Goal: Task Accomplishment & Management: Complete application form

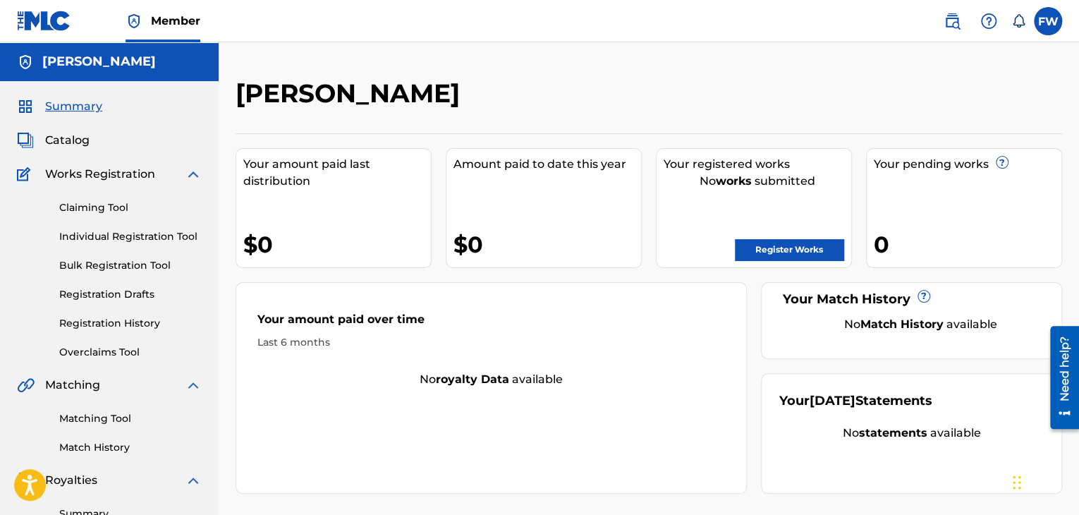
click at [777, 252] on link "Register Works" at bounding box center [789, 249] width 109 height 21
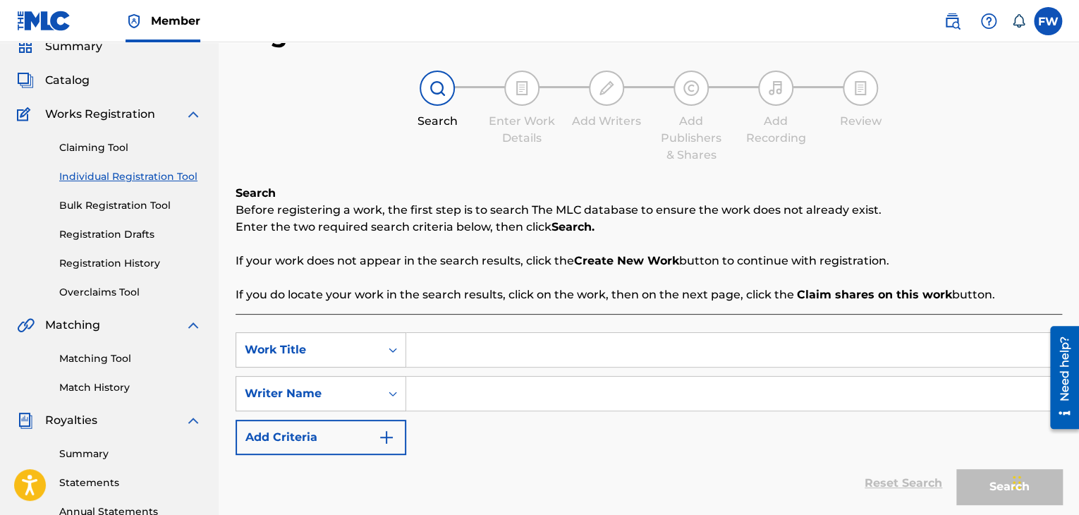
scroll to position [71, 0]
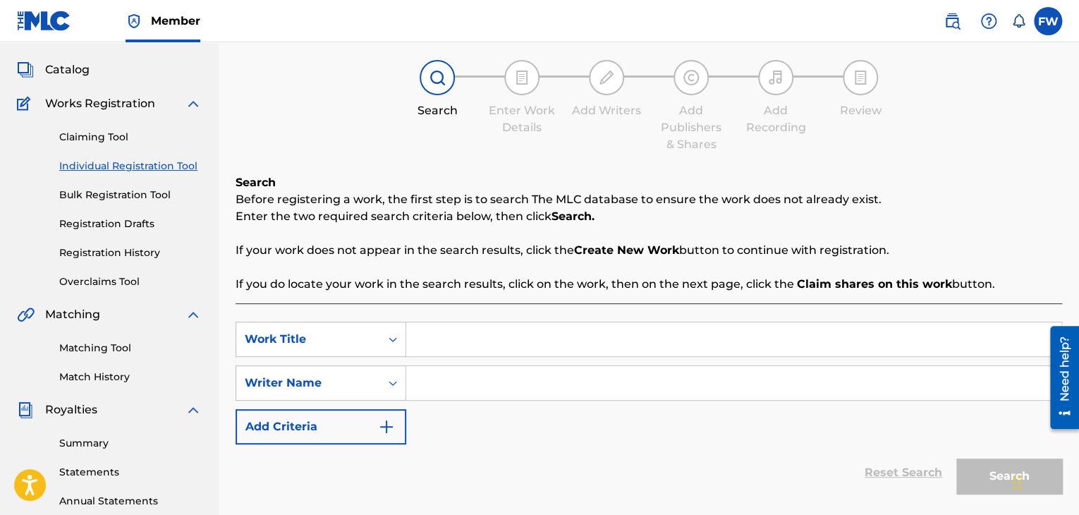
click at [381, 423] on img "Search Form" at bounding box center [386, 426] width 17 height 17
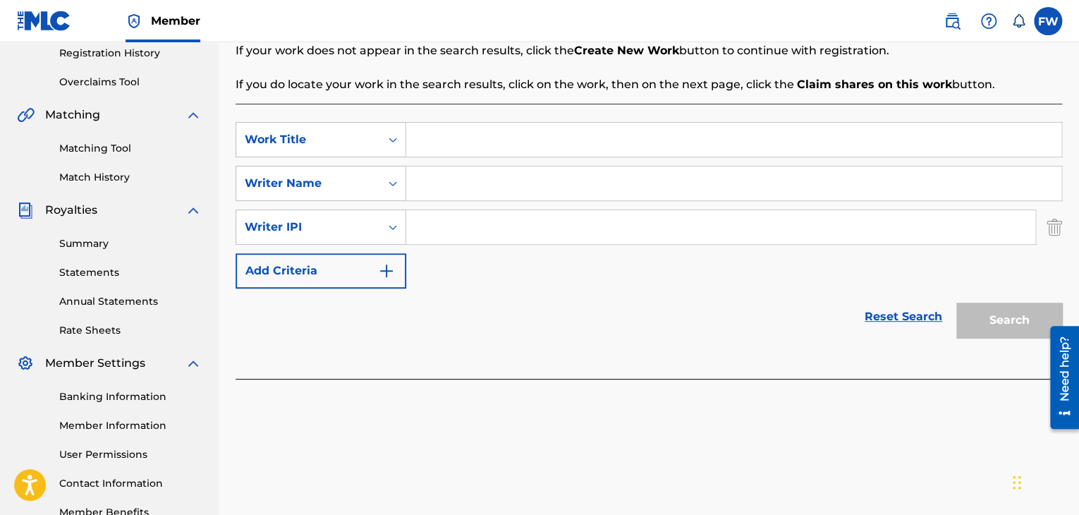
scroll to position [282, 0]
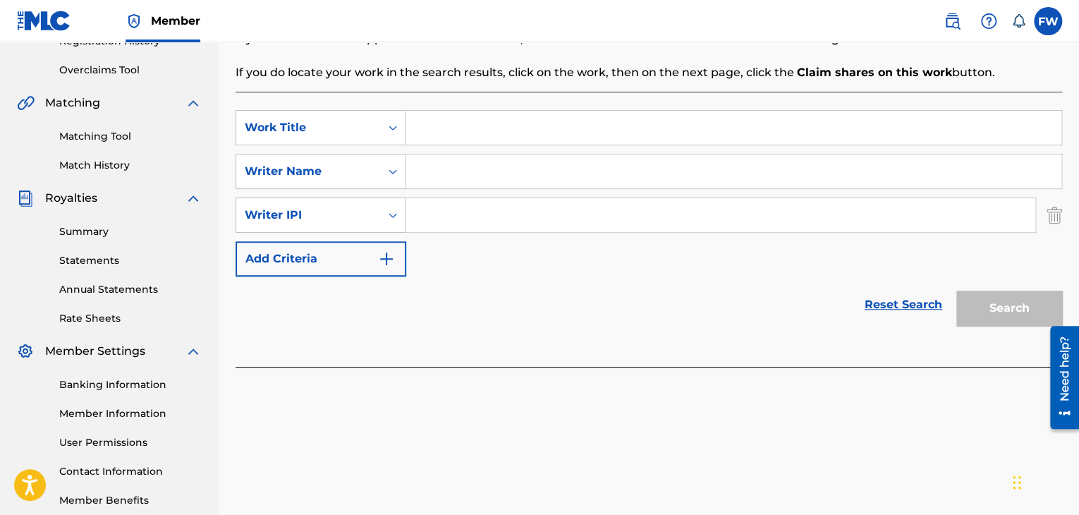
click at [1056, 218] on img "Search Form" at bounding box center [1055, 214] width 16 height 35
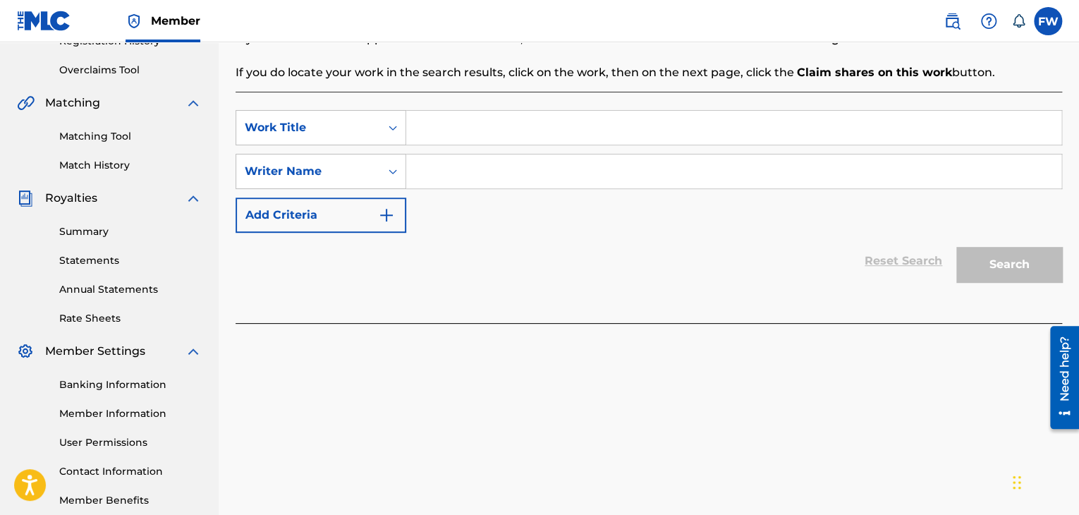
scroll to position [212, 0]
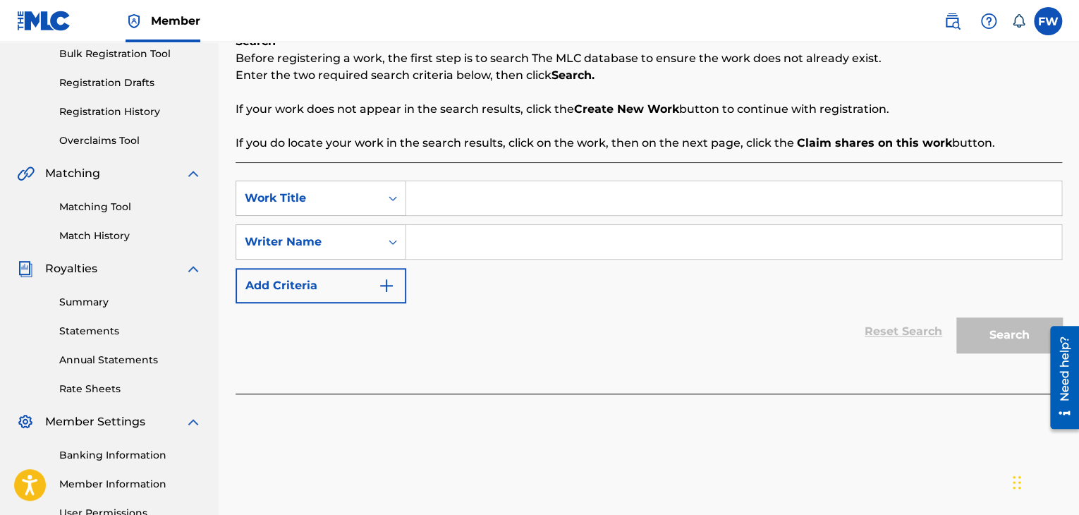
click at [379, 287] on img "Search Form" at bounding box center [386, 285] width 17 height 17
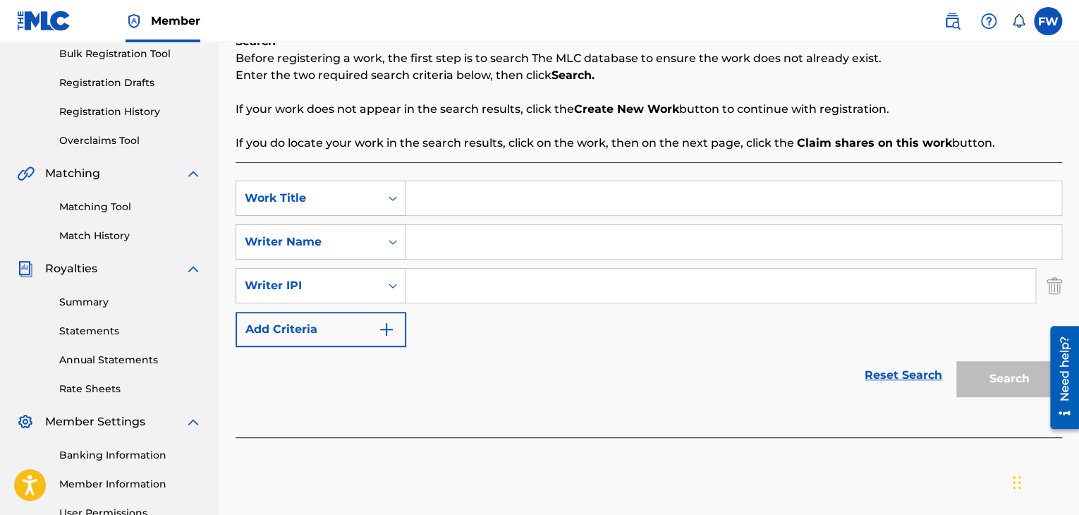
click at [395, 325] on button "Add Criteria" at bounding box center [321, 329] width 171 height 35
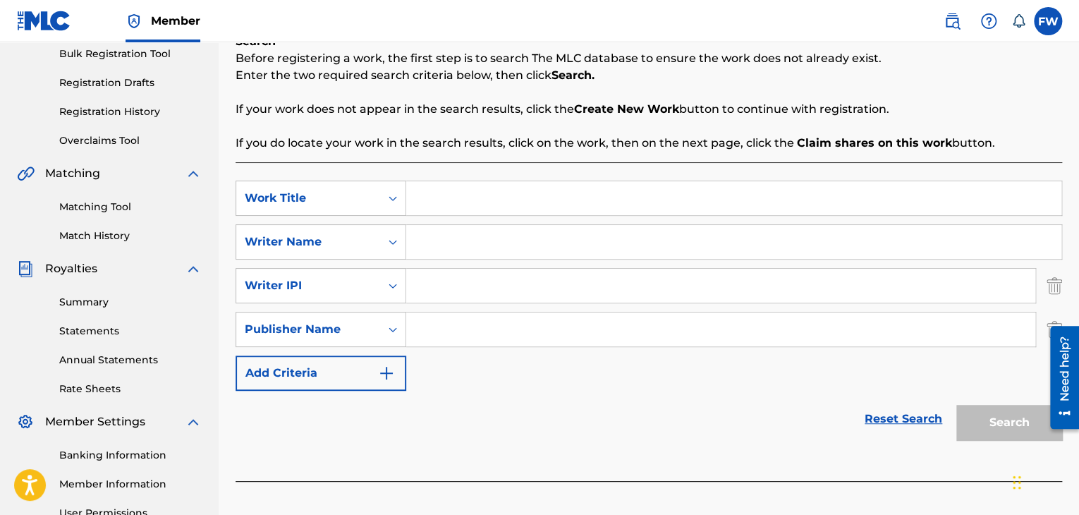
click at [384, 377] on img "Search Form" at bounding box center [386, 373] width 17 height 17
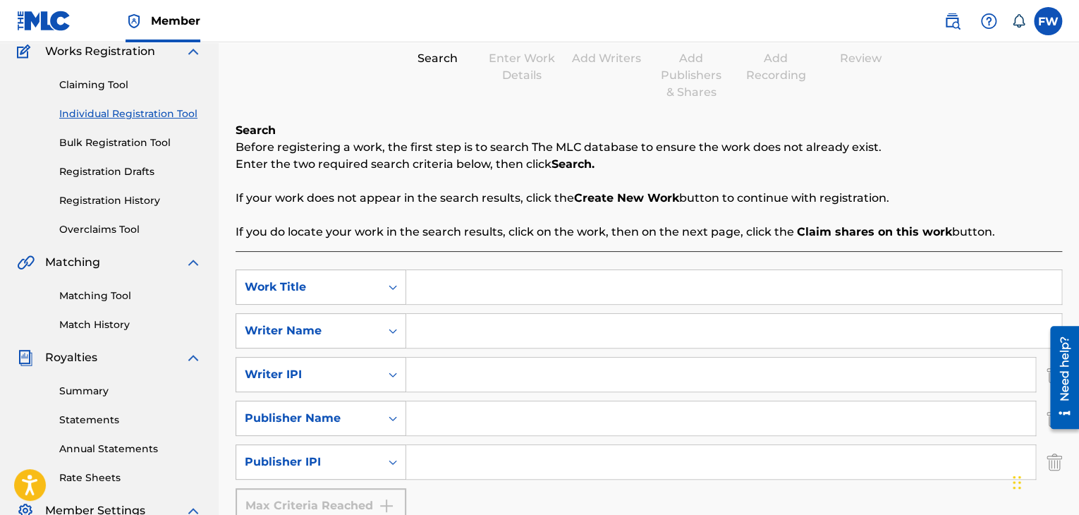
scroll to position [141, 0]
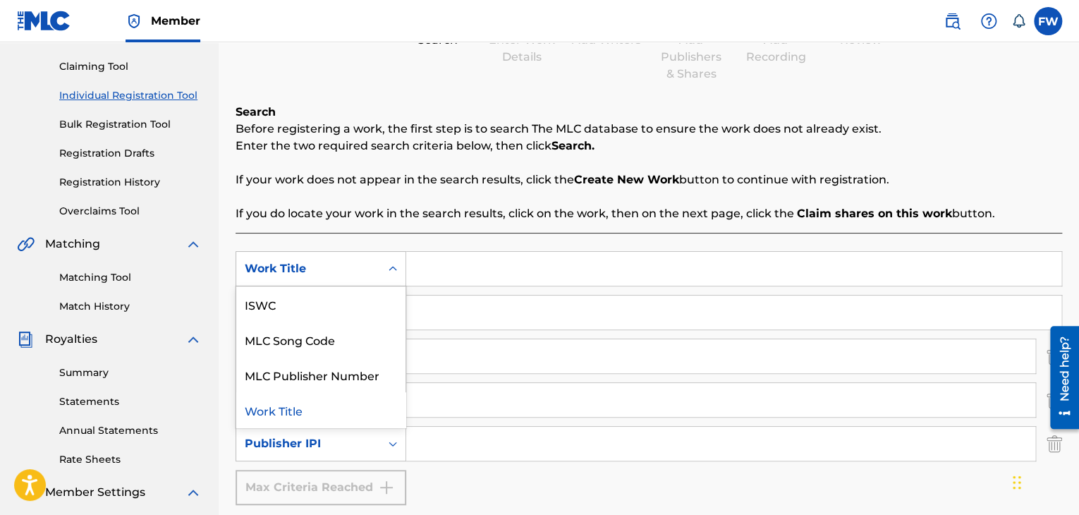
click at [382, 270] on div "Work Title" at bounding box center [321, 268] width 171 height 35
click at [291, 409] on div "Work Title" at bounding box center [320, 409] width 169 height 35
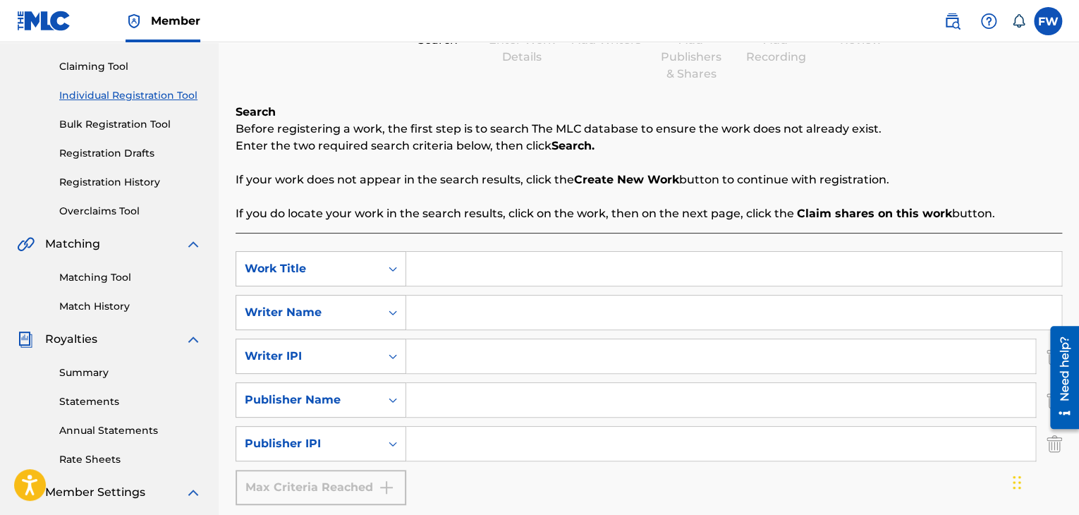
click at [442, 270] on input "Search Form" at bounding box center [733, 269] width 655 height 34
click at [377, 272] on div "Work Title" at bounding box center [308, 268] width 144 height 27
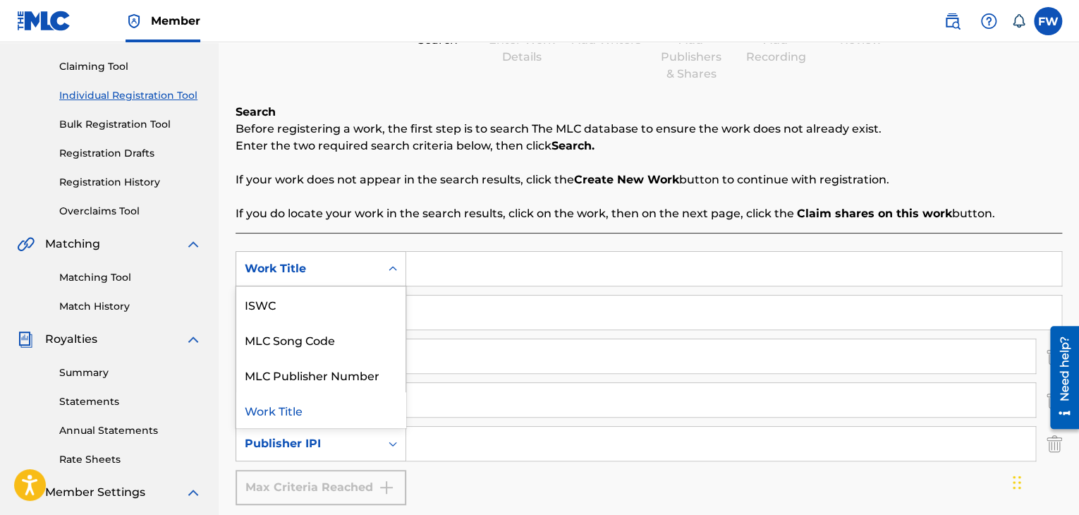
click at [388, 271] on icon "Search Form" at bounding box center [393, 269] width 14 height 14
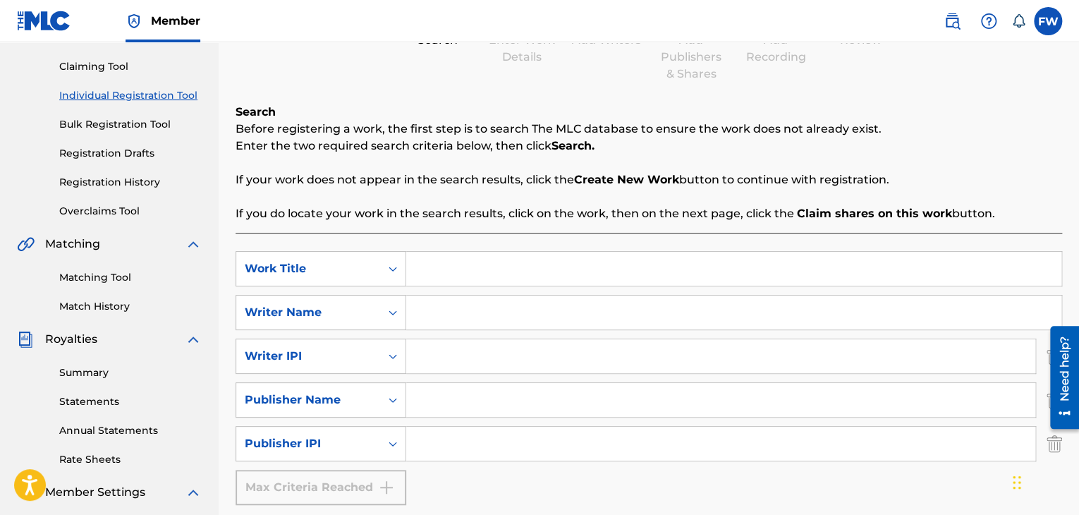
click at [434, 268] on input "Search Form" at bounding box center [733, 269] width 655 height 34
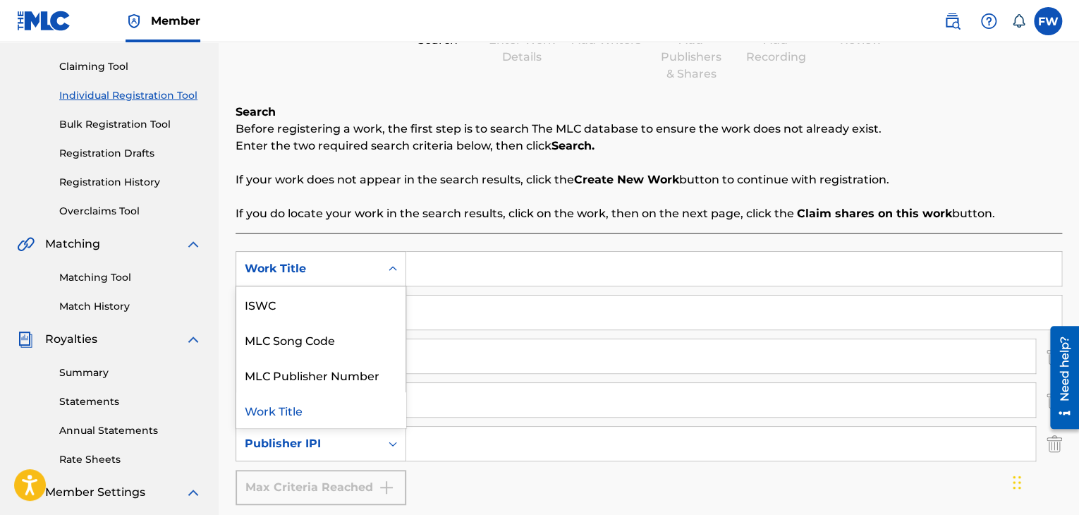
click at [386, 270] on icon "Search Form" at bounding box center [393, 269] width 14 height 14
click at [391, 269] on icon "Search Form" at bounding box center [393, 268] width 8 height 5
click at [390, 268] on icon "Search Form" at bounding box center [393, 268] width 8 height 5
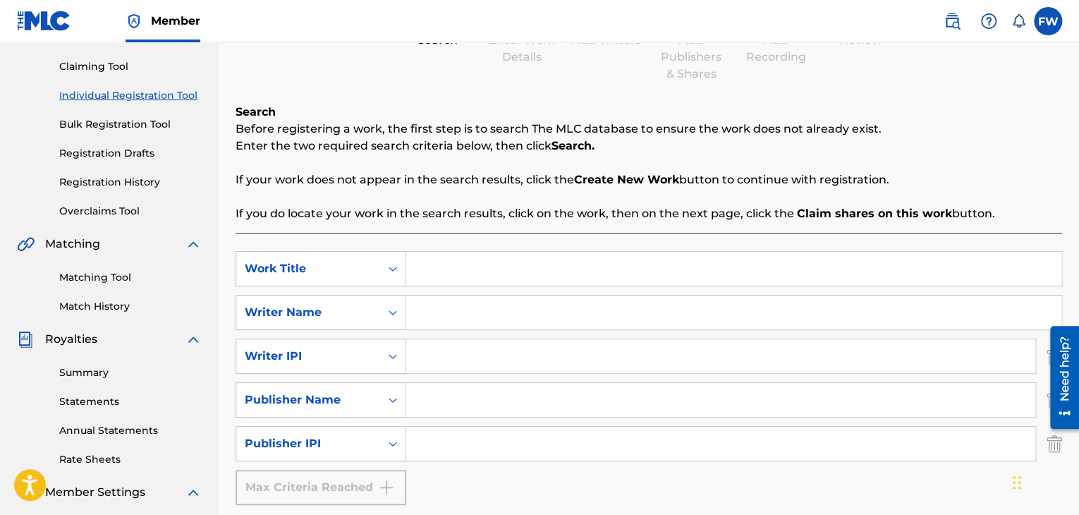
click at [437, 265] on input "Search Form" at bounding box center [733, 269] width 655 height 34
paste input "Trail Ride Thighs"
type input "Trail Ride Thighs"
click at [442, 306] on input "Search Form" at bounding box center [733, 312] width 655 height 34
click at [394, 312] on icon "Search Form" at bounding box center [393, 312] width 14 height 14
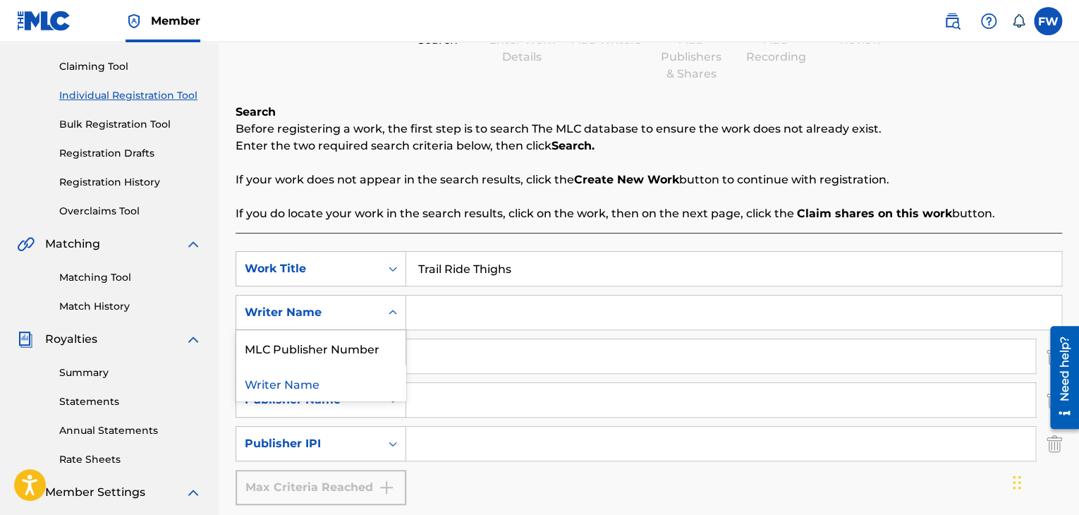
click at [394, 310] on icon "Search Form" at bounding box center [393, 312] width 14 height 14
click at [427, 309] on input "Search Form" at bounding box center [733, 312] width 655 height 34
paste input "Kandy Janai"
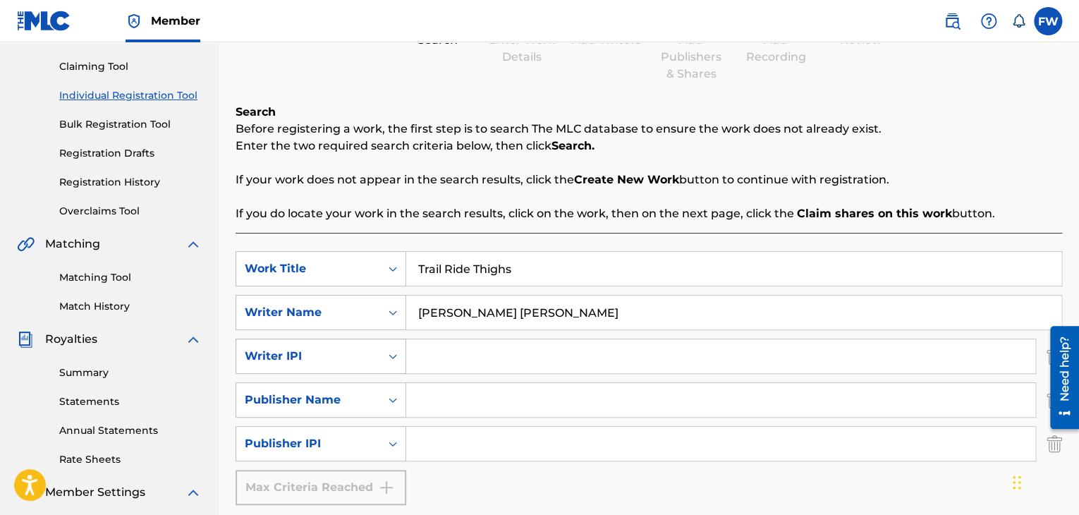
type input "Kandy Janai"
click at [390, 354] on icon "Search Form" at bounding box center [393, 356] width 14 height 14
click at [401, 360] on div "Search Form" at bounding box center [392, 355] width 25 height 25
click at [394, 355] on icon "Search Form" at bounding box center [393, 356] width 14 height 14
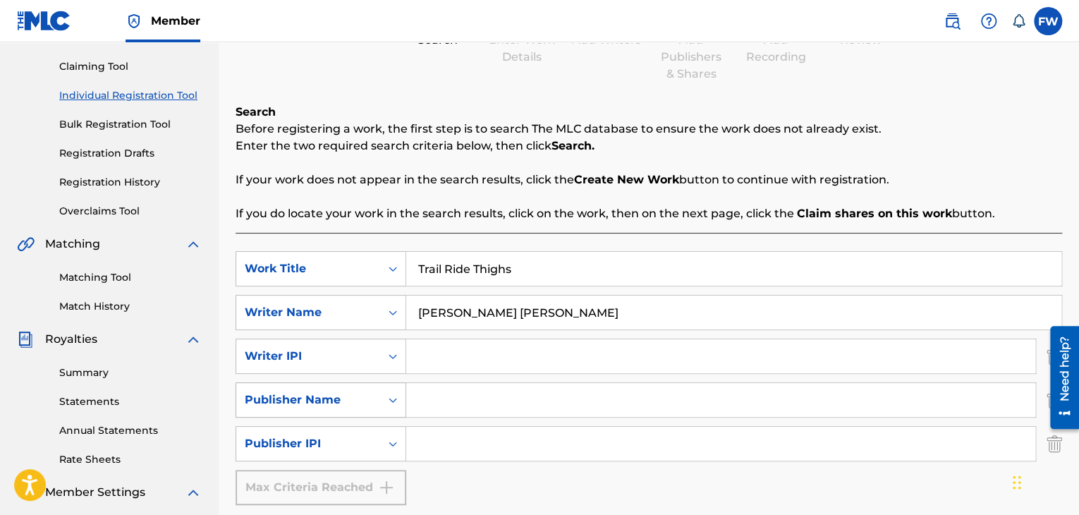
click at [397, 401] on icon "Search Form" at bounding box center [393, 400] width 14 height 14
click at [391, 396] on icon "Search Form" at bounding box center [393, 400] width 14 height 14
click at [392, 403] on icon "Search Form" at bounding box center [393, 400] width 14 height 14
drag, startPoint x: 394, startPoint y: 398, endPoint x: 437, endPoint y: 390, distance: 43.7
click at [395, 398] on icon "Search Form" at bounding box center [393, 400] width 14 height 14
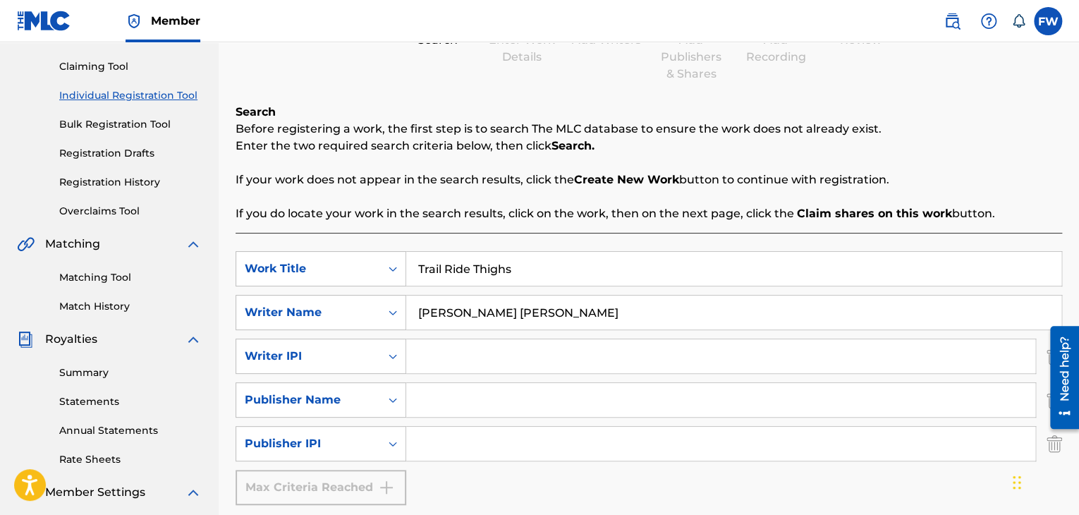
click at [440, 393] on input "Search Form" at bounding box center [720, 400] width 629 height 34
type input "[PERSON_NAME]"
click at [394, 435] on div "Search Form" at bounding box center [392, 443] width 25 height 25
click at [393, 435] on div "Search Form" at bounding box center [392, 443] width 25 height 25
click at [441, 437] on input "Search Form" at bounding box center [720, 444] width 629 height 34
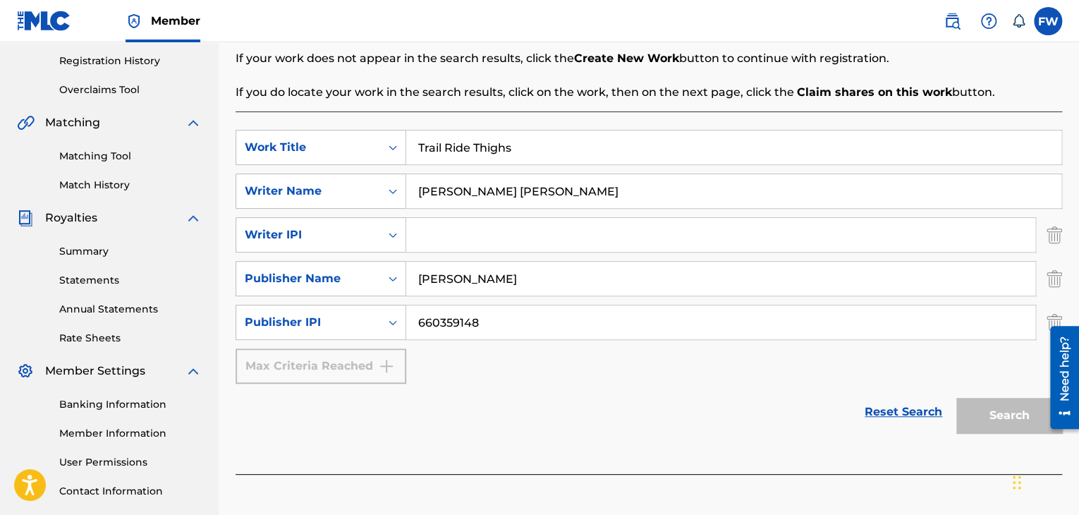
scroll to position [282, 0]
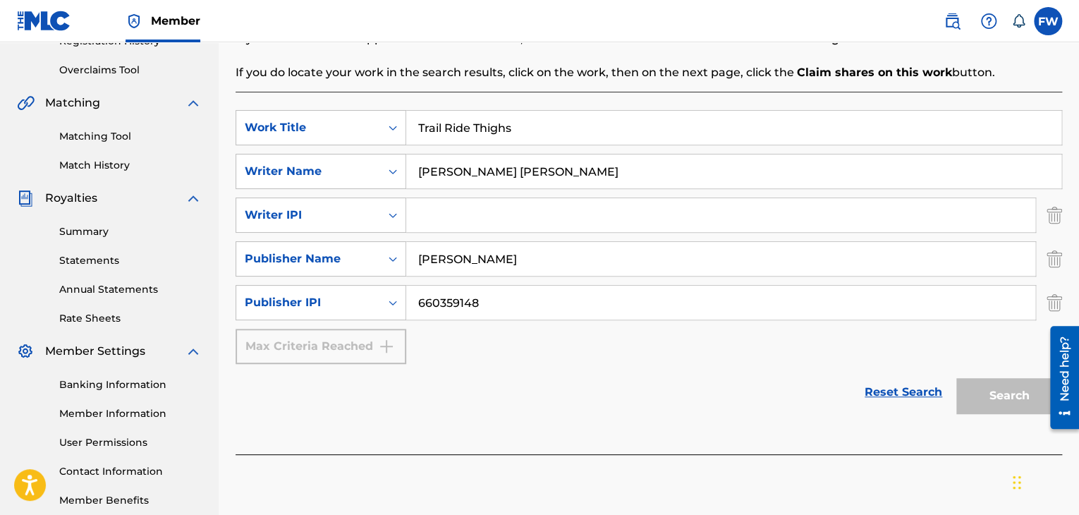
type input "660359148"
click at [647, 391] on div "Reset Search Search" at bounding box center [649, 392] width 827 height 56
click at [649, 379] on div "Reset Search Search" at bounding box center [649, 392] width 827 height 56
click at [1058, 215] on img "Search Form" at bounding box center [1055, 214] width 16 height 35
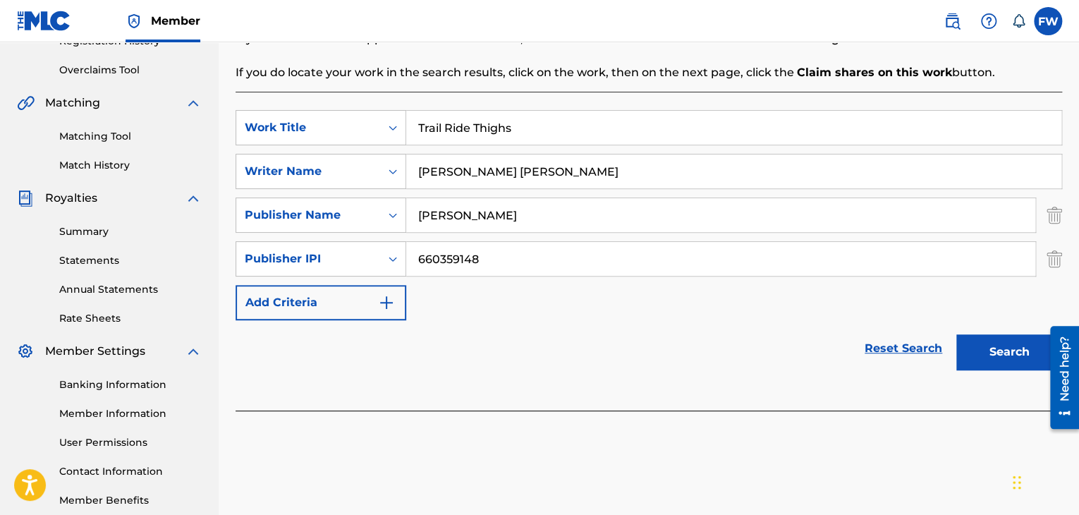
click at [1004, 345] on button "Search" at bounding box center [1009, 351] width 106 height 35
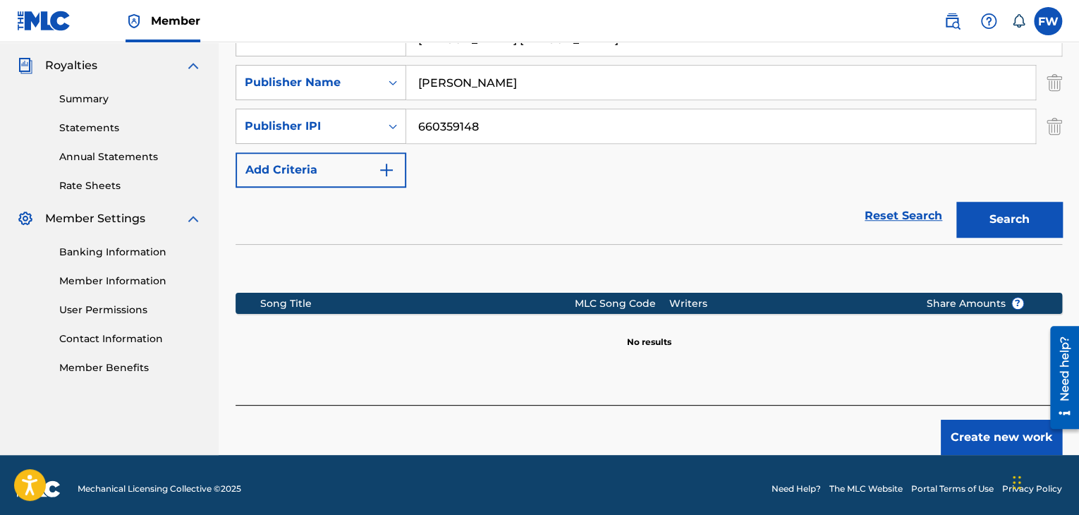
scroll to position [422, 0]
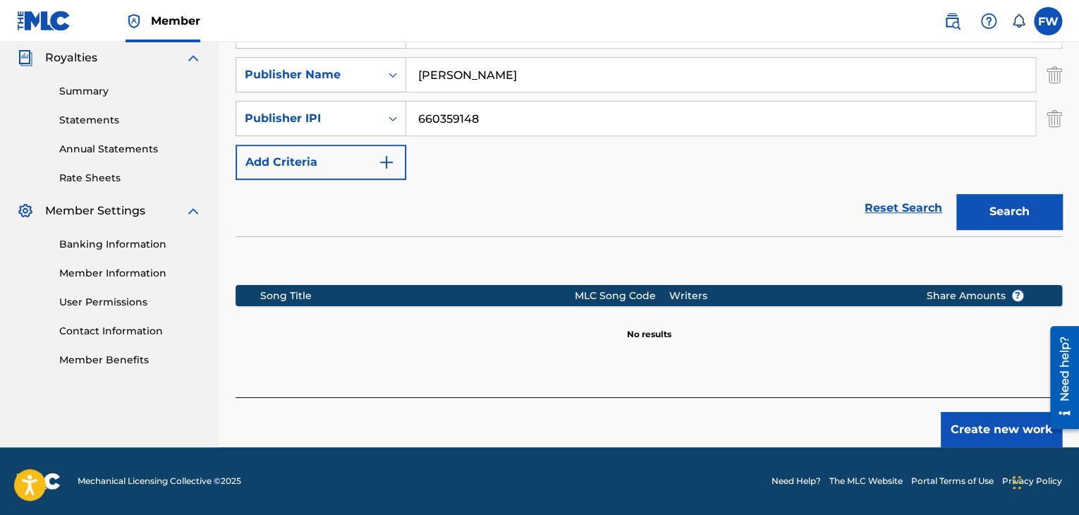
click at [968, 425] on button "Create new work" at bounding box center [1001, 429] width 121 height 35
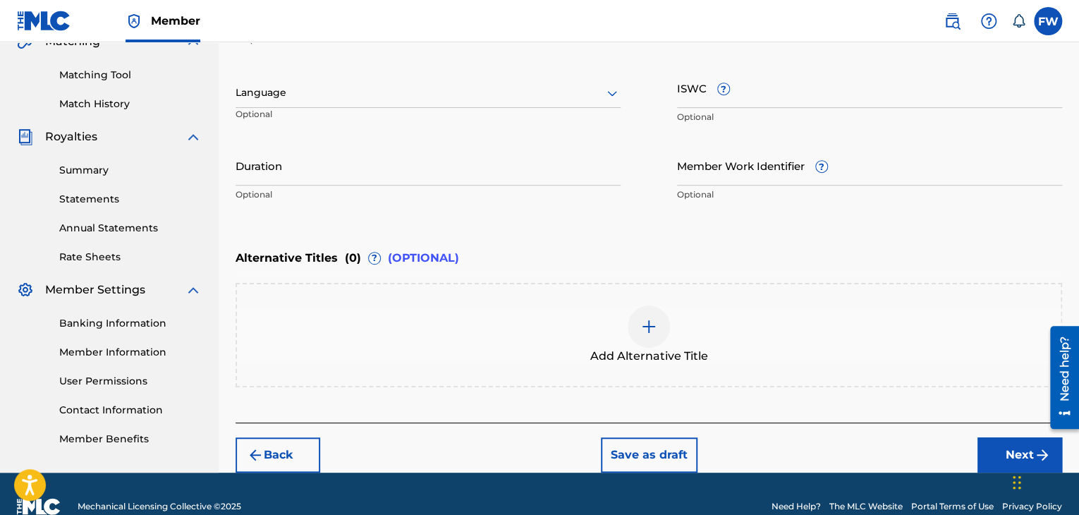
scroll to position [367, 0]
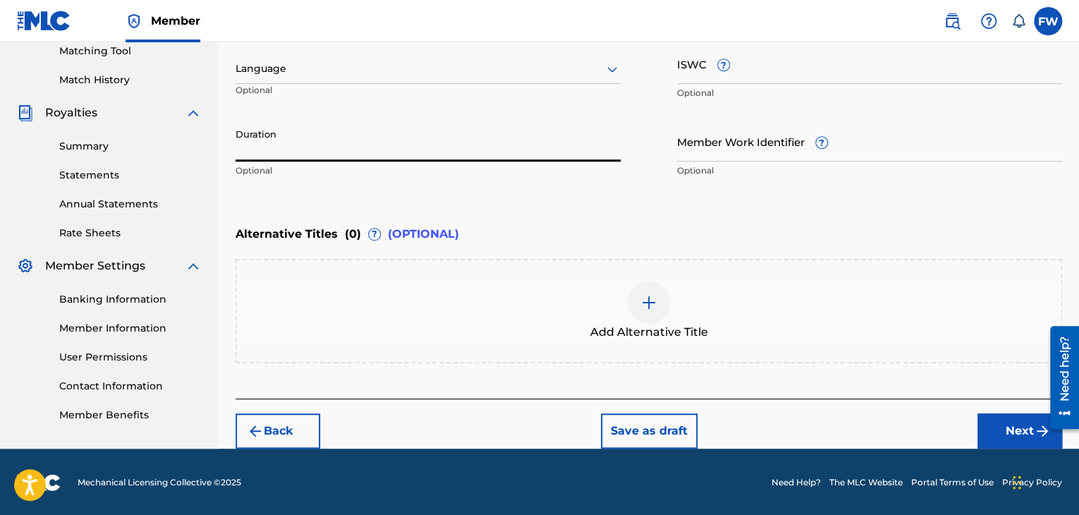
click at [393, 148] on input "Duration" at bounding box center [428, 141] width 385 height 40
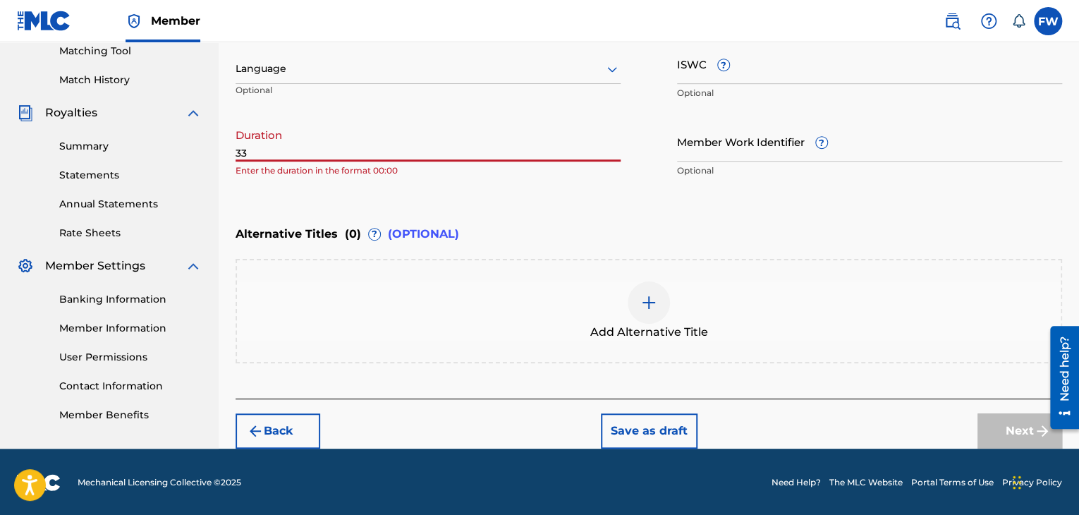
type input "3"
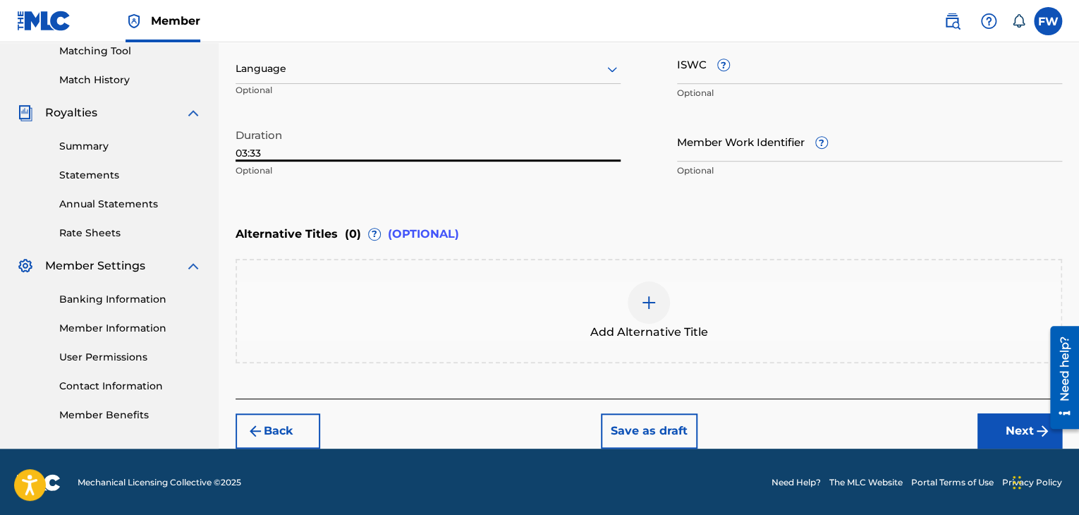
type input "03:33"
click at [1016, 425] on button "Next" at bounding box center [1019, 430] width 85 height 35
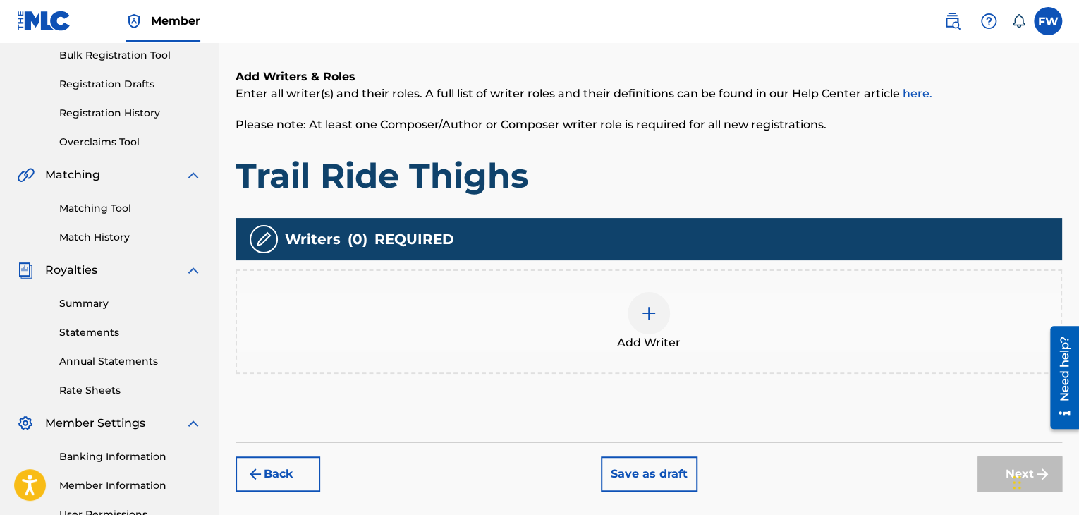
scroll to position [275, 0]
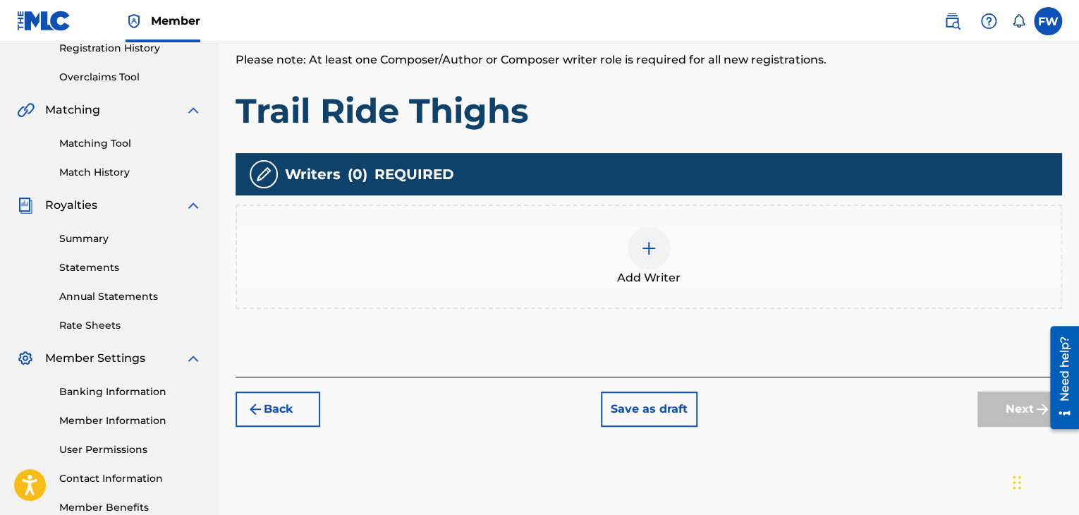
click at [648, 248] on img at bounding box center [648, 248] width 17 height 17
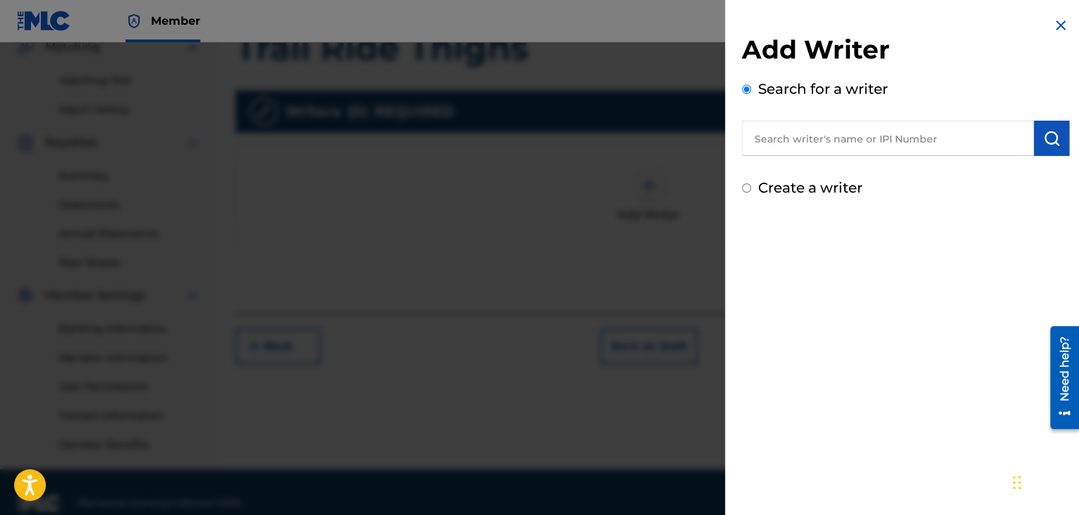
scroll to position [360, 0]
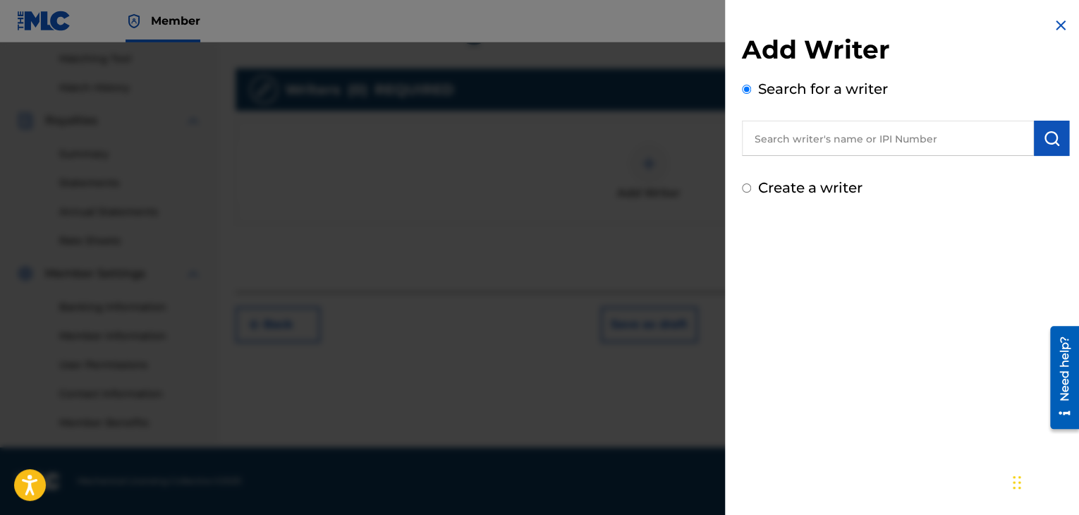
click at [585, 221] on div at bounding box center [539, 299] width 1079 height 515
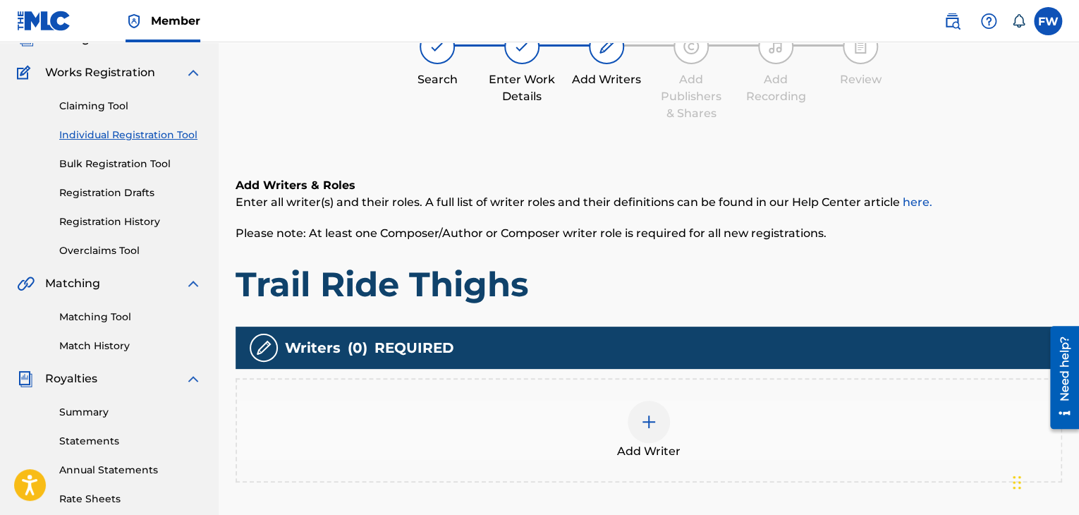
scroll to position [148, 0]
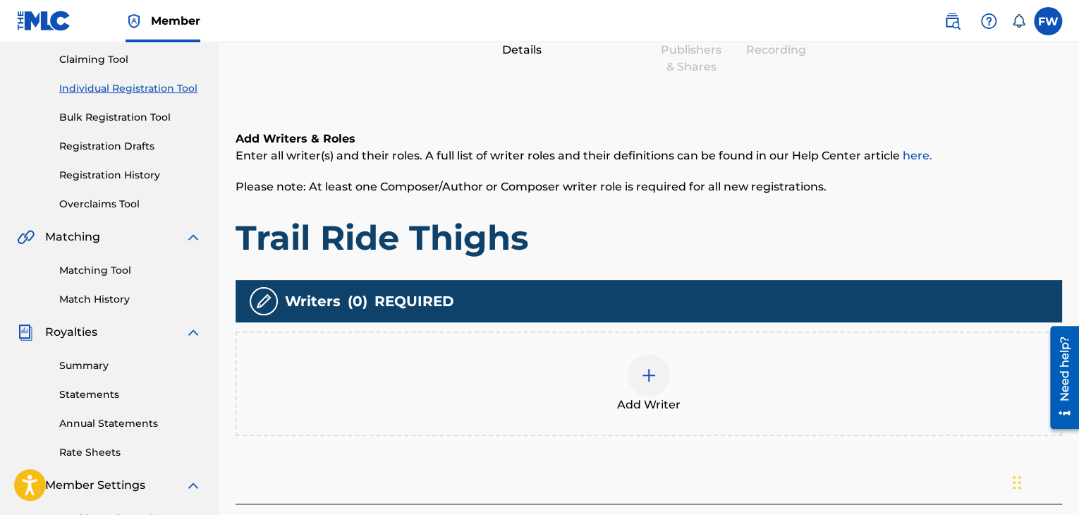
click at [649, 379] on img at bounding box center [648, 375] width 17 height 17
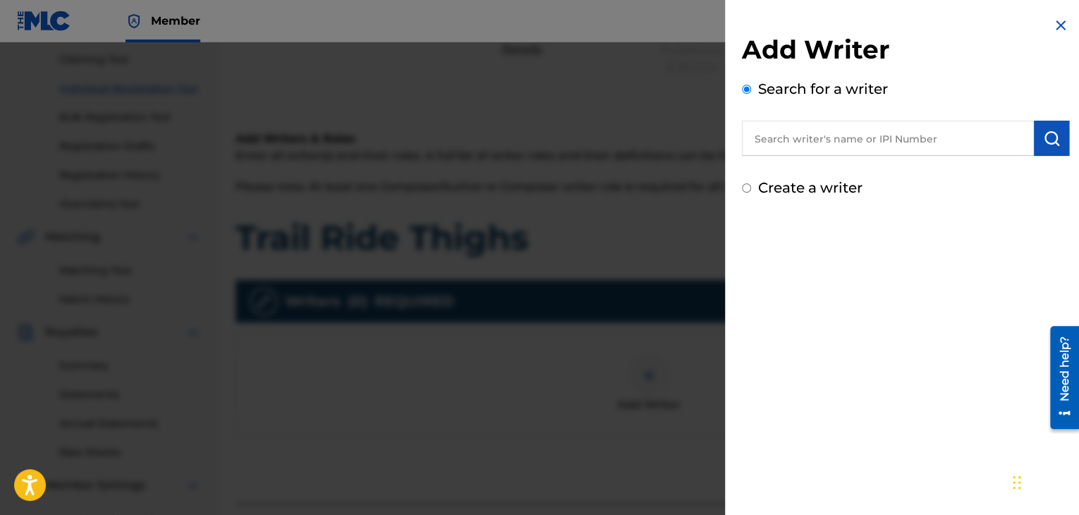
click at [931, 142] on input "text" at bounding box center [888, 138] width 292 height 35
type input "660359148"
click at [1012, 135] on img at bounding box center [1016, 137] width 17 height 17
click at [784, 182] on label "Create a writer" at bounding box center [810, 187] width 104 height 17
radio input "true"
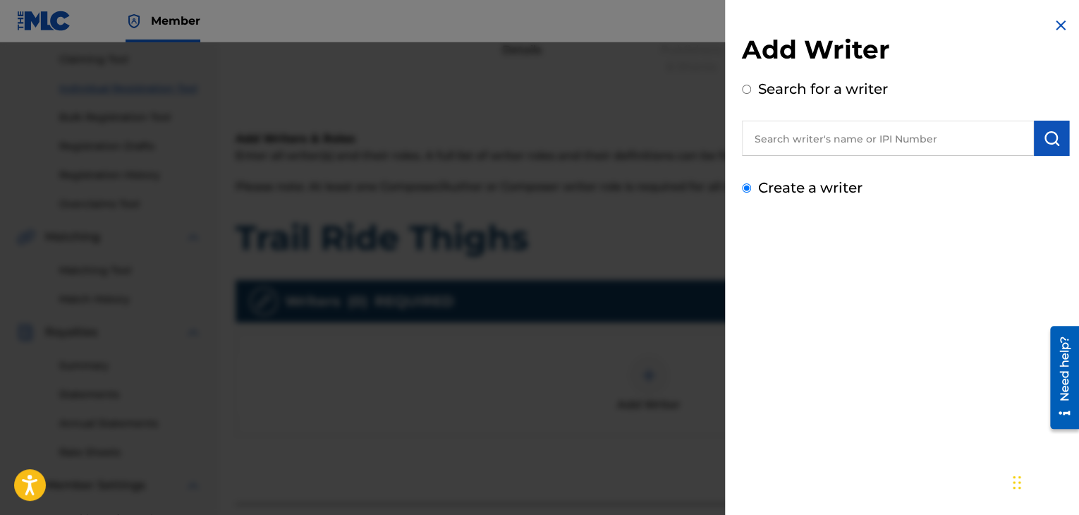
click at [751, 183] on input "Create a writer" at bounding box center [746, 187] width 9 height 9
radio input "false"
radio input "true"
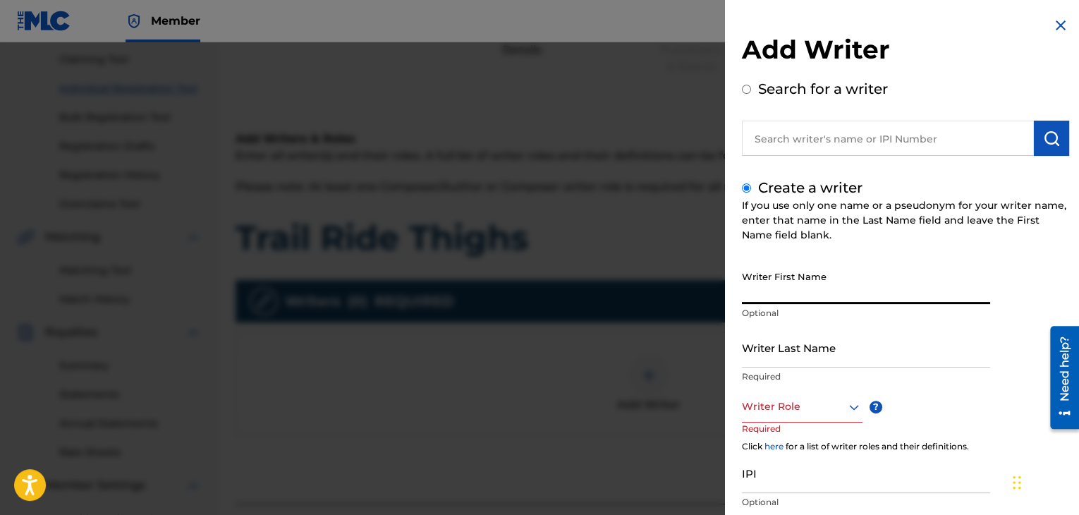
click at [841, 288] on input "Writer First Name" at bounding box center [866, 284] width 248 height 40
type input "[PERSON_NAME]"
click at [851, 407] on icon at bounding box center [854, 407] width 10 height 6
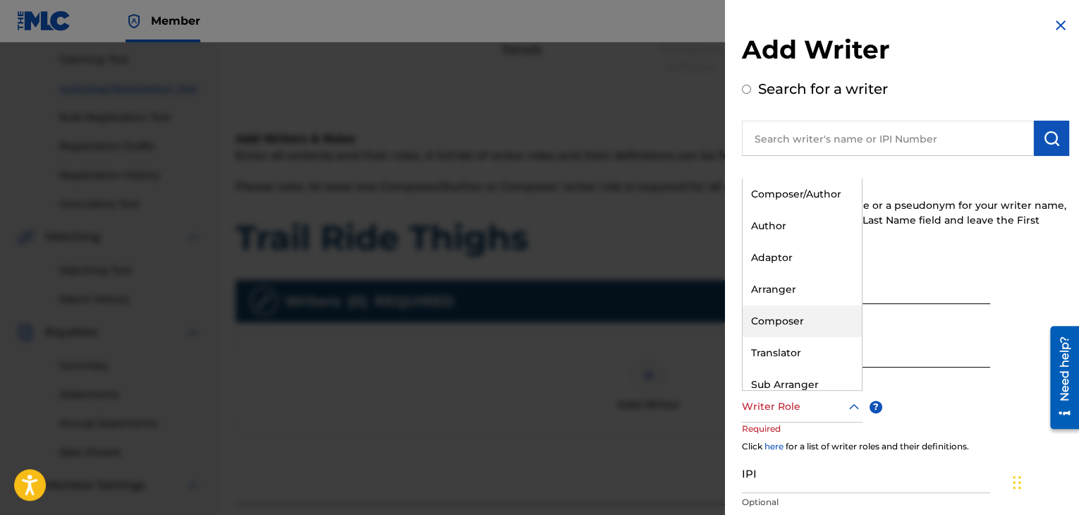
scroll to position [42, 0]
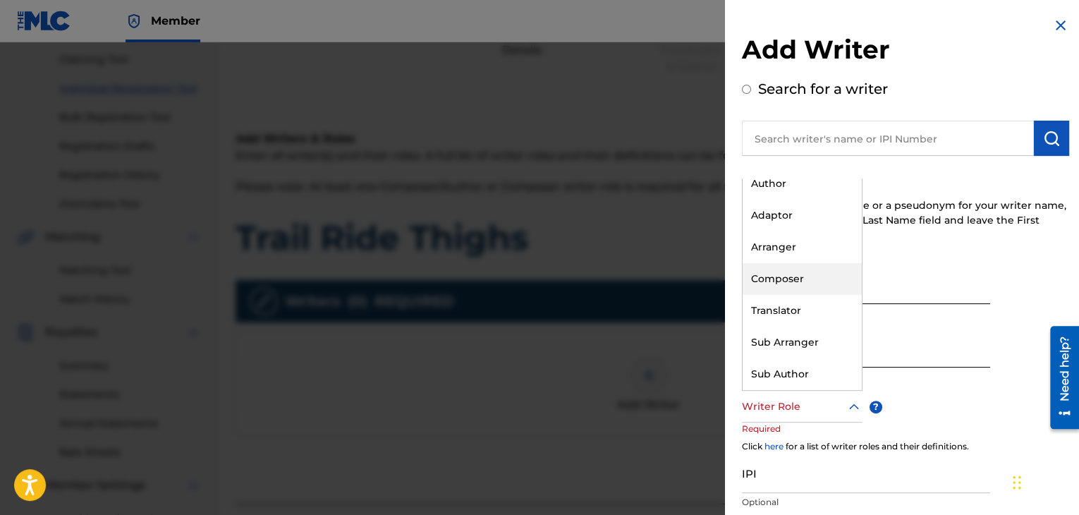
click at [798, 283] on div "Composer" at bounding box center [802, 279] width 119 height 32
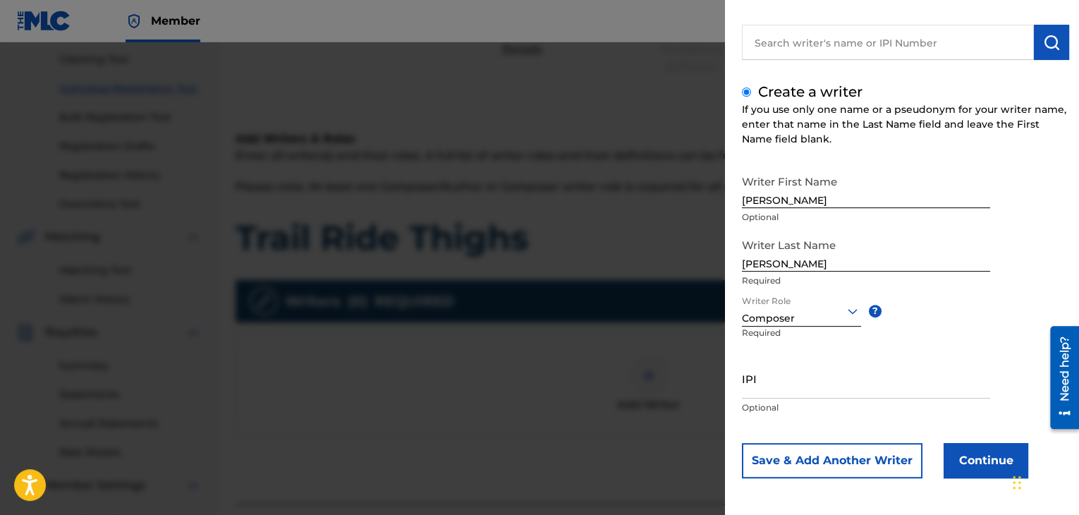
scroll to position [97, 0]
click at [834, 382] on input "IPI" at bounding box center [866, 377] width 248 height 40
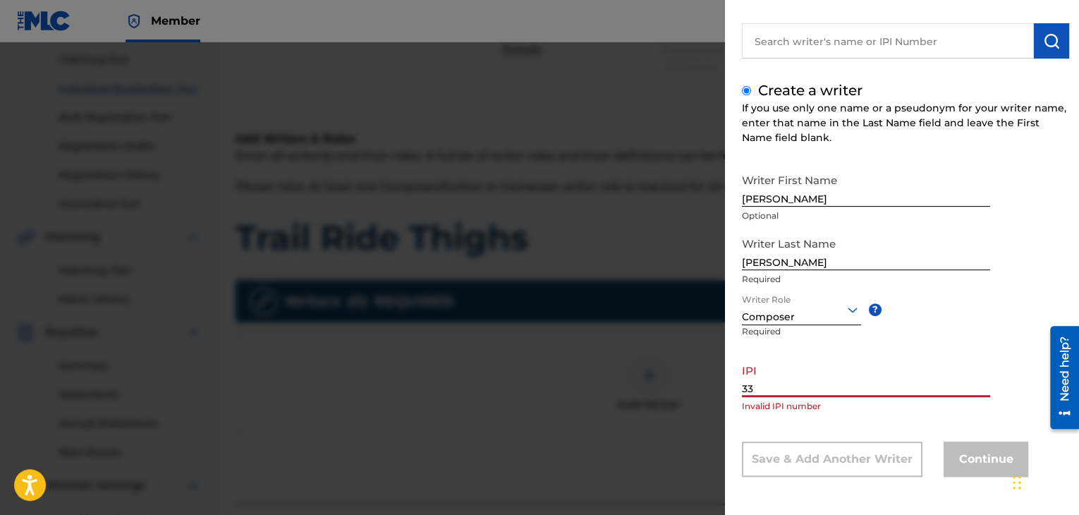
type input "3"
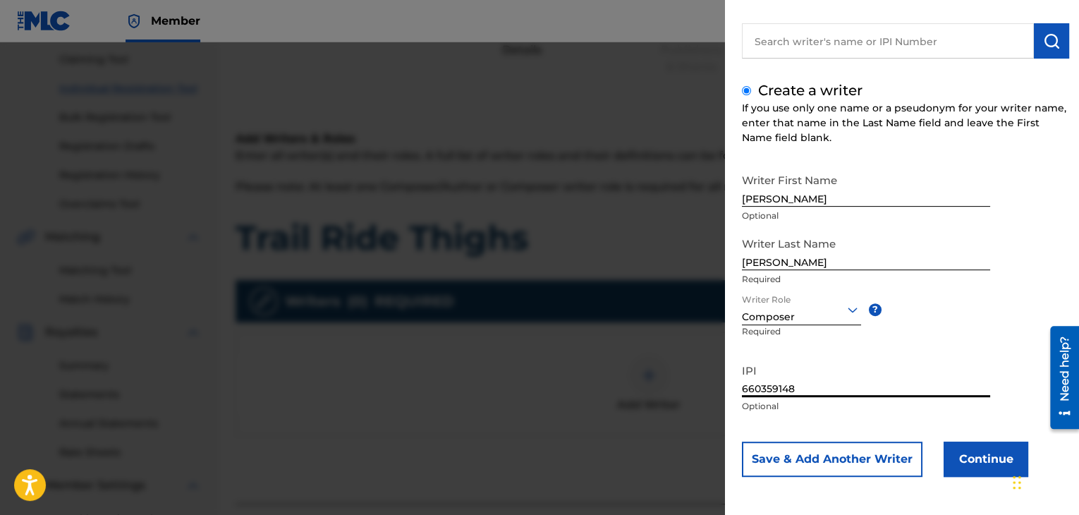
type input "660359148"
click at [960, 455] on button "Continue" at bounding box center [986, 458] width 85 height 35
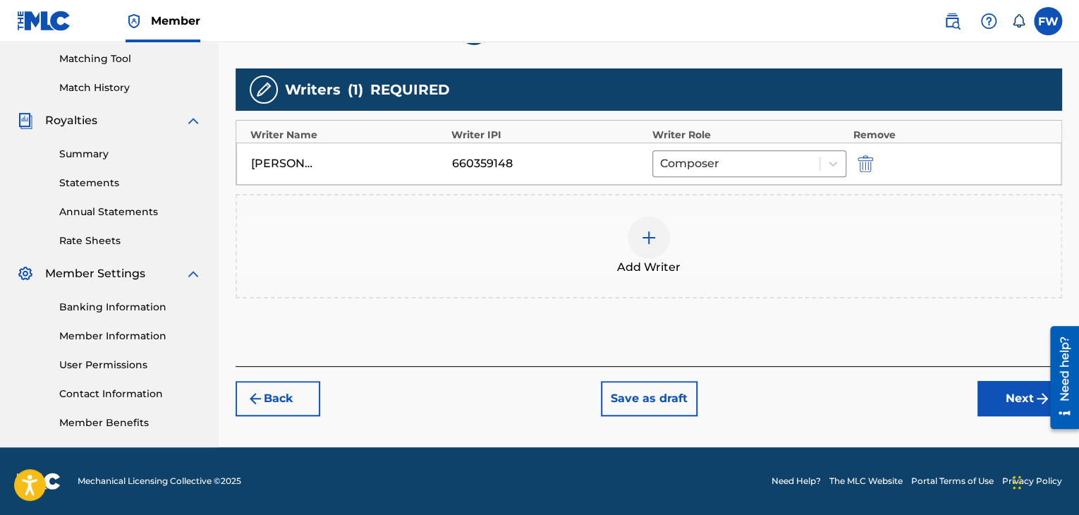
click at [1025, 396] on button "Next" at bounding box center [1019, 398] width 85 height 35
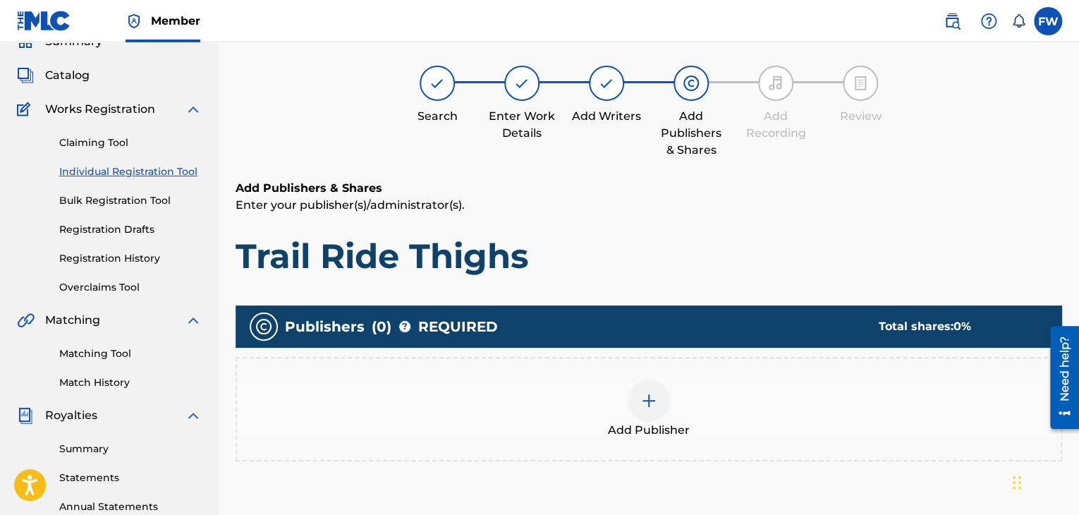
scroll to position [63, 0]
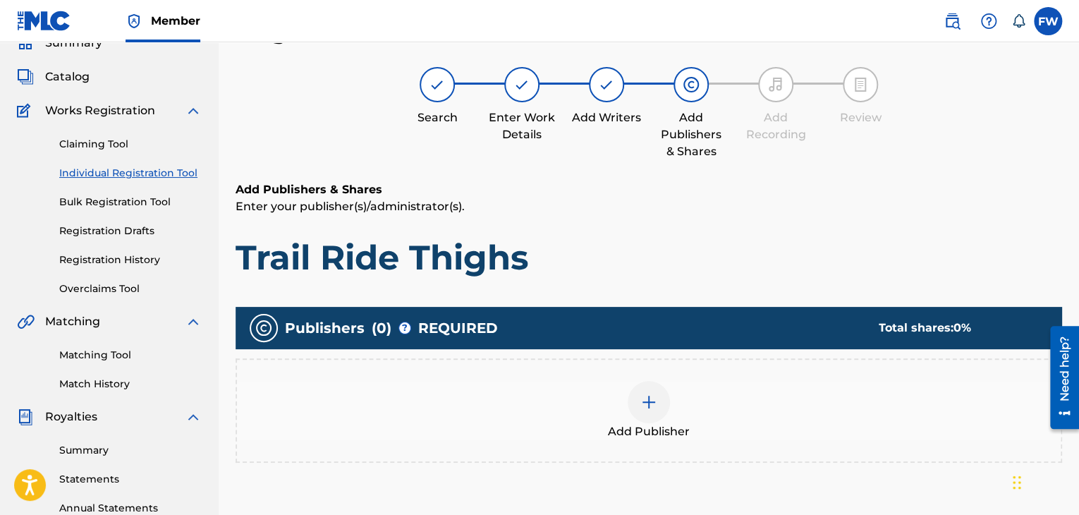
click at [649, 403] on img at bounding box center [648, 402] width 17 height 17
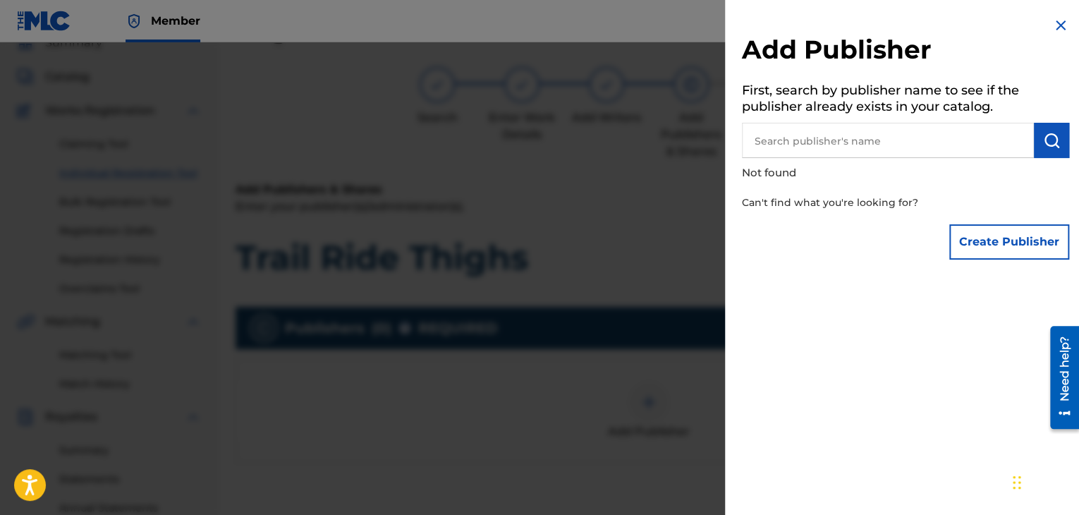
click at [824, 139] on input "text" at bounding box center [888, 140] width 292 height 35
click at [999, 240] on button "Create Publisher" at bounding box center [1009, 241] width 120 height 35
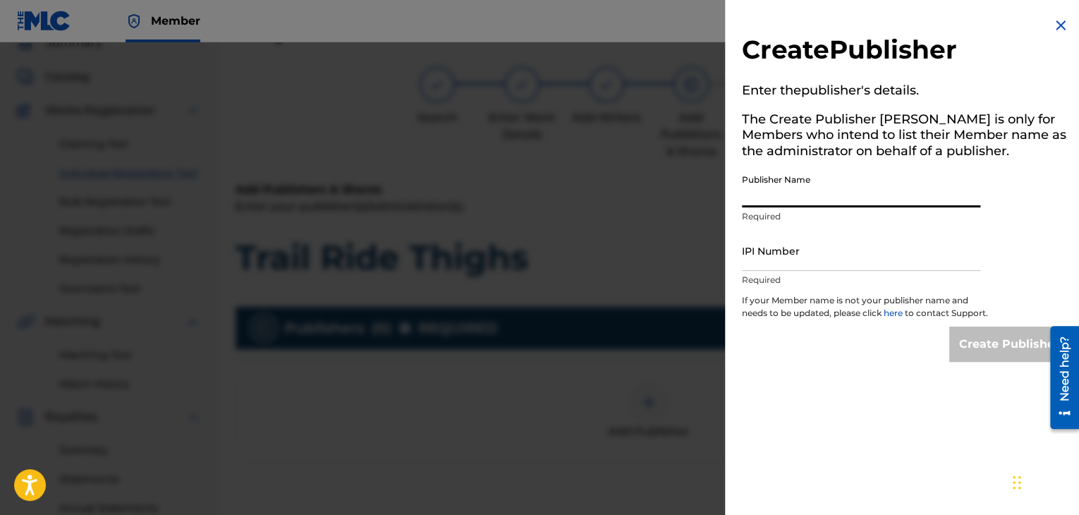
click at [798, 197] on input "Publisher Name" at bounding box center [861, 187] width 238 height 40
type input "[PERSON_NAME]"
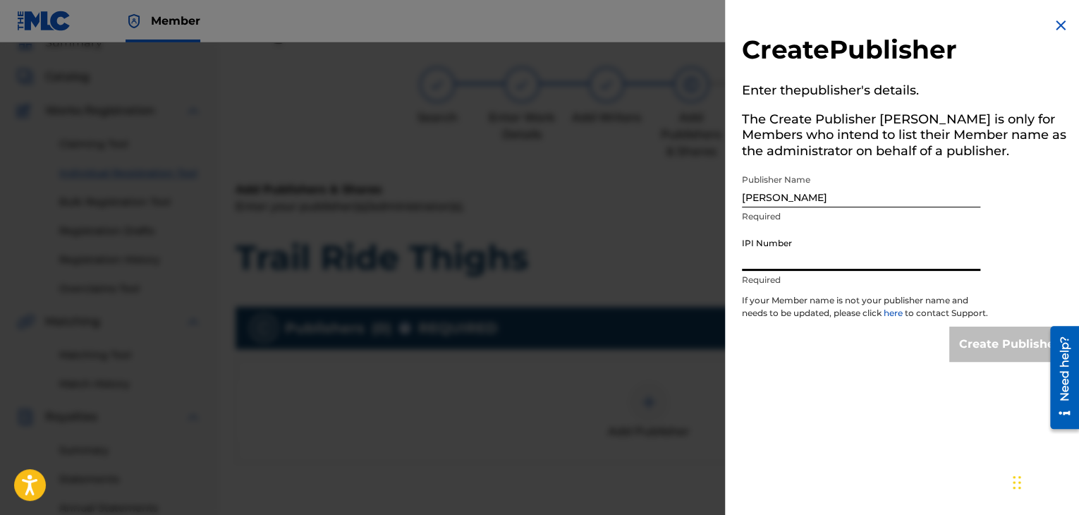
click at [810, 265] on input "IPI Number" at bounding box center [861, 251] width 238 height 40
type input "660359148"
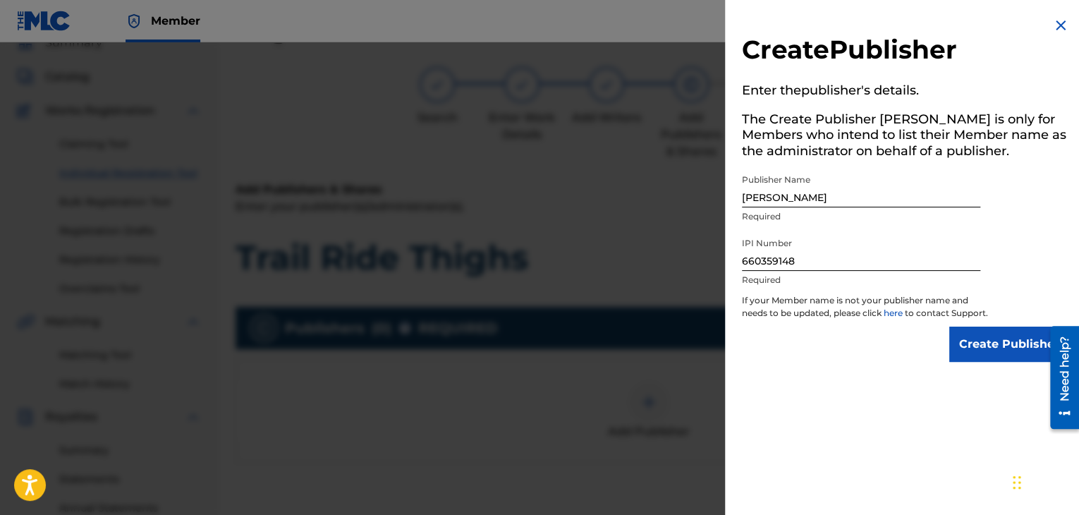
click at [1001, 353] on input "Create Publisher" at bounding box center [1009, 344] width 120 height 35
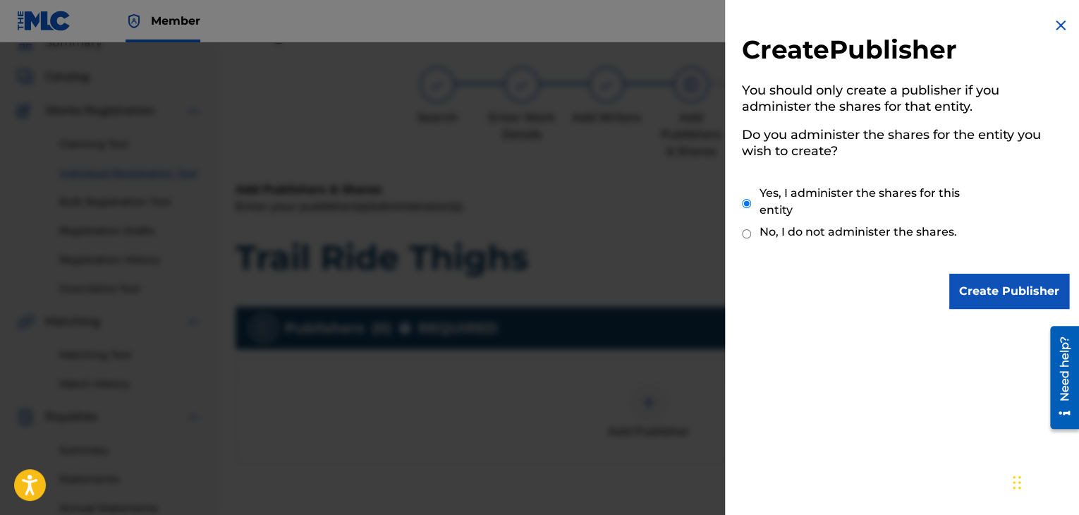
click at [1001, 285] on input "Create Publisher" at bounding box center [1009, 291] width 120 height 35
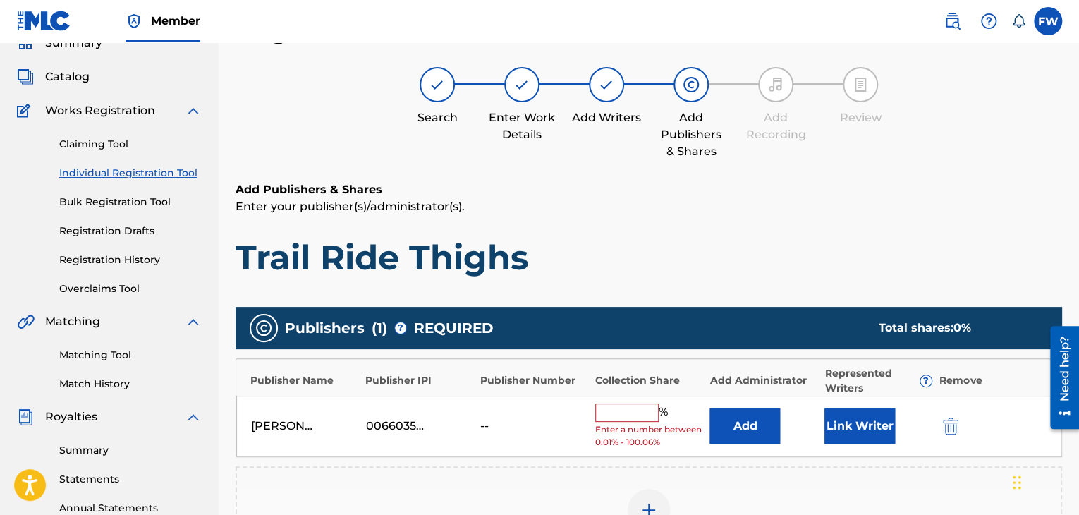
click at [620, 416] on input "text" at bounding box center [626, 412] width 63 height 18
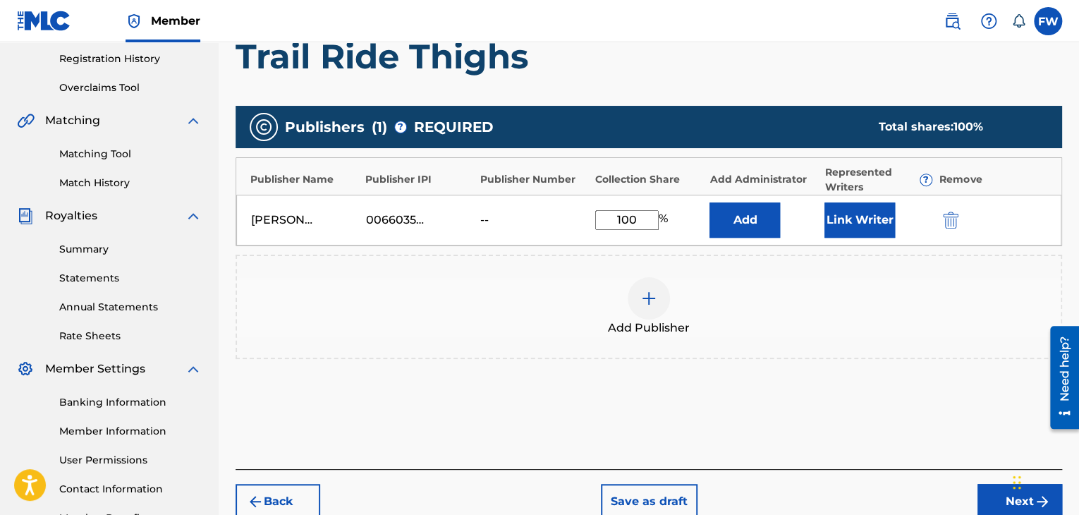
scroll to position [275, 0]
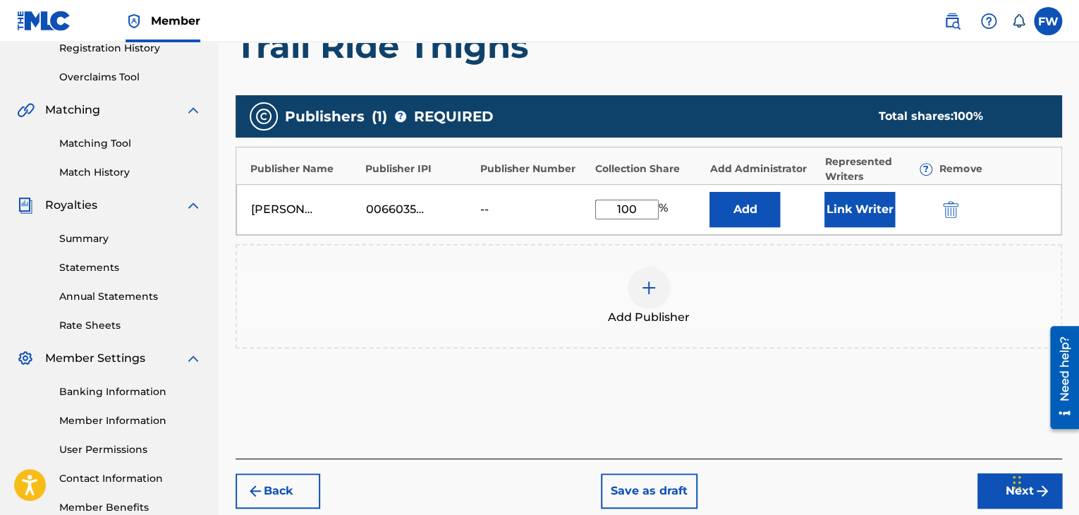
type input "100"
click at [987, 484] on button "Next" at bounding box center [1019, 490] width 85 height 35
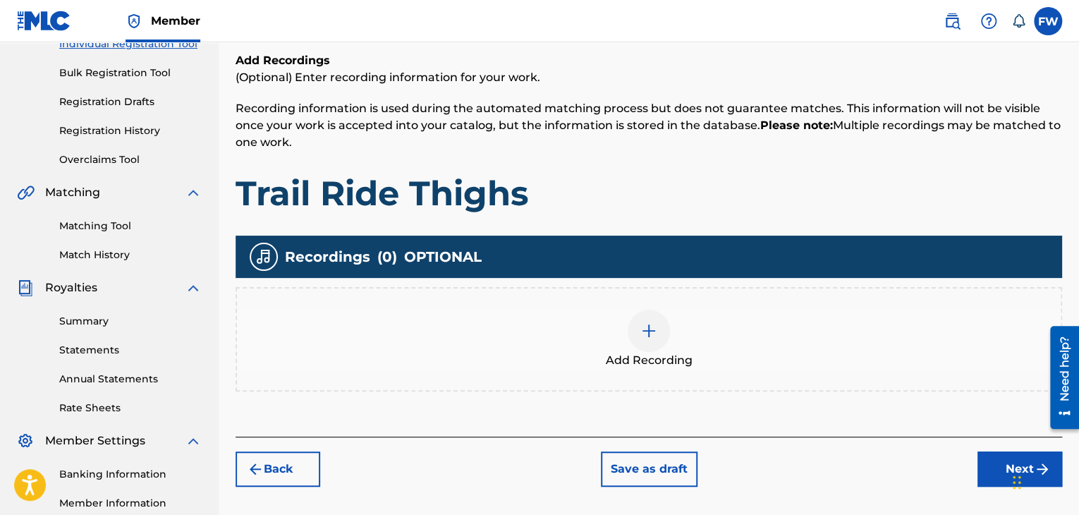
scroll to position [205, 0]
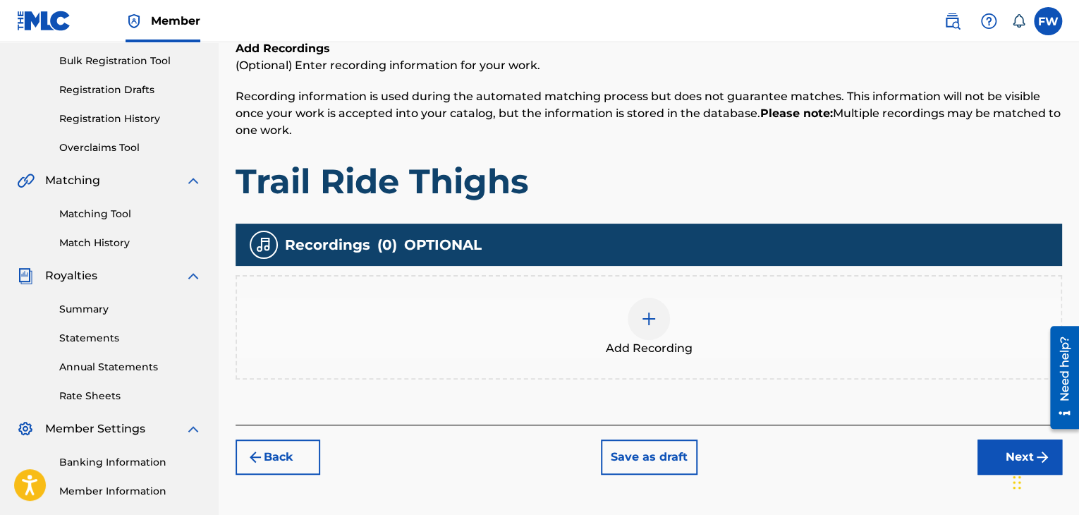
click at [662, 315] on div at bounding box center [649, 319] width 42 height 42
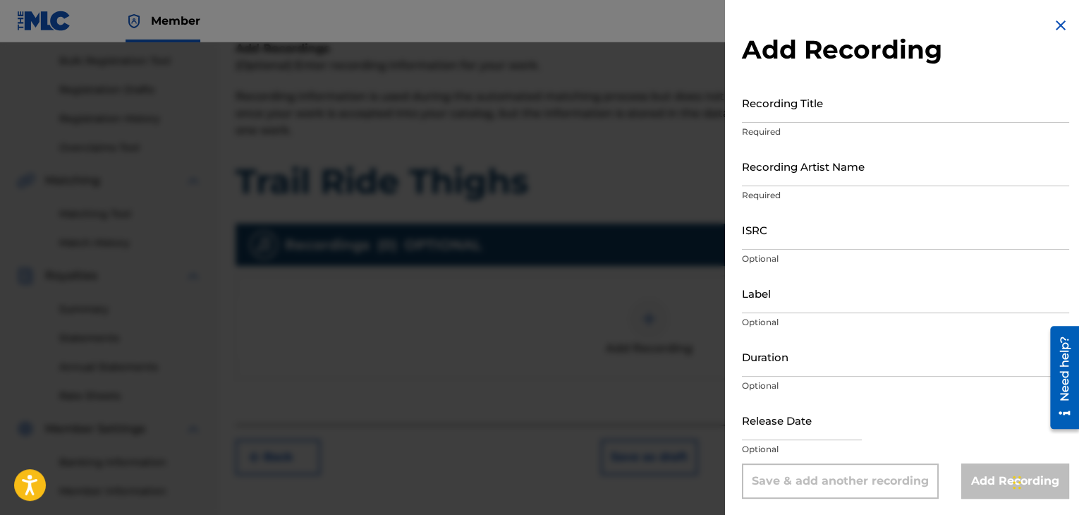
click at [1059, 22] on img at bounding box center [1060, 25] width 17 height 17
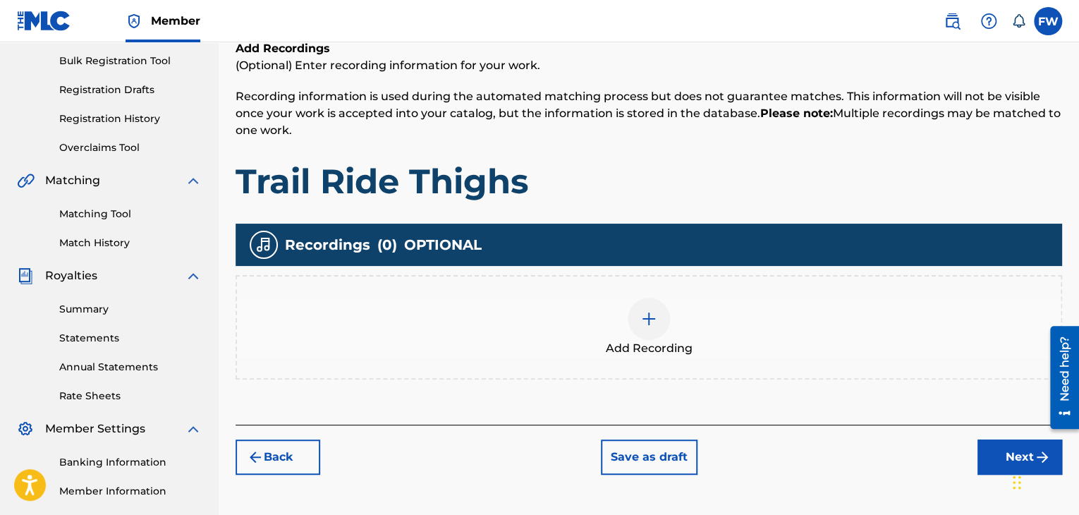
click at [999, 449] on button "Next" at bounding box center [1019, 456] width 85 height 35
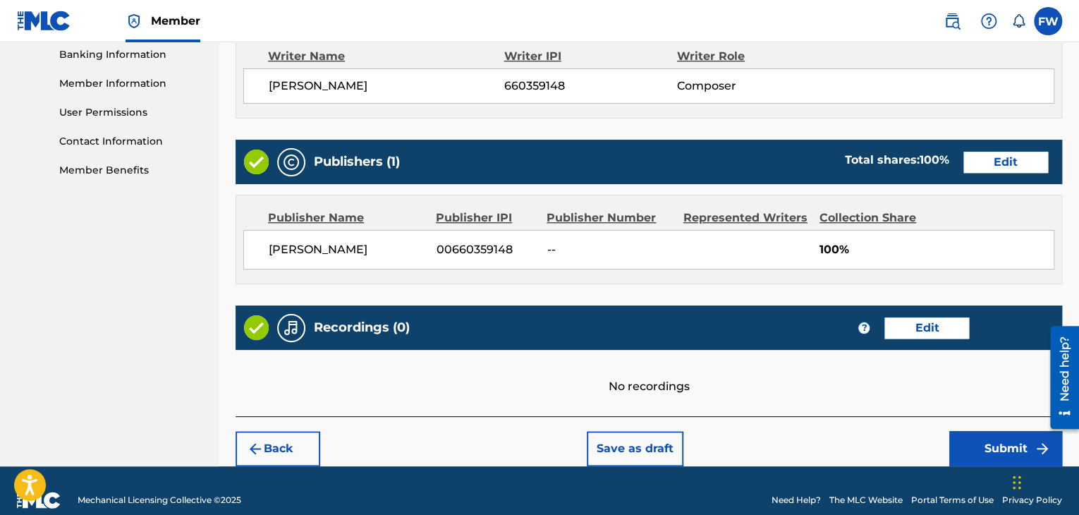
scroll to position [628, 0]
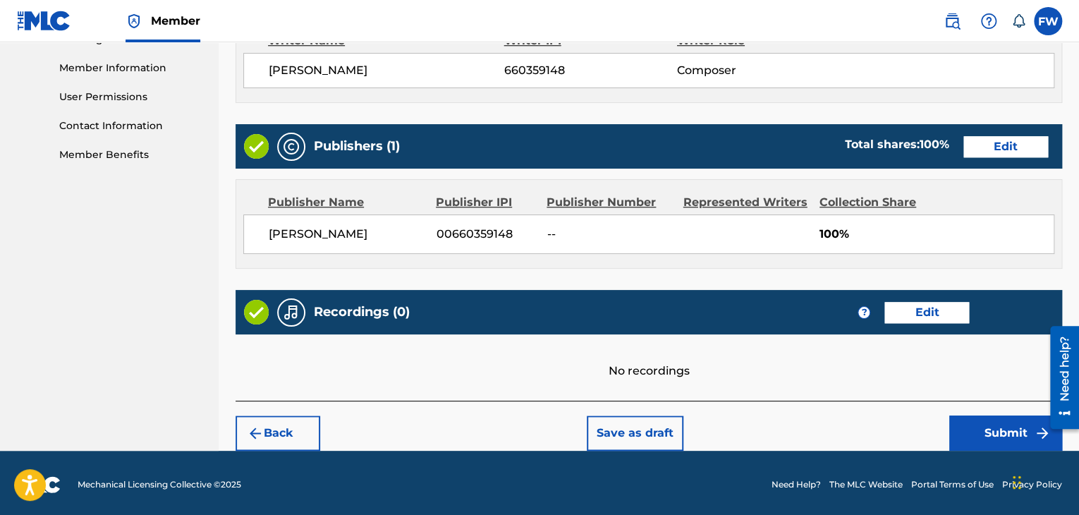
click at [1008, 427] on button "Submit" at bounding box center [1005, 432] width 113 height 35
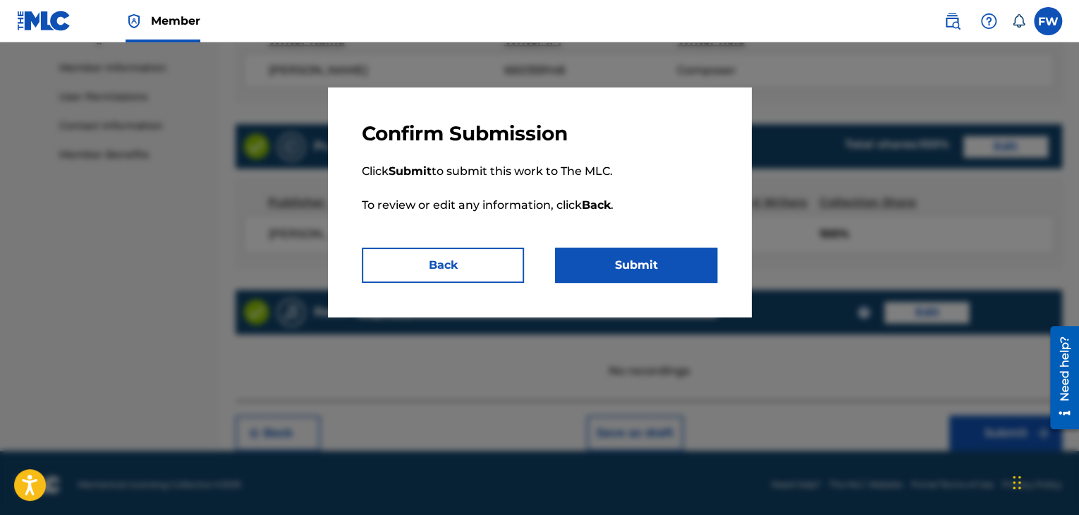
click at [604, 261] on button "Submit" at bounding box center [636, 265] width 162 height 35
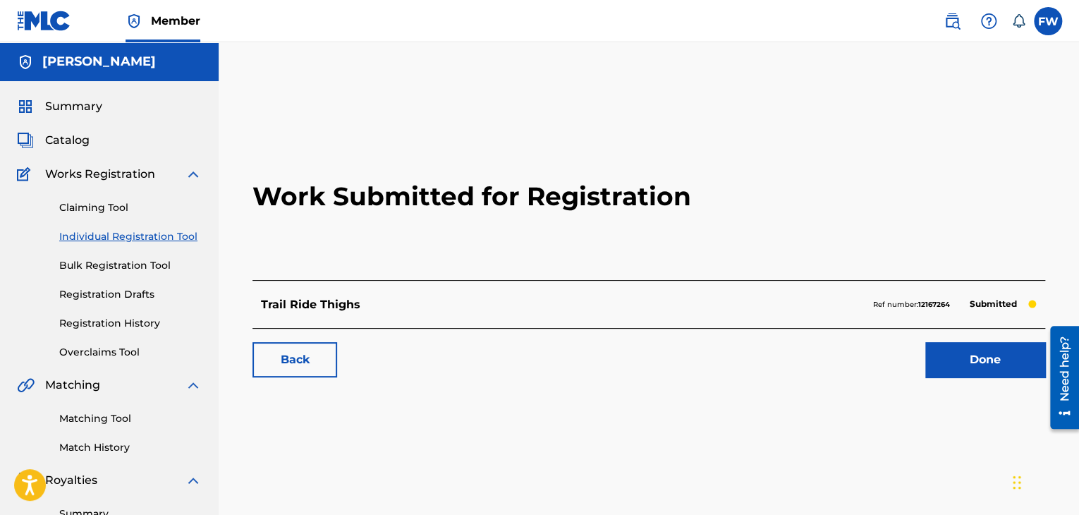
click at [956, 358] on link "Done" at bounding box center [985, 359] width 120 height 35
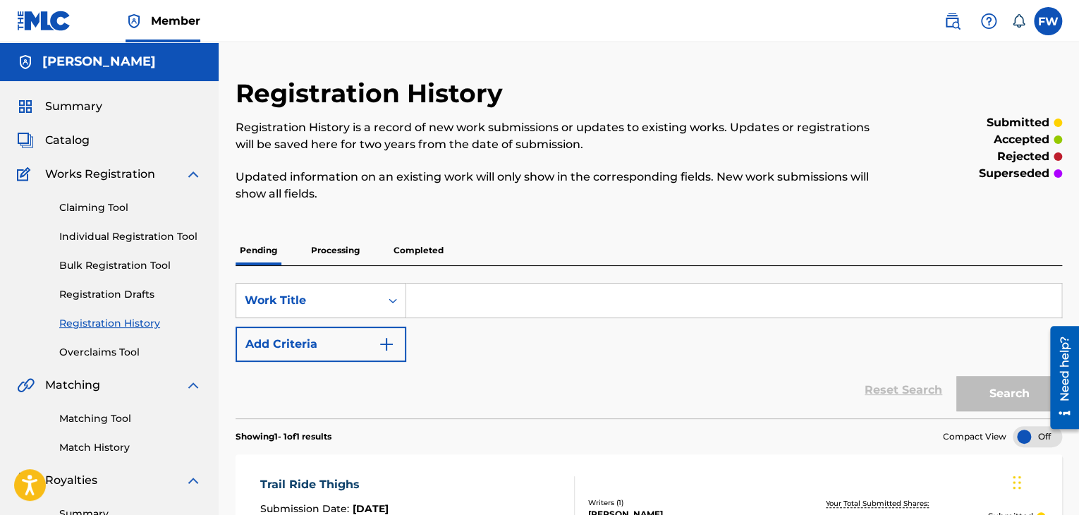
click at [388, 342] on img "Search Form" at bounding box center [386, 344] width 17 height 17
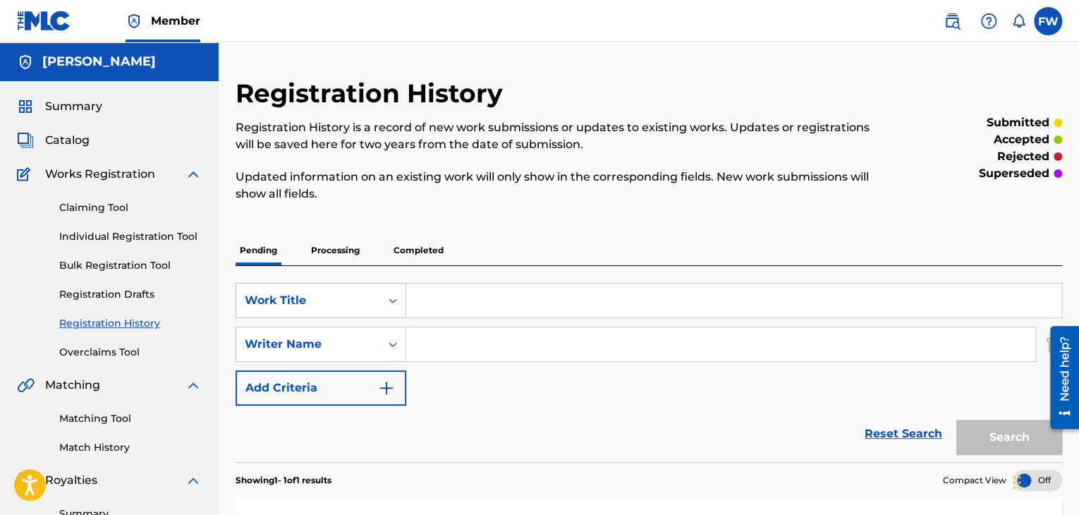
click at [400, 386] on button "Add Criteria" at bounding box center [321, 387] width 171 height 35
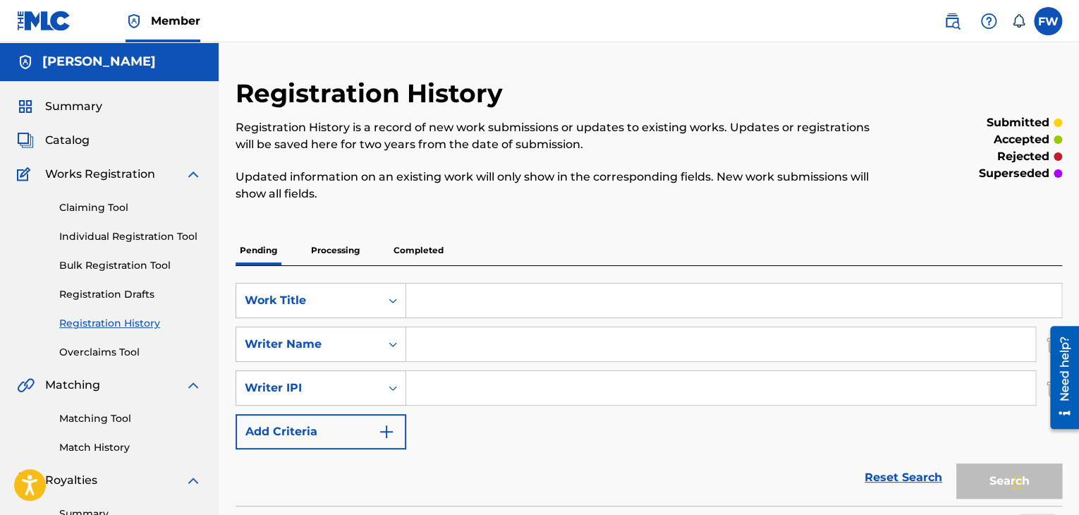
click at [391, 434] on img "Search Form" at bounding box center [386, 431] width 17 height 17
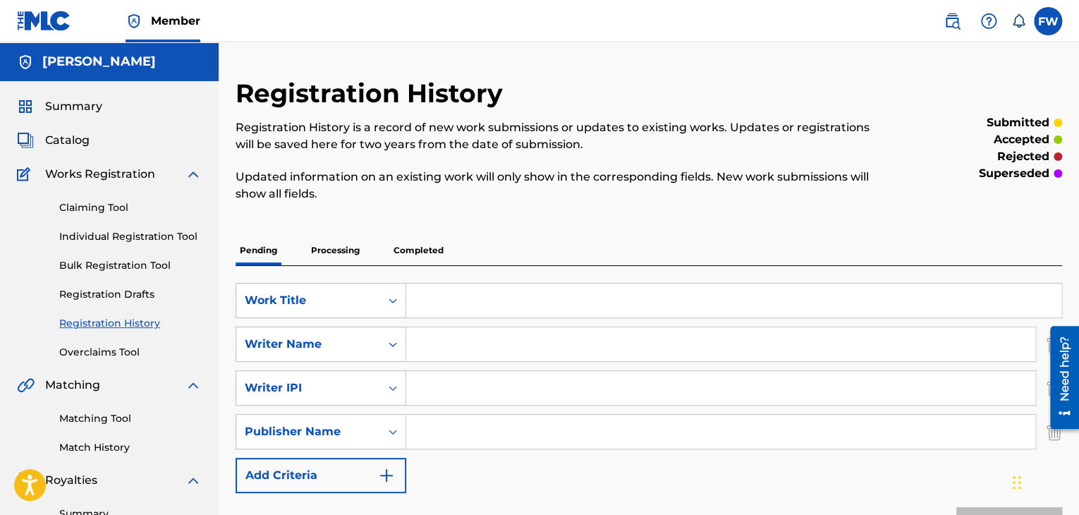
click at [386, 477] on img "Search Form" at bounding box center [386, 475] width 17 height 17
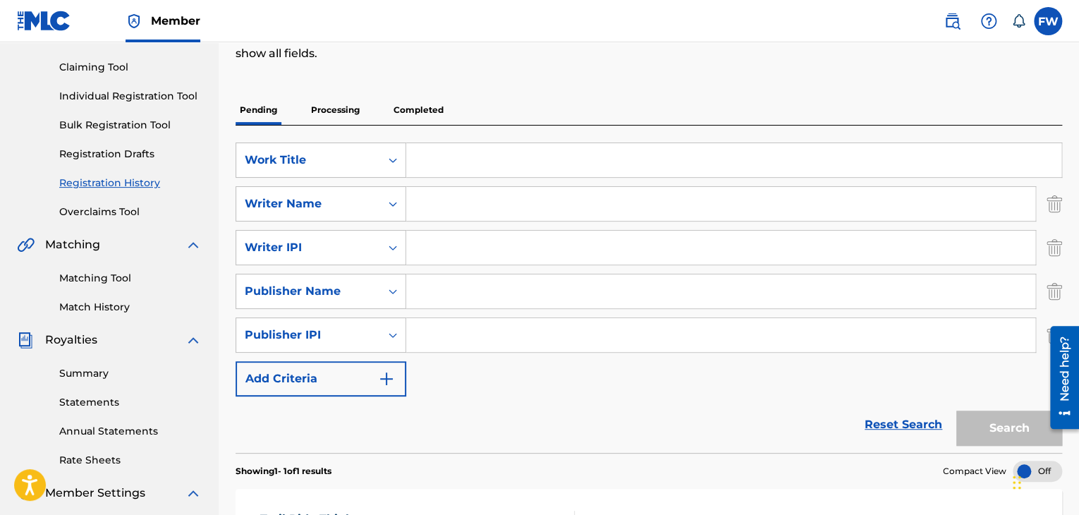
scroll to position [141, 0]
click at [390, 378] on img "Search Form" at bounding box center [386, 378] width 17 height 17
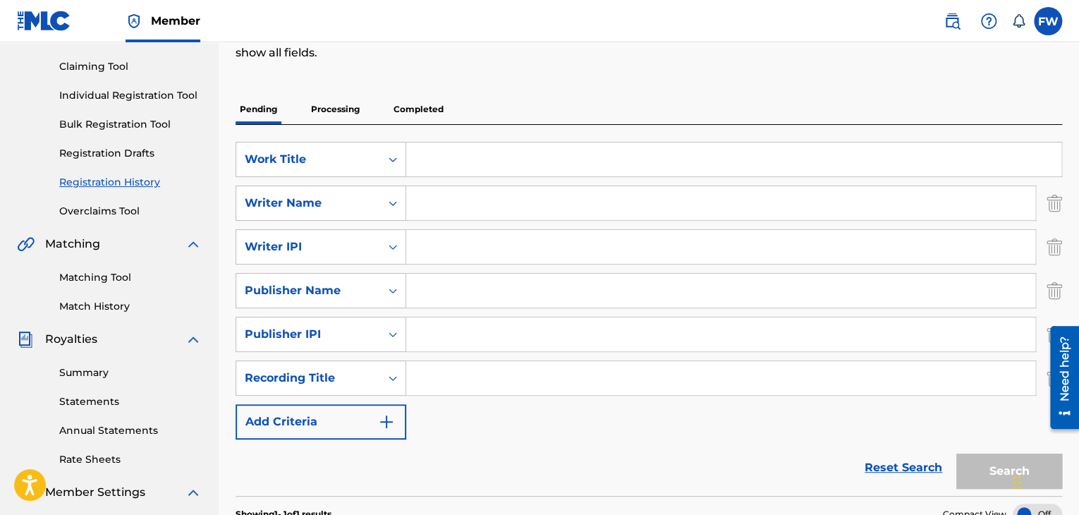
click at [386, 424] on img "Search Form" at bounding box center [386, 421] width 17 height 17
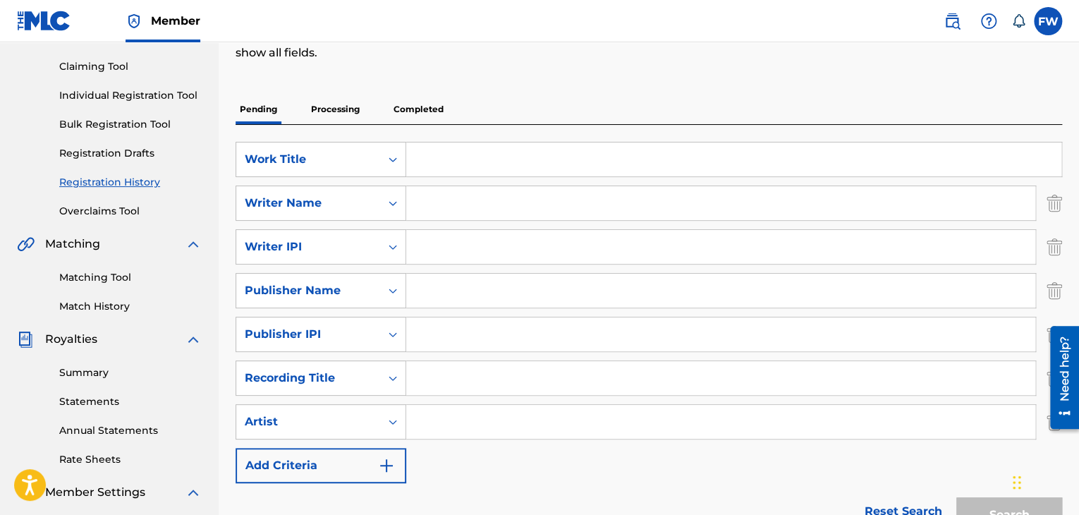
click at [1050, 427] on div at bounding box center [1059, 377] width 39 height 114
click at [1044, 417] on div at bounding box center [1059, 377] width 39 height 114
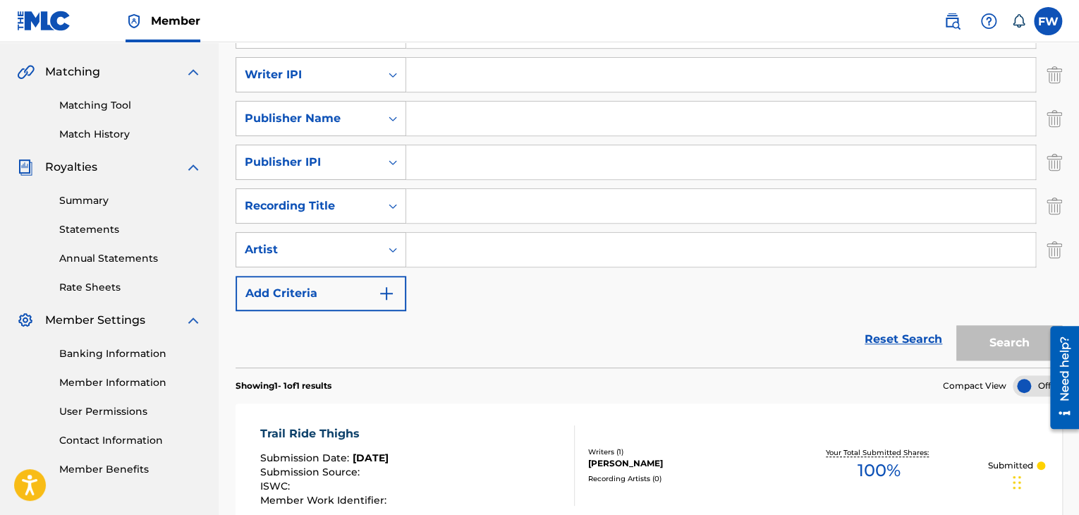
scroll to position [353, 0]
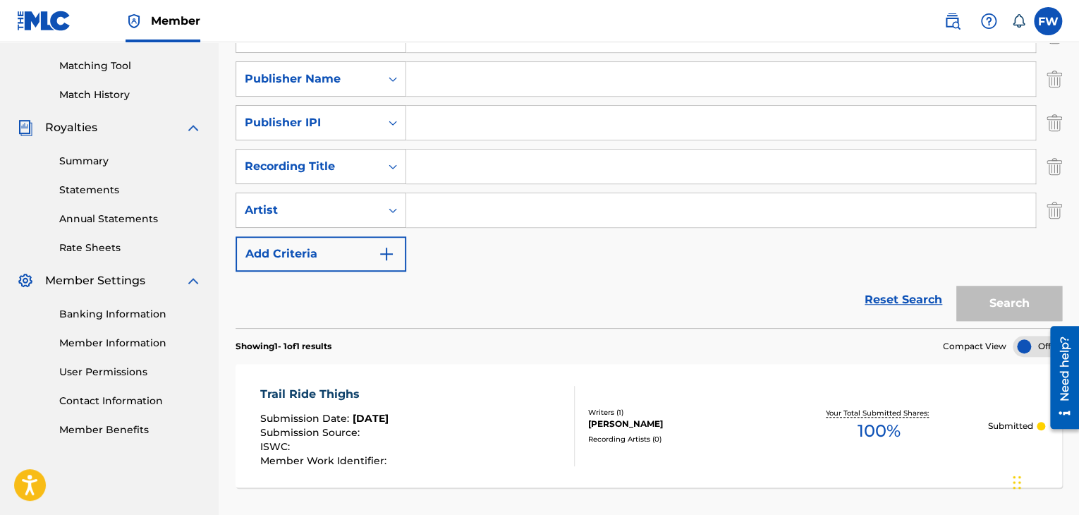
click at [1052, 209] on img "Search Form" at bounding box center [1055, 210] width 16 height 35
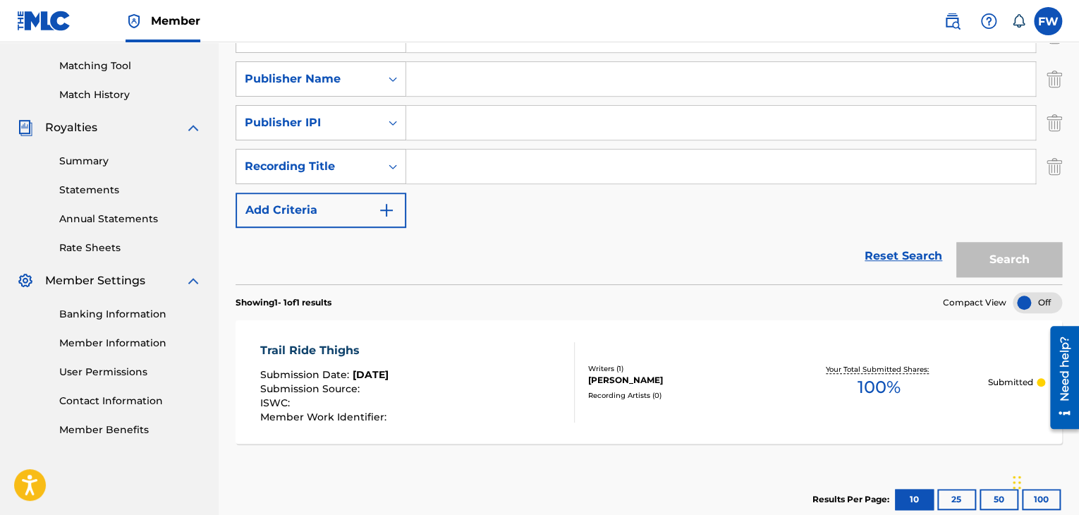
click at [1052, 163] on img "Search Form" at bounding box center [1055, 166] width 16 height 35
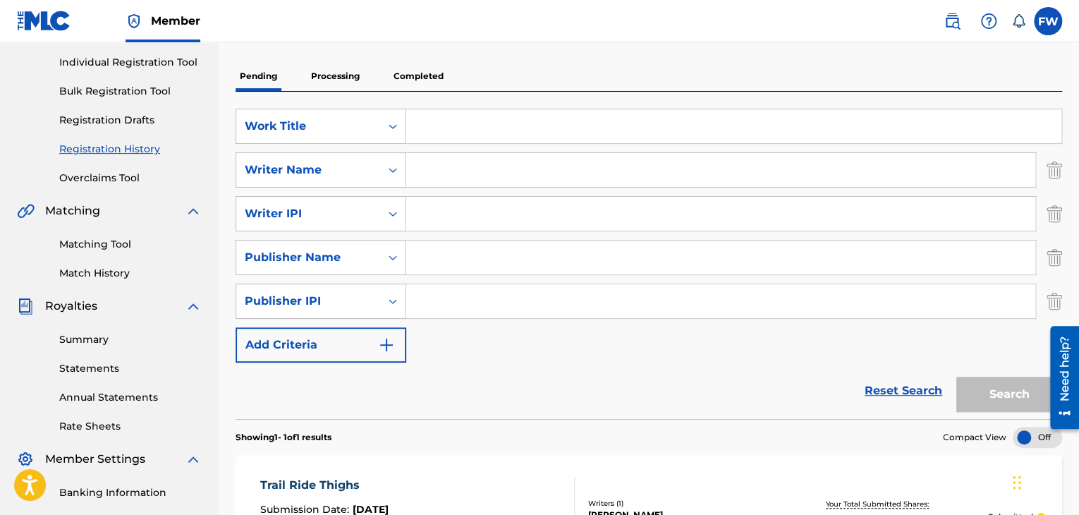
scroll to position [42, 0]
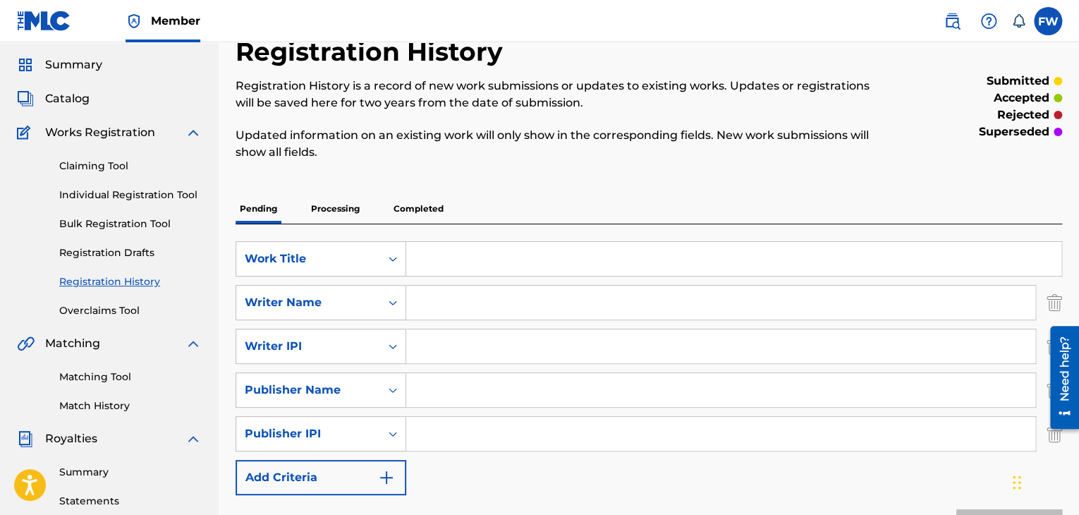
click at [343, 215] on p "Processing" at bounding box center [335, 209] width 57 height 30
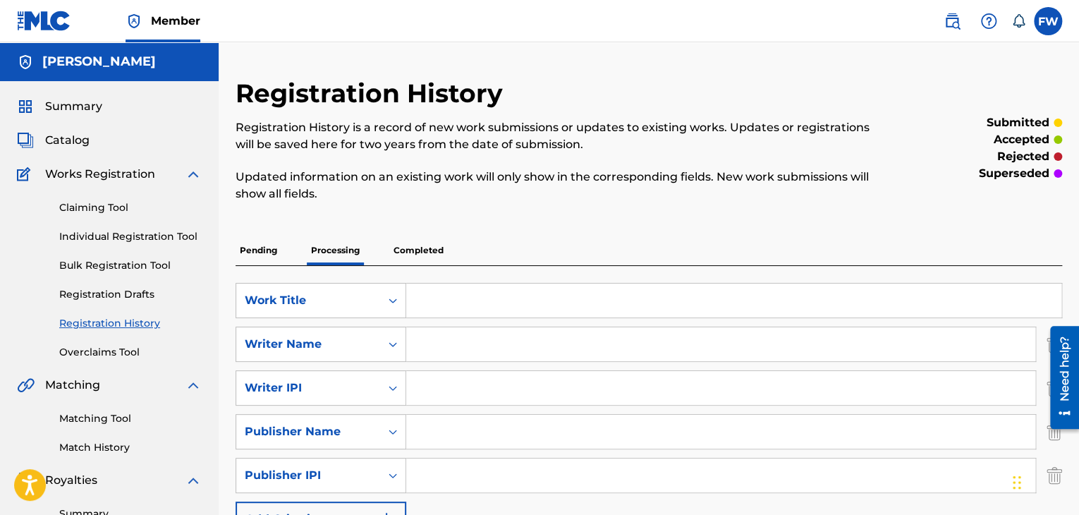
click at [268, 248] on p "Pending" at bounding box center [259, 251] width 46 height 30
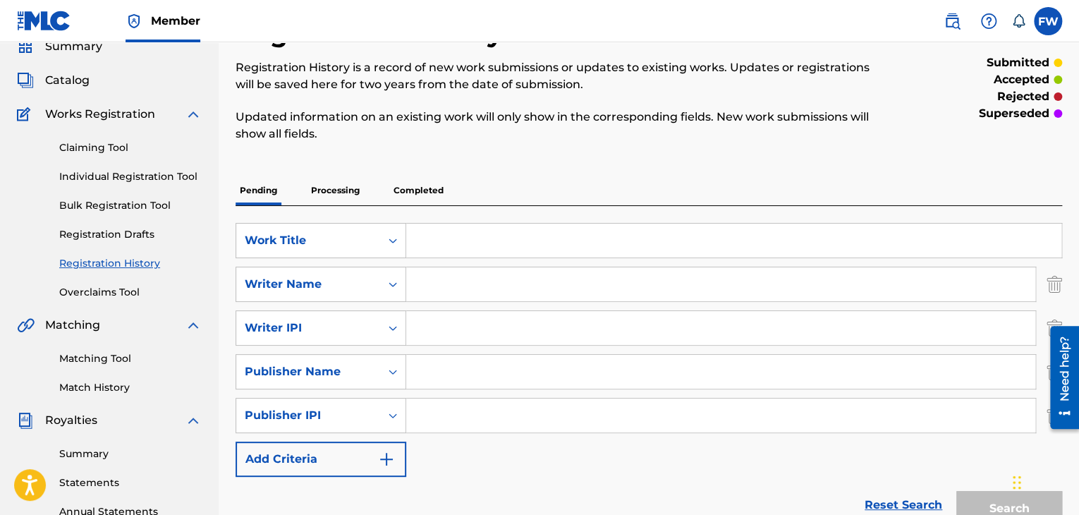
scroll to position [71, 0]
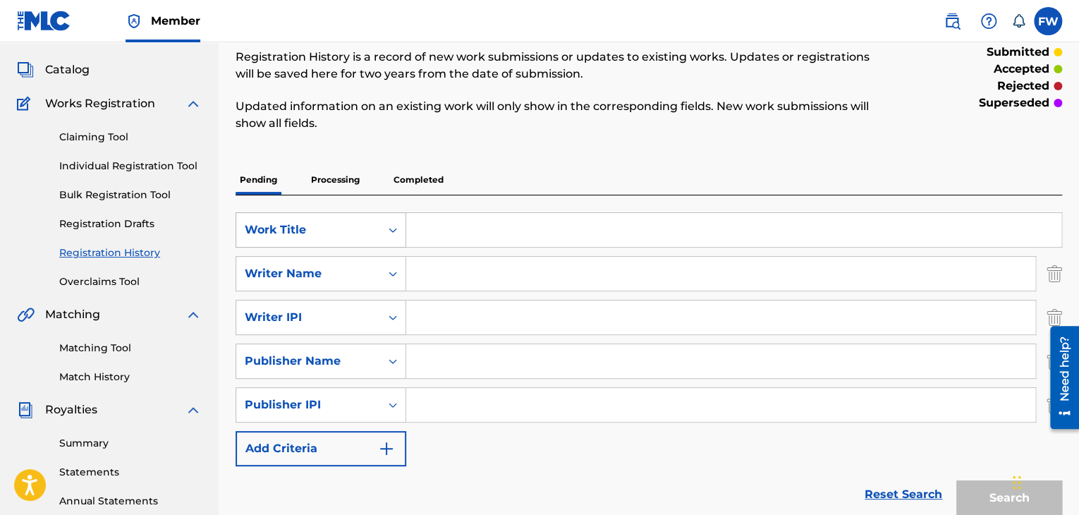
click at [389, 241] on div "Search Form" at bounding box center [392, 229] width 25 height 25
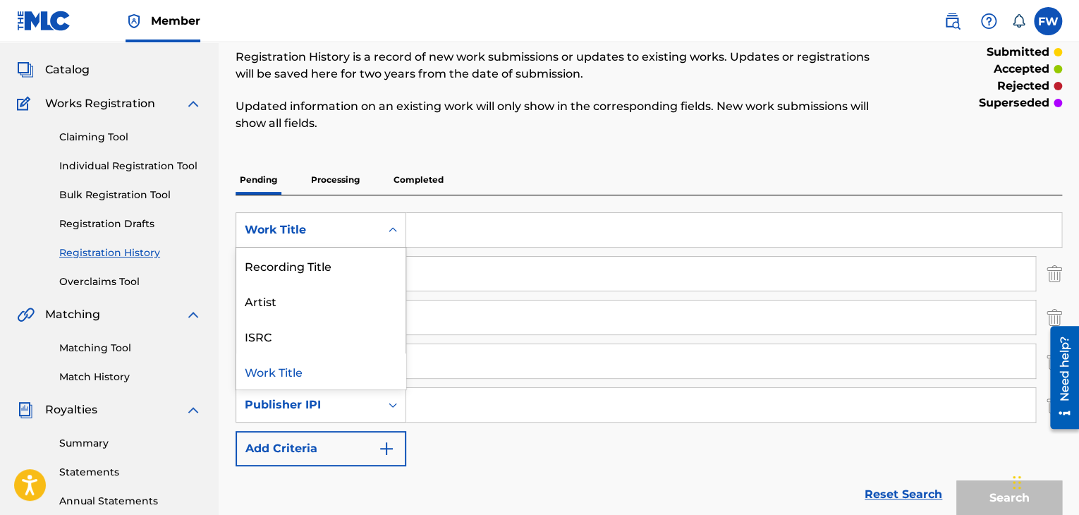
click at [536, 151] on div "Registration History Registration History is a record of new work submissions o…" at bounding box center [649, 389] width 827 height 764
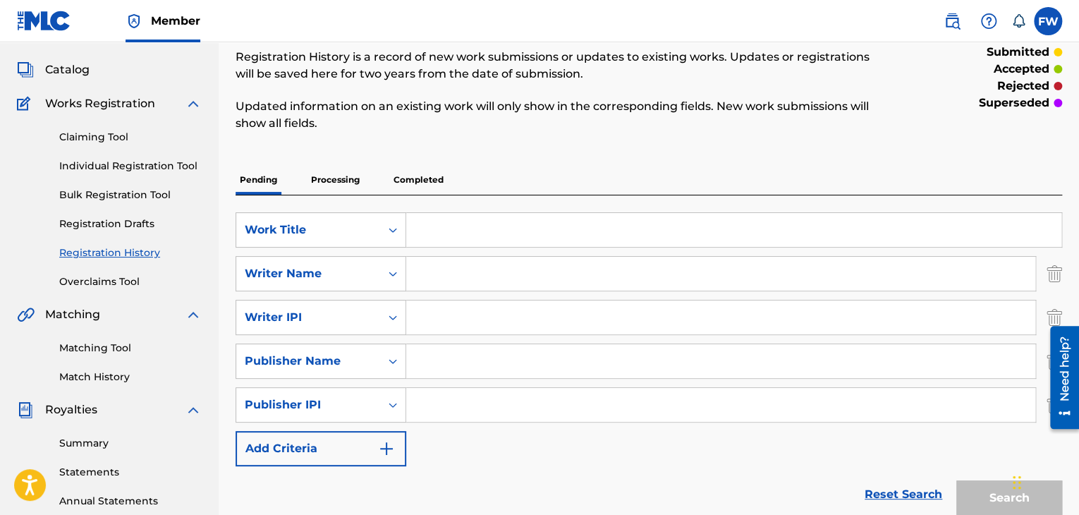
click at [437, 214] on input "Search Form" at bounding box center [733, 230] width 655 height 34
type input "DONT STOP"
click at [464, 272] on input "Search Form" at bounding box center [720, 274] width 629 height 34
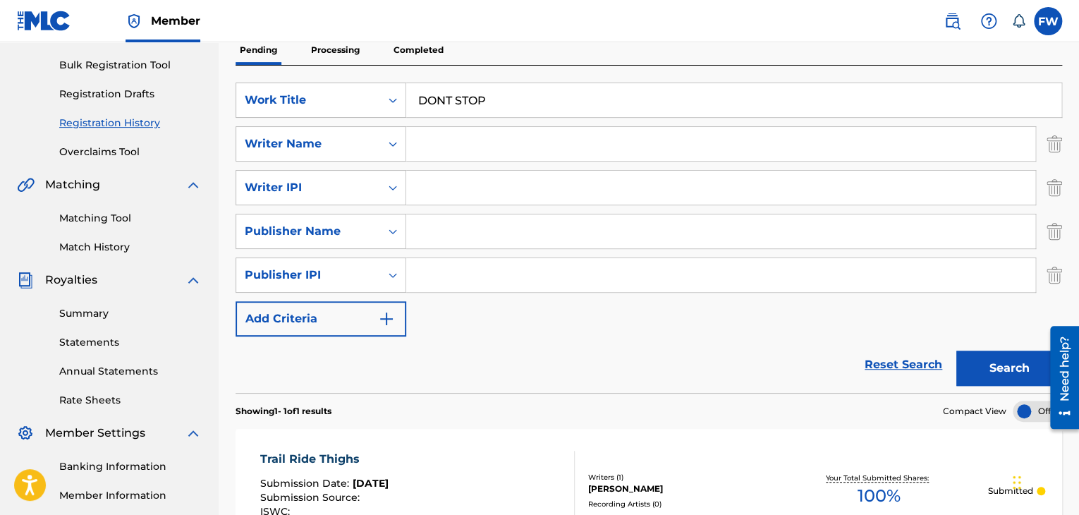
scroll to position [212, 0]
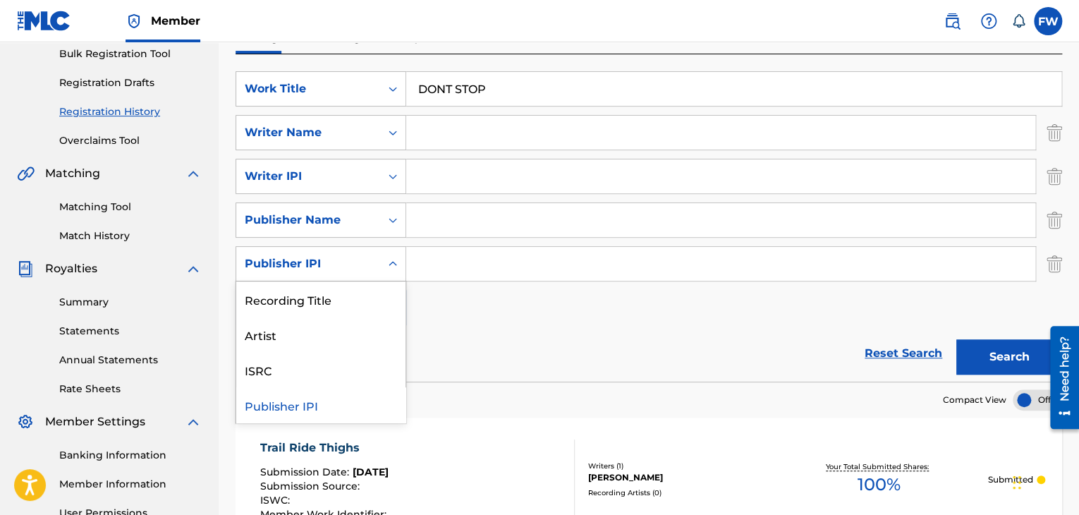
click at [393, 257] on icon "Search Form" at bounding box center [393, 264] width 14 height 14
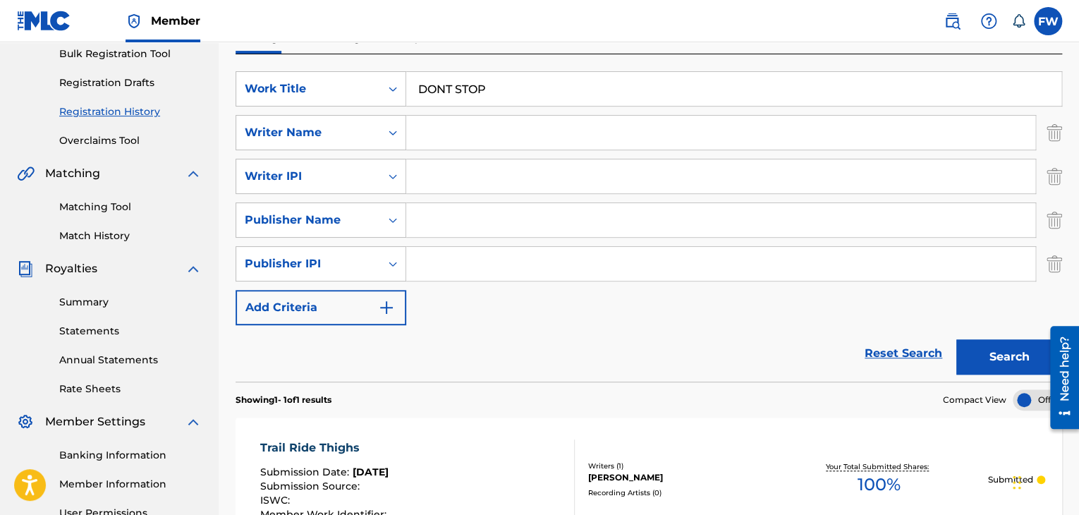
click at [429, 264] on input "Search Form" at bounding box center [720, 264] width 629 height 34
click at [460, 319] on div "SearchWithCriteriabe18a452-45f2-4d68-bdfa-3e7289943907 Work Title DONT STOP Sea…" at bounding box center [649, 198] width 827 height 254
click at [1061, 259] on div "Registration History Registration History is a record of new work submissions o…" at bounding box center [649, 248] width 860 height 764
drag, startPoint x: 1061, startPoint y: 260, endPoint x: 1058, endPoint y: 239, distance: 21.3
click at [1061, 260] on img "Search Form" at bounding box center [1055, 263] width 16 height 35
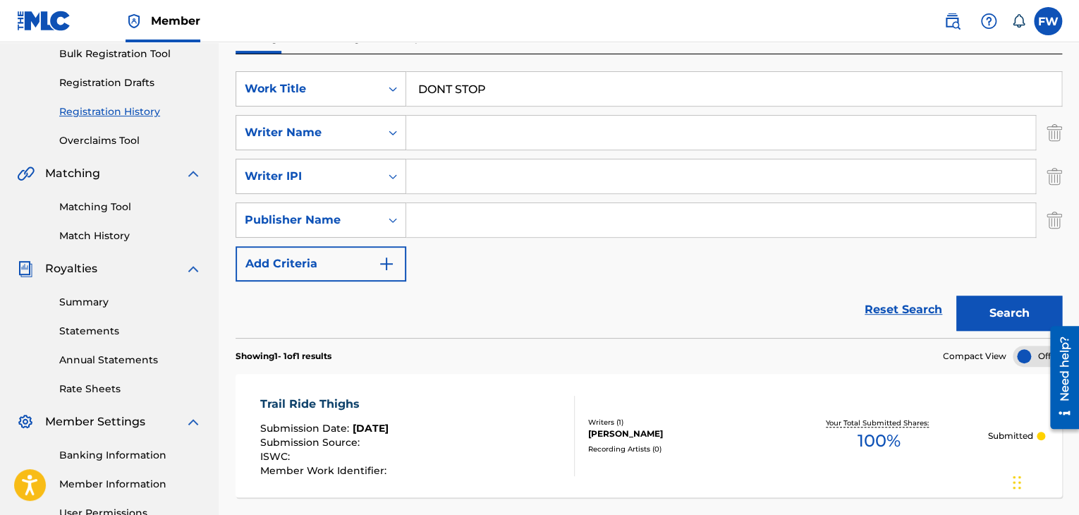
drag, startPoint x: 1054, startPoint y: 228, endPoint x: 1053, endPoint y: 197, distance: 31.1
click at [1054, 228] on img "Search Form" at bounding box center [1055, 219] width 16 height 35
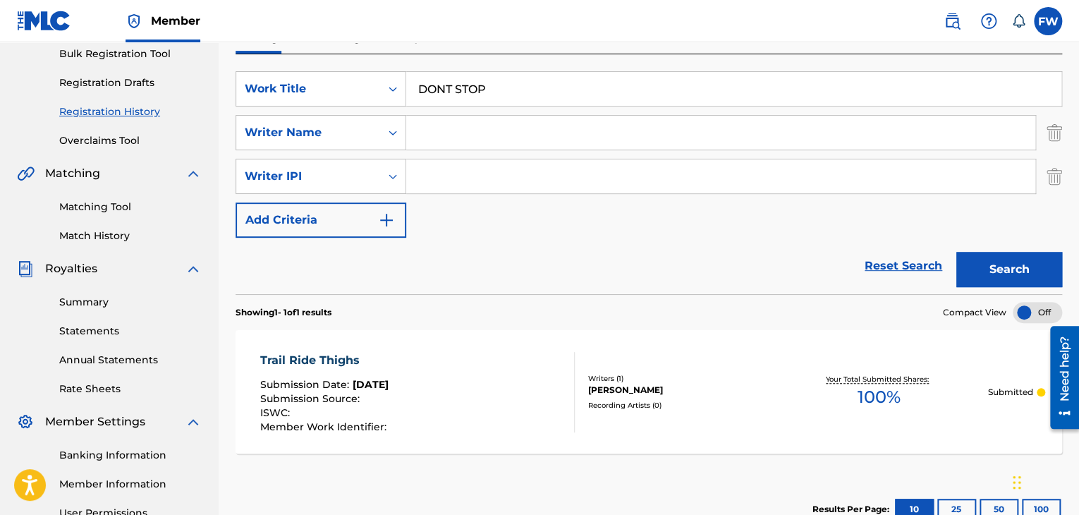
click at [1054, 171] on img "Search Form" at bounding box center [1055, 176] width 16 height 35
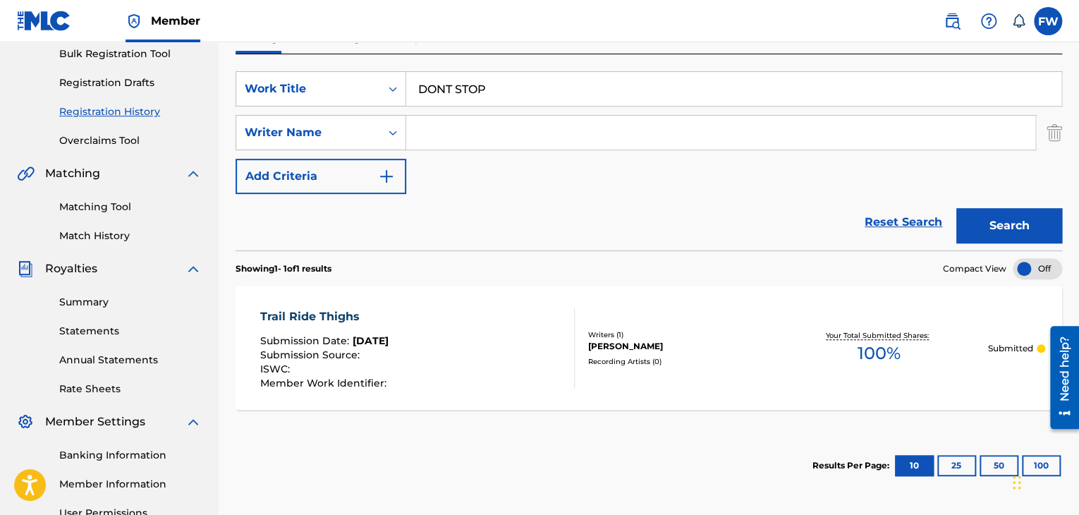
click at [1052, 130] on img "Search Form" at bounding box center [1055, 132] width 16 height 35
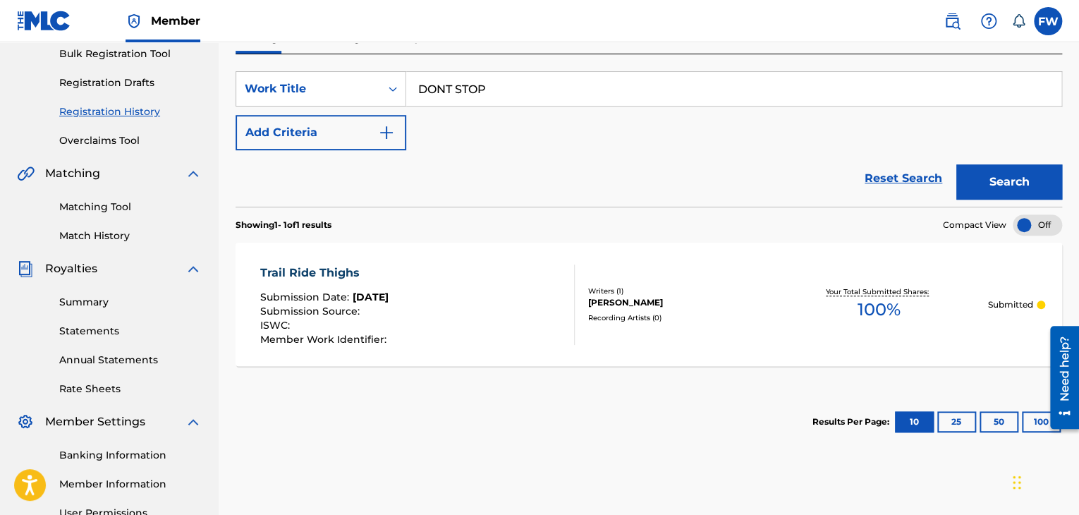
click at [1011, 181] on button "Search" at bounding box center [1009, 181] width 106 height 35
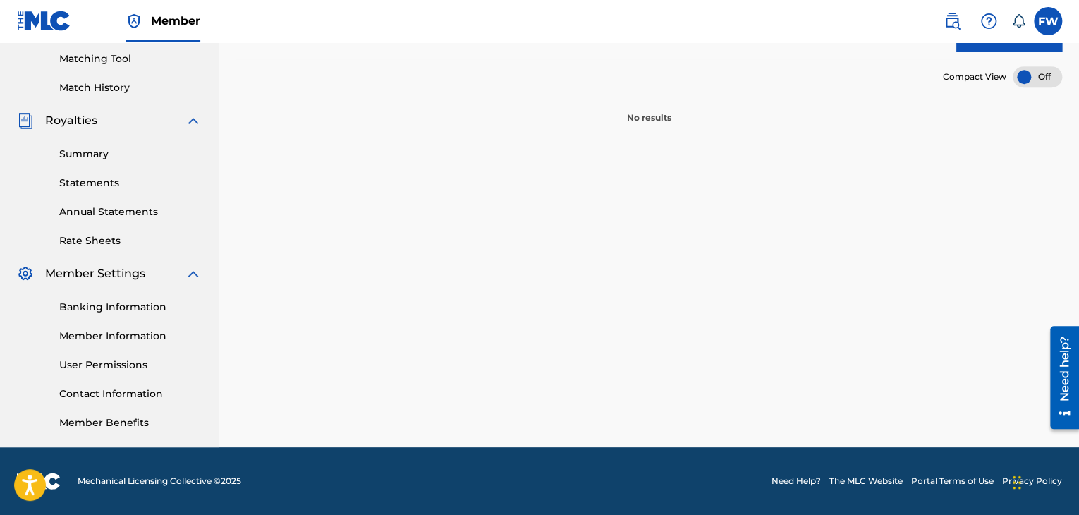
scroll to position [78, 0]
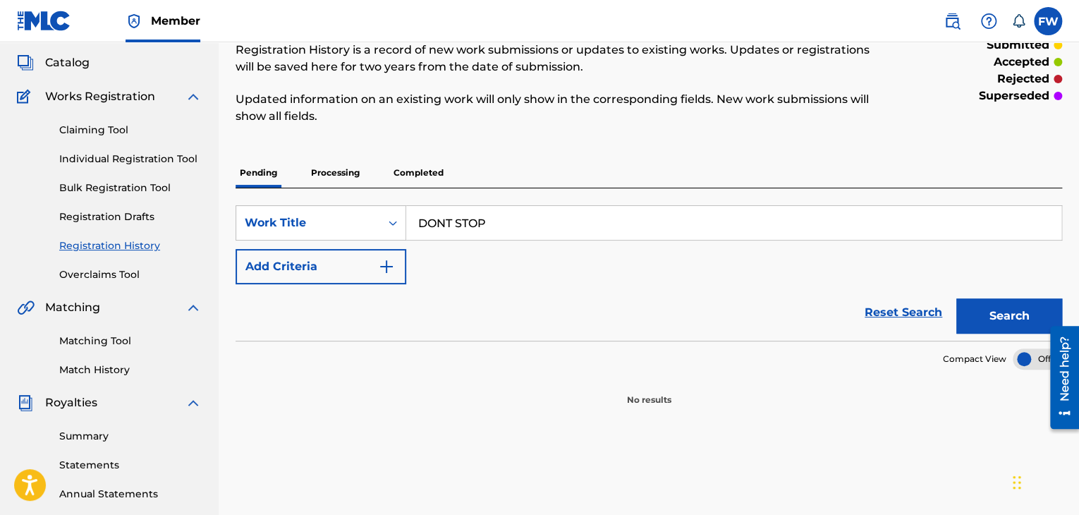
click at [753, 294] on div "Reset Search Search" at bounding box center [649, 312] width 827 height 56
click at [337, 171] on p "Processing" at bounding box center [335, 173] width 57 height 30
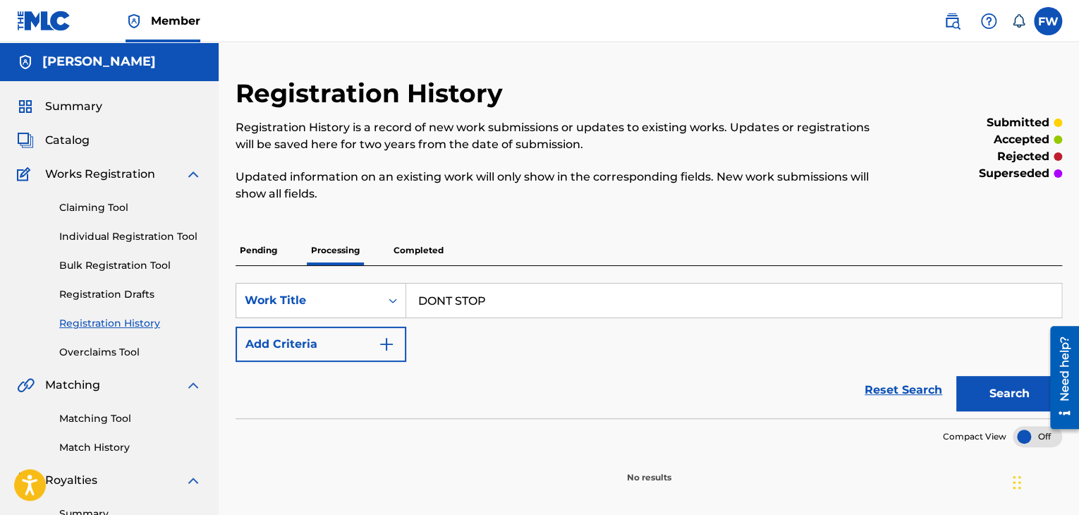
click at [112, 235] on link "Individual Registration Tool" at bounding box center [130, 236] width 142 height 15
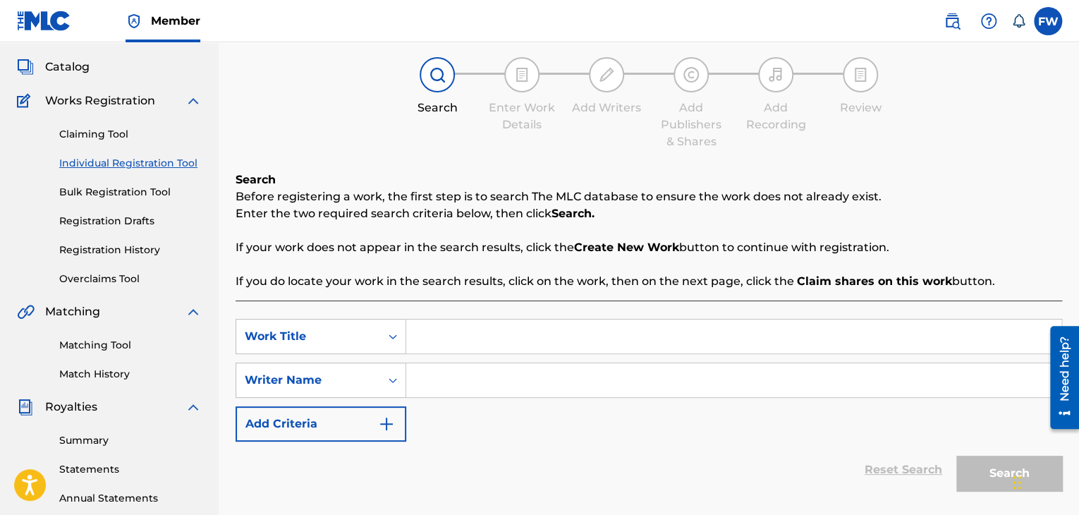
scroll to position [141, 0]
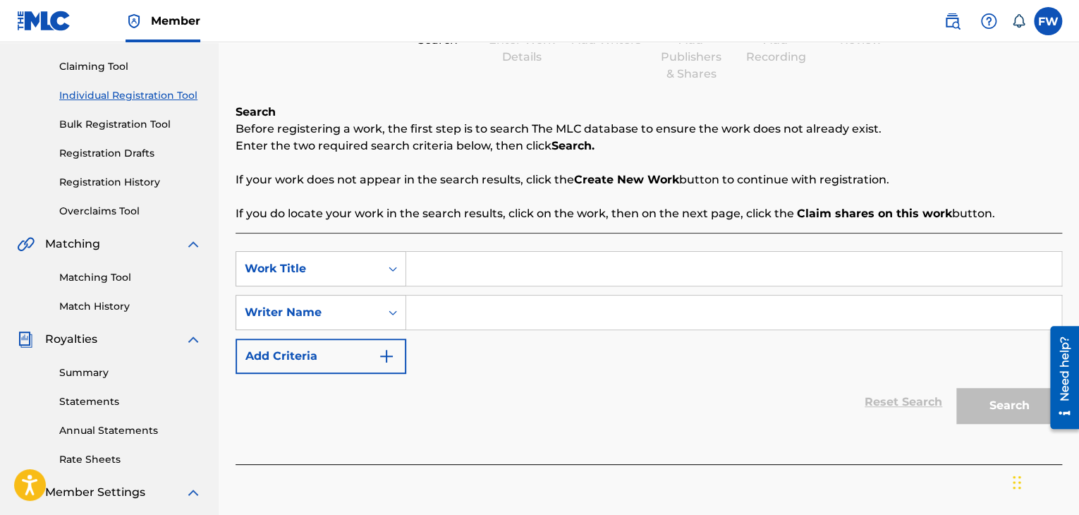
click at [488, 275] on input "Search Form" at bounding box center [733, 269] width 655 height 34
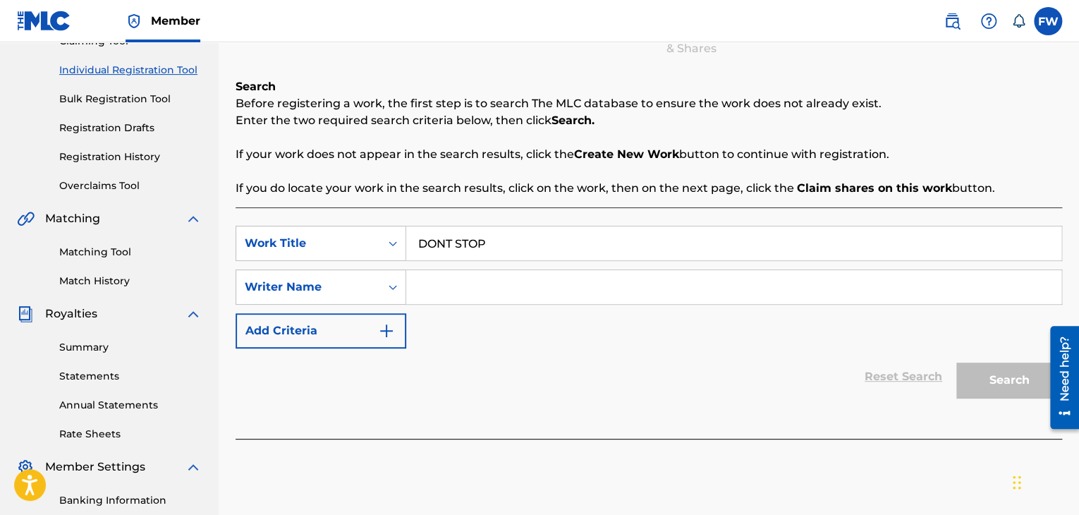
scroll to position [148, 0]
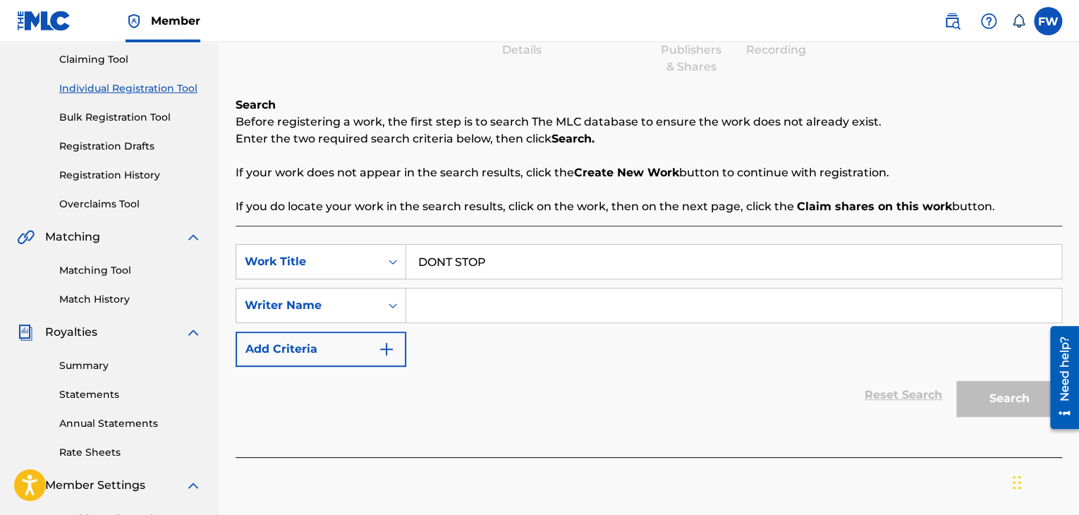
type input "DONT STOP"
click at [426, 297] on input "Search Form" at bounding box center [733, 305] width 655 height 34
click at [385, 345] on img "Search Form" at bounding box center [386, 349] width 17 height 17
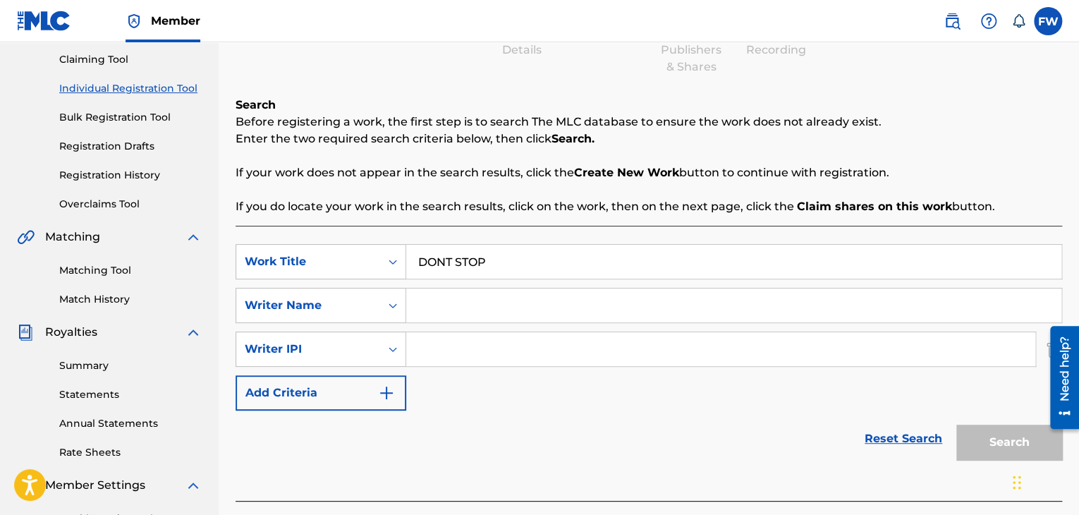
click at [393, 387] on img "Search Form" at bounding box center [386, 392] width 17 height 17
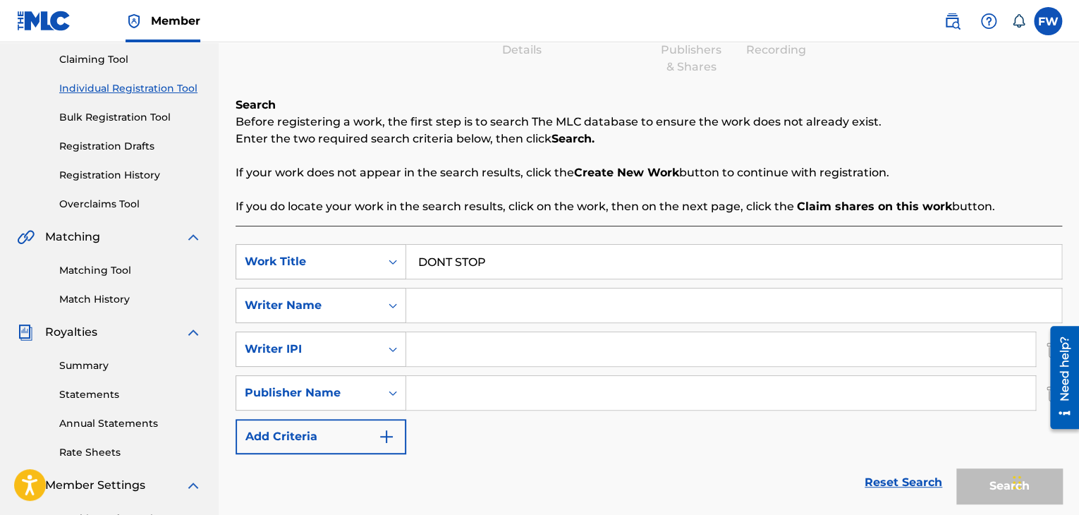
click at [389, 441] on img "Search Form" at bounding box center [386, 436] width 17 height 17
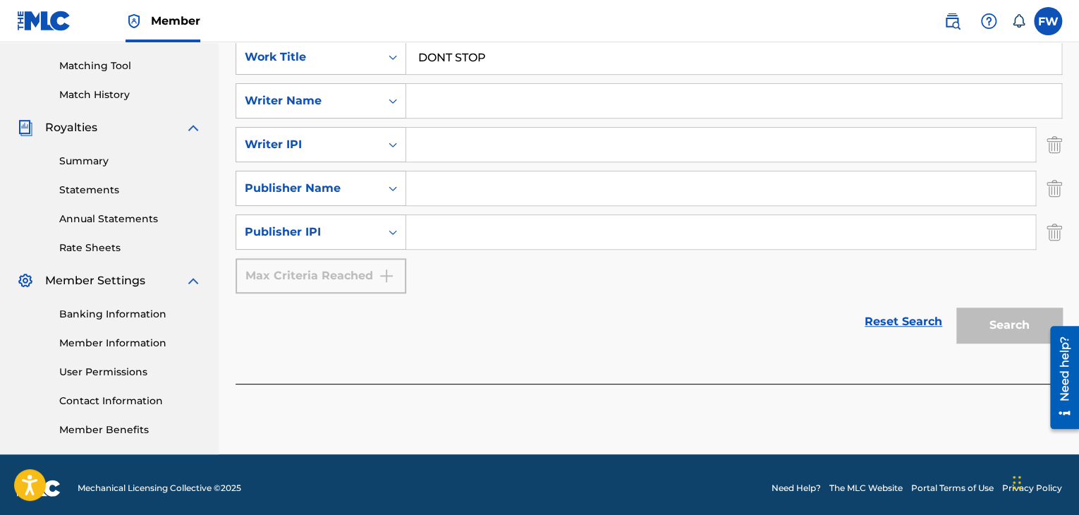
scroll to position [360, 0]
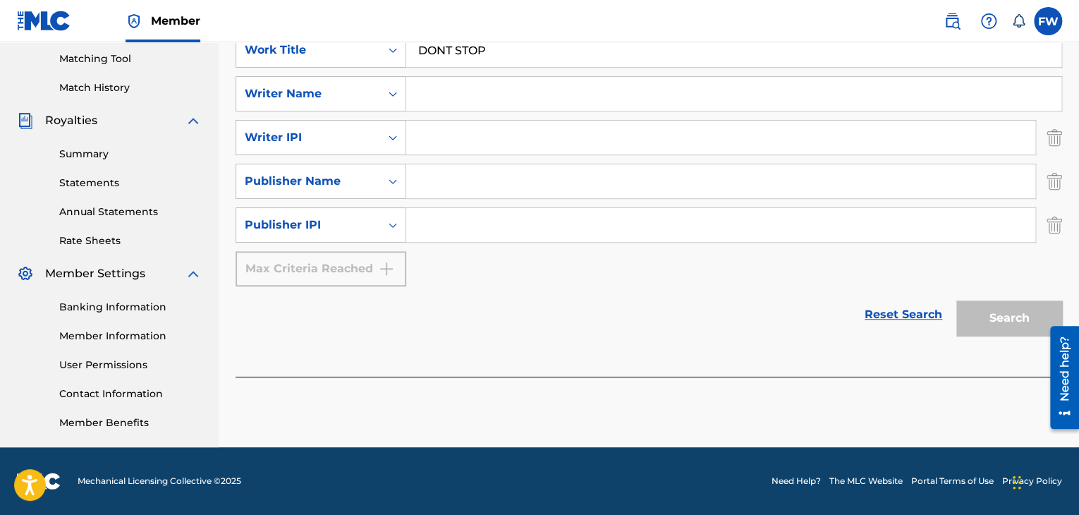
click at [1063, 228] on div "Register Work Search Enter Work Details Add Writers Add Publishers & Shares Add…" at bounding box center [649, 82] width 860 height 729
click at [1060, 225] on img "Search Form" at bounding box center [1055, 224] width 16 height 35
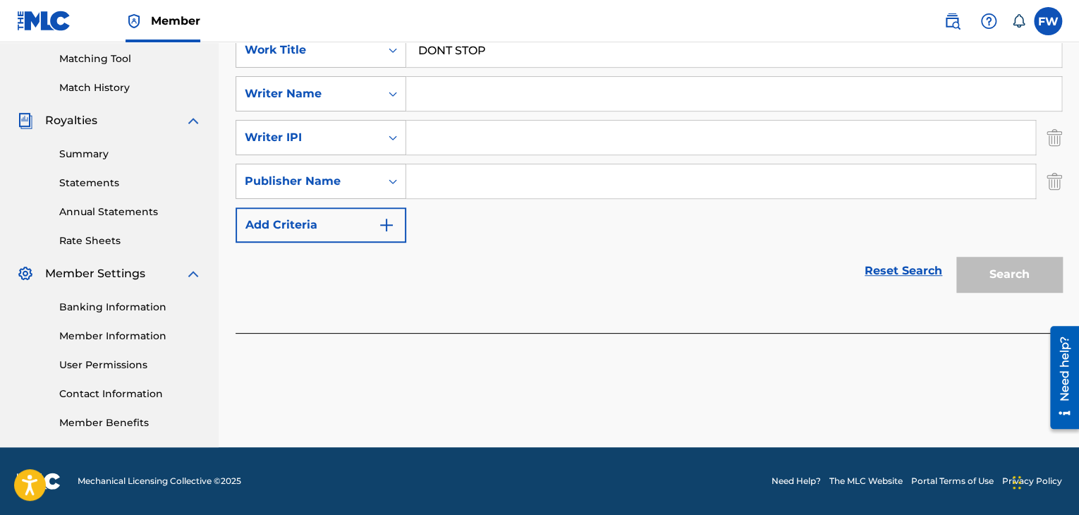
click at [1052, 185] on img "Search Form" at bounding box center [1055, 181] width 16 height 35
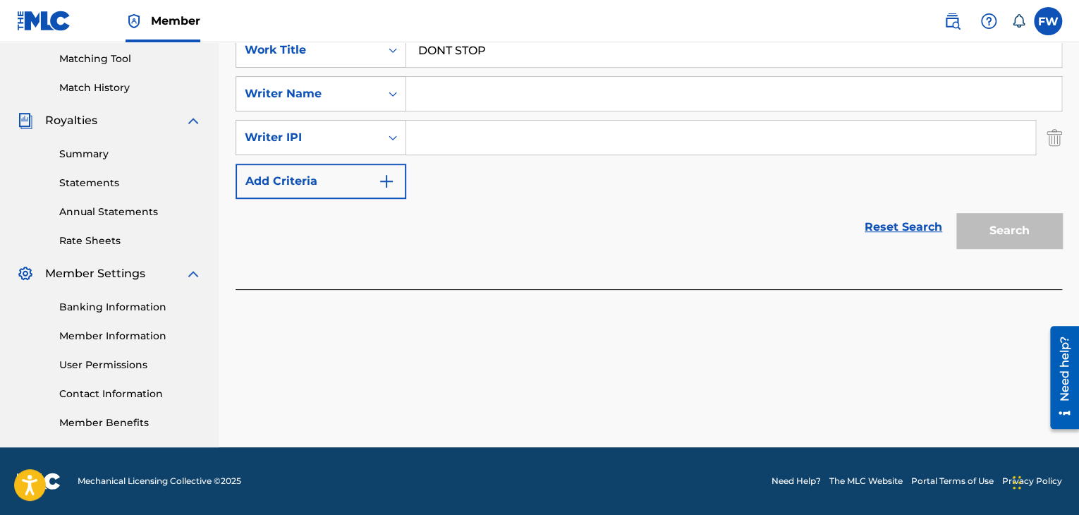
click at [1050, 145] on img "Search Form" at bounding box center [1055, 137] width 16 height 35
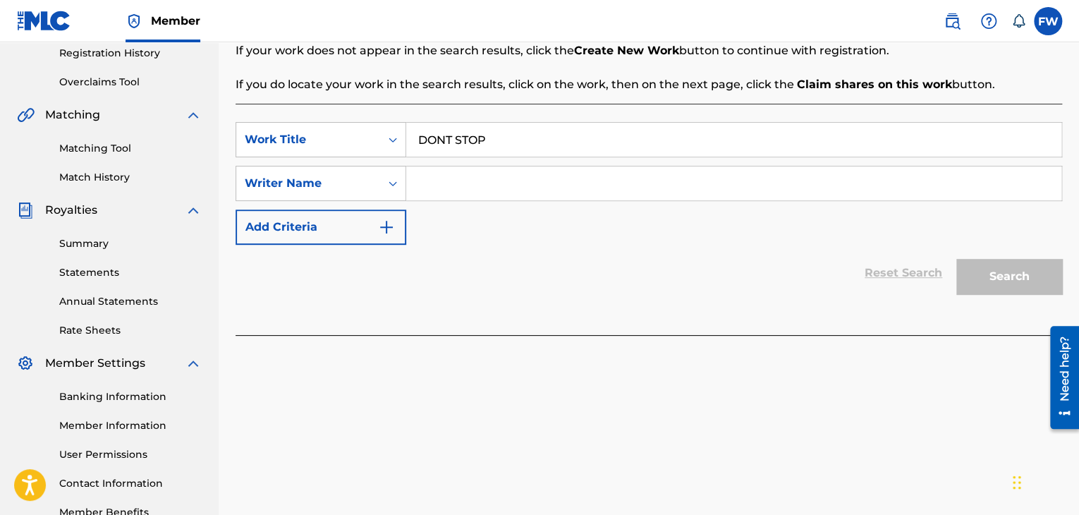
scroll to position [7, 0]
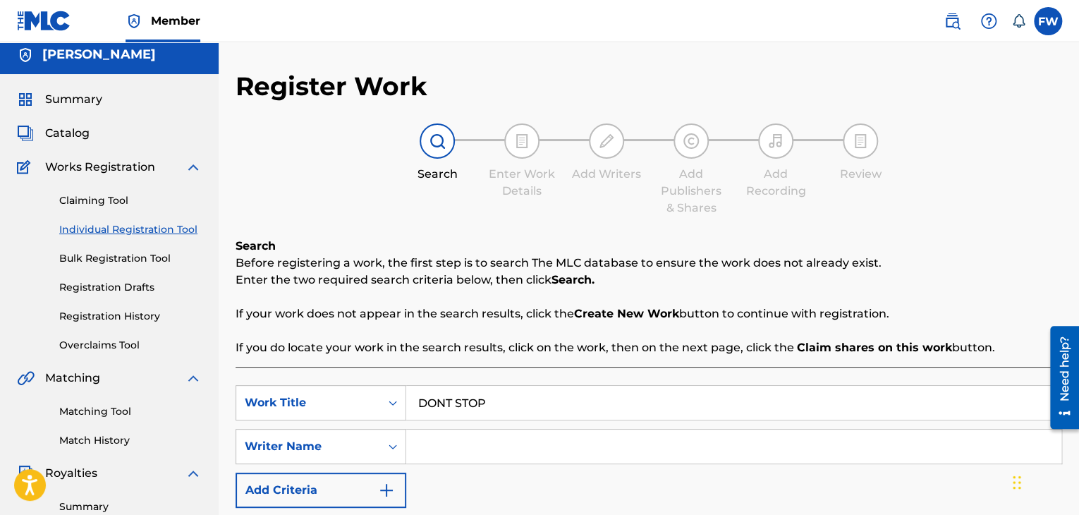
click at [93, 208] on div "Claiming Tool Individual Registration Tool Bulk Registration Tool Registration …" at bounding box center [109, 264] width 185 height 177
click at [95, 203] on link "Claiming Tool" at bounding box center [130, 200] width 142 height 15
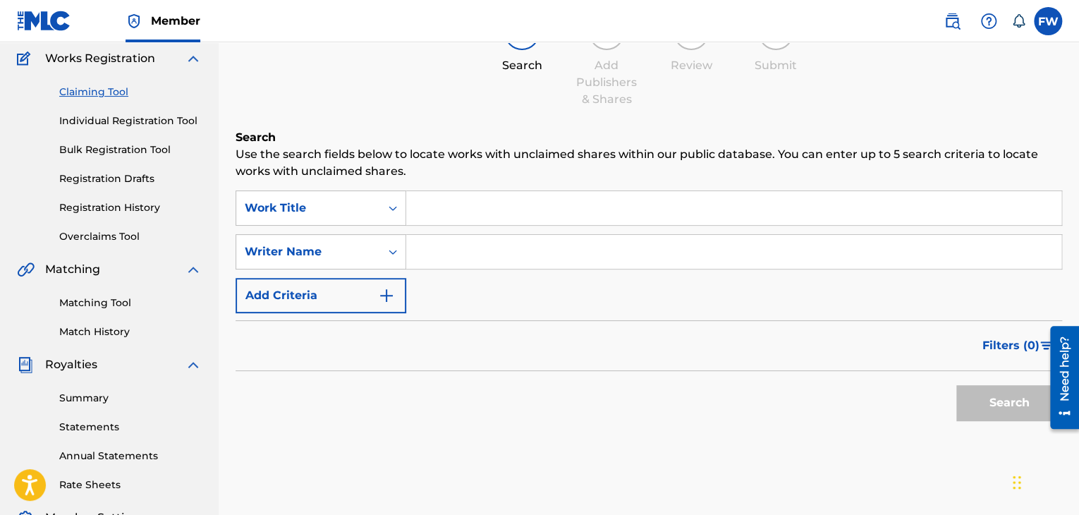
scroll to position [71, 0]
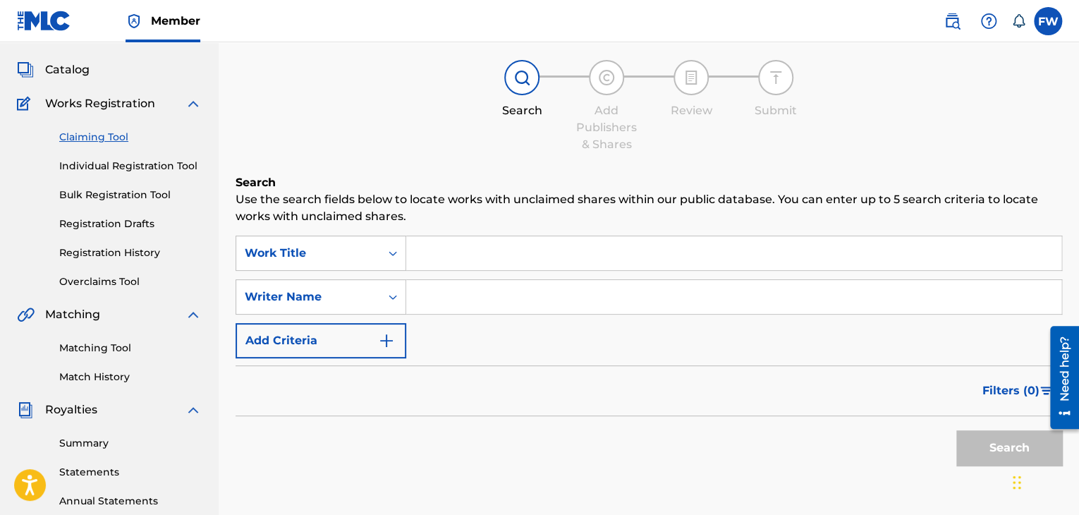
drag, startPoint x: 496, startPoint y: 218, endPoint x: 501, endPoint y: 235, distance: 17.6
click at [496, 221] on p "Use the search fields below to locate works with unclaimed shares within our pu…" at bounding box center [649, 208] width 827 height 34
click at [504, 256] on input "Search Form" at bounding box center [733, 253] width 655 height 34
click at [99, 111] on span "Works Registration" at bounding box center [100, 103] width 110 height 17
click at [104, 108] on span "Works Registration" at bounding box center [100, 103] width 110 height 17
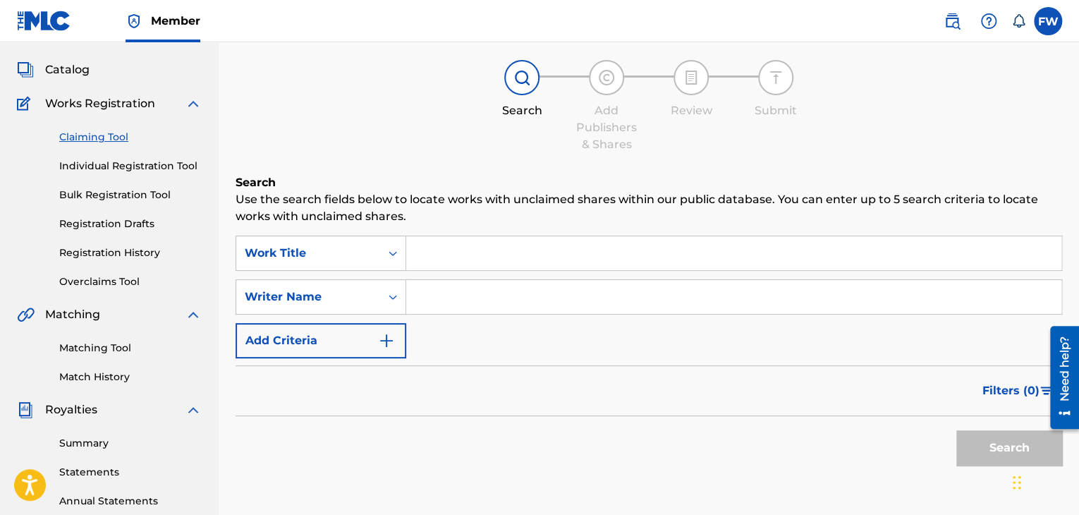
click at [523, 258] on input "Search Form" at bounding box center [733, 253] width 655 height 34
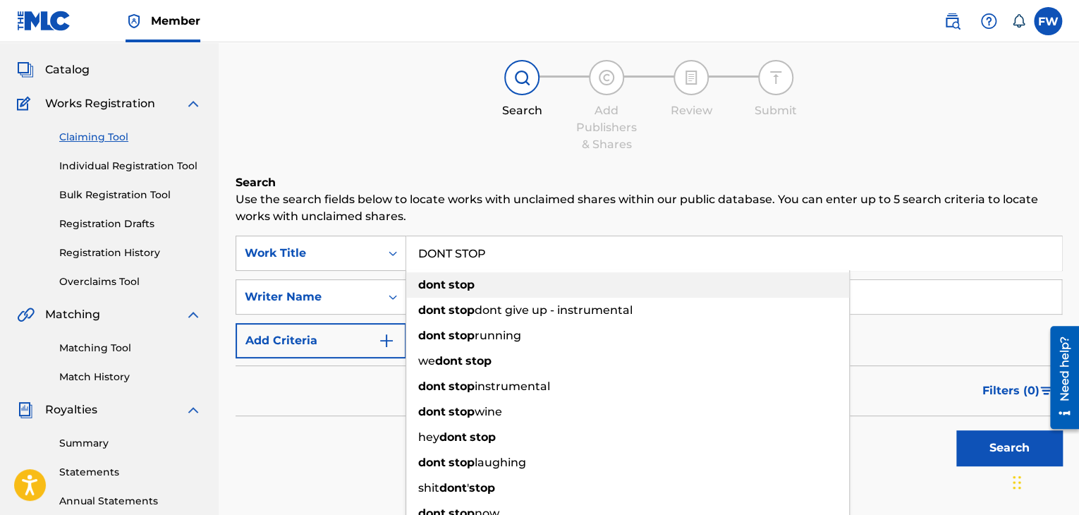
click at [449, 286] on span "Search Form" at bounding box center [447, 284] width 3 height 13
type input "dont stop"
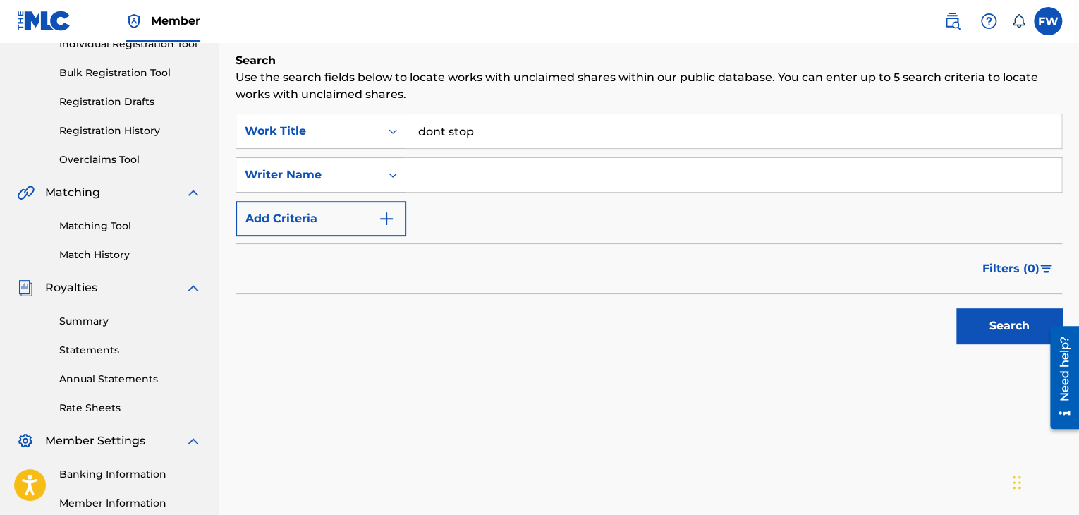
scroll to position [141, 0]
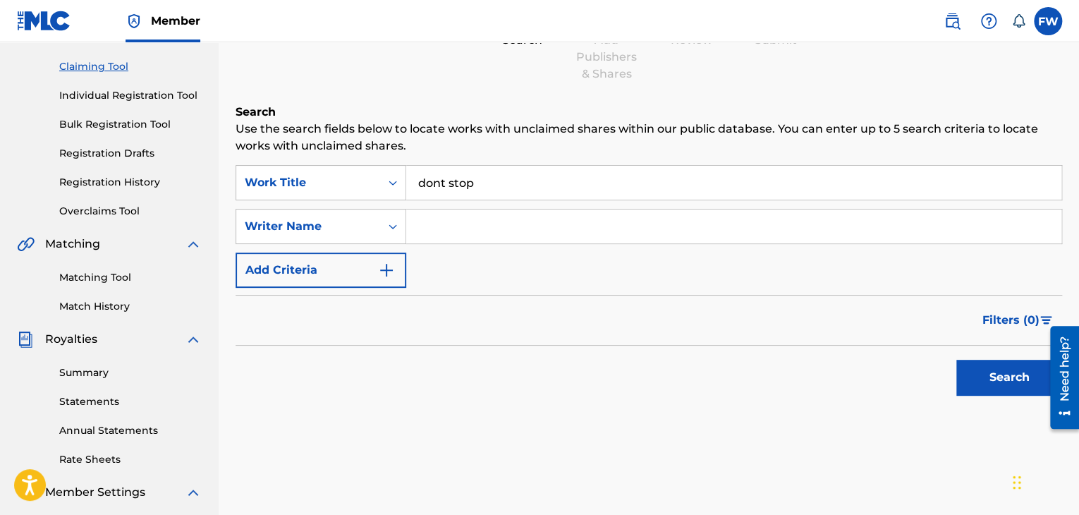
click at [999, 373] on button "Search" at bounding box center [1009, 377] width 106 height 35
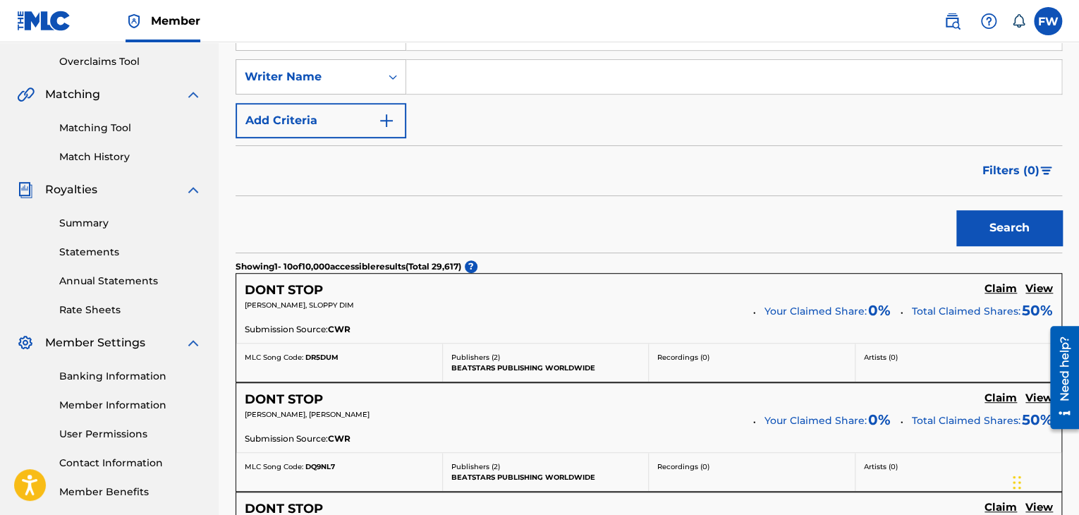
scroll to position [0, 0]
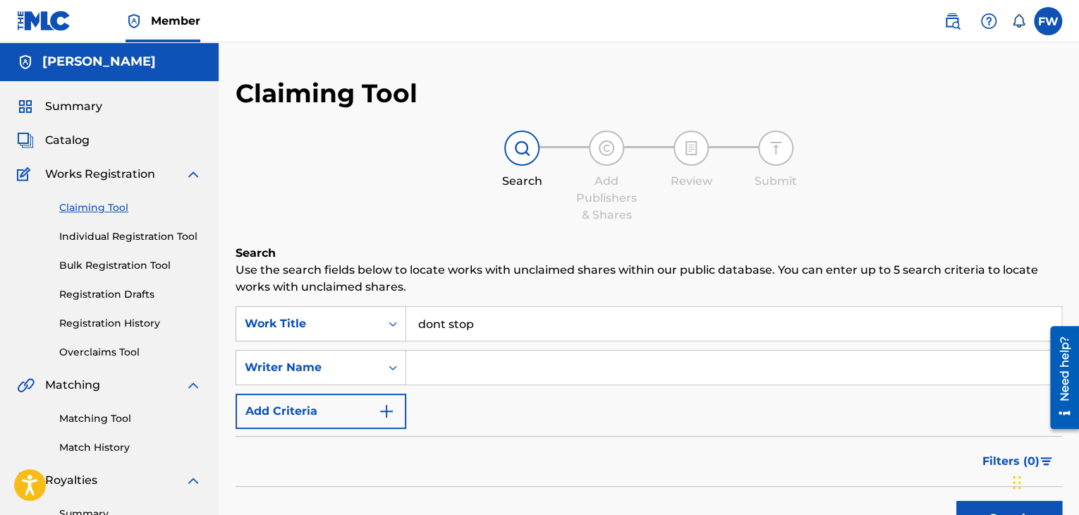
click at [465, 367] on input "Search Form" at bounding box center [733, 368] width 655 height 34
click at [138, 240] on link "Individual Registration Tool" at bounding box center [130, 236] width 142 height 15
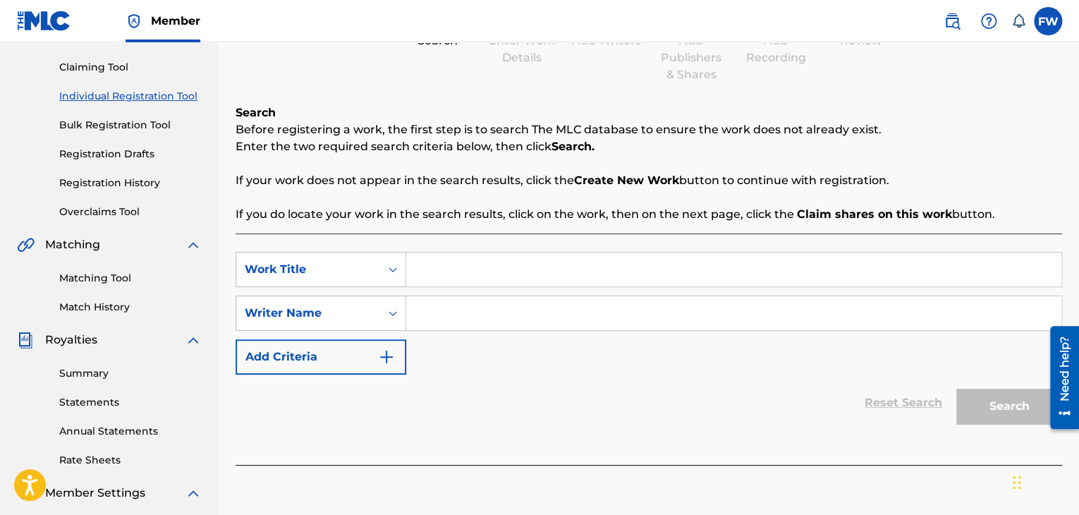
scroll to position [141, 0]
click at [459, 265] on input "Search Form" at bounding box center [733, 269] width 655 height 34
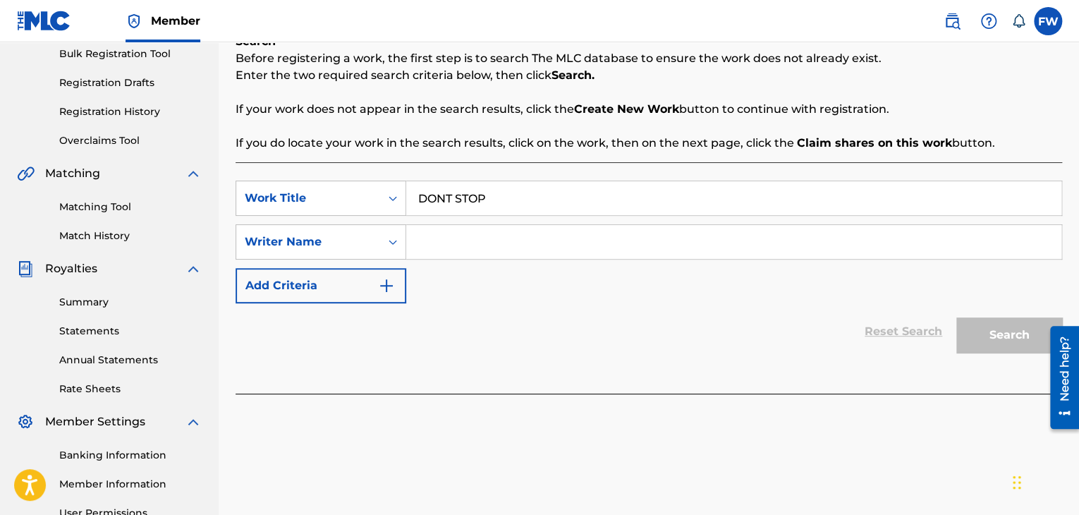
scroll to position [212, 0]
click at [549, 283] on div "SearchWithCriteria0c4fcce4-69f3-4769-b64b-8d99b38ee1cf Work Title DONT STOP Sea…" at bounding box center [649, 242] width 827 height 123
click at [382, 286] on img "Search Form" at bounding box center [386, 285] width 17 height 17
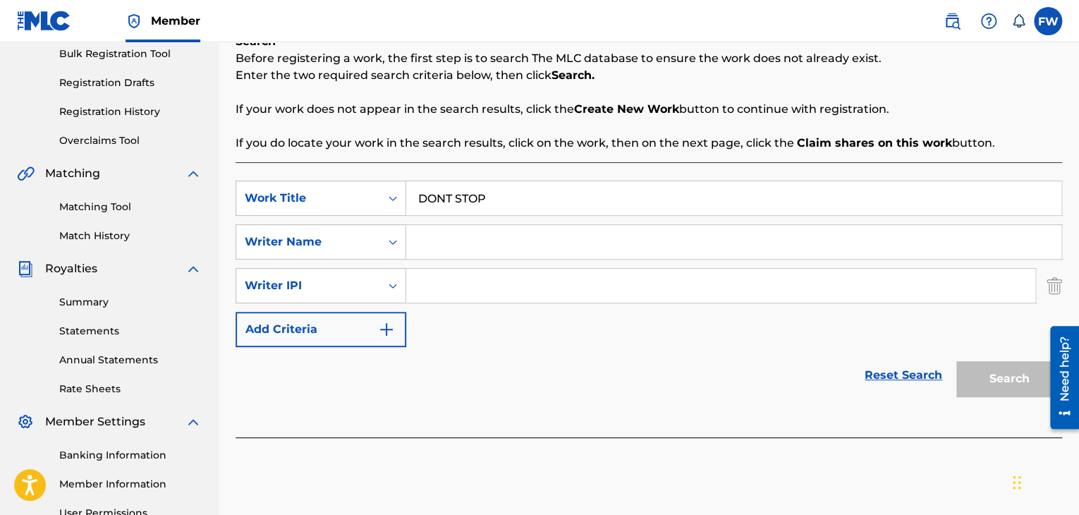
click at [1061, 291] on div "Register Work Search Enter Work Details Add Writers Add Publishers & Shares Add…" at bounding box center [649, 230] width 860 height 729
click at [1054, 288] on img "Search Form" at bounding box center [1055, 285] width 16 height 35
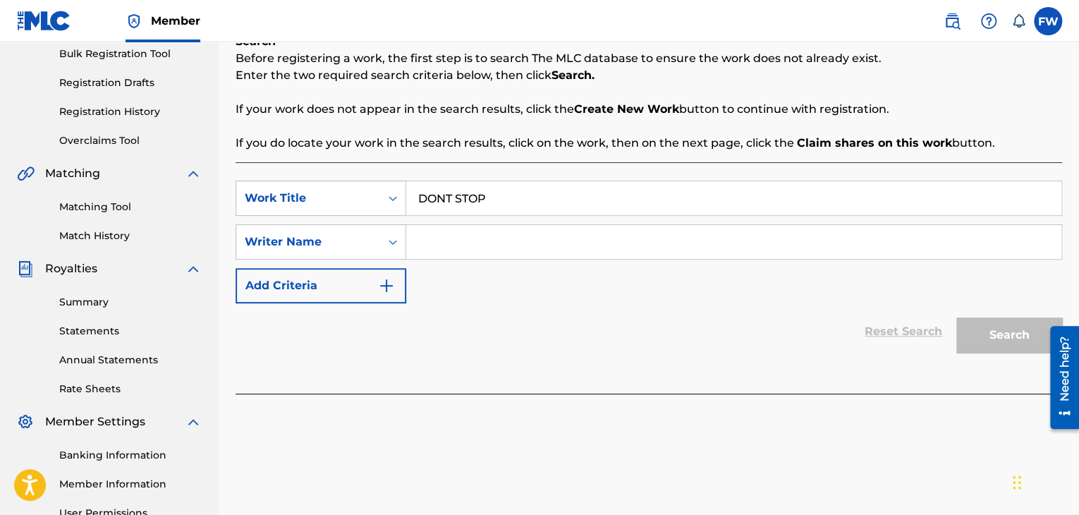
click at [685, 304] on div "Reset Search Search" at bounding box center [649, 331] width 827 height 56
click at [566, 190] on input "DONT STOP" at bounding box center [733, 198] width 655 height 34
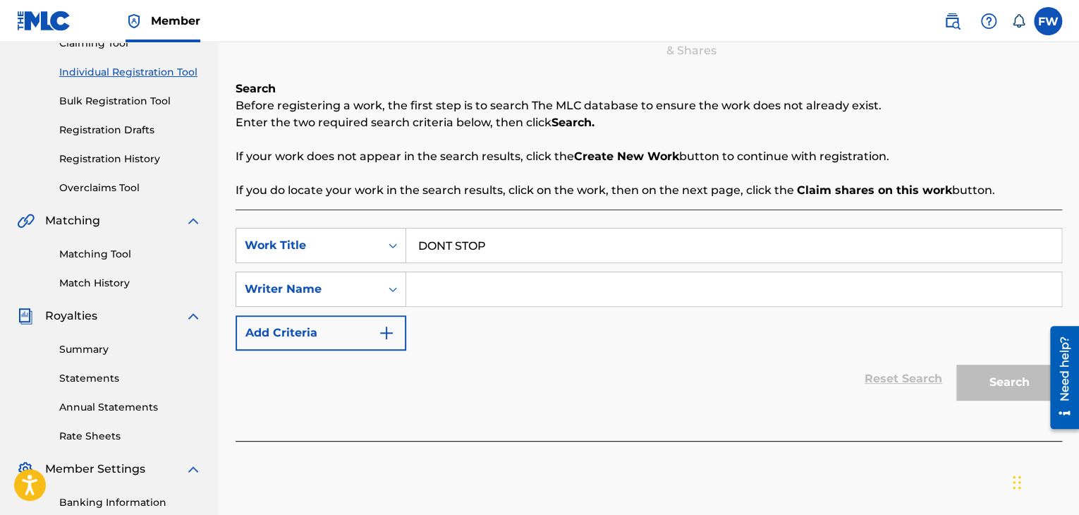
scroll to position [0, 0]
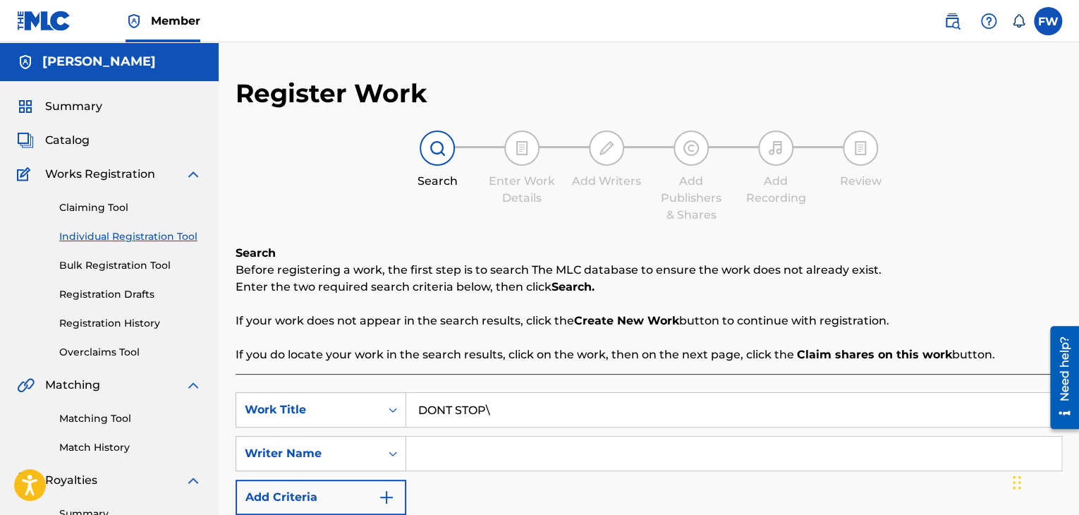
type input "DONT STOP"
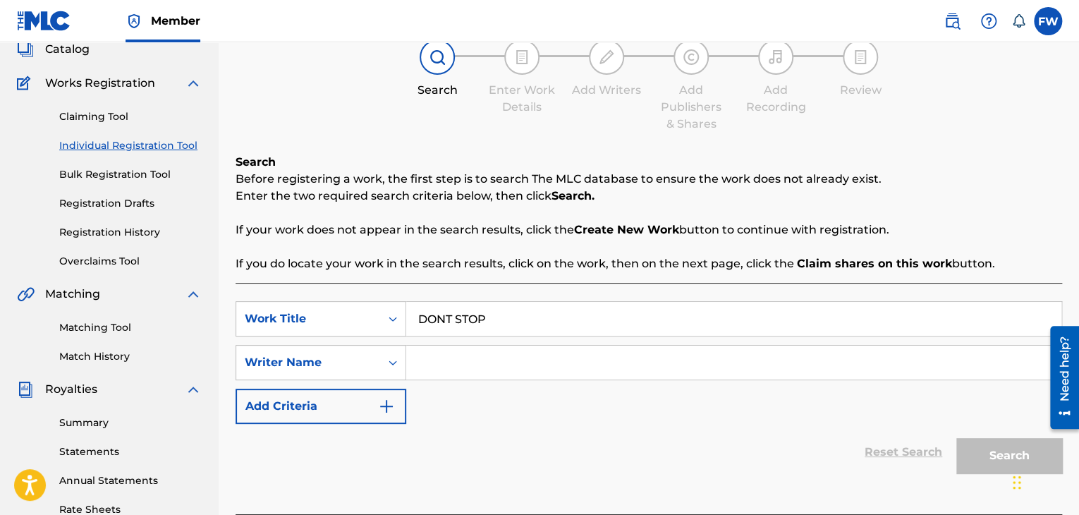
scroll to position [141, 0]
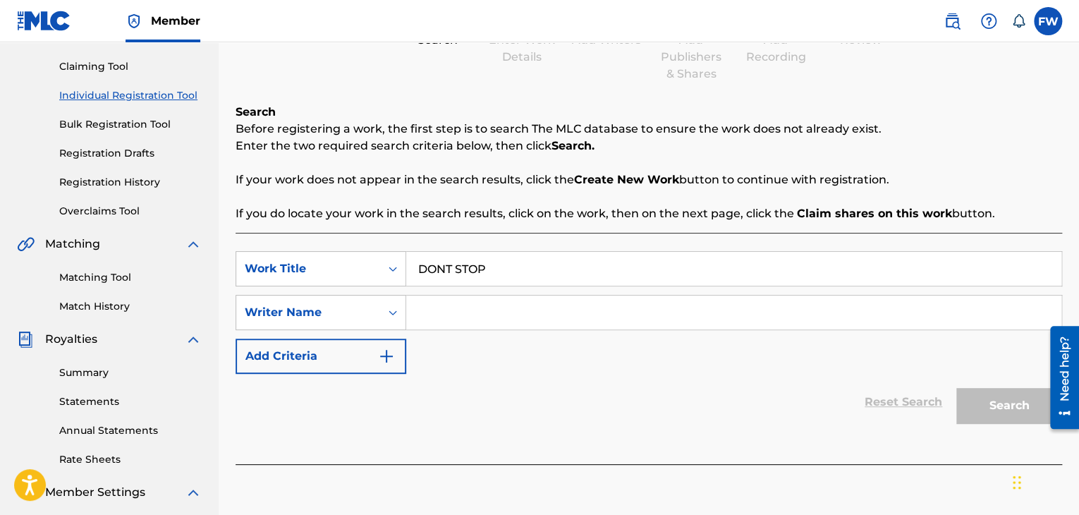
click at [530, 319] on input "Search Form" at bounding box center [733, 312] width 655 height 34
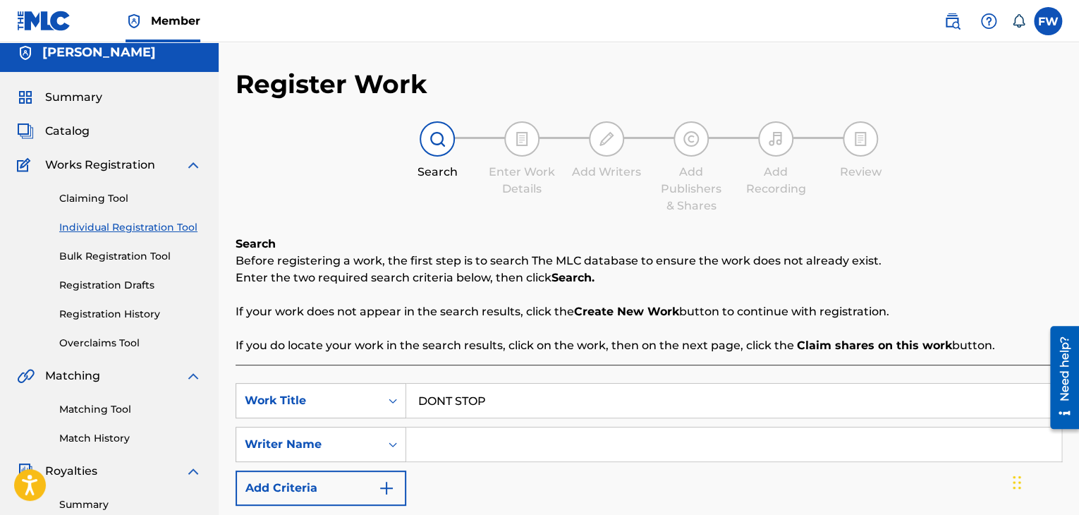
scroll to position [0, 0]
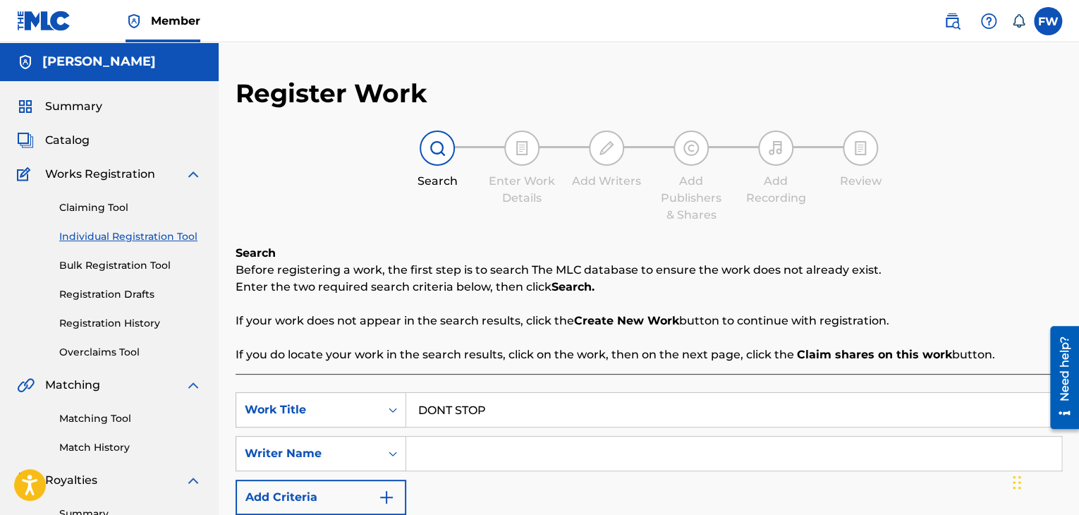
click at [433, 145] on img at bounding box center [437, 148] width 17 height 17
click at [460, 452] on input "Search Form" at bounding box center [733, 454] width 655 height 34
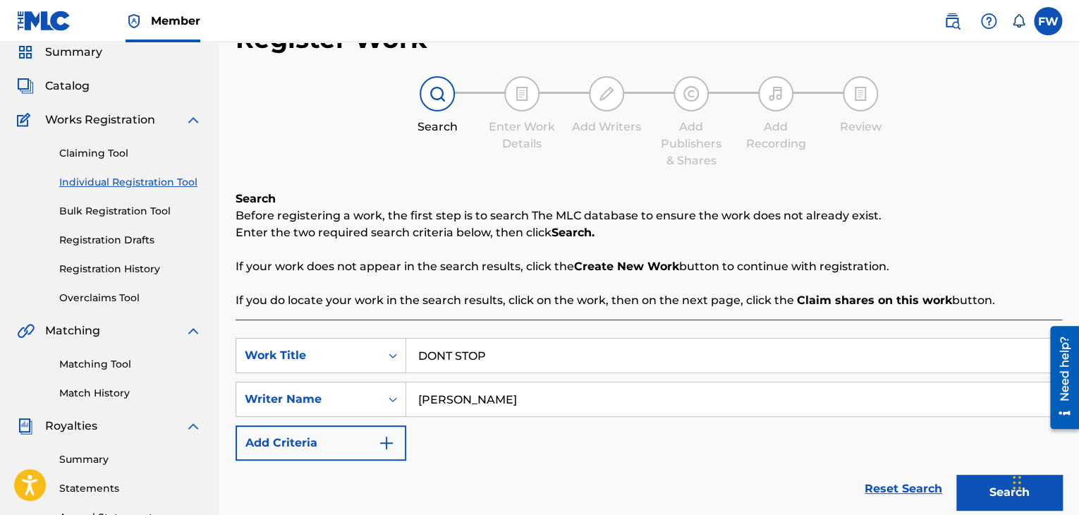
scroll to position [141, 0]
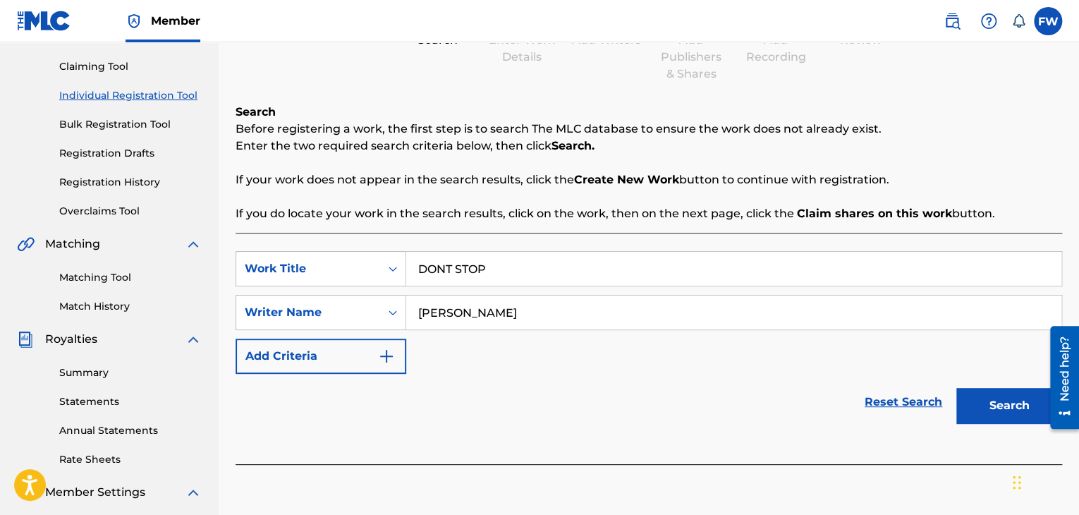
type input "bobby fishscale"
click at [1004, 404] on button "Search" at bounding box center [1009, 405] width 106 height 35
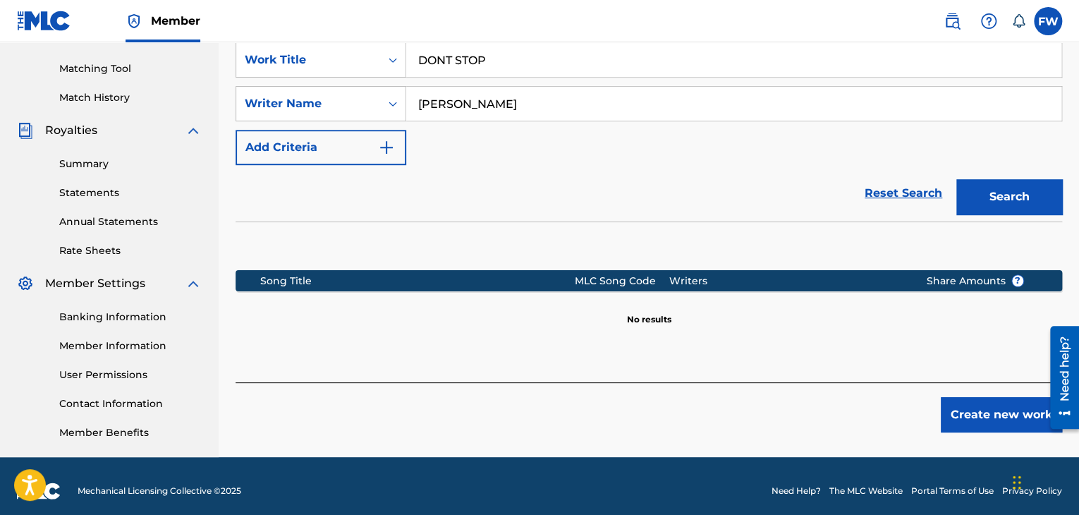
scroll to position [353, 0]
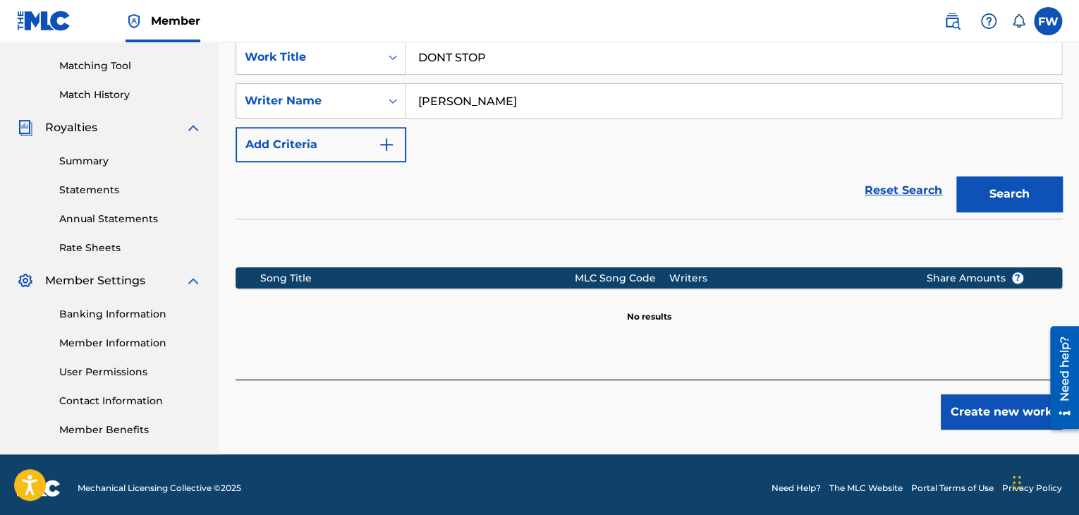
click at [996, 414] on button "Create new work" at bounding box center [1001, 411] width 121 height 35
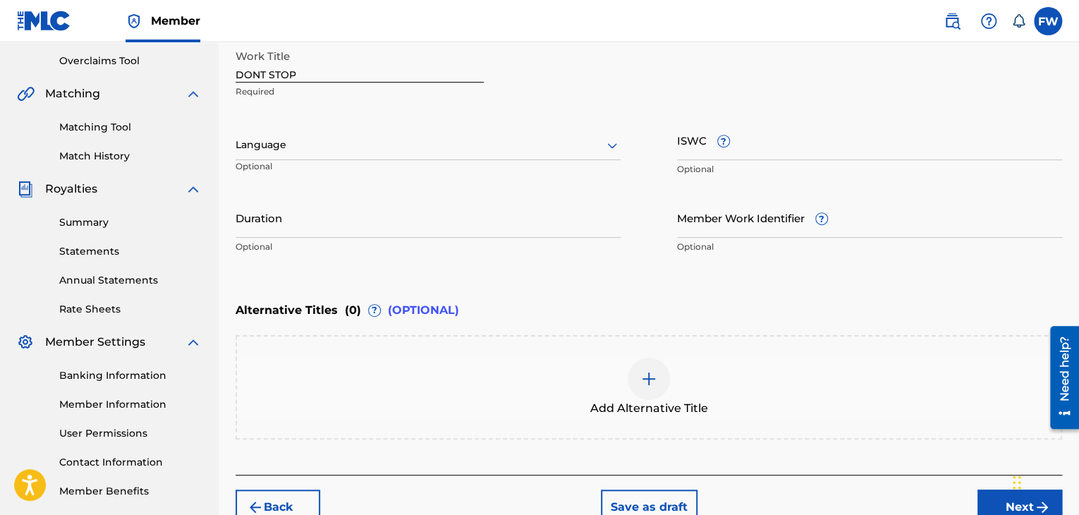
scroll to position [141, 0]
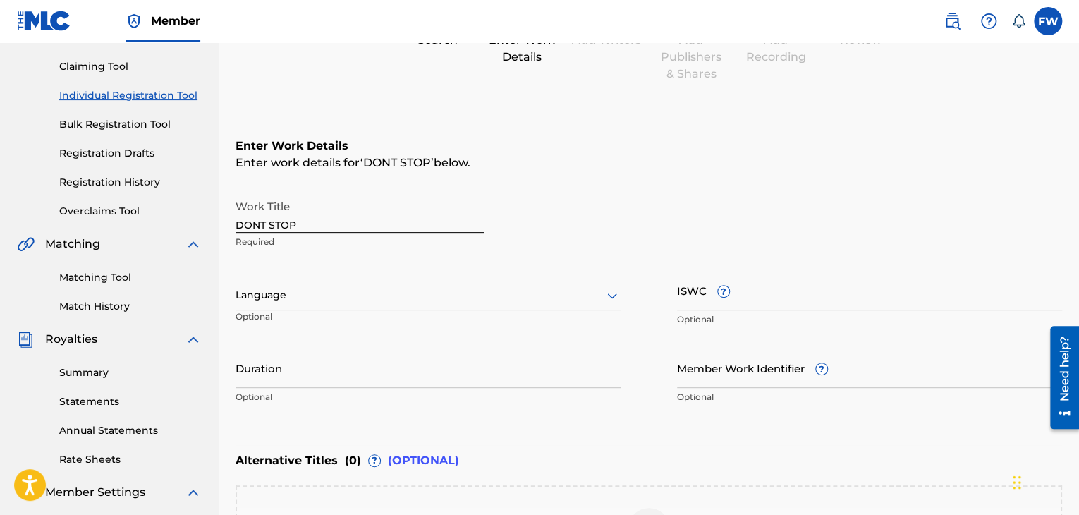
click at [358, 380] on input "Duration" at bounding box center [428, 368] width 385 height 40
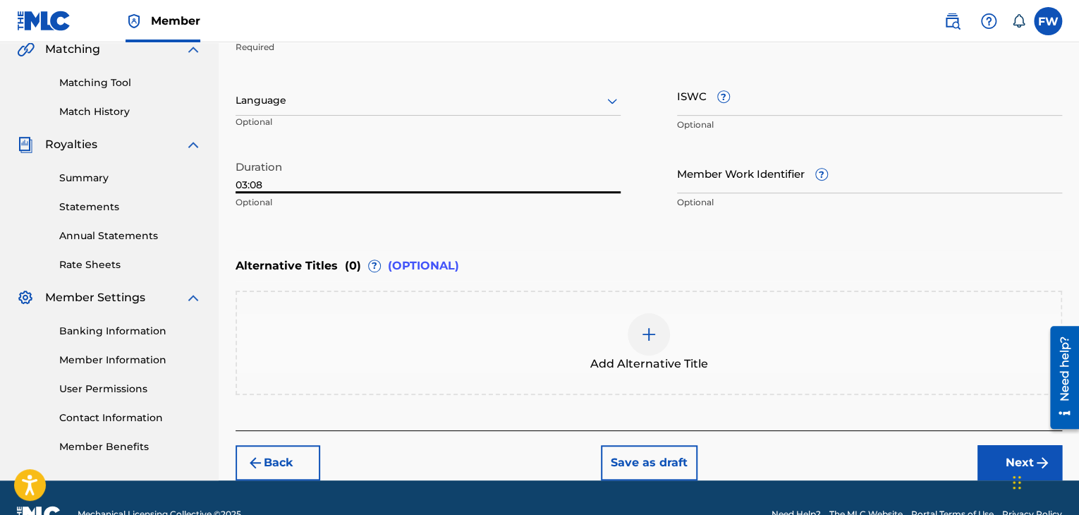
scroll to position [353, 0]
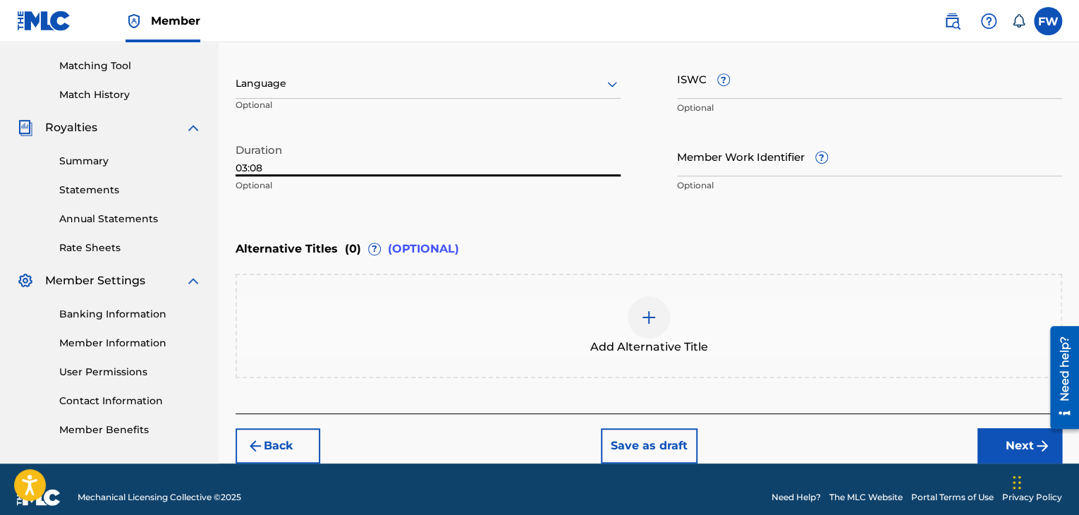
type input "03:08"
click at [1001, 437] on button "Next" at bounding box center [1019, 445] width 85 height 35
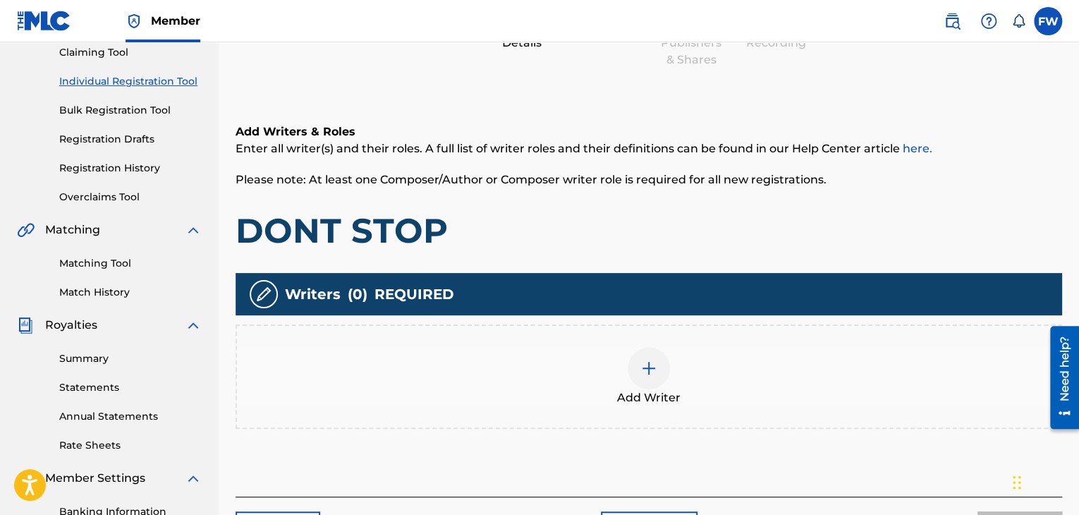
scroll to position [205, 0]
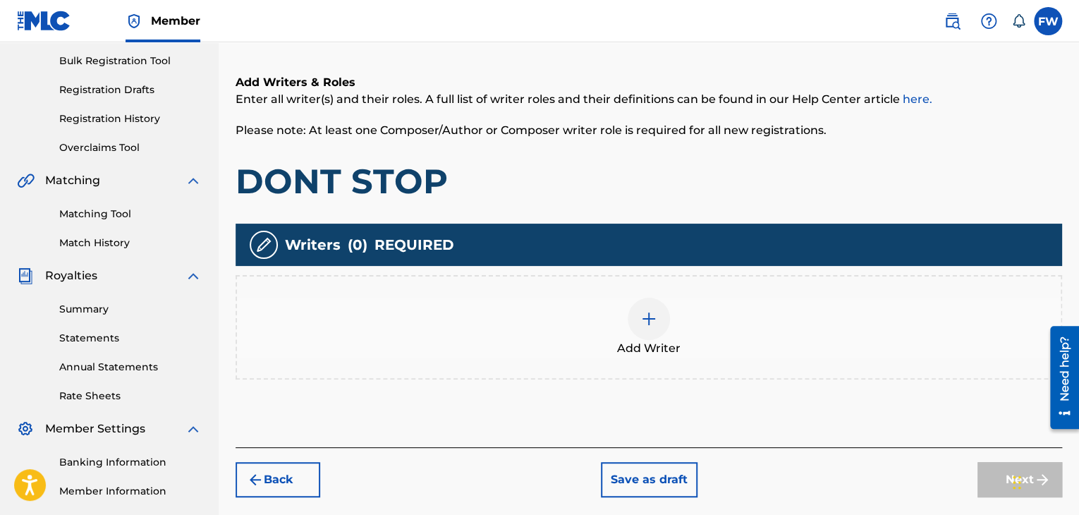
click at [632, 321] on div at bounding box center [649, 319] width 42 height 42
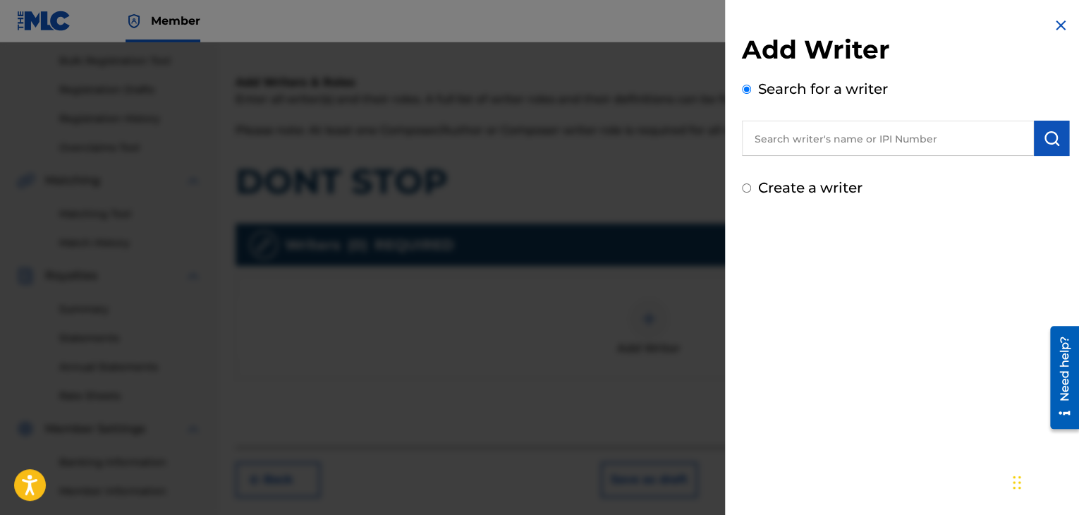
click at [801, 188] on label "Create a writer" at bounding box center [810, 187] width 104 height 17
radio input "true"
click at [751, 188] on input "Create a writer" at bounding box center [746, 187] width 9 height 9
radio input "false"
radio input "true"
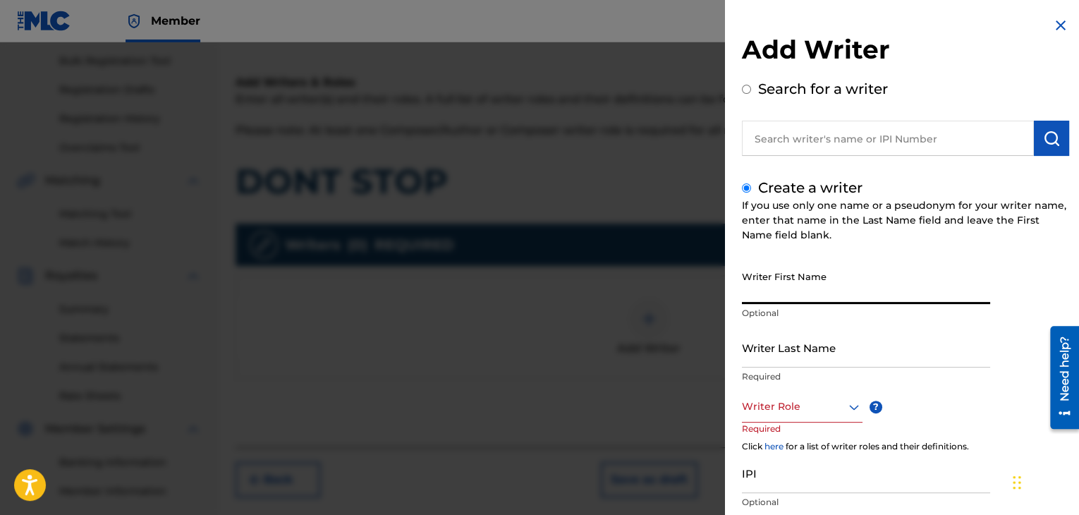
click at [805, 293] on input "Writer First Name" at bounding box center [866, 284] width 248 height 40
click at [815, 142] on input "text" at bounding box center [888, 138] width 292 height 35
radio input "true"
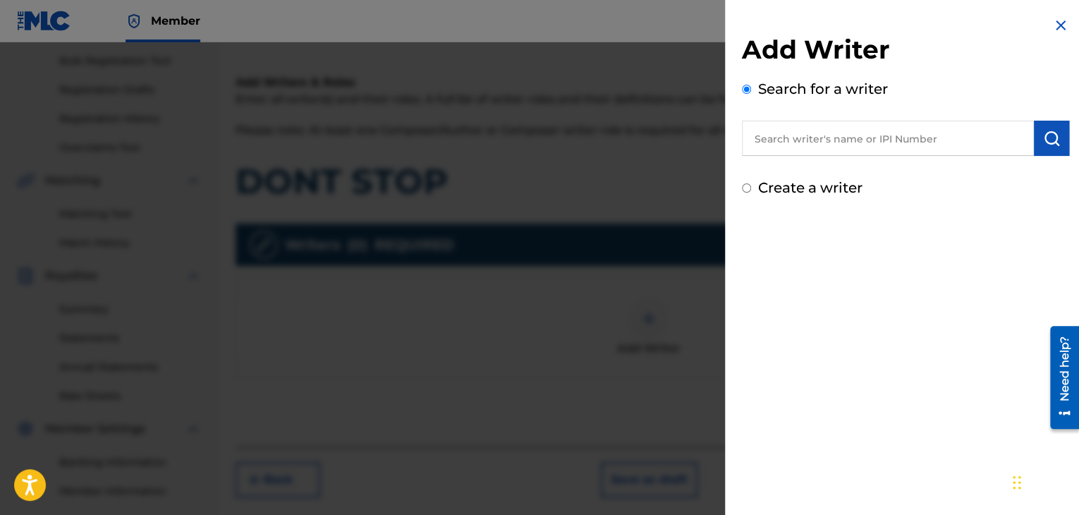
click at [815, 142] on input "text" at bounding box center [888, 138] width 292 height 35
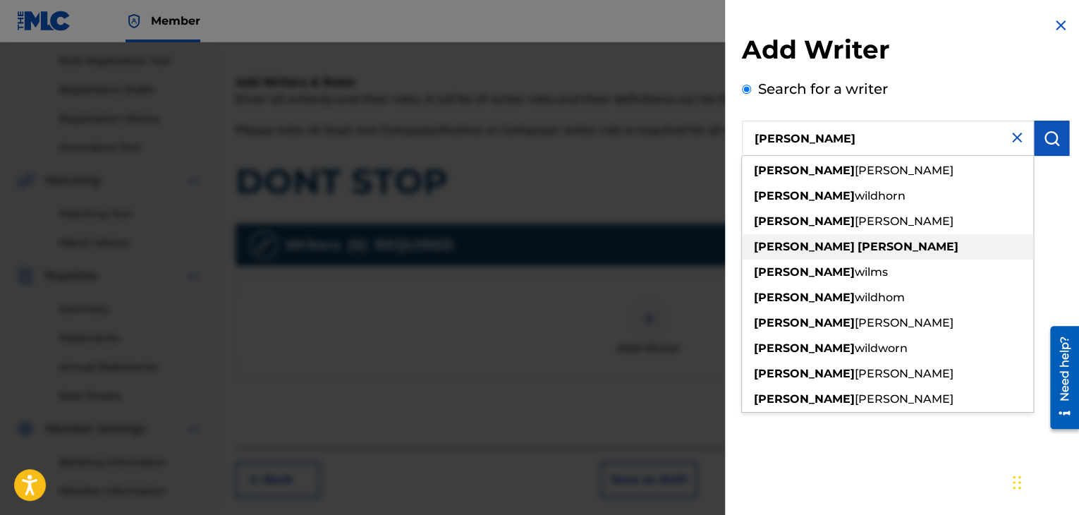
type input "frank wilson"
click at [858, 246] on strong "wilson" at bounding box center [908, 246] width 101 height 13
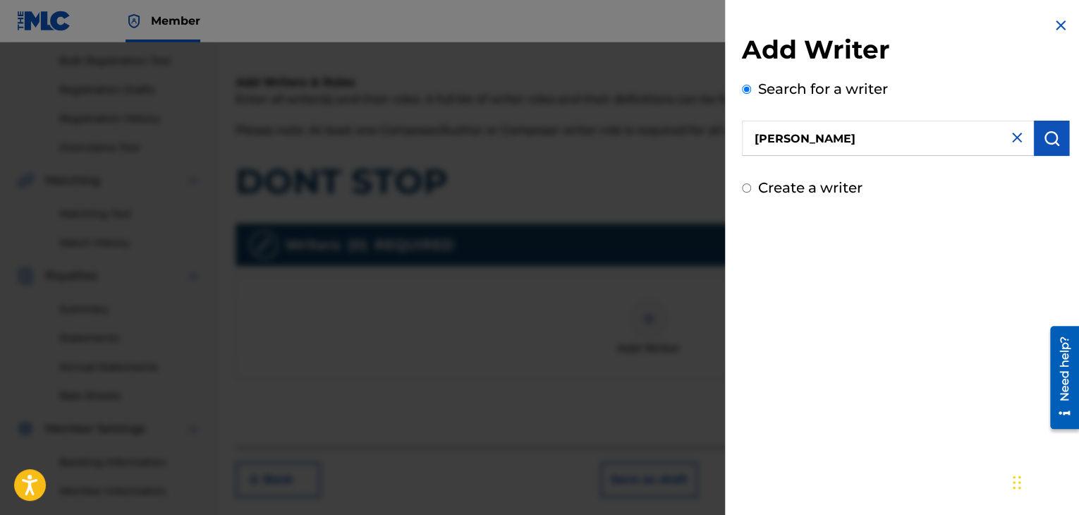
click at [799, 189] on label "Create a writer" at bounding box center [810, 187] width 104 height 17
radio input "true"
click at [751, 189] on input "Create a writer" at bounding box center [746, 187] width 9 height 9
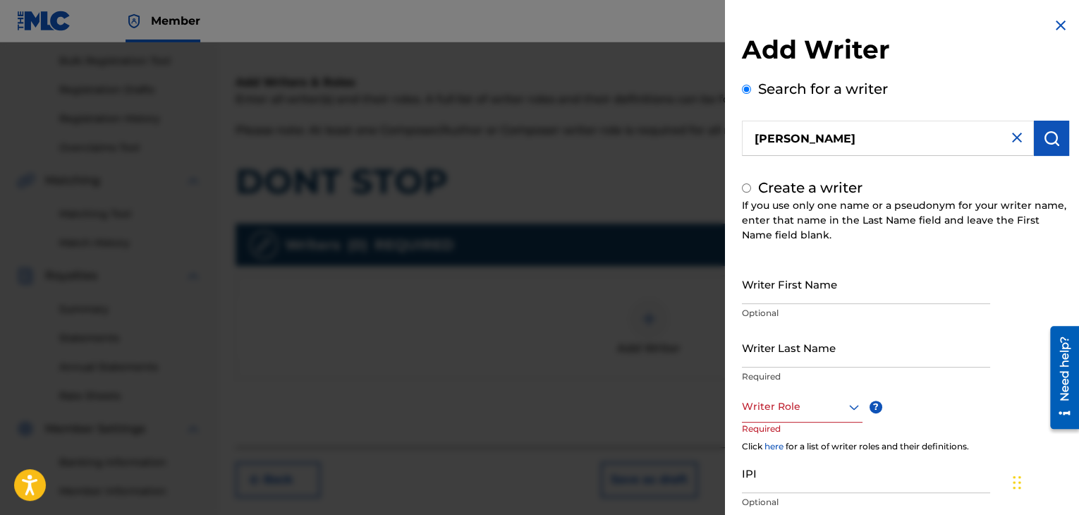
radio input "false"
radio input "true"
click at [818, 299] on input "Writer First Name" at bounding box center [866, 284] width 248 height 40
type input "[PERSON_NAME]"
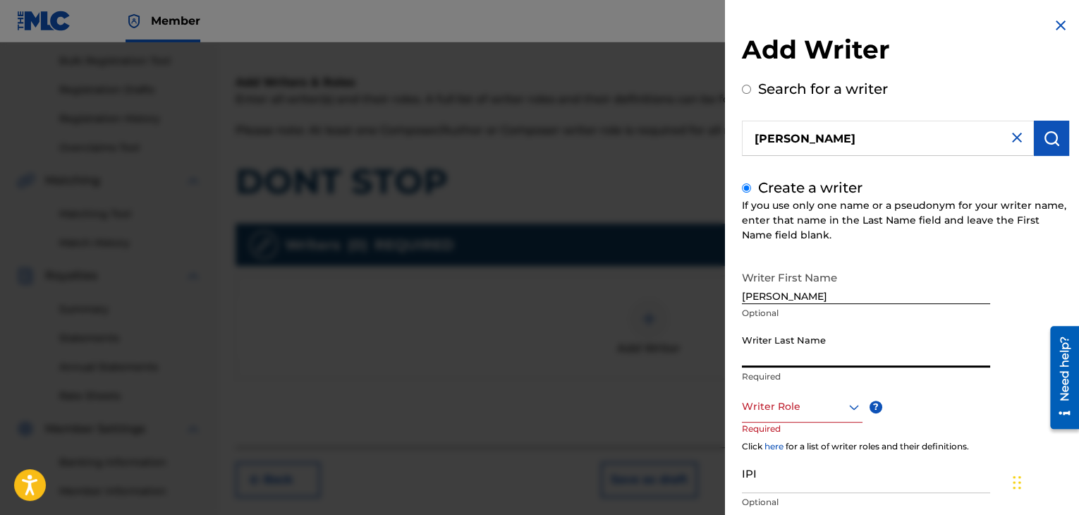
click at [815, 360] on input "Writer Last Name" at bounding box center [866, 347] width 248 height 40
type input "[PERSON_NAME]"
click at [848, 410] on icon at bounding box center [854, 406] width 17 height 17
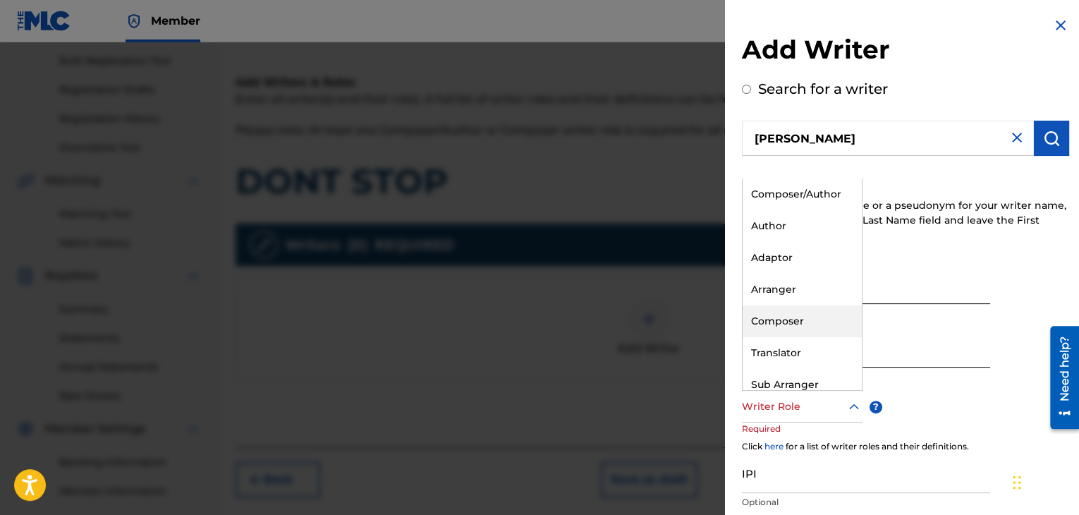
click at [803, 332] on div "Composer" at bounding box center [802, 321] width 119 height 32
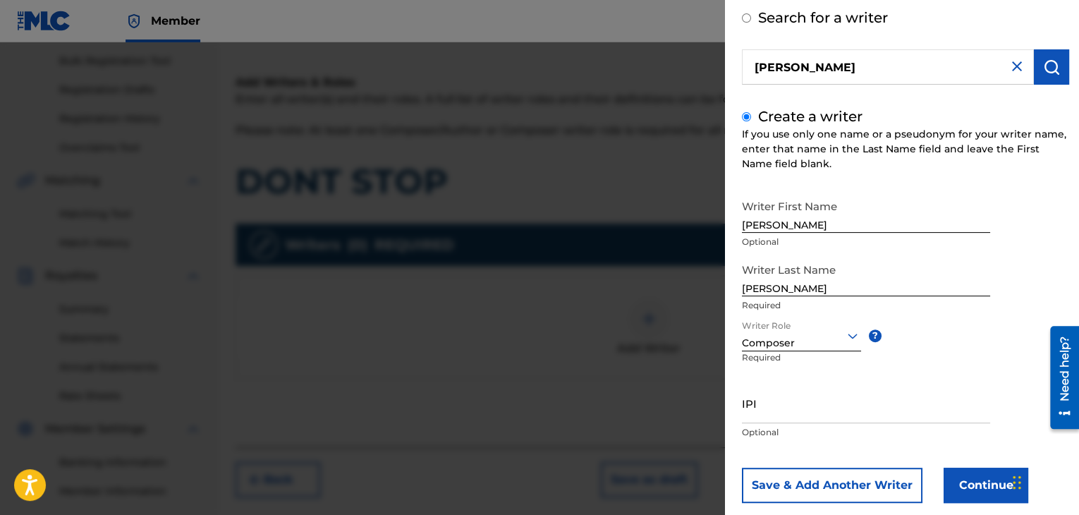
scroll to position [97, 0]
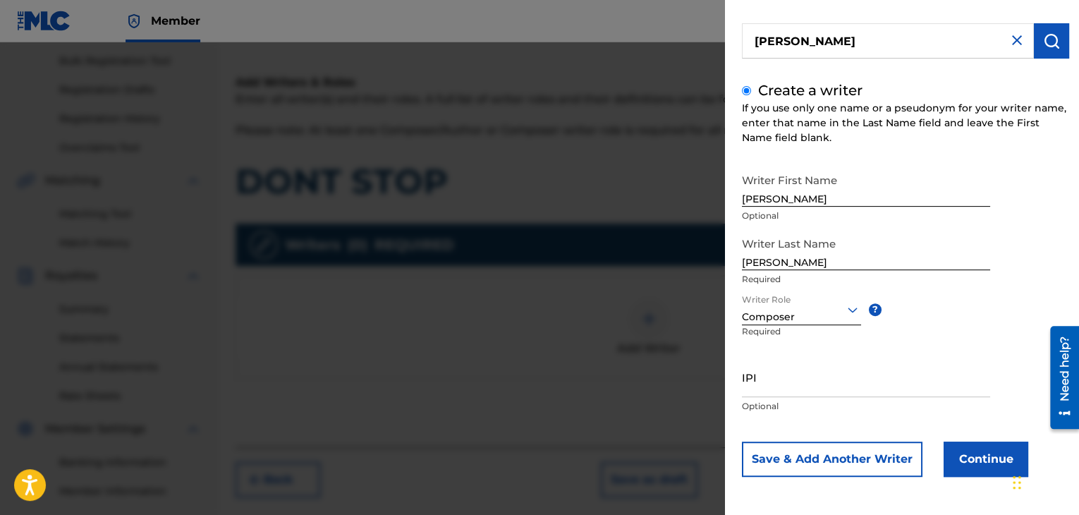
click at [829, 384] on input "IPI" at bounding box center [866, 377] width 248 height 40
type input "660359148"
click at [979, 459] on button "Continue" at bounding box center [986, 458] width 85 height 35
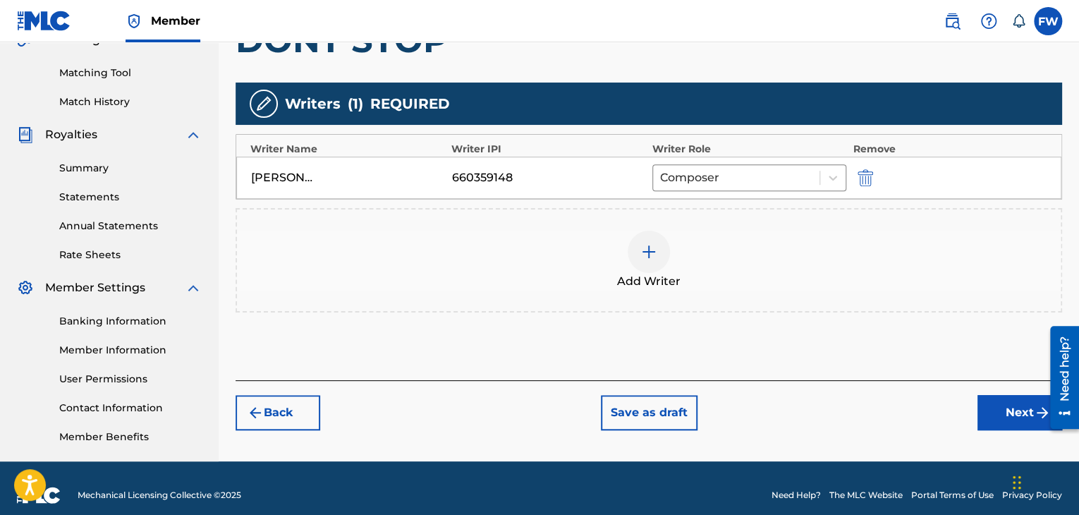
click at [997, 403] on button "Next" at bounding box center [1019, 412] width 85 height 35
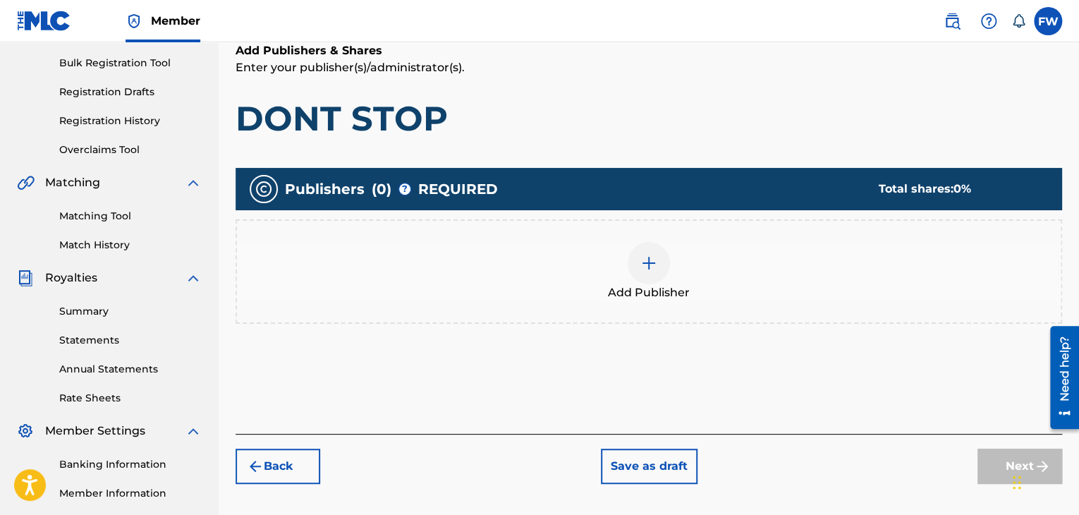
scroll to position [205, 0]
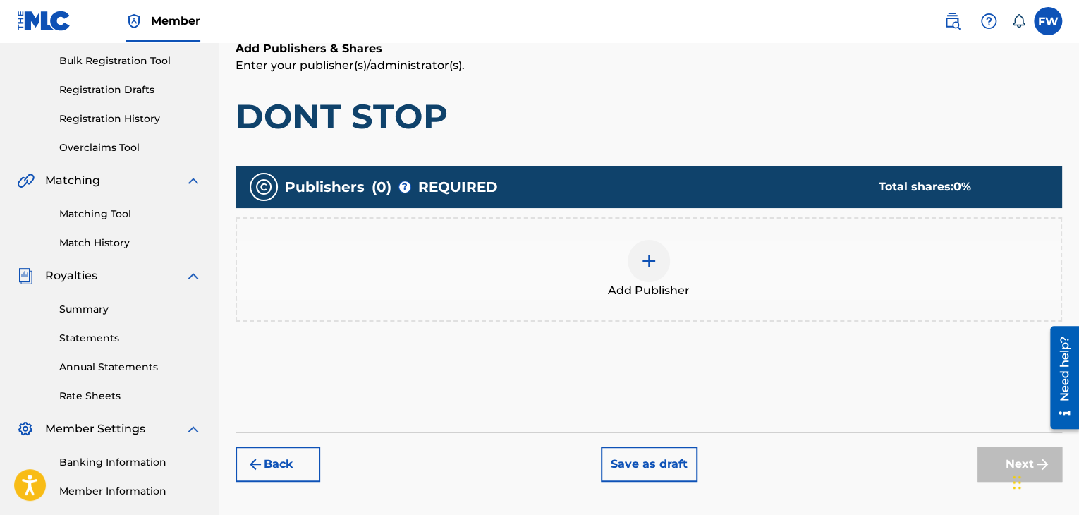
click at [646, 273] on div at bounding box center [649, 261] width 42 height 42
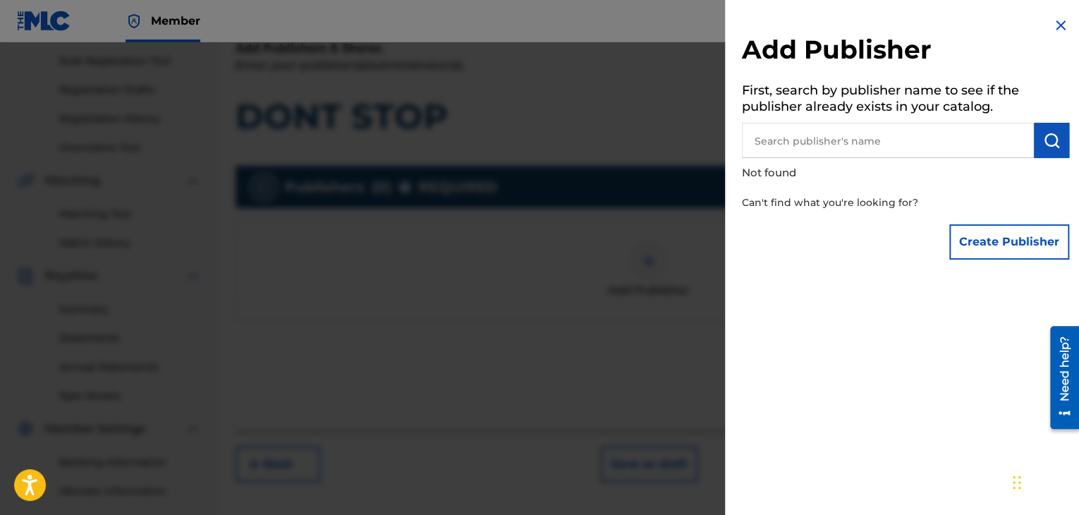
click at [865, 142] on input "text" at bounding box center [888, 140] width 292 height 35
type input "[PERSON_NAME]"
click at [1024, 236] on button "Create Publisher" at bounding box center [1009, 241] width 120 height 35
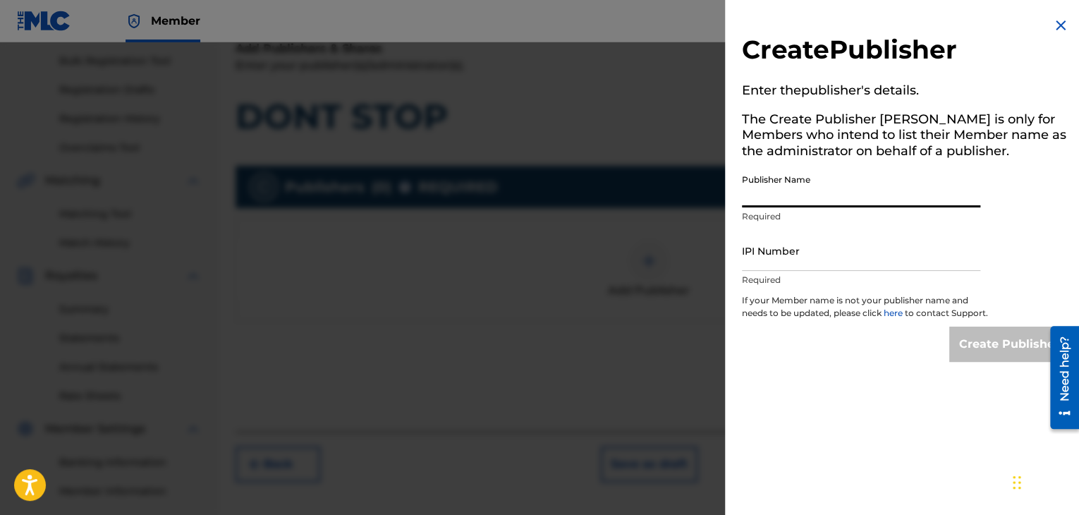
click at [813, 200] on input "Publisher Name" at bounding box center [861, 187] width 238 height 40
type input "[PERSON_NAME]"
click at [807, 263] on input "IPI Number" at bounding box center [861, 251] width 238 height 40
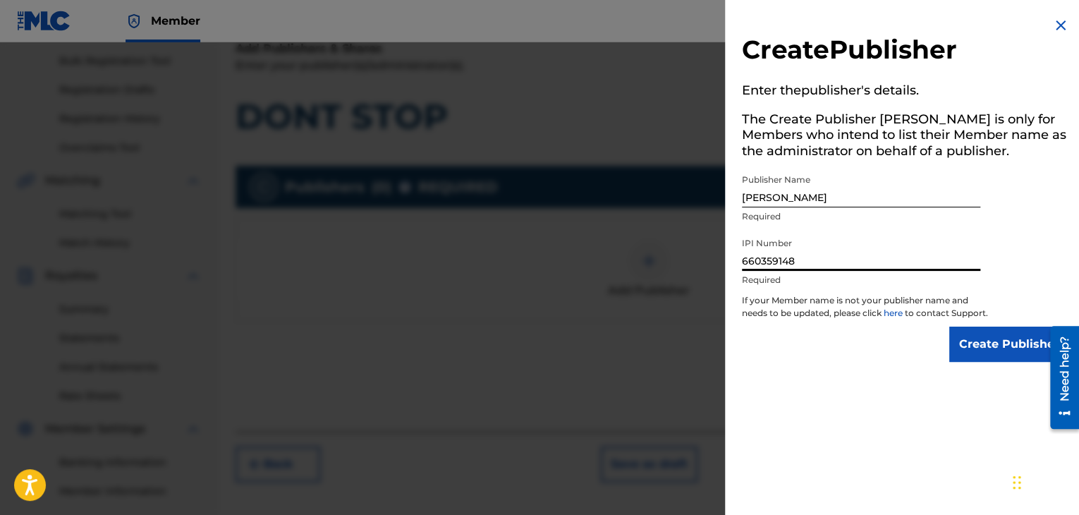
type input "660359148"
click at [973, 352] on input "Create Publisher" at bounding box center [1009, 344] width 120 height 35
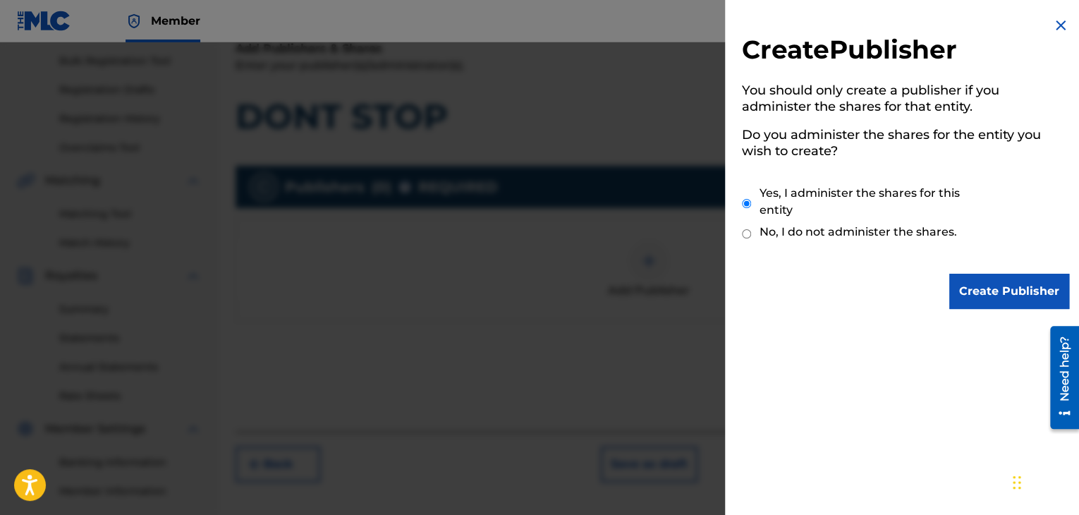
click at [1012, 291] on input "Create Publisher" at bounding box center [1009, 291] width 120 height 35
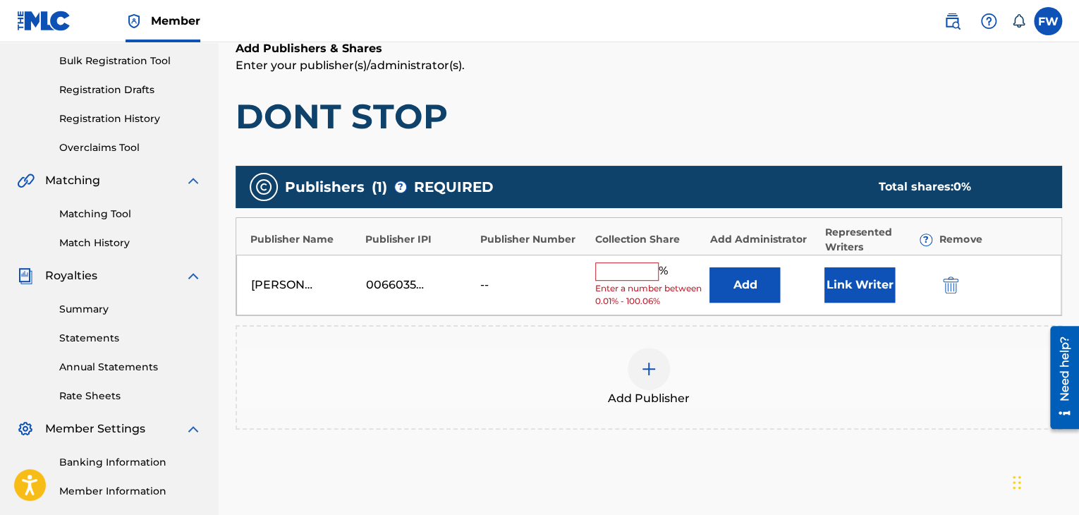
click at [623, 279] on input "text" at bounding box center [626, 271] width 63 height 18
type input "100"
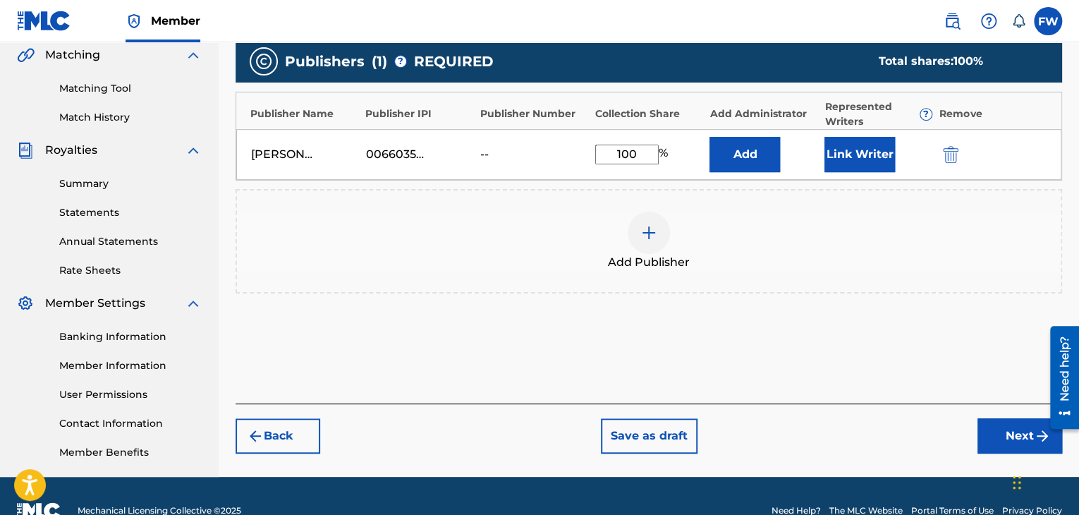
scroll to position [346, 0]
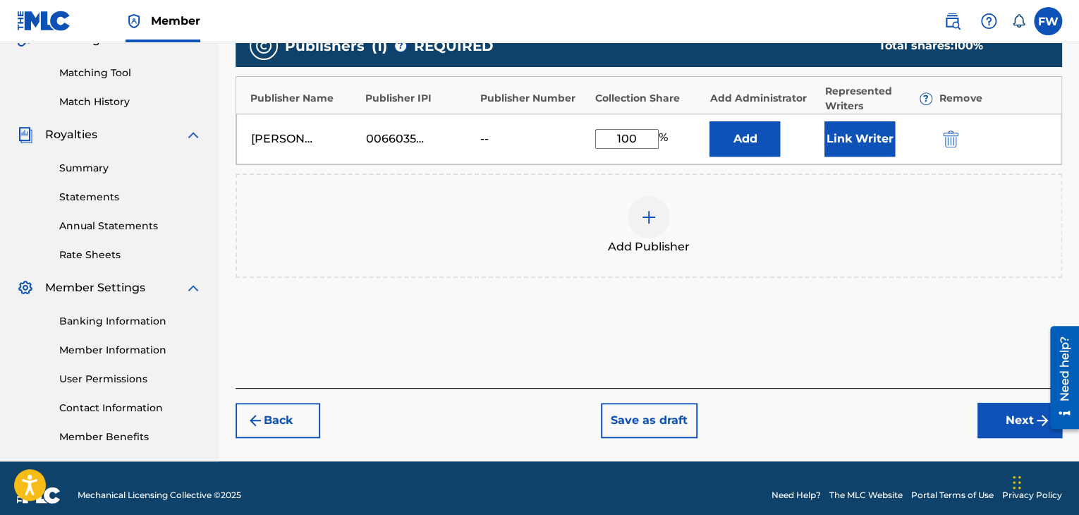
click at [995, 415] on button "Next" at bounding box center [1019, 420] width 85 height 35
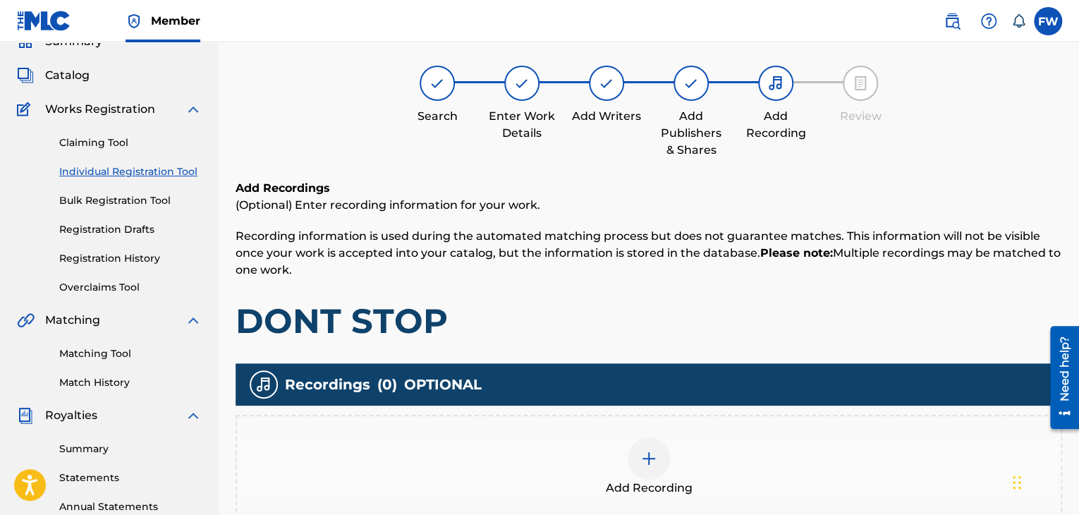
scroll to position [63, 0]
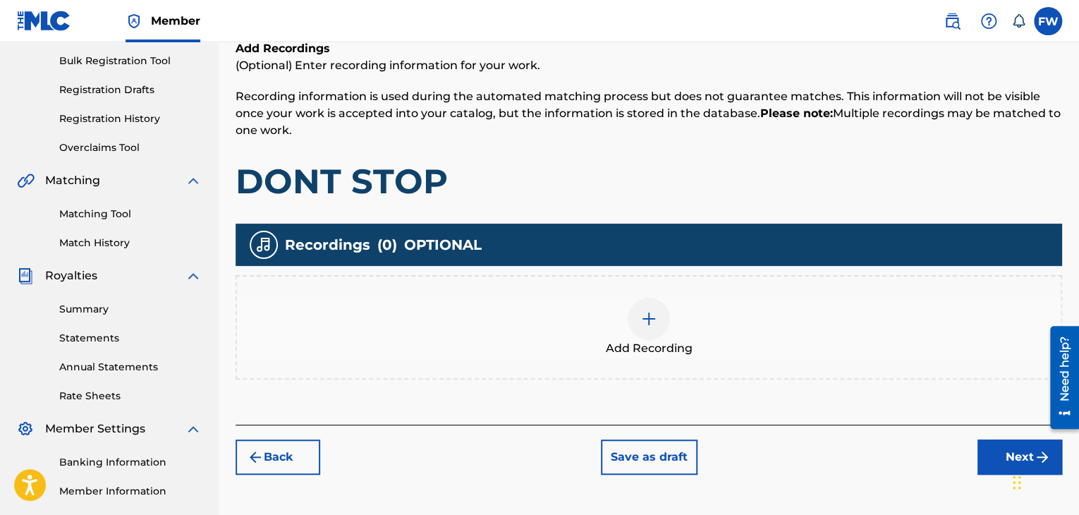
click at [989, 446] on button "Next" at bounding box center [1019, 456] width 85 height 35
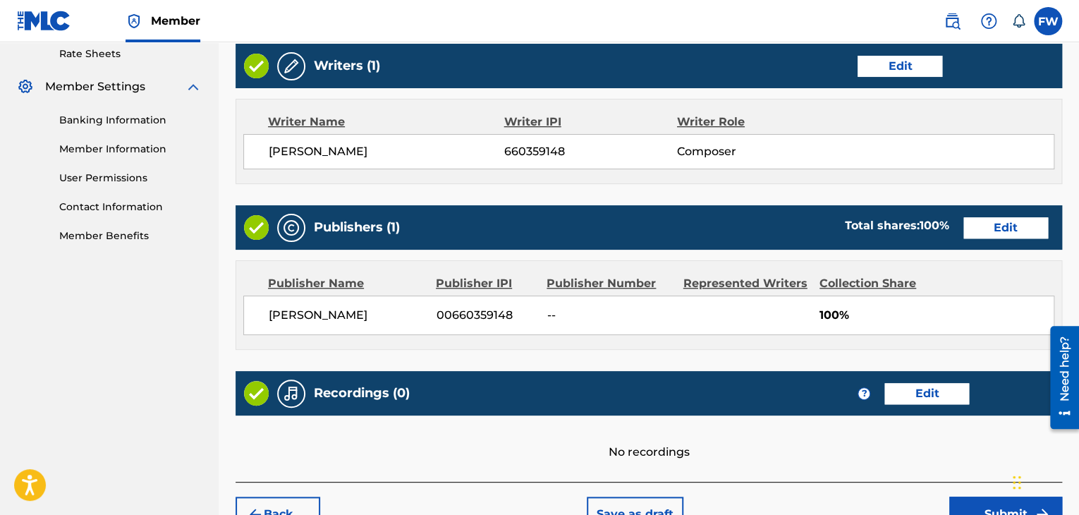
scroll to position [628, 0]
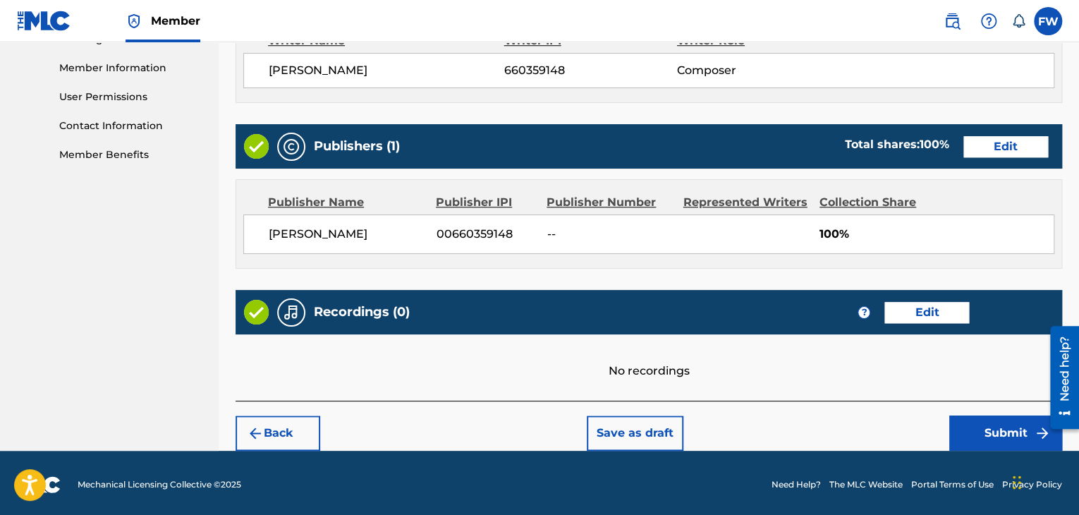
click at [979, 425] on button "Submit" at bounding box center [1005, 432] width 113 height 35
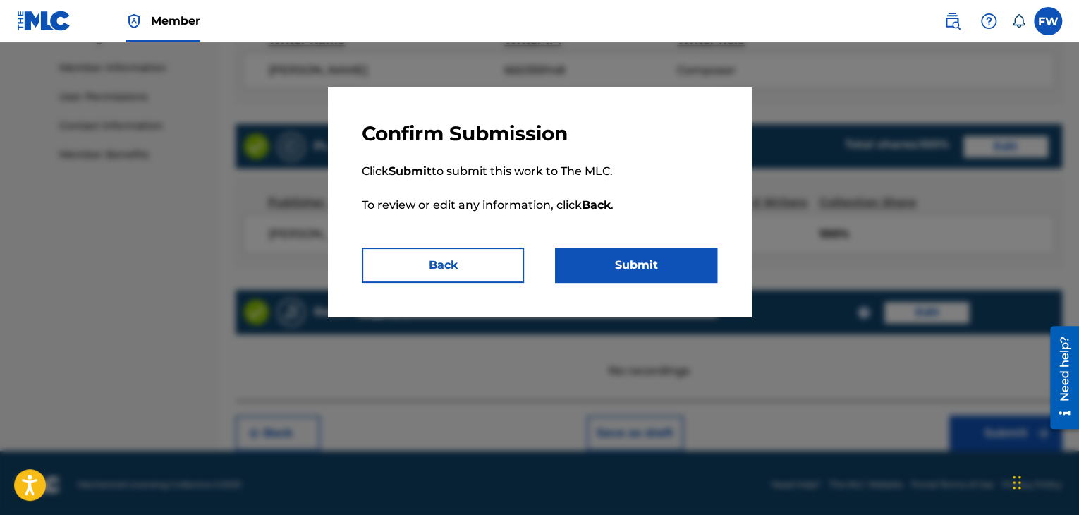
click at [632, 266] on button "Submit" at bounding box center [636, 265] width 162 height 35
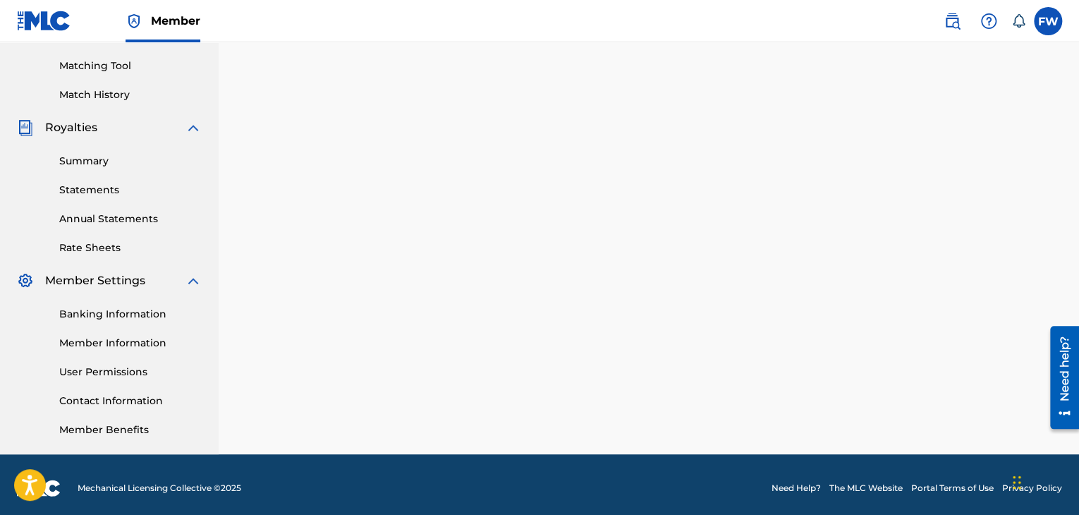
scroll to position [71, 0]
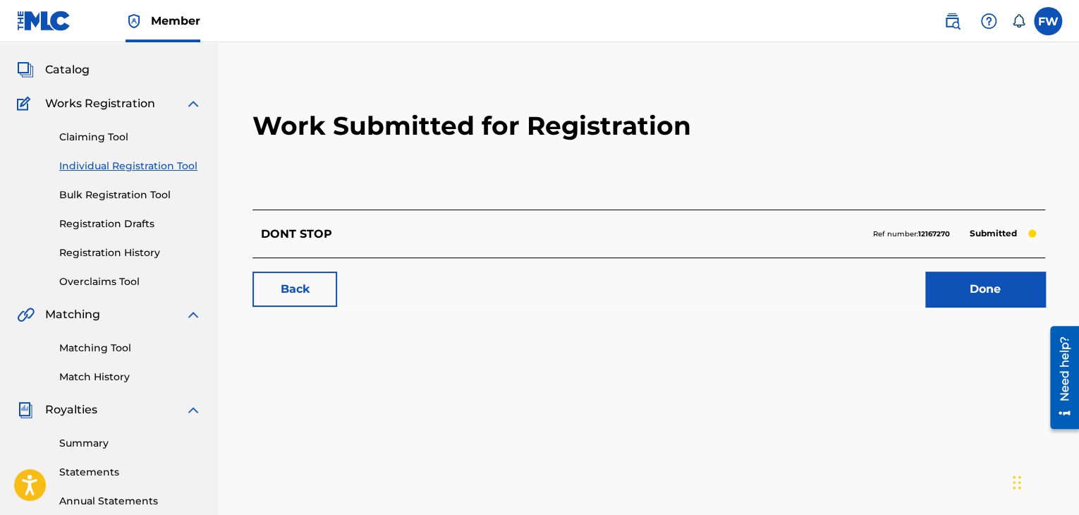
click at [990, 302] on link "Done" at bounding box center [985, 289] width 120 height 35
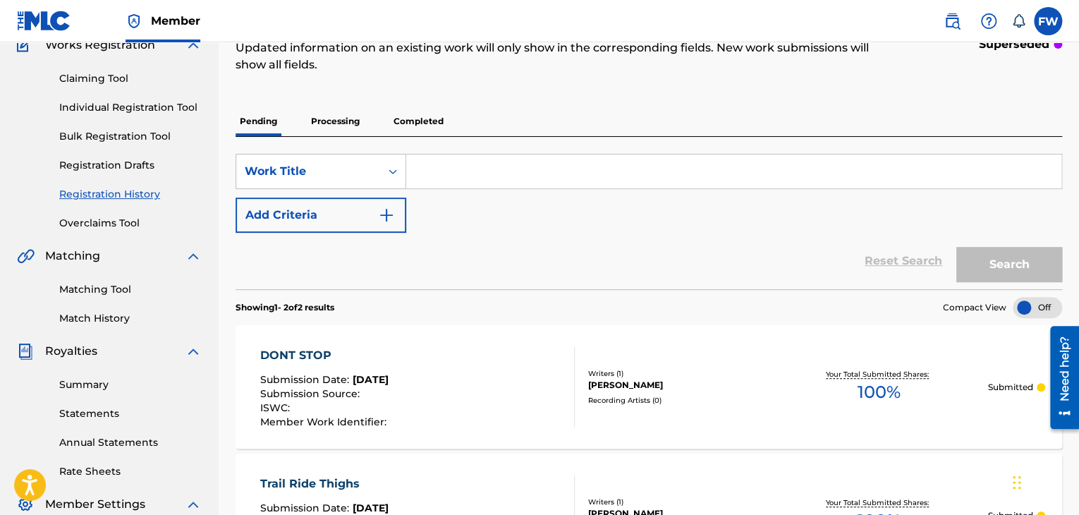
scroll to position [71, 0]
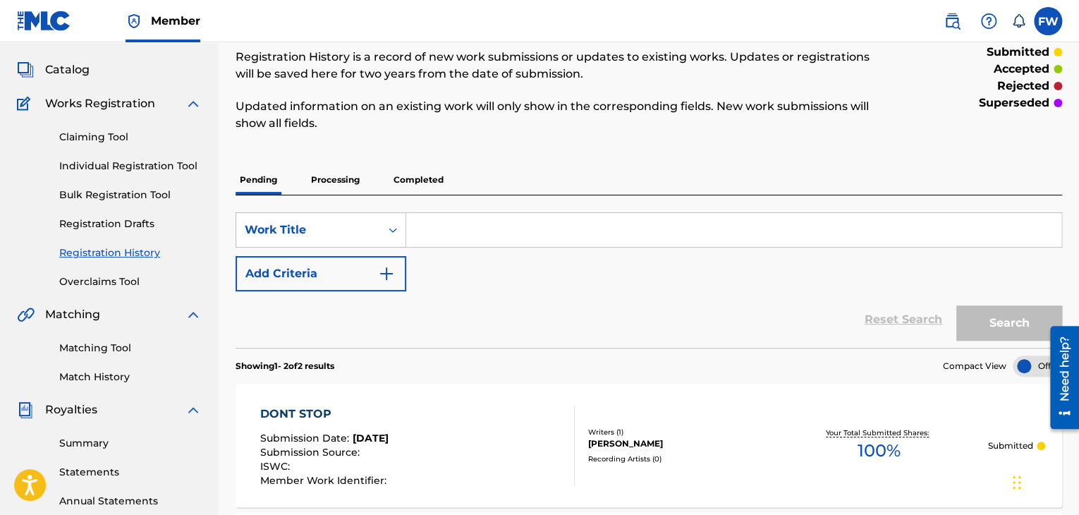
click at [130, 166] on link "Individual Registration Tool" at bounding box center [130, 166] width 142 height 15
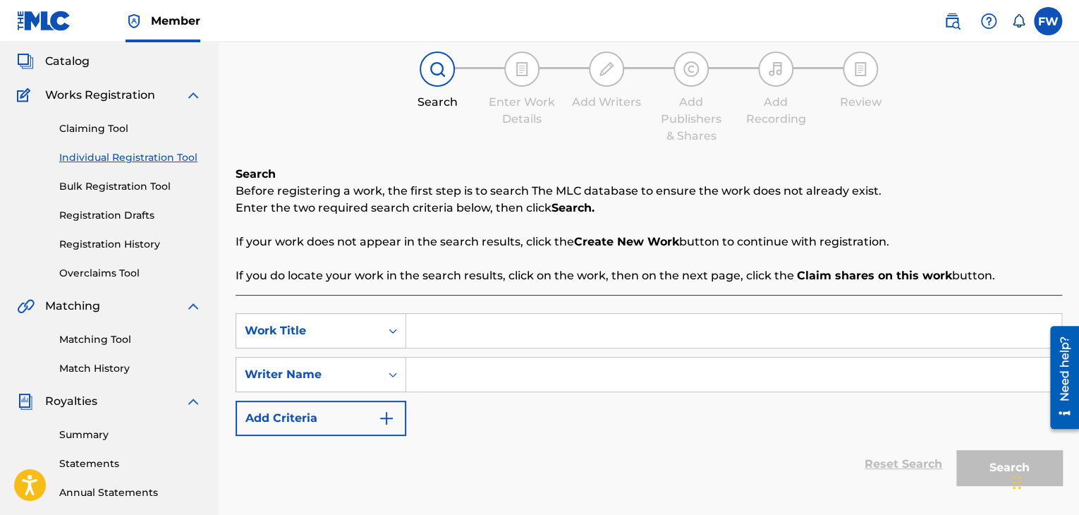
scroll to position [71, 0]
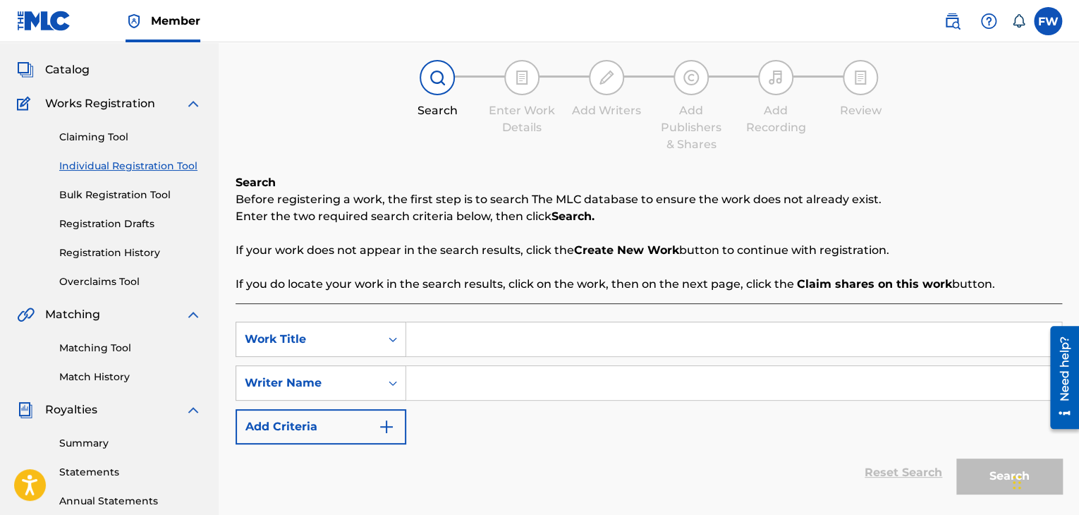
click at [461, 345] on input "Search Form" at bounding box center [733, 339] width 655 height 34
type input "Snake Bite"
click at [499, 377] on input "Search Form" at bounding box center [733, 383] width 655 height 34
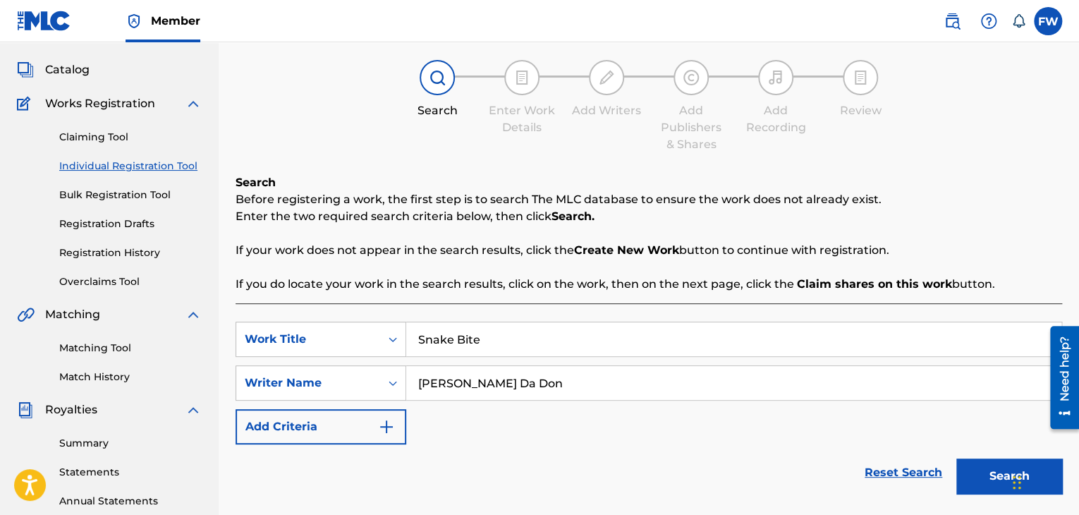
type input "Nario Da Don"
click at [989, 476] on button "Search" at bounding box center [1009, 475] width 106 height 35
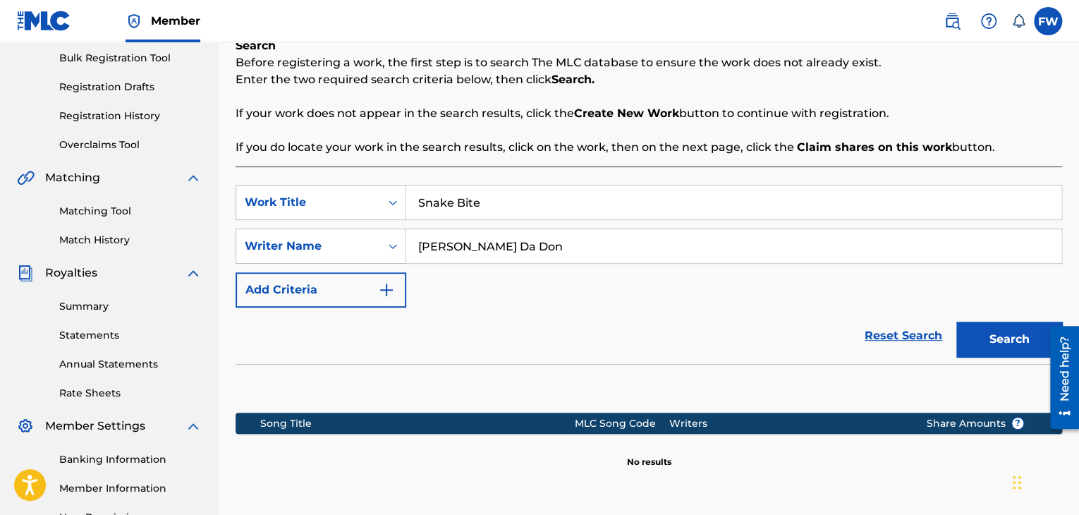
scroll to position [282, 0]
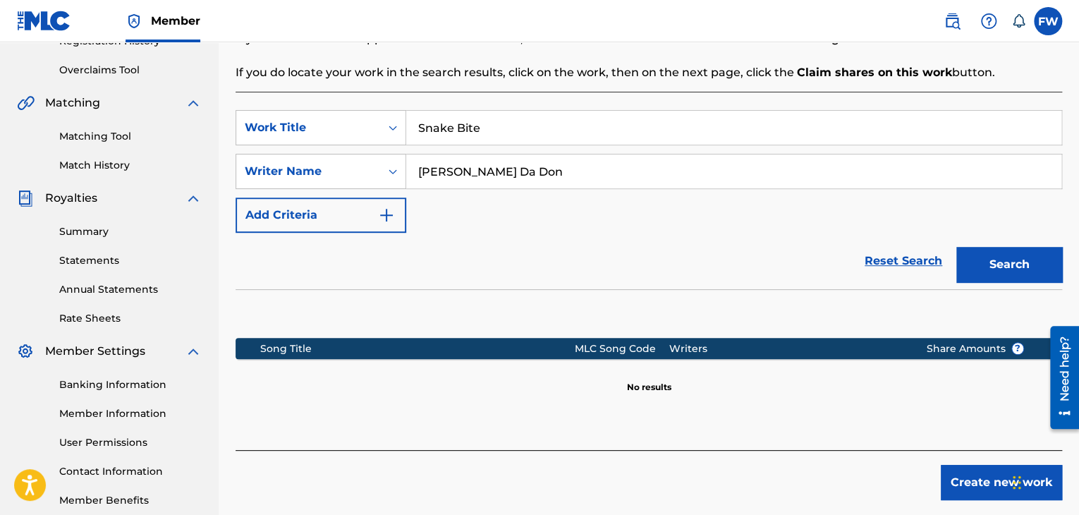
click at [968, 474] on button "Create new work" at bounding box center [1001, 482] width 121 height 35
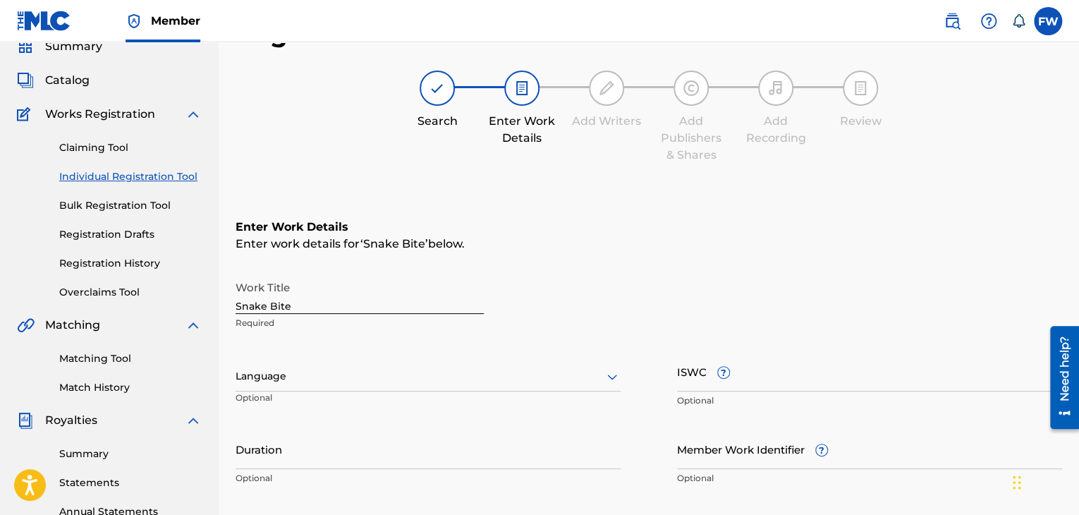
scroll to position [71, 0]
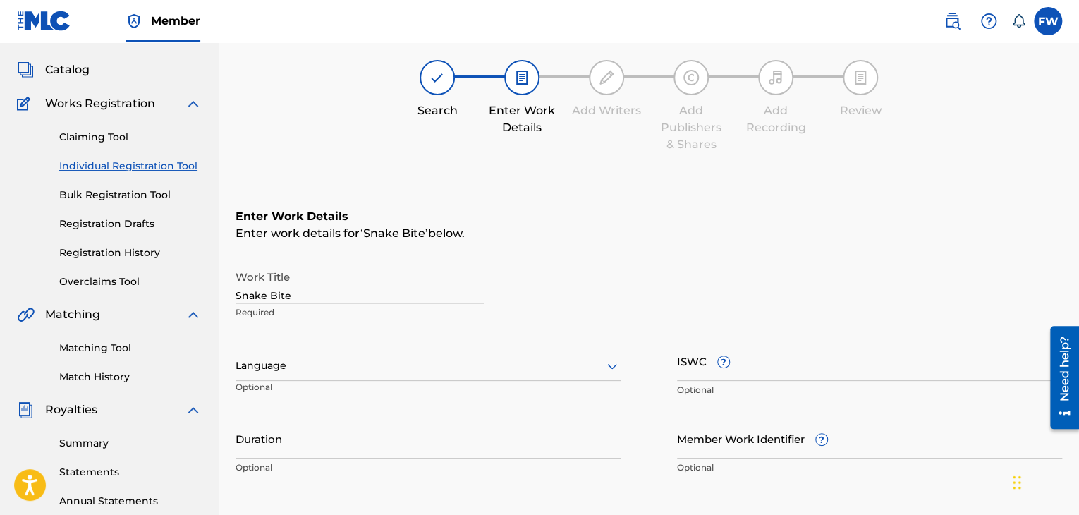
click at [329, 441] on input "Duration" at bounding box center [428, 438] width 385 height 40
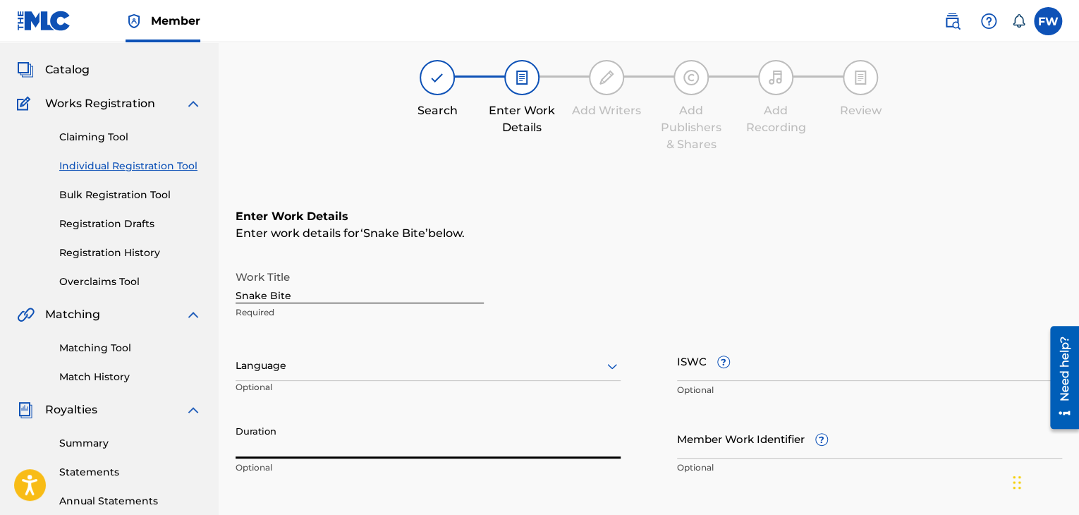
type input ")"
type input "03:02"
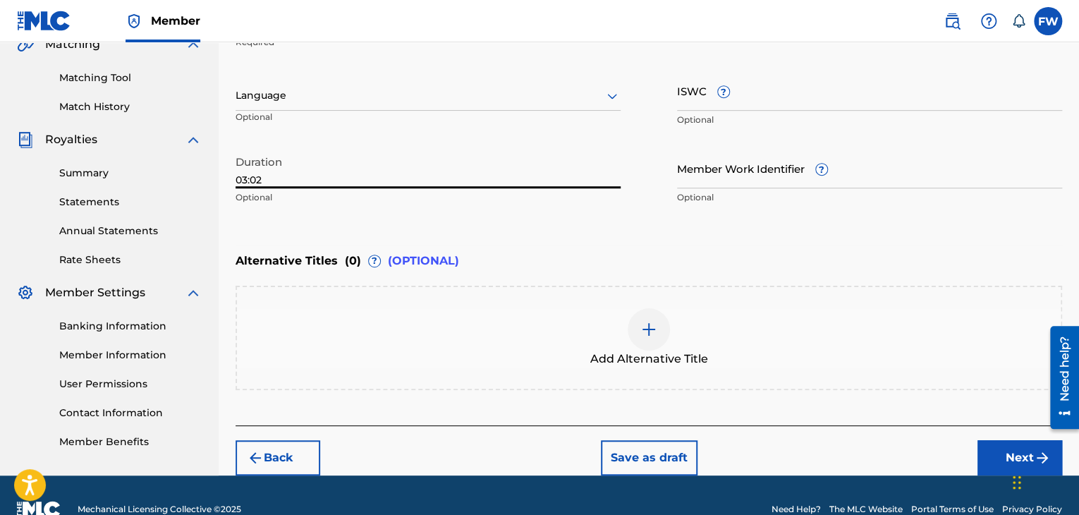
scroll to position [367, 0]
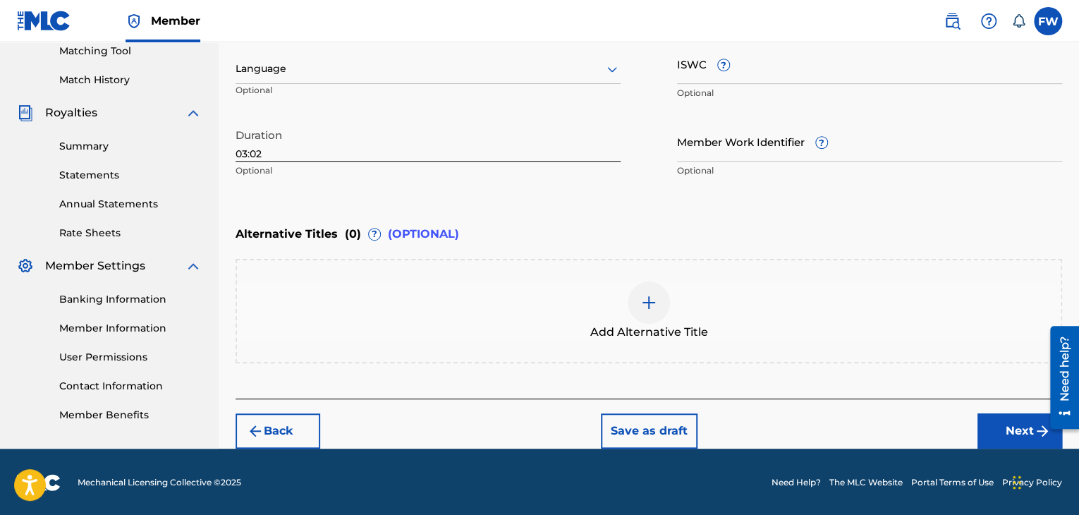
click at [1014, 421] on button "Next" at bounding box center [1019, 430] width 85 height 35
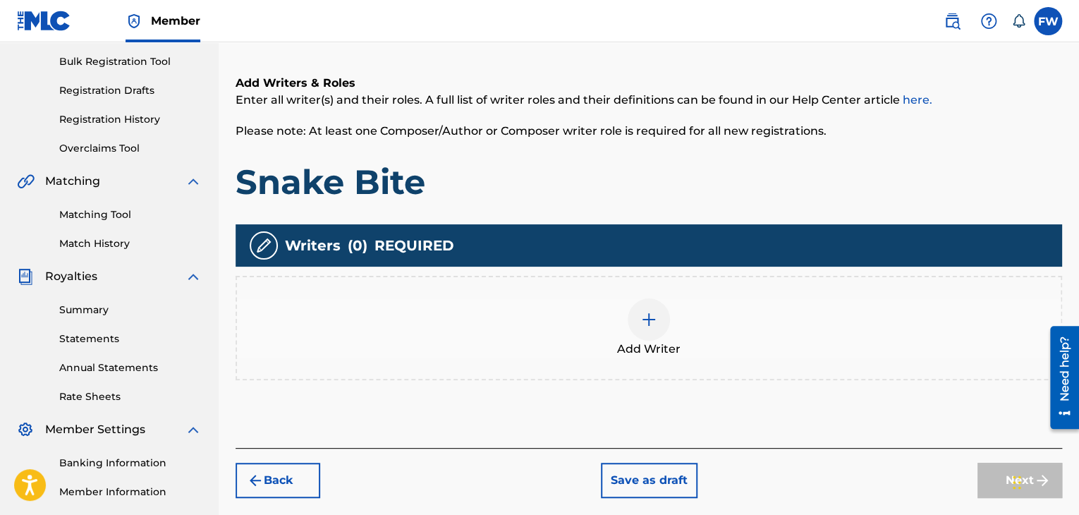
scroll to position [205, 0]
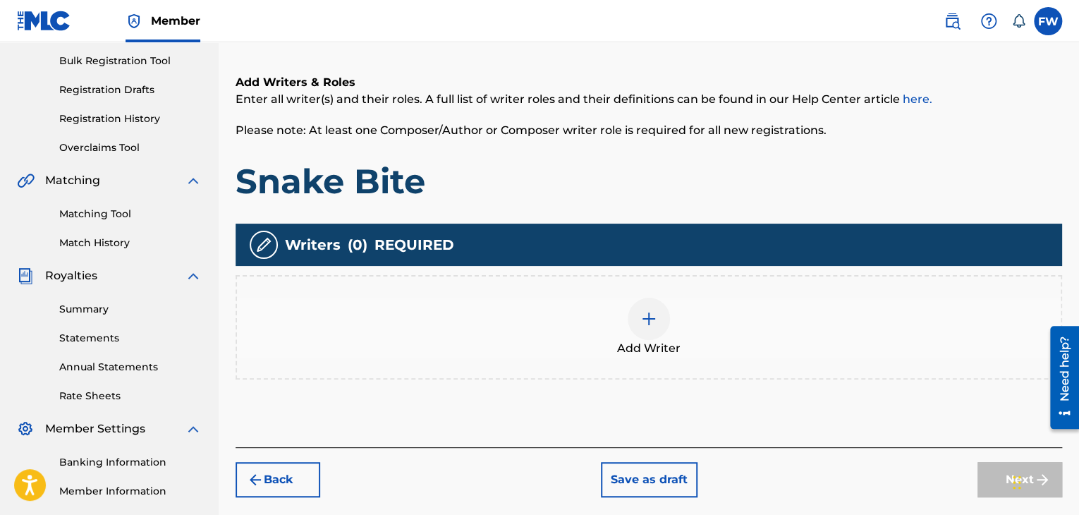
click at [642, 317] on img at bounding box center [648, 318] width 17 height 17
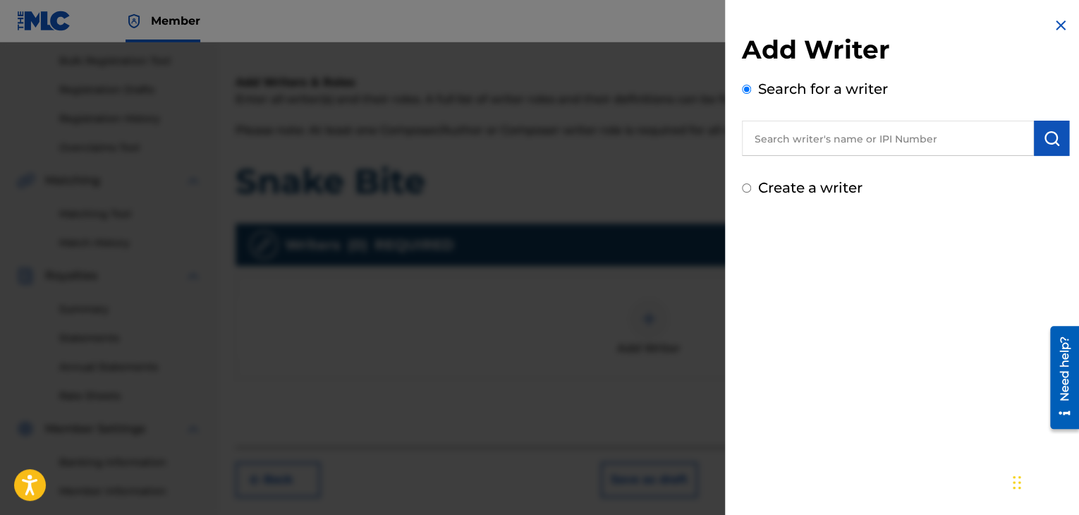
click at [755, 193] on div "Create a writer" at bounding box center [905, 187] width 327 height 21
click at [812, 135] on input "text" at bounding box center [888, 138] width 292 height 35
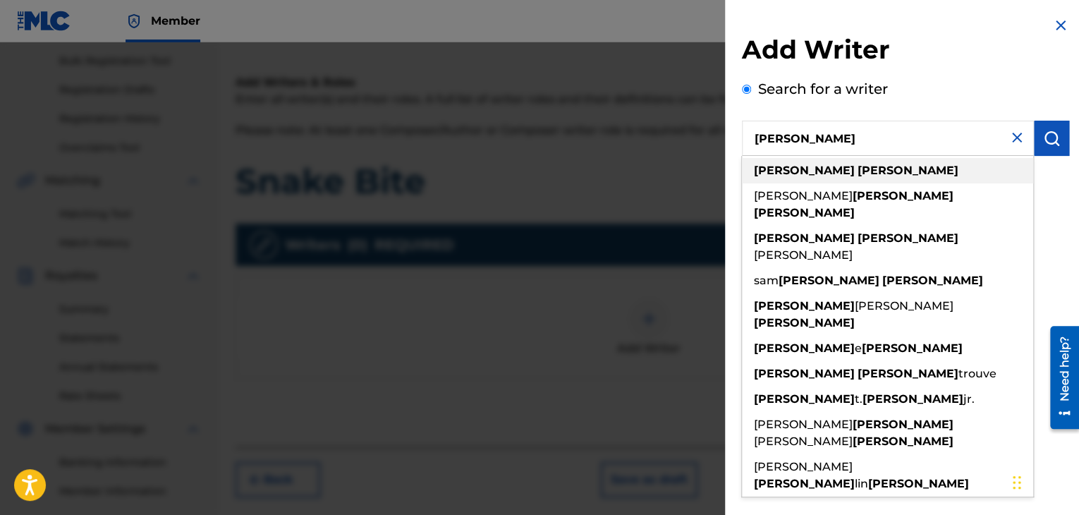
click at [858, 166] on strong "wilson" at bounding box center [908, 170] width 101 height 13
type input "frank wilson"
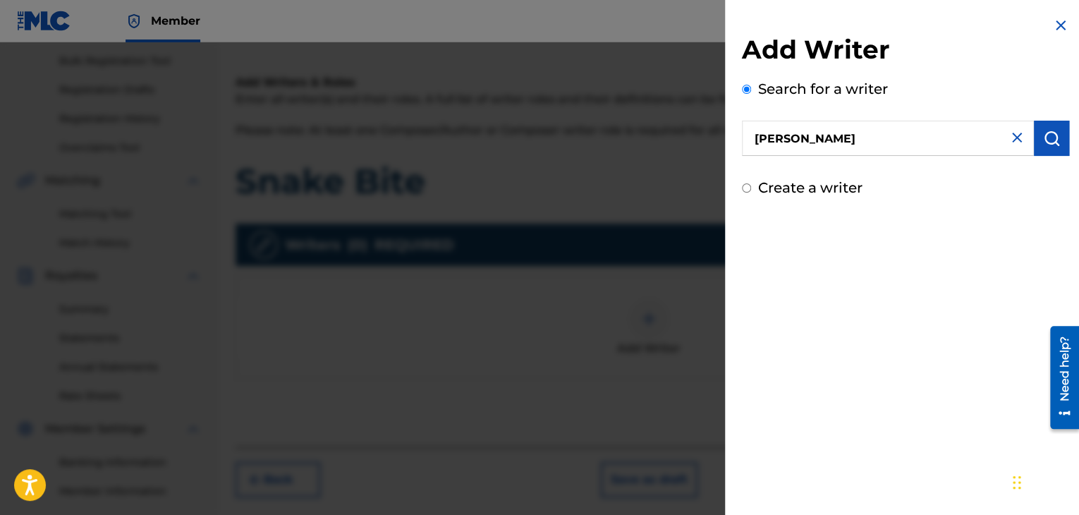
click at [1043, 135] on img "submit" at bounding box center [1051, 138] width 17 height 17
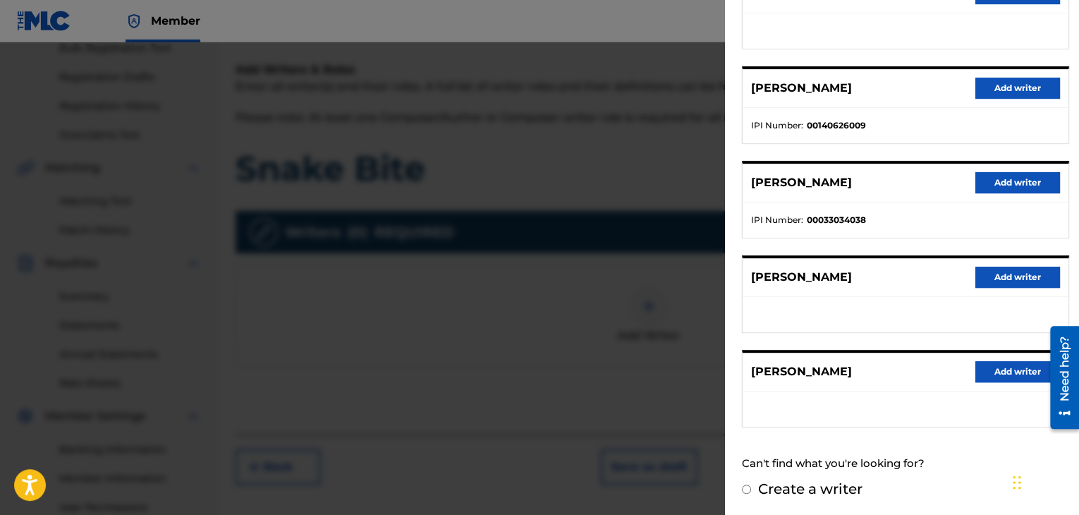
scroll to position [219, 0]
click at [812, 486] on label "Create a writer" at bounding box center [810, 488] width 104 height 17
radio input "true"
click at [751, 486] on input "Create a writer" at bounding box center [746, 488] width 9 height 9
radio input "false"
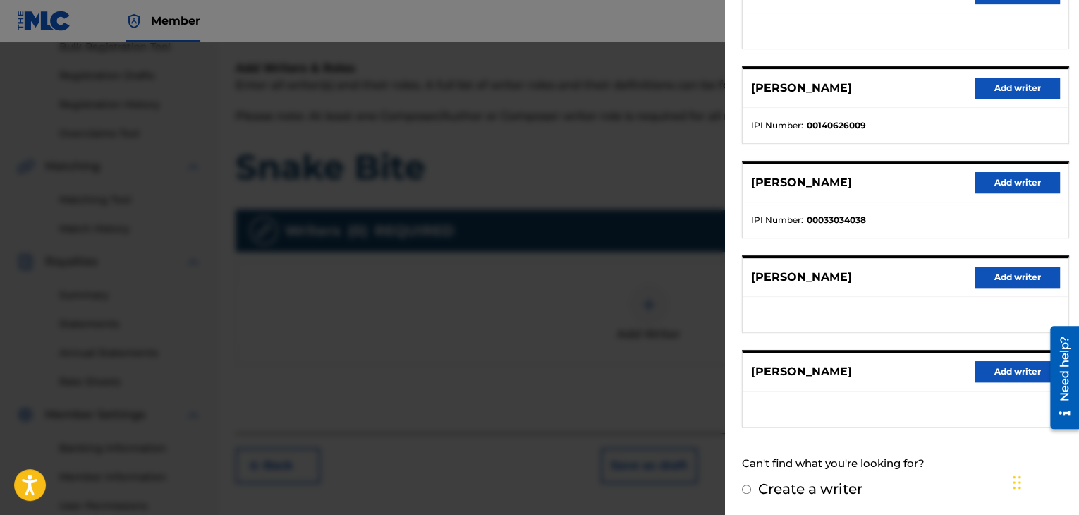
radio input "true"
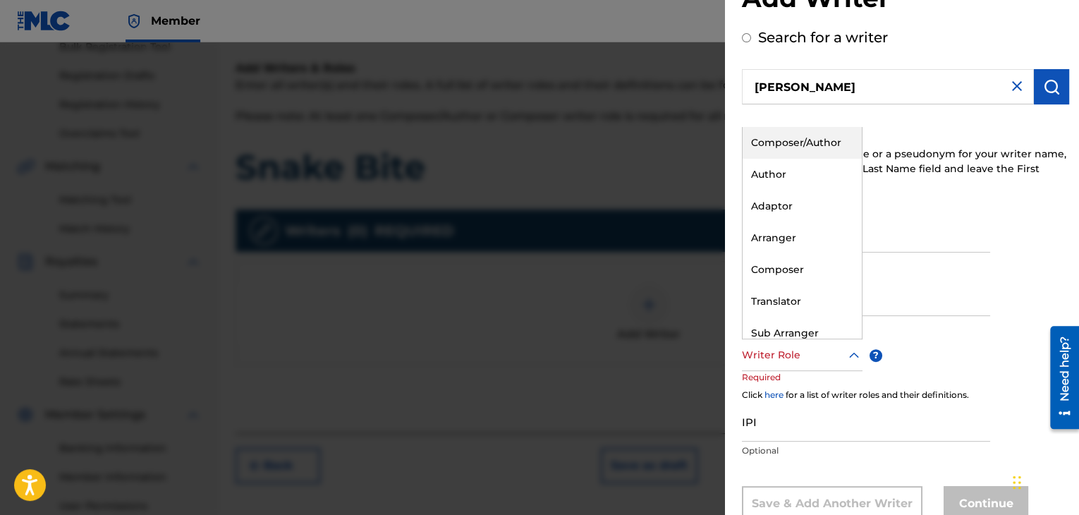
click at [853, 354] on icon at bounding box center [854, 355] width 17 height 17
click at [811, 276] on div "Composer" at bounding box center [802, 270] width 119 height 32
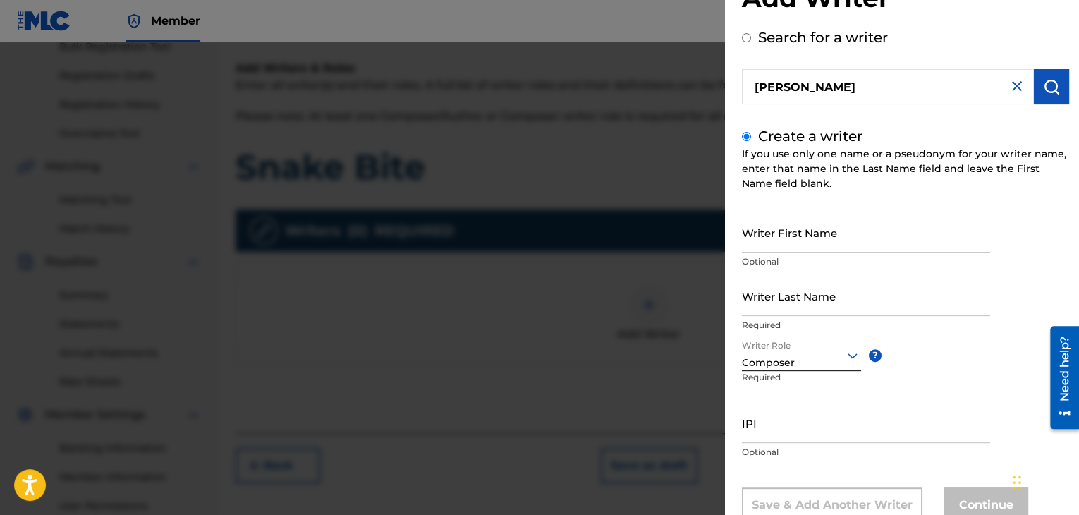
click at [810, 246] on input "Writer First Name" at bounding box center [866, 232] width 248 height 40
type input "[PERSON_NAME]"
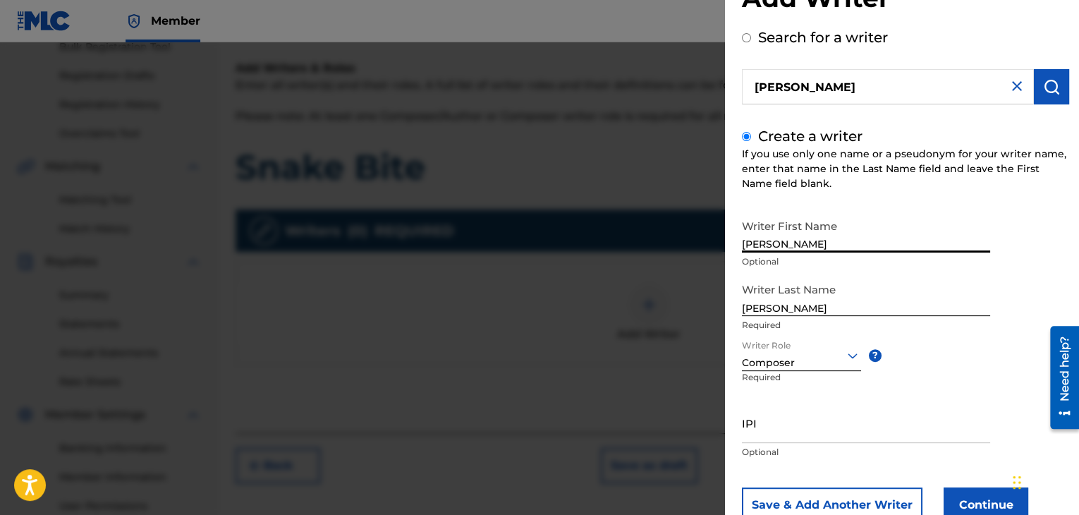
click at [1045, 260] on div "Writer First Name Frank Optional Writer Last Name Wilson Required Writer Role C…" at bounding box center [905, 367] width 327 height 310
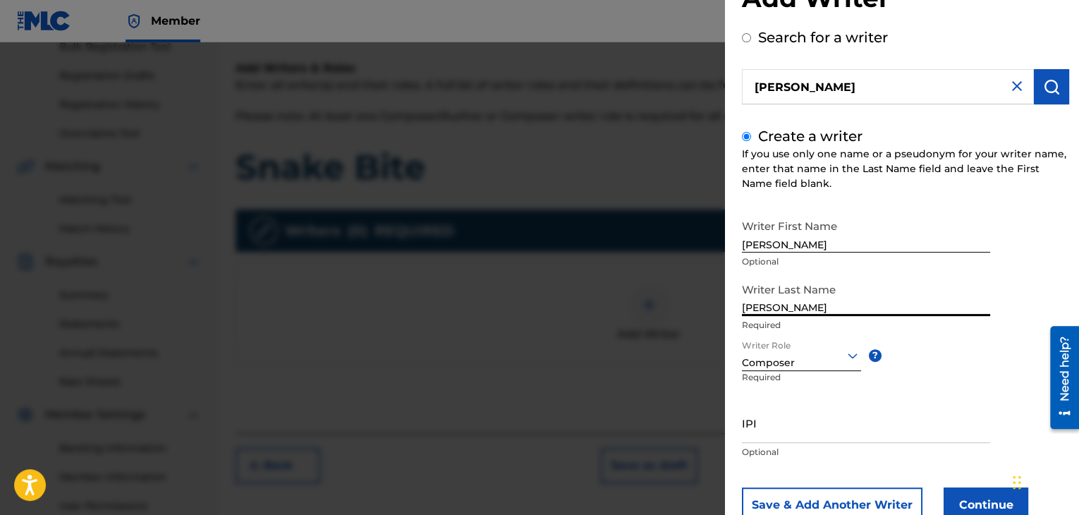
click at [792, 308] on input "[PERSON_NAME]" at bounding box center [866, 296] width 248 height 40
type input "W"
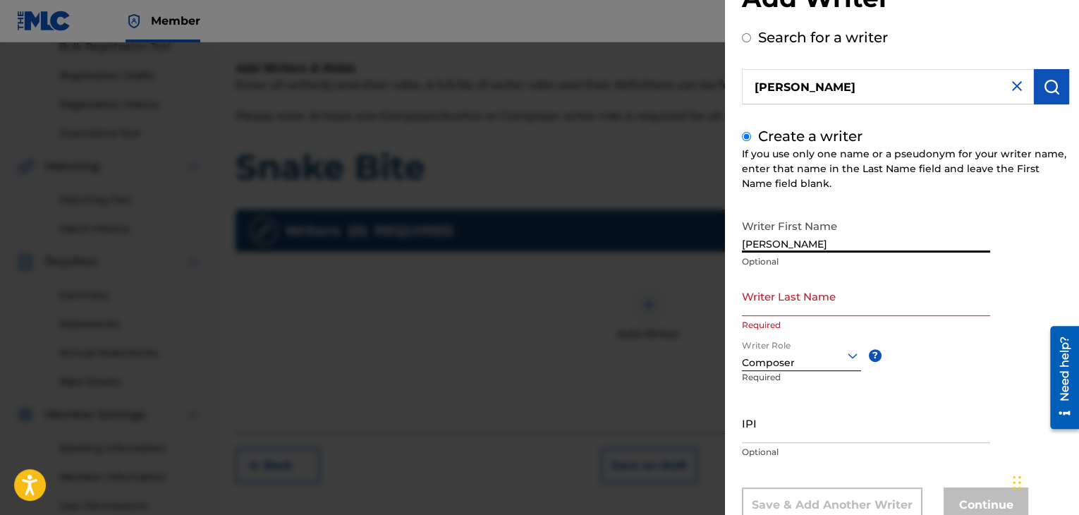
click at [807, 245] on input "[PERSON_NAME]" at bounding box center [866, 232] width 248 height 40
type input "F"
click at [803, 236] on input "Writer First Name" at bounding box center [866, 232] width 248 height 40
type input "[PERSON_NAME]"
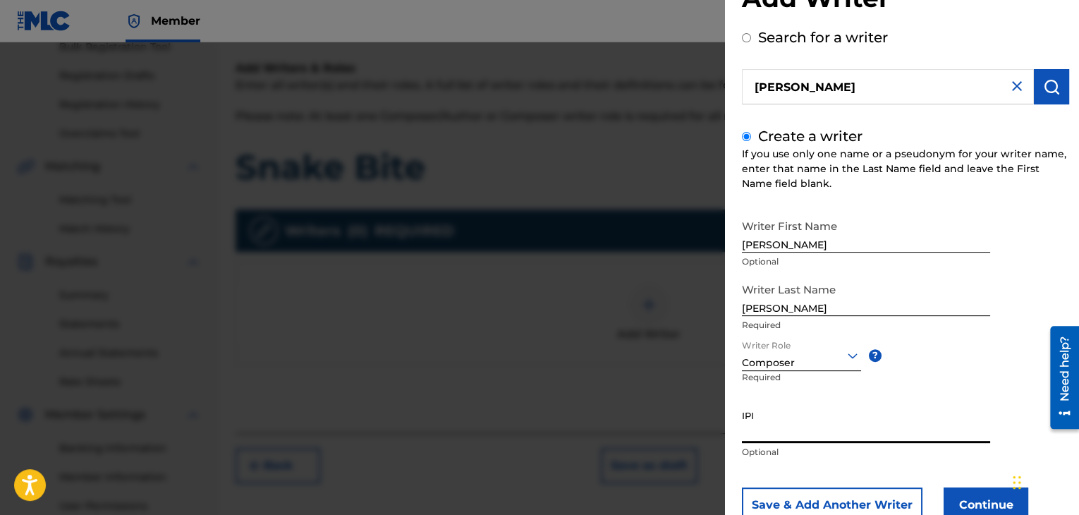
click at [810, 433] on input "IPI" at bounding box center [866, 423] width 248 height 40
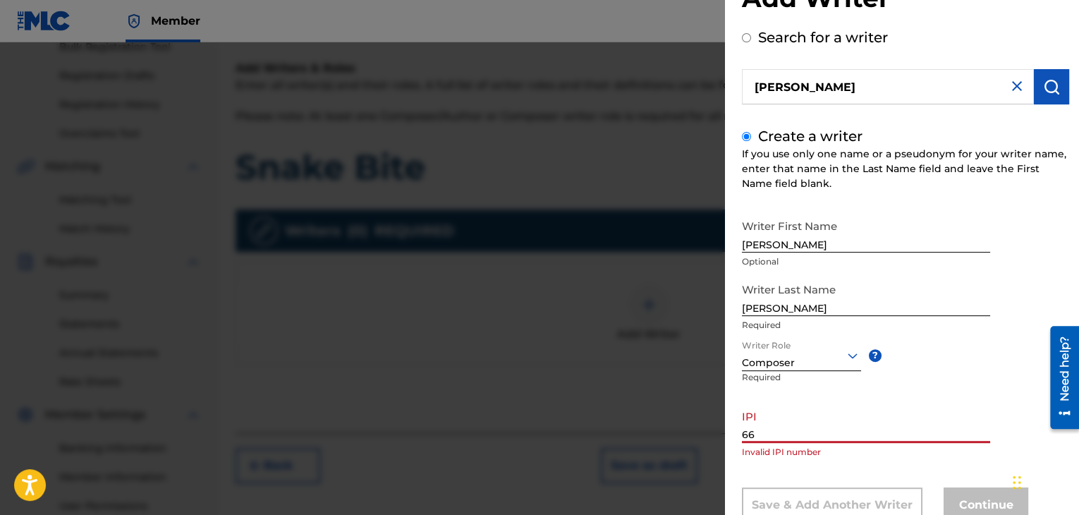
type input "6"
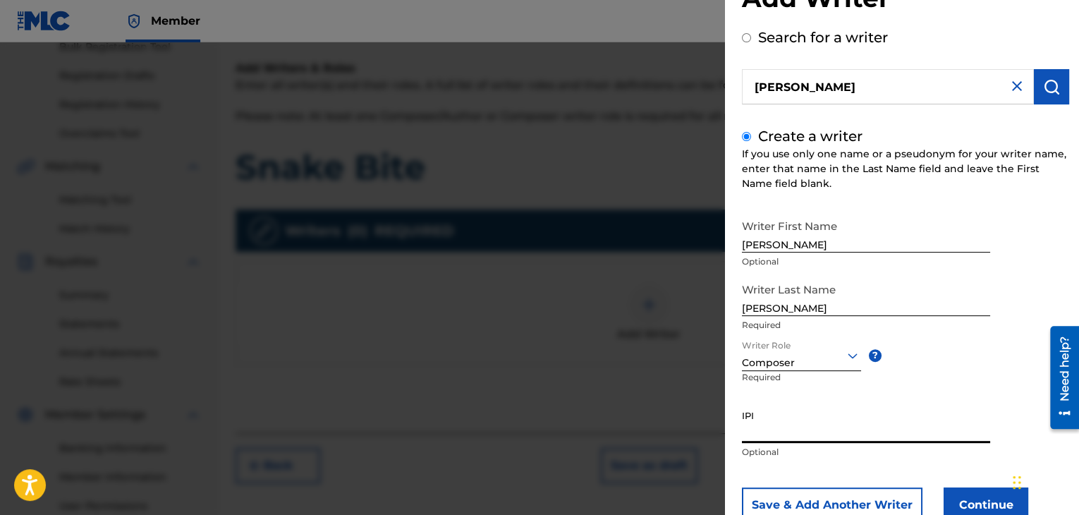
paste input "660359148"
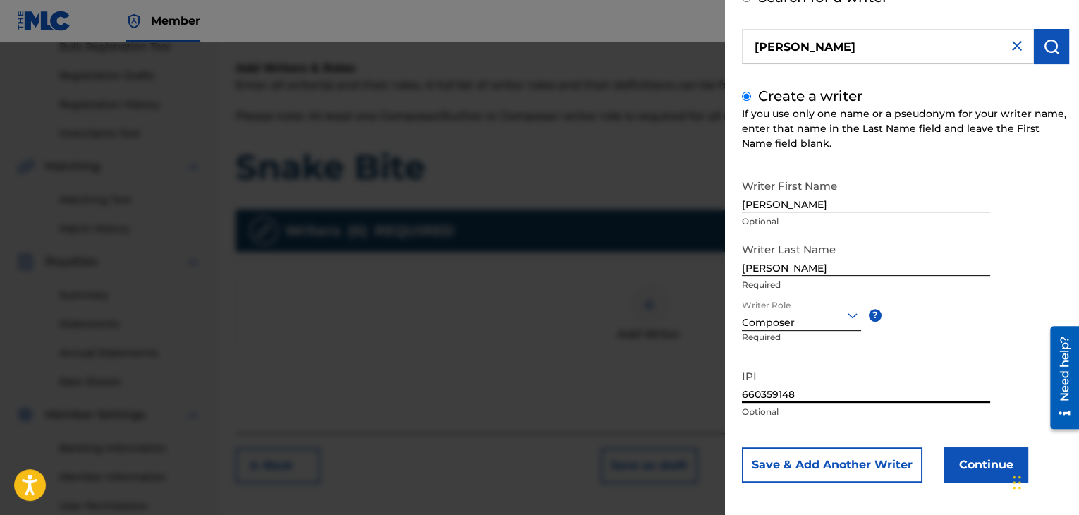
scroll to position [97, 0]
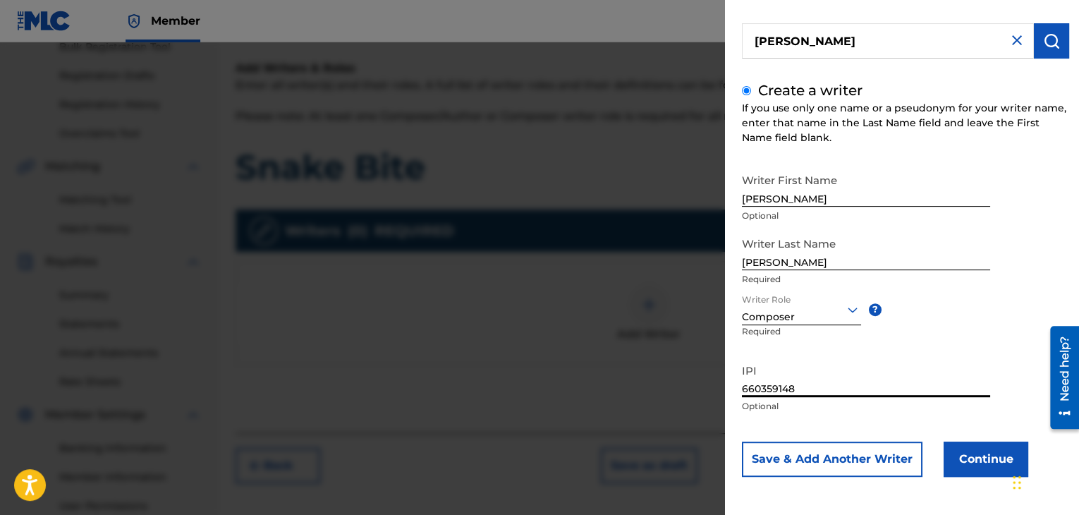
type input "660359148"
click at [985, 455] on button "Continue" at bounding box center [986, 458] width 85 height 35
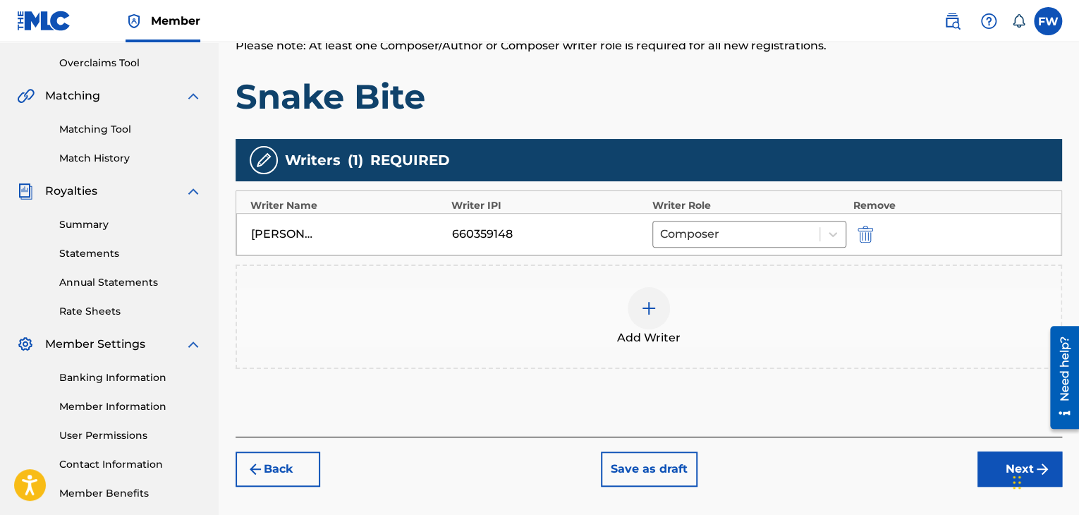
click at [996, 457] on button "Next" at bounding box center [1019, 468] width 85 height 35
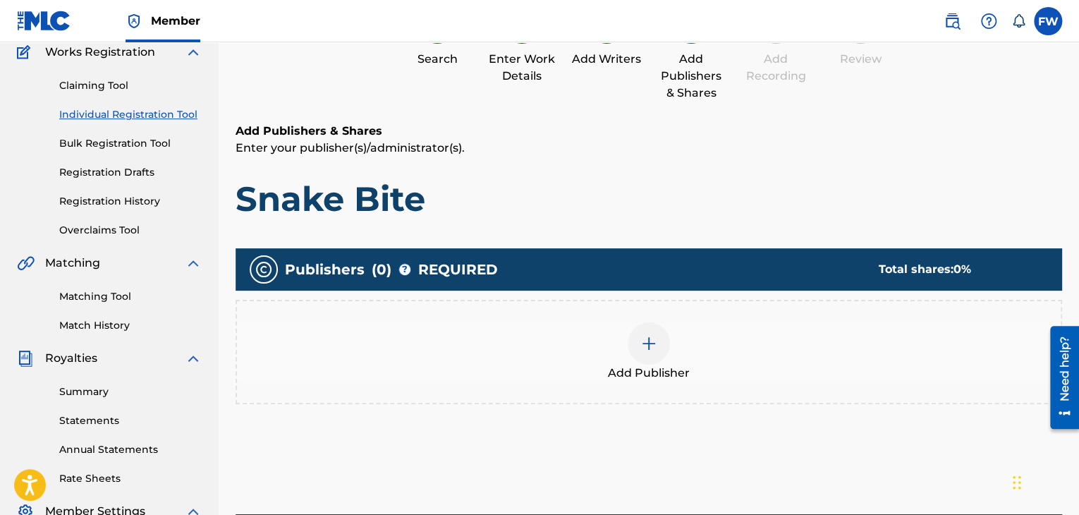
scroll to position [134, 0]
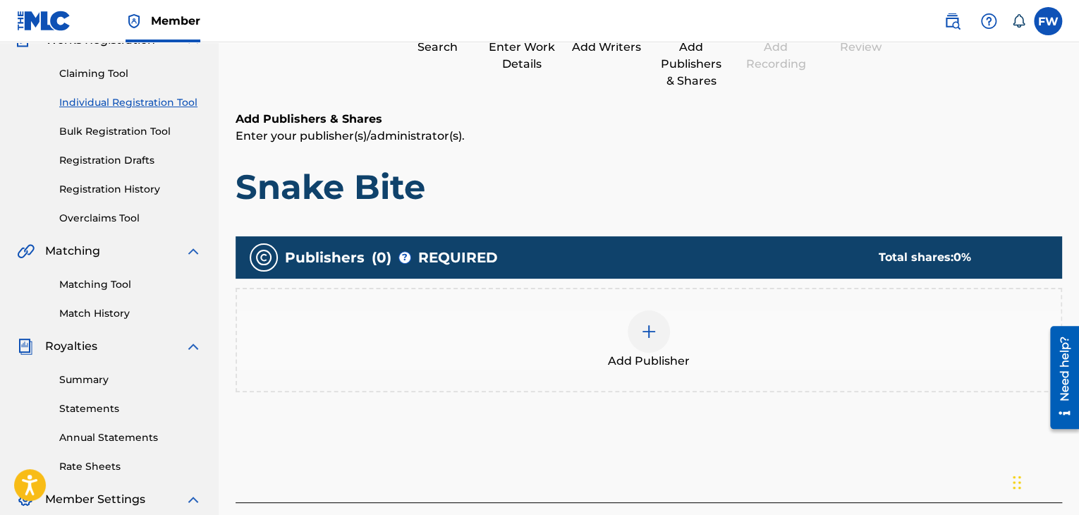
click at [640, 317] on div at bounding box center [649, 331] width 42 height 42
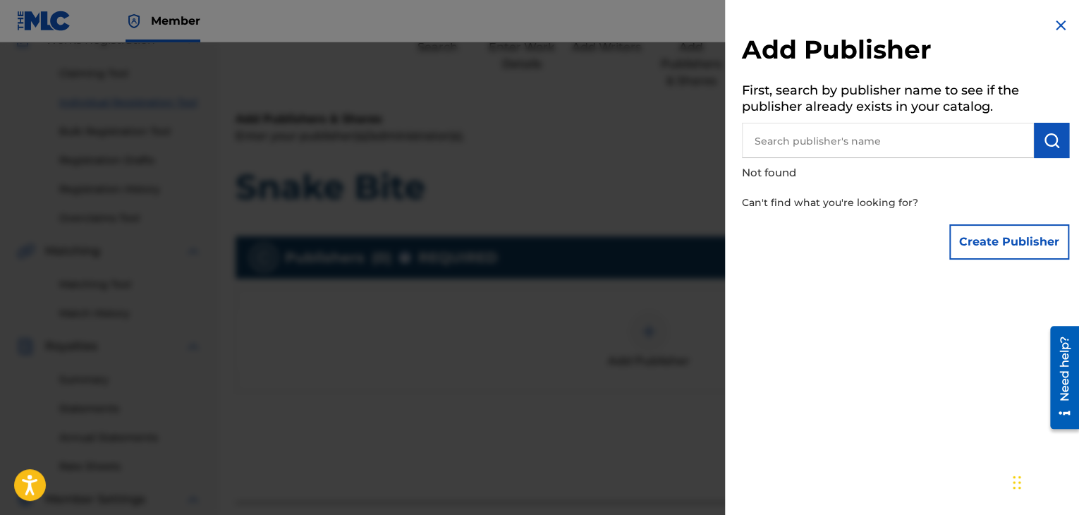
click at [796, 144] on input "text" at bounding box center [888, 140] width 292 height 35
type input "[PERSON_NAME]"
click at [987, 245] on button "Create Publisher" at bounding box center [1009, 241] width 120 height 35
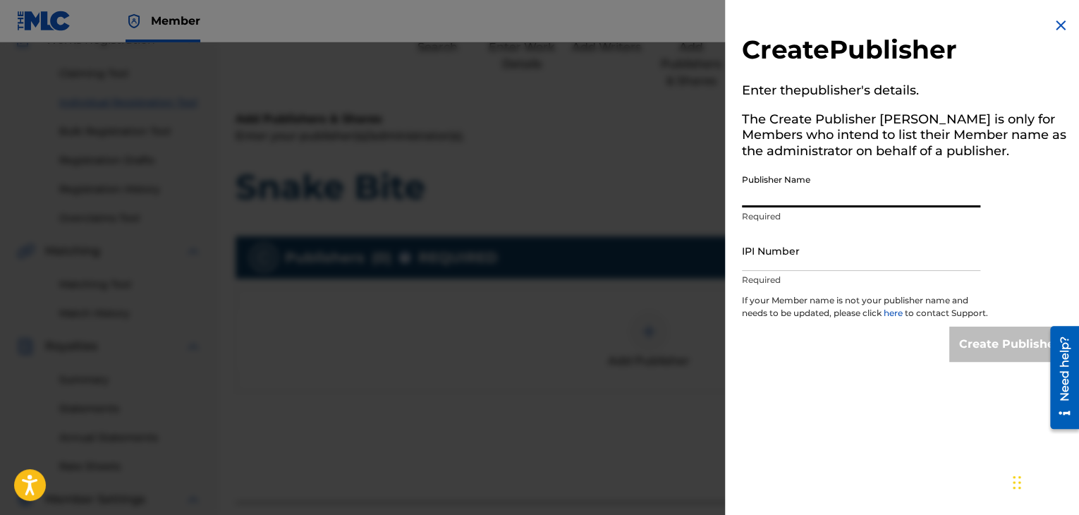
click at [801, 200] on input "Publisher Name" at bounding box center [861, 187] width 238 height 40
type input "[PERSON_NAME]"
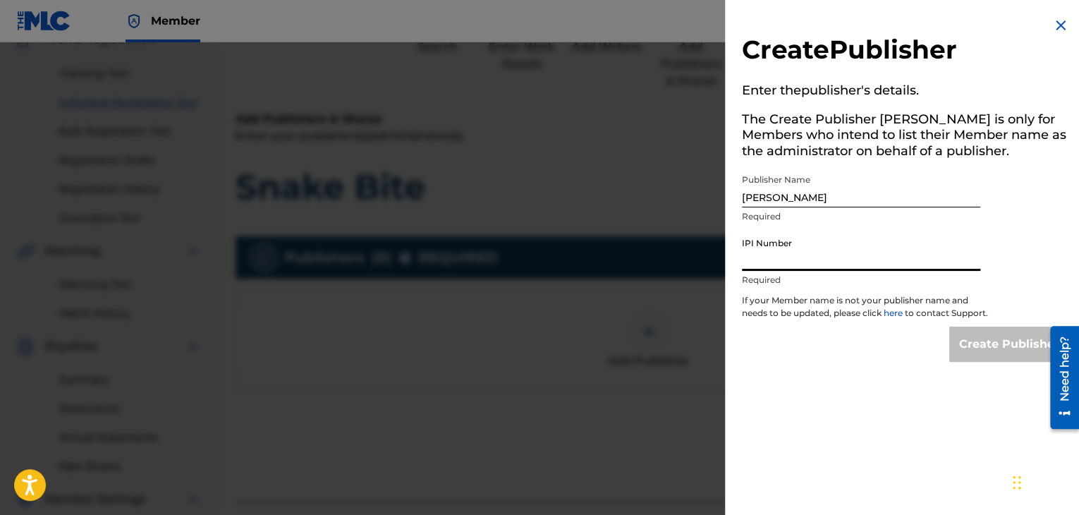
click at [819, 266] on input "IPI Number" at bounding box center [861, 251] width 238 height 40
paste input "660359148"
type input "660359148"
click at [985, 360] on input "Create Publisher" at bounding box center [1009, 344] width 120 height 35
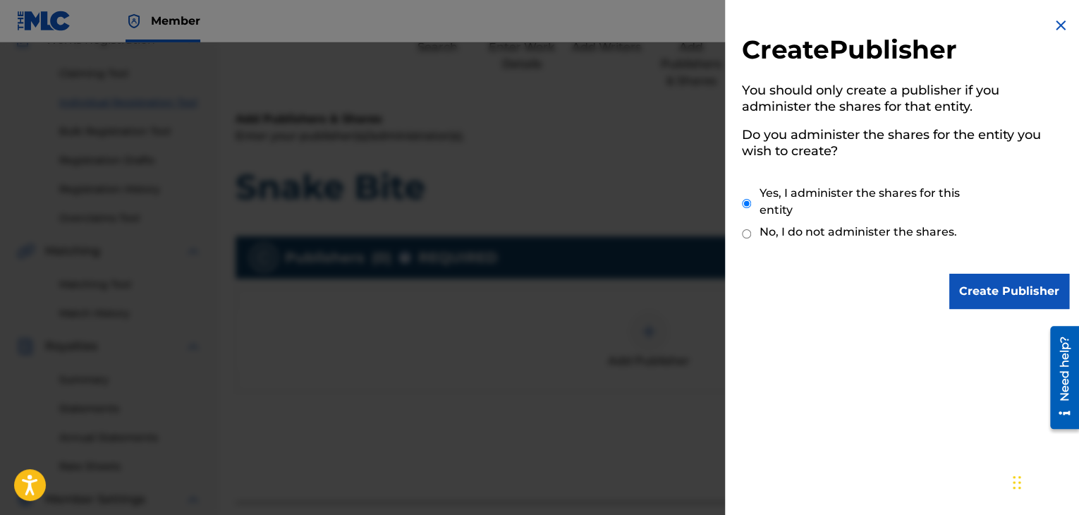
click at [982, 288] on input "Create Publisher" at bounding box center [1009, 291] width 120 height 35
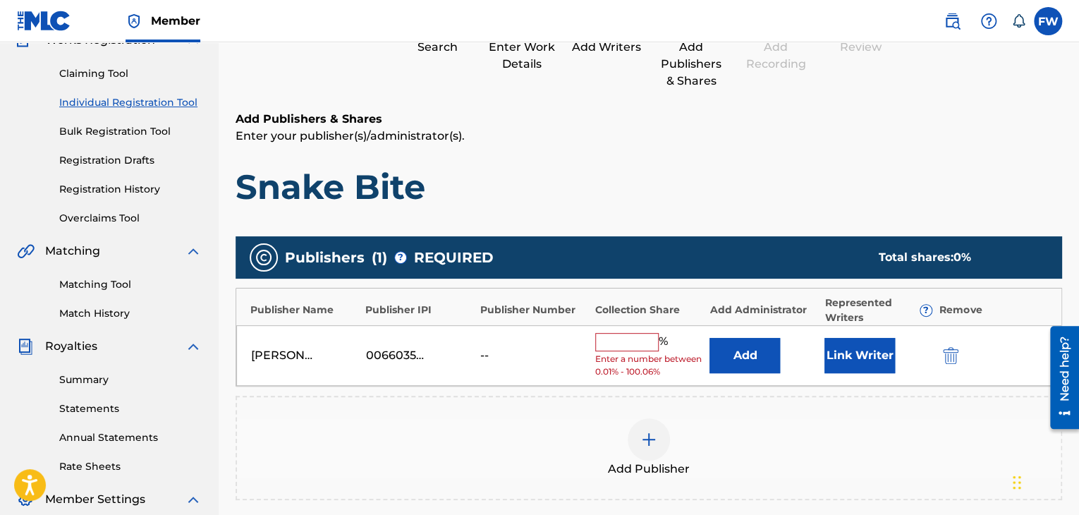
click at [610, 336] on input "text" at bounding box center [626, 342] width 63 height 18
type input "100"
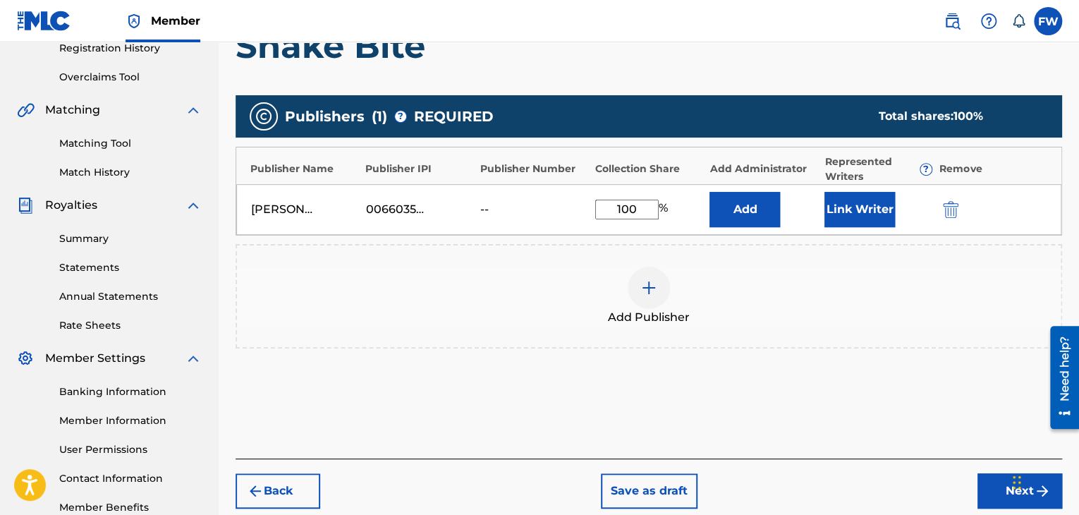
click at [984, 478] on button "Next" at bounding box center [1019, 490] width 85 height 35
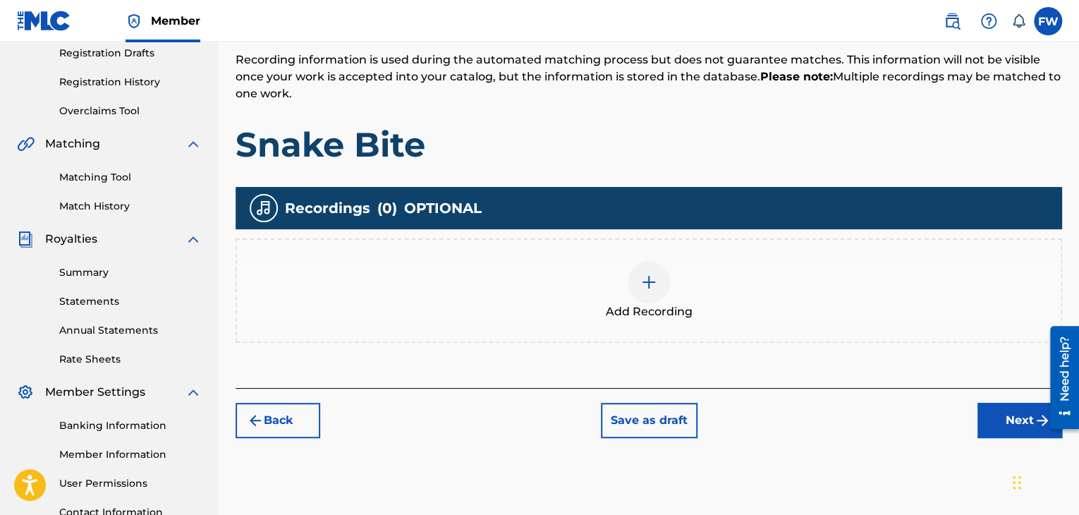
scroll to position [275, 0]
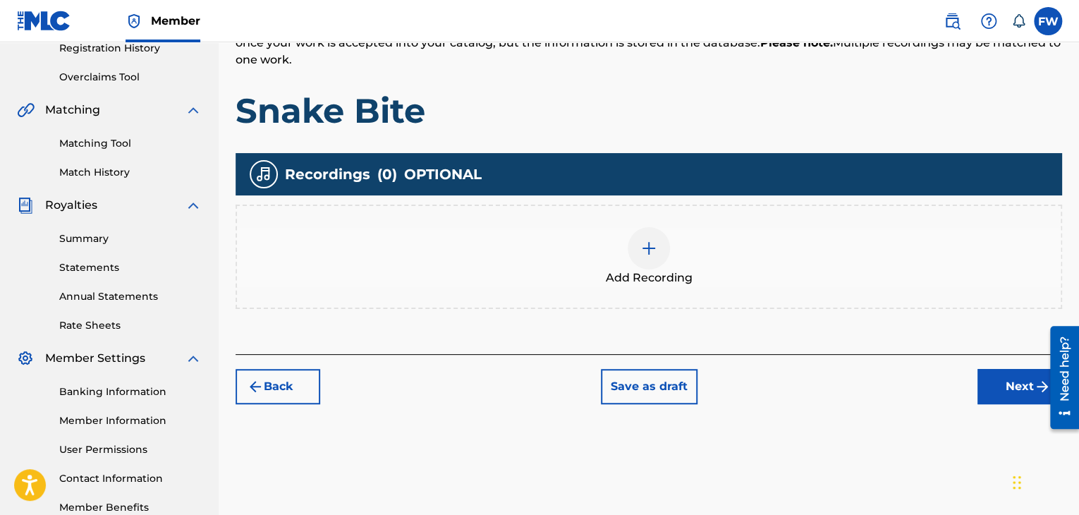
click at [983, 384] on button "Next" at bounding box center [1019, 386] width 85 height 35
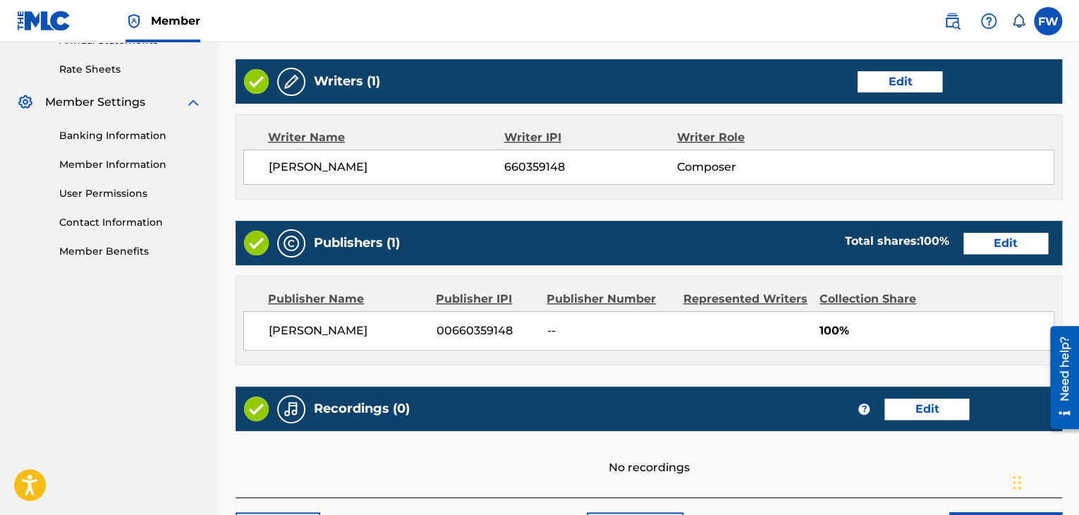
scroll to position [630, 0]
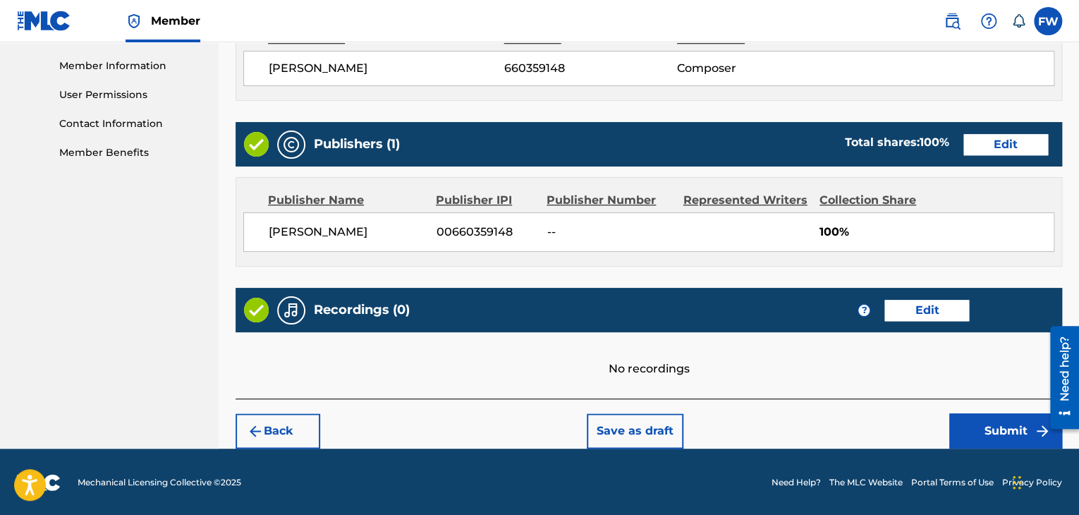
click at [996, 427] on button "Submit" at bounding box center [1005, 430] width 113 height 35
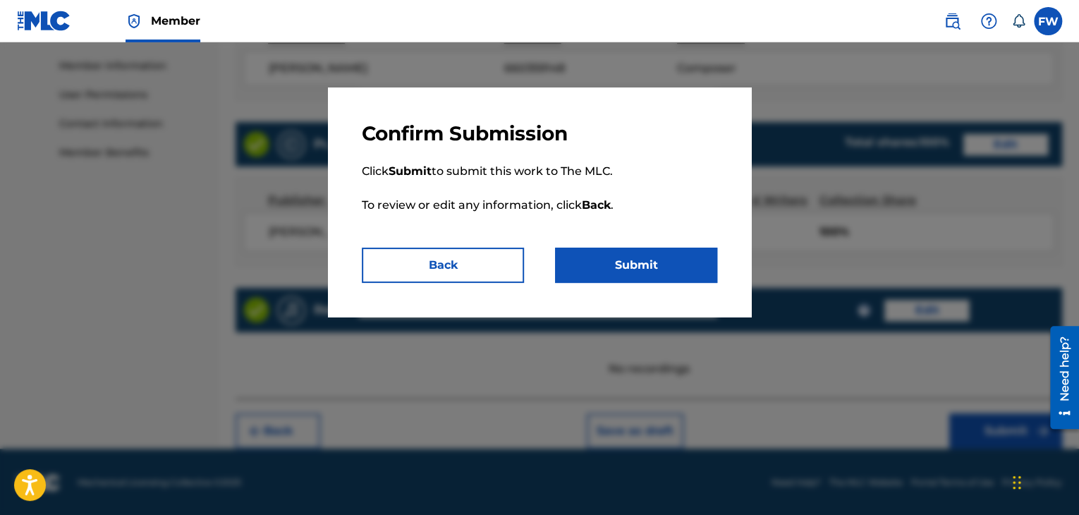
click at [666, 263] on button "Submit" at bounding box center [636, 265] width 162 height 35
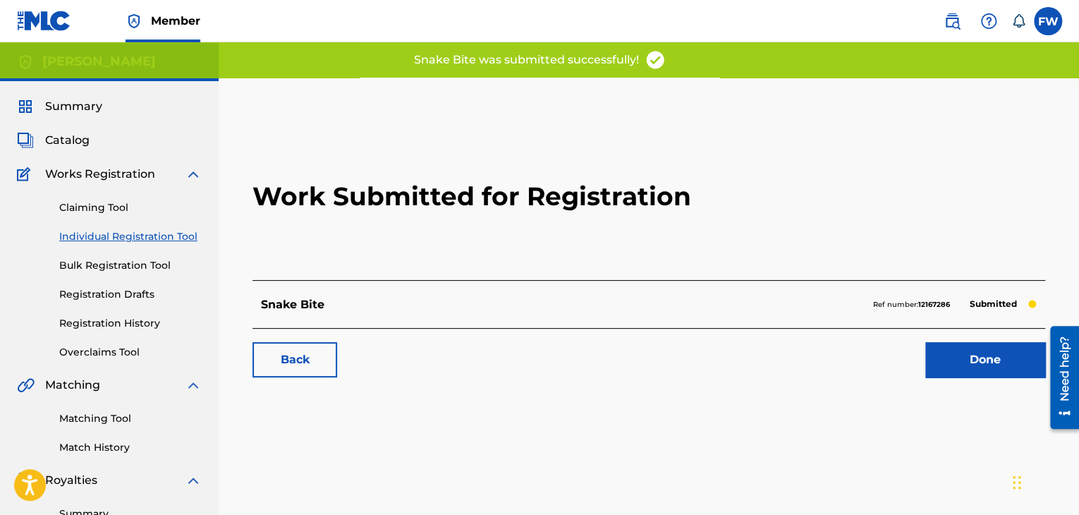
click at [971, 365] on link "Done" at bounding box center [985, 359] width 120 height 35
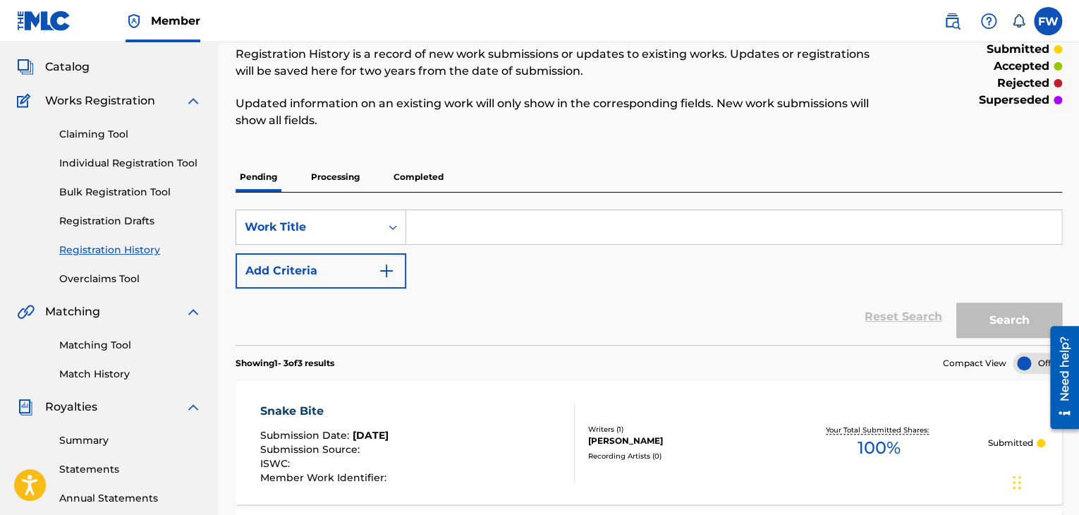
scroll to position [53, 0]
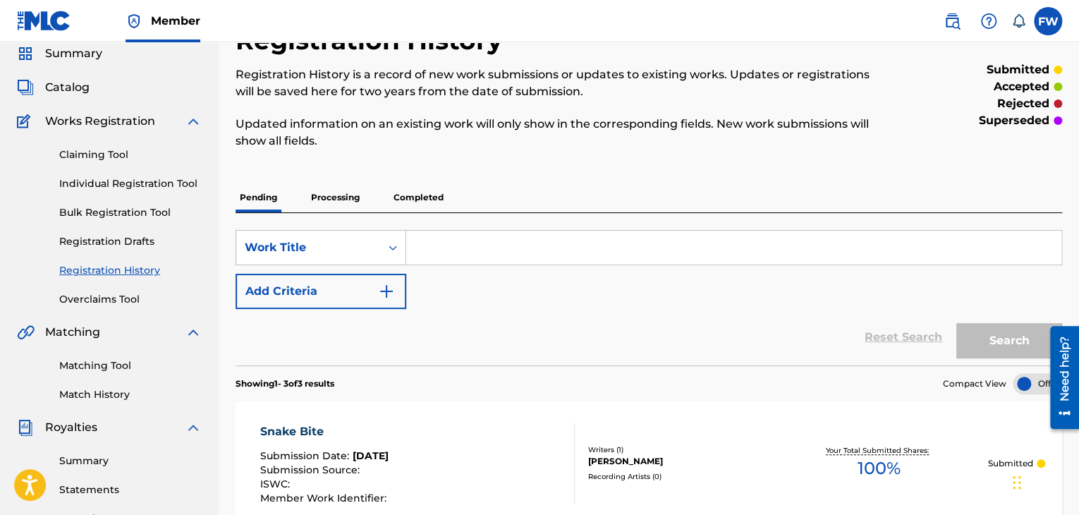
click at [346, 197] on p "Processing" at bounding box center [335, 198] width 57 height 30
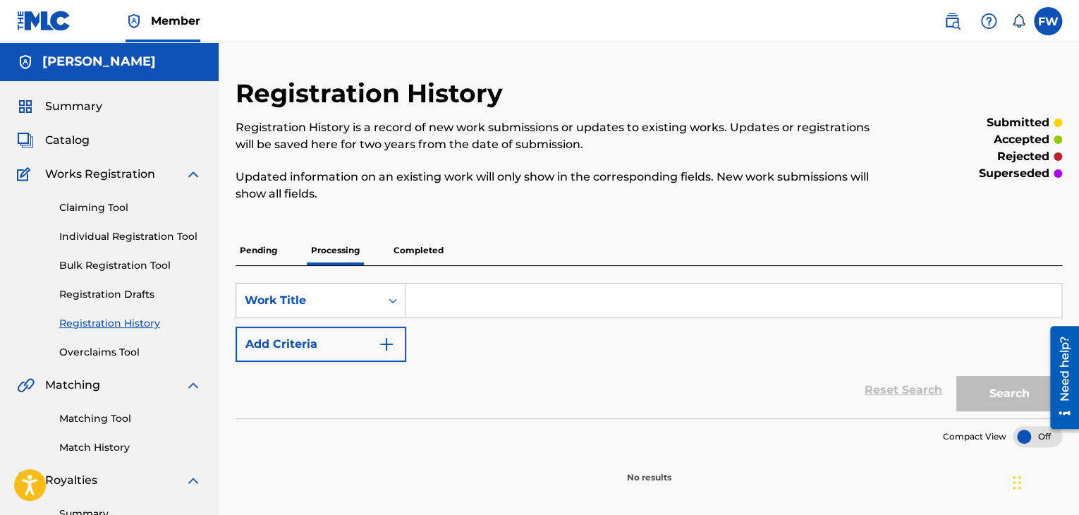
click at [422, 248] on p "Completed" at bounding box center [418, 251] width 59 height 30
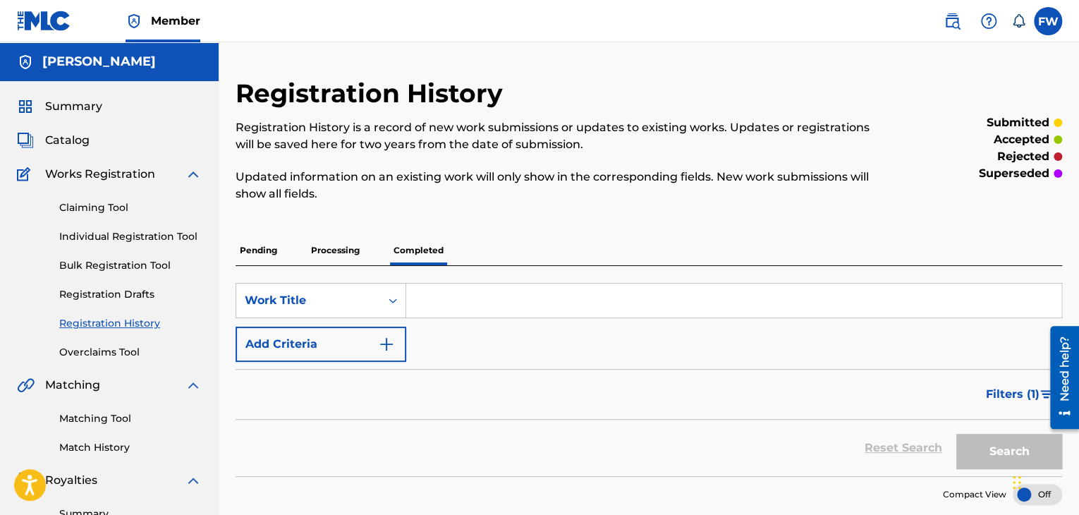
click at [265, 249] on p "Pending" at bounding box center [259, 251] width 46 height 30
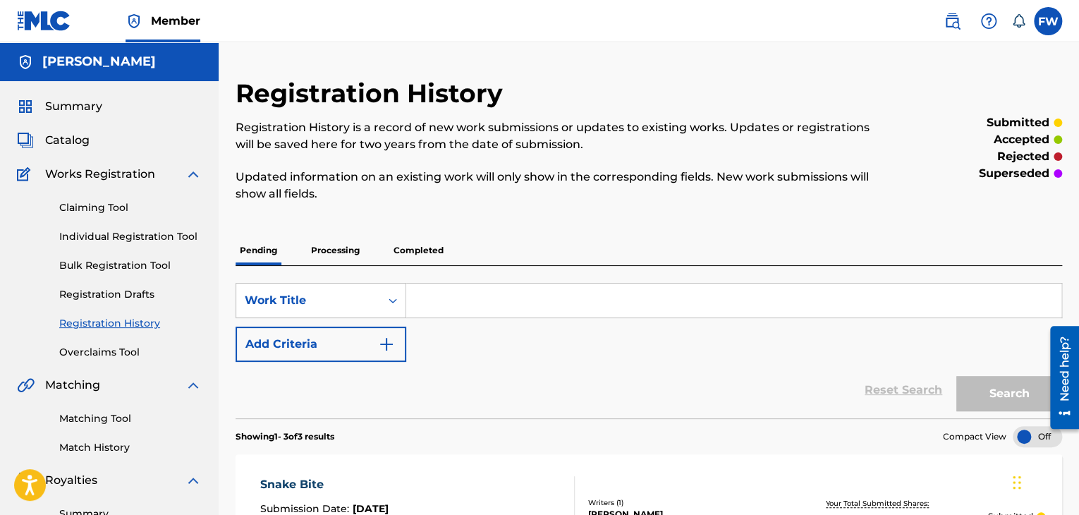
click at [412, 245] on p "Completed" at bounding box center [418, 251] width 59 height 30
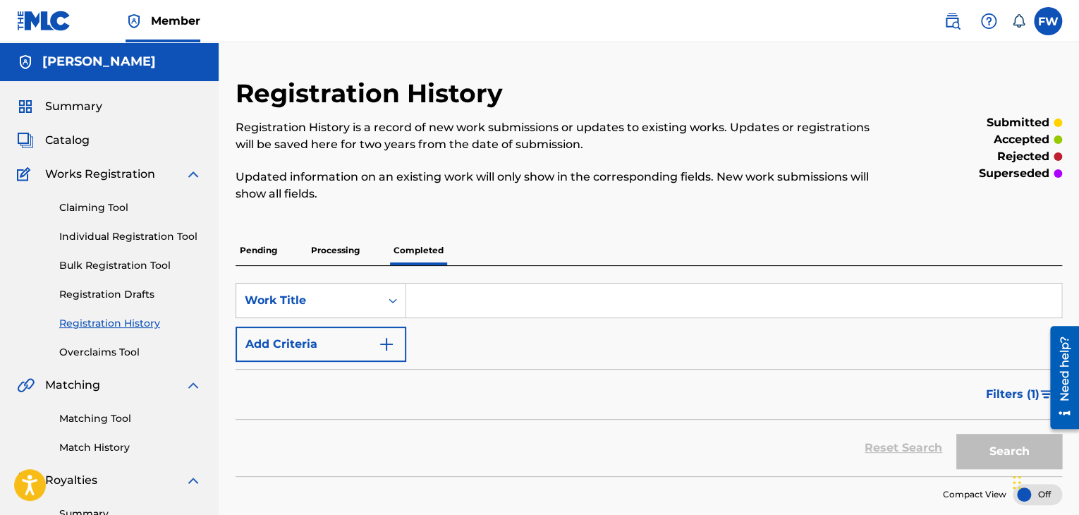
click at [1008, 391] on span "Filters ( 1 )" at bounding box center [1013, 394] width 54 height 17
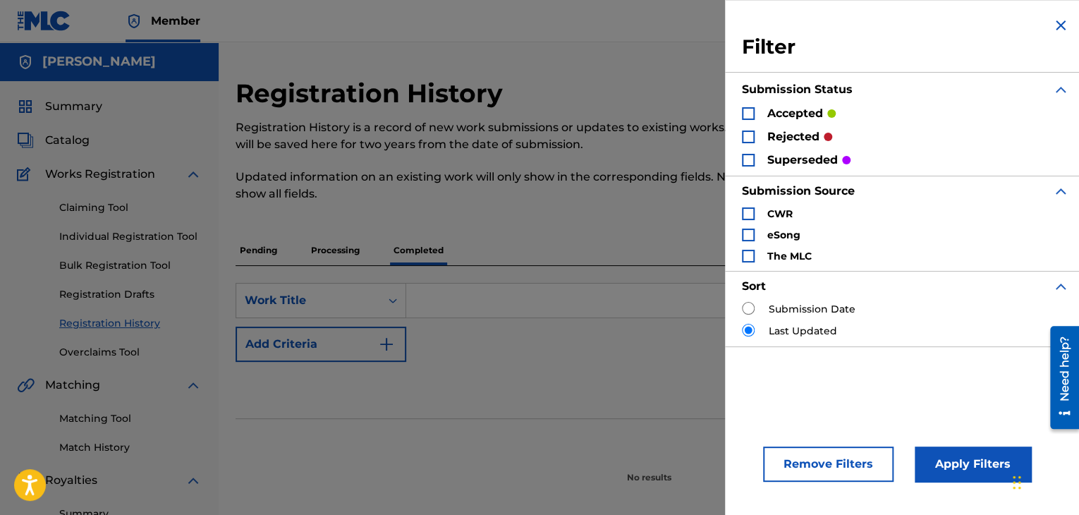
click at [1060, 21] on img "Search Form" at bounding box center [1060, 25] width 17 height 17
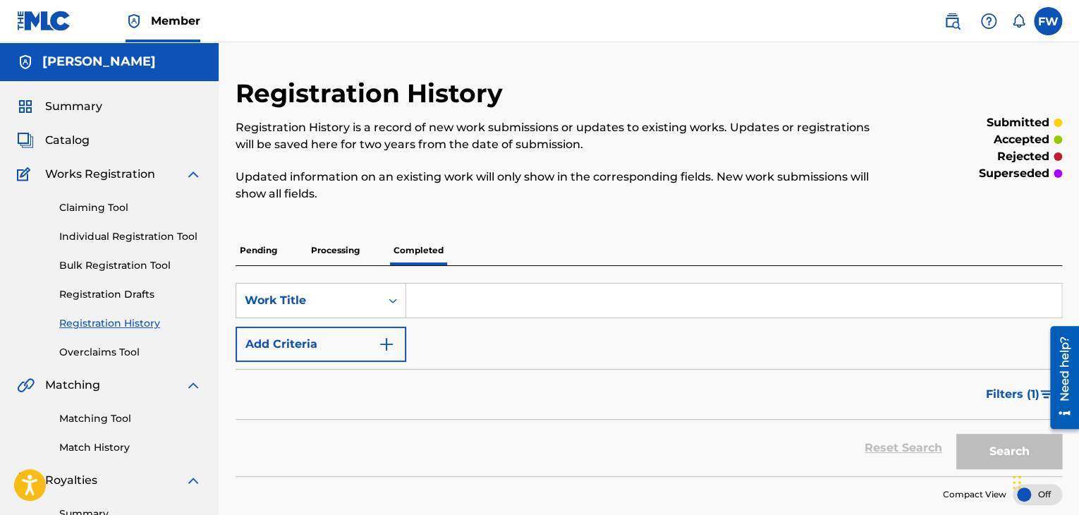
click at [348, 249] on p "Processing" at bounding box center [335, 251] width 57 height 30
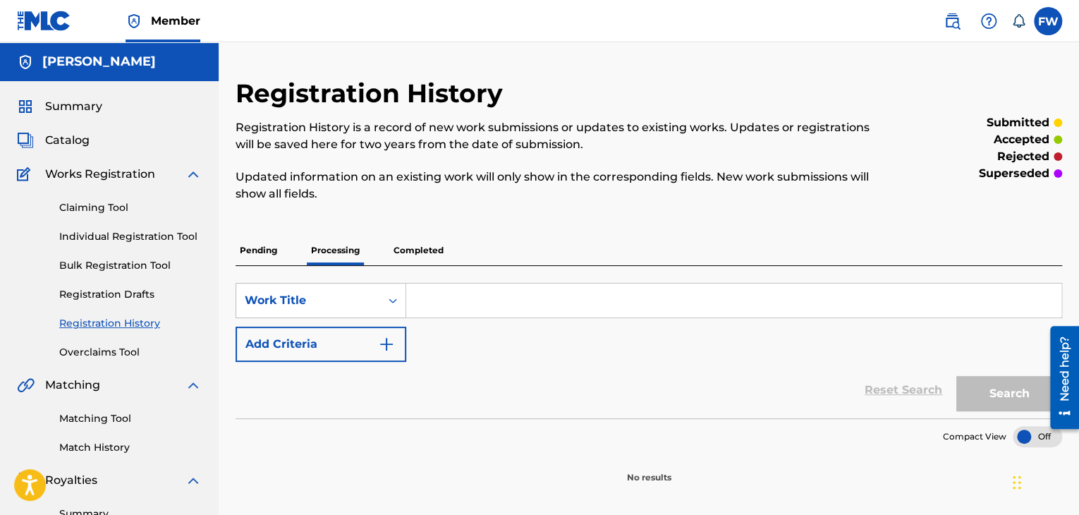
click at [265, 238] on p "Pending" at bounding box center [259, 251] width 46 height 30
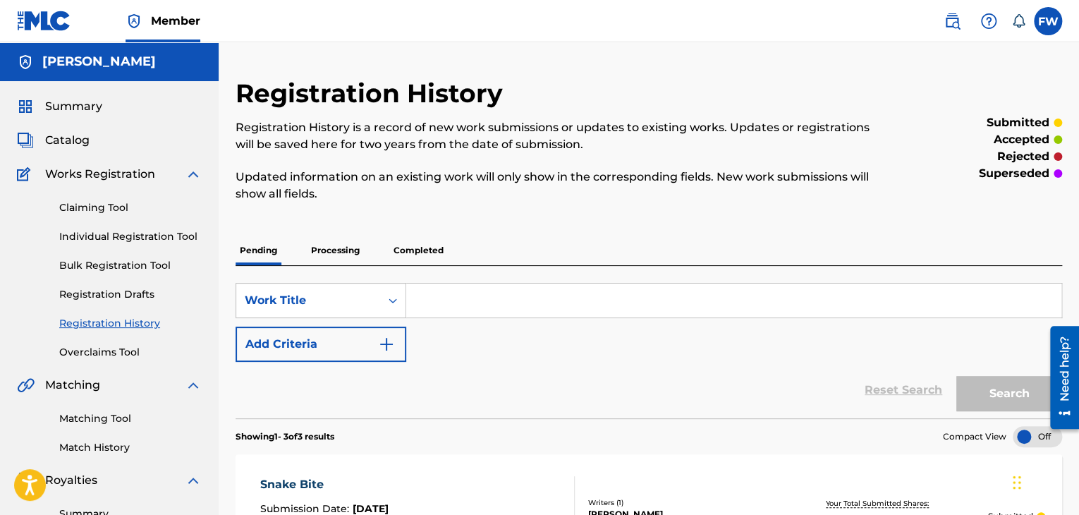
click at [112, 231] on link "Individual Registration Tool" at bounding box center [130, 236] width 142 height 15
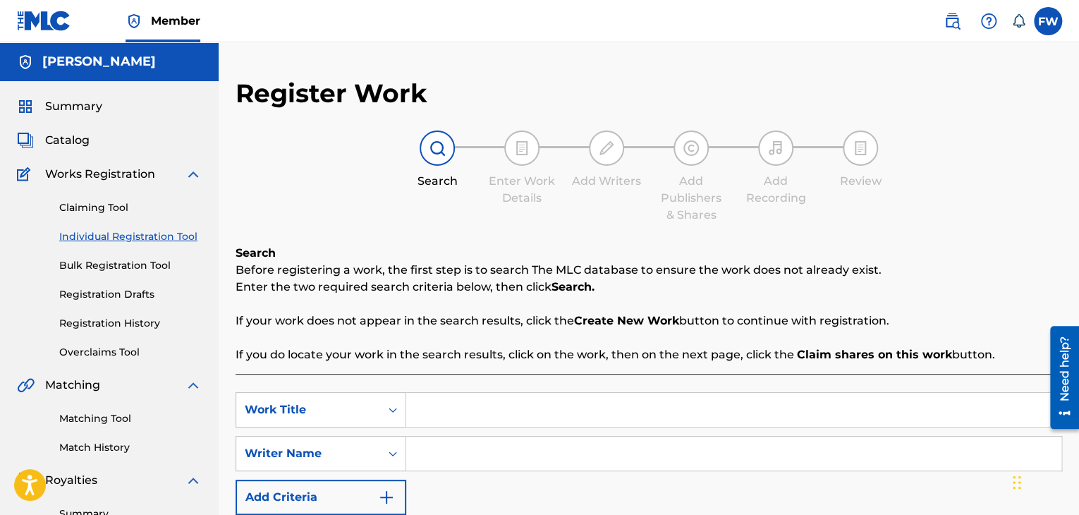
click at [456, 413] on input "Search Form" at bounding box center [733, 410] width 655 height 34
type input "RIDE WIT'em"
click at [537, 463] on input "Search Form" at bounding box center [733, 454] width 655 height 34
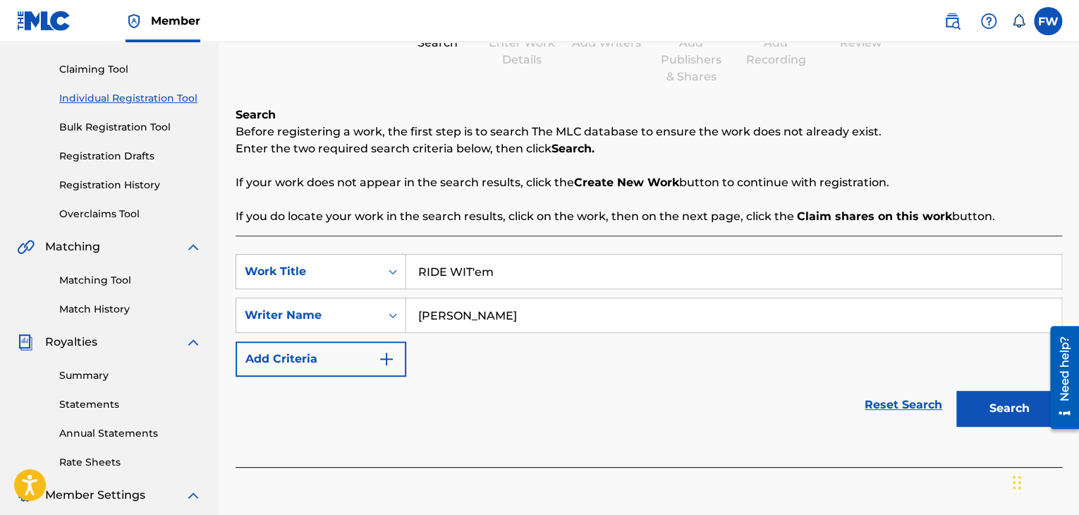
scroll to position [141, 0]
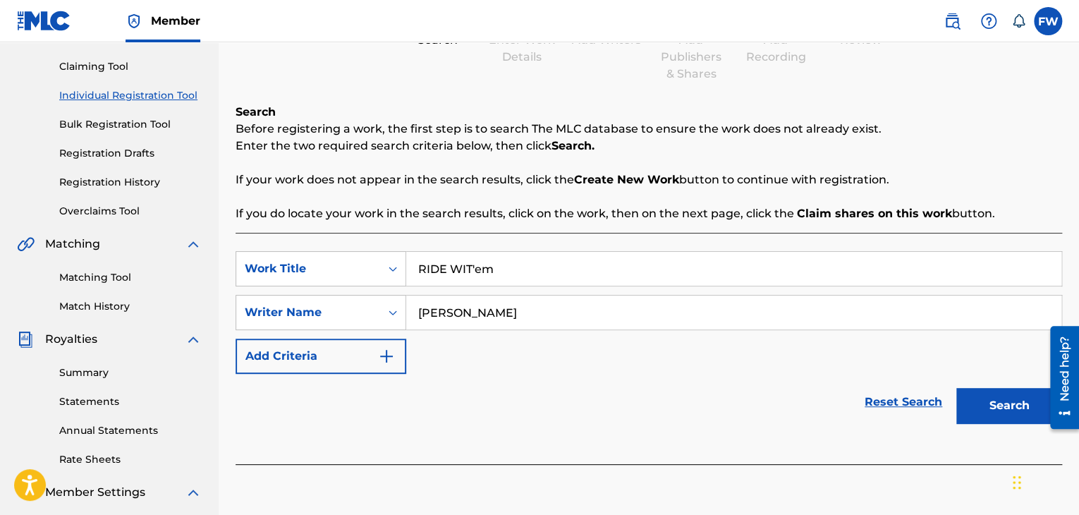
type input "Bobby Fishscale"
click at [996, 407] on button "Search" at bounding box center [1009, 405] width 106 height 35
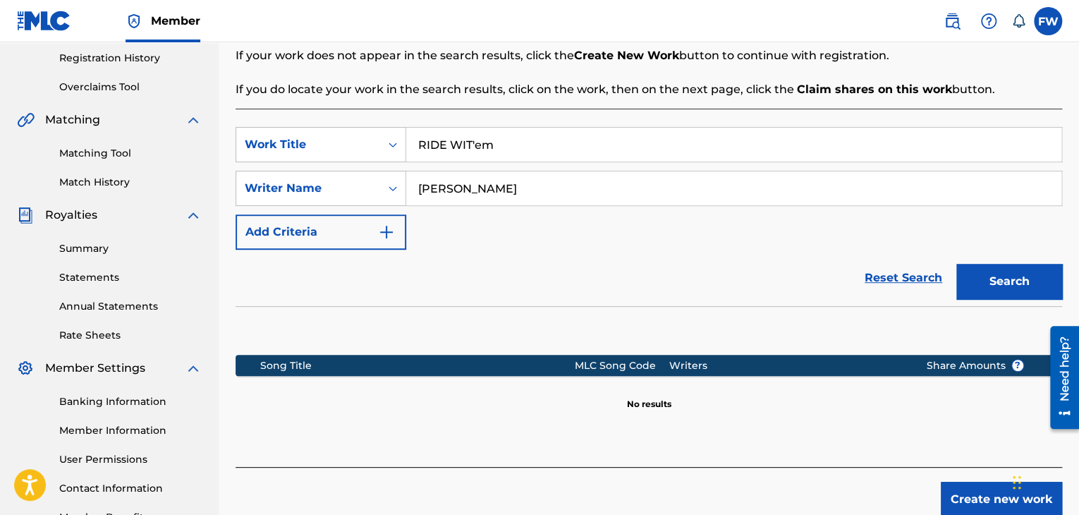
scroll to position [282, 0]
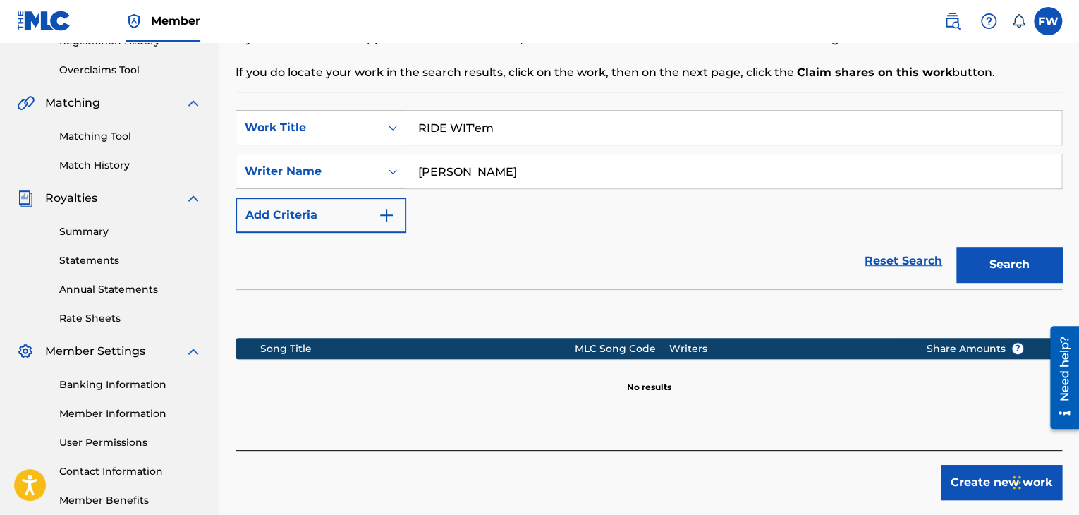
click at [953, 481] on button "Create new work" at bounding box center [1001, 482] width 121 height 35
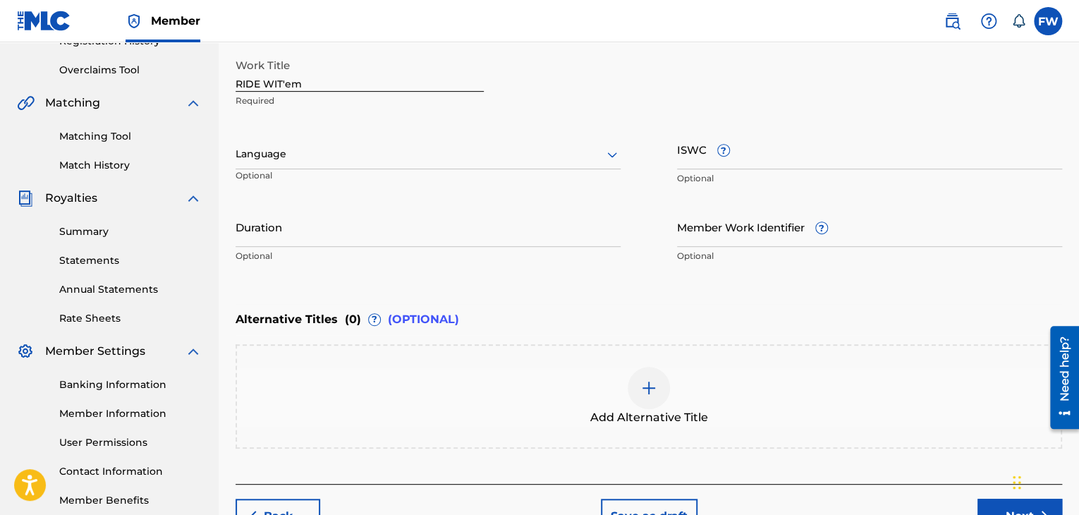
click at [327, 238] on input "Duration" at bounding box center [428, 227] width 385 height 40
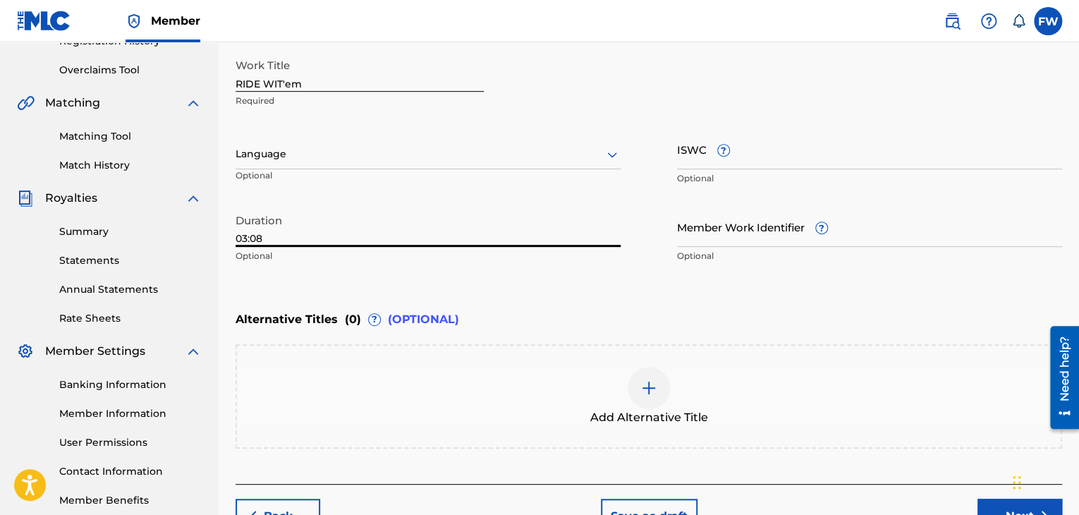
type input "03:08"
click at [986, 501] on button "Next" at bounding box center [1019, 516] width 85 height 35
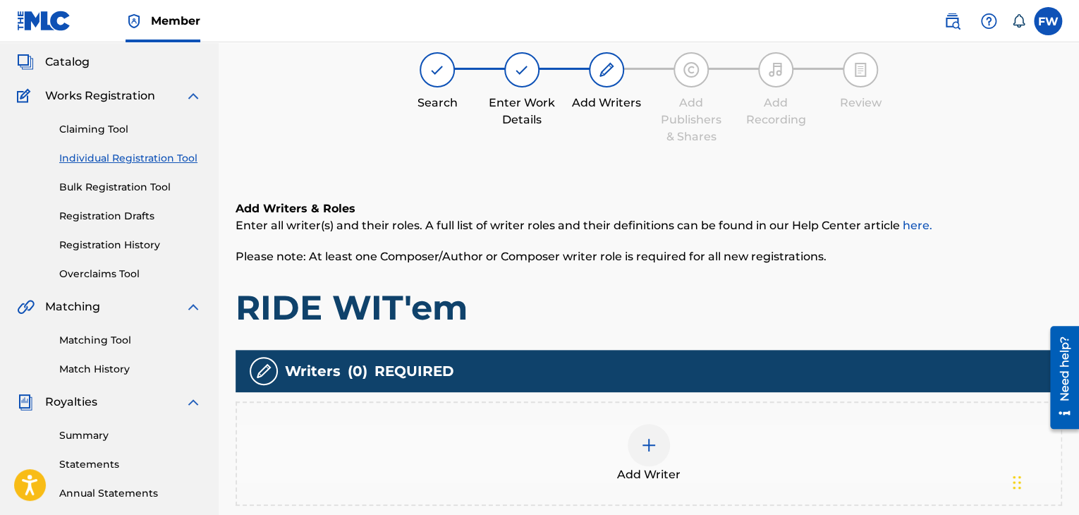
scroll to position [63, 0]
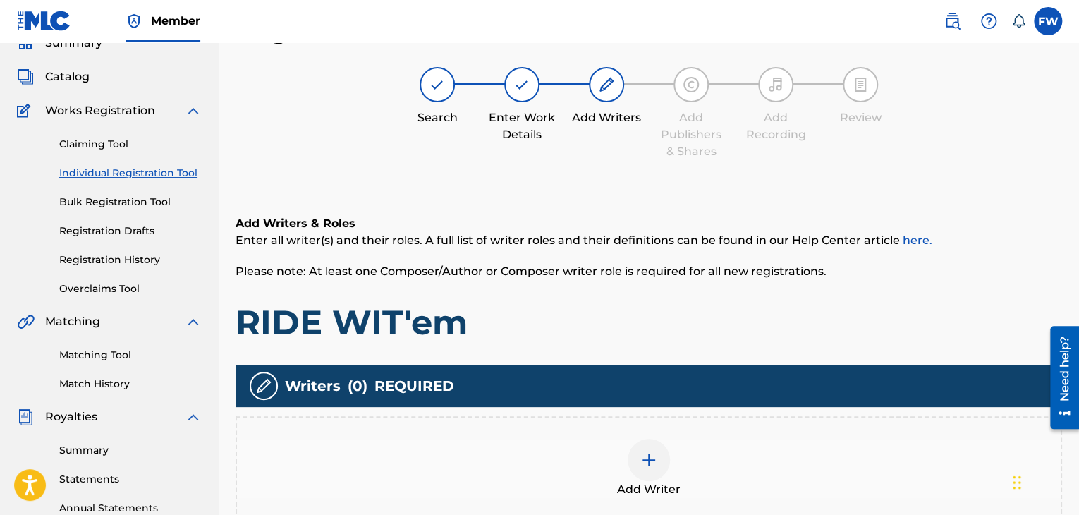
click at [647, 461] on img at bounding box center [648, 459] width 17 height 17
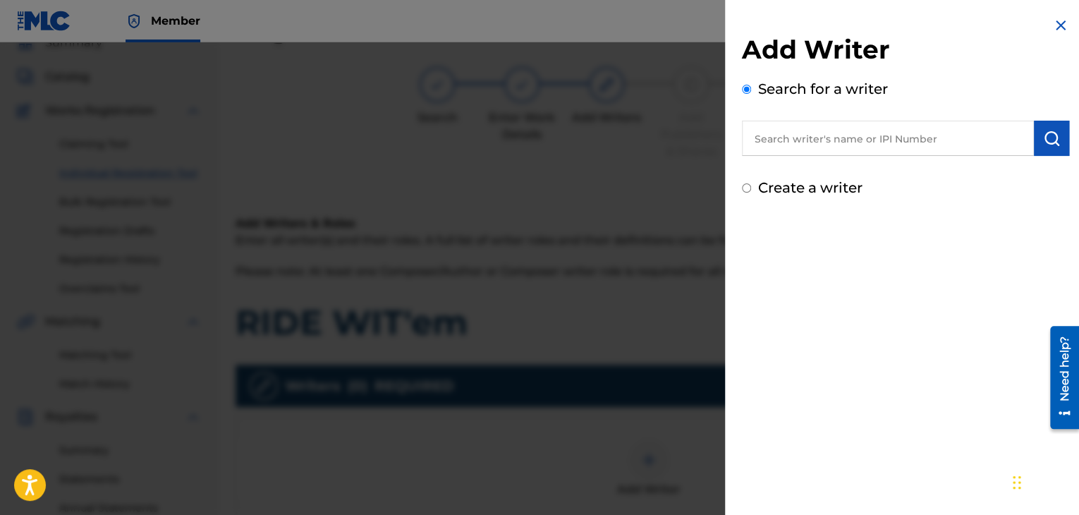
click at [817, 148] on input "text" at bounding box center [888, 138] width 292 height 35
type input "f"
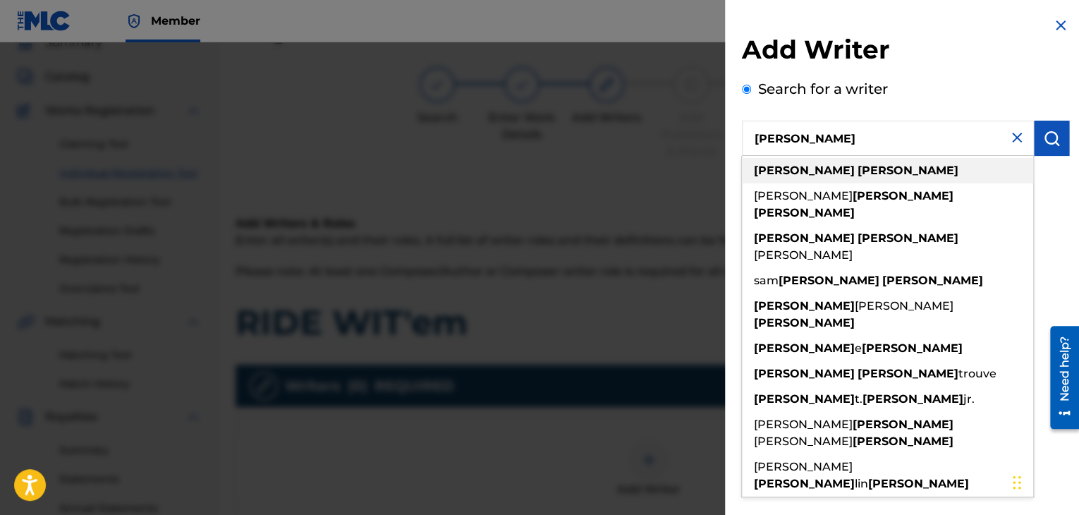
click at [858, 166] on strong "wilson" at bounding box center [908, 170] width 101 height 13
type input "frank wilson"
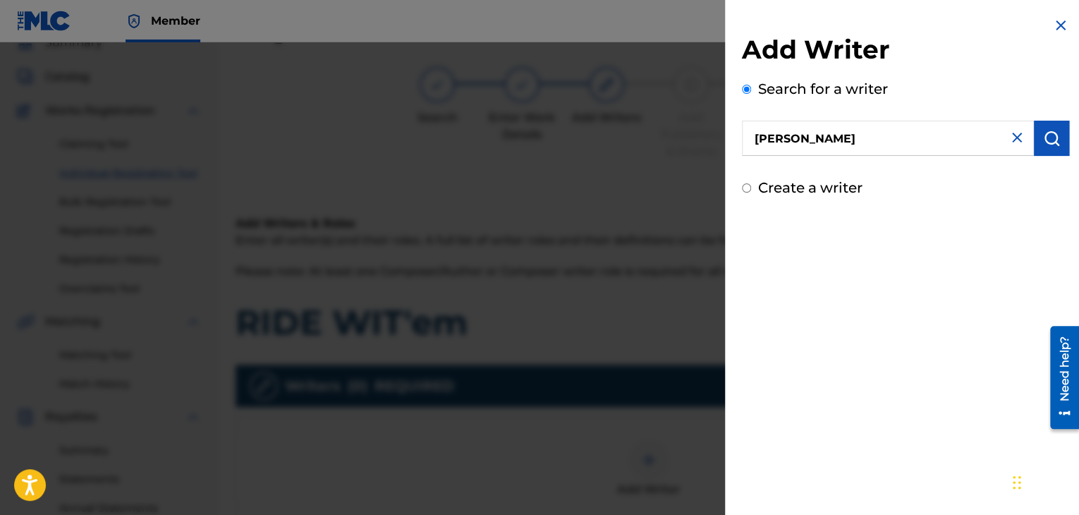
click at [1051, 144] on img "submit" at bounding box center [1051, 138] width 17 height 17
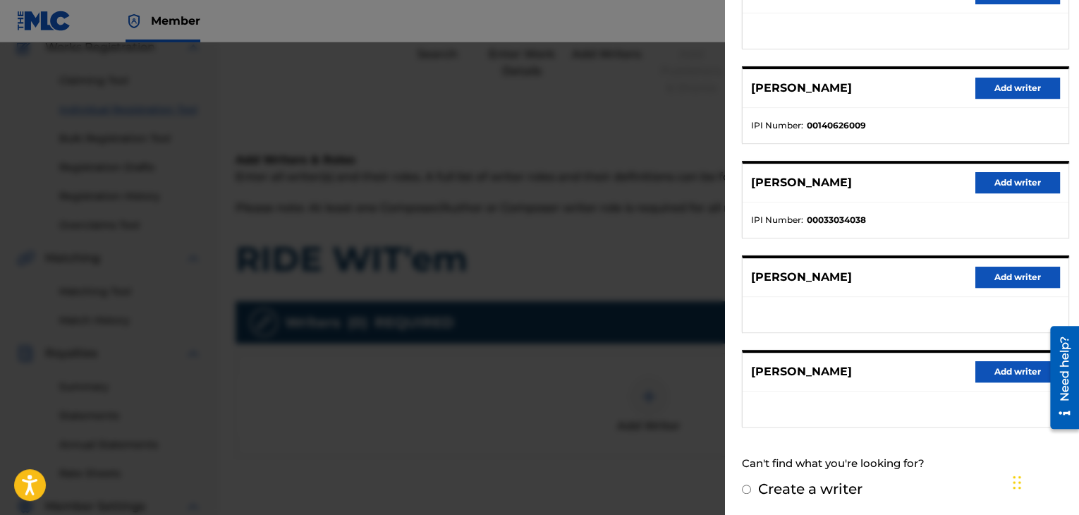
scroll to position [134, 0]
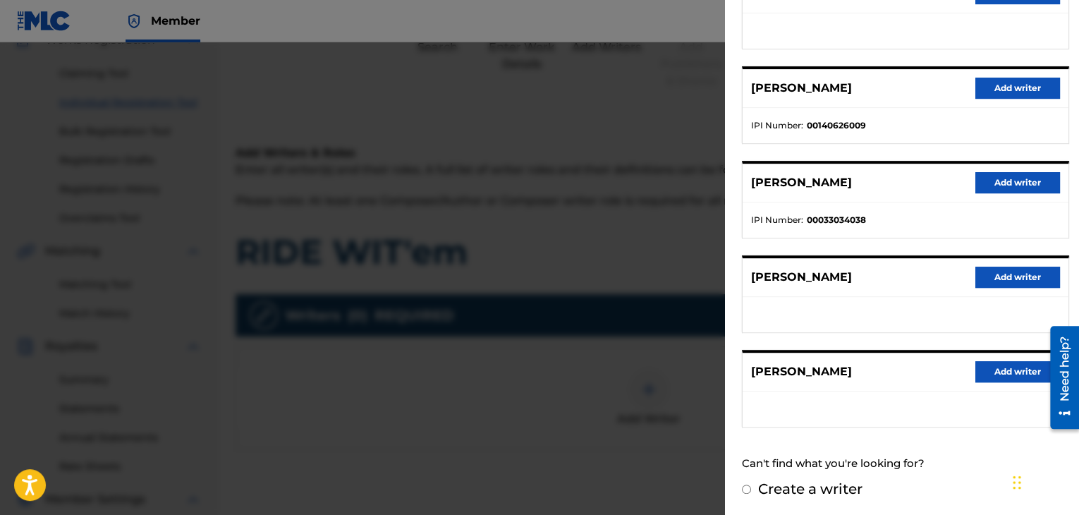
click at [806, 483] on label "Create a writer" at bounding box center [810, 488] width 104 height 17
radio input "true"
click at [751, 484] on input "Create a writer" at bounding box center [746, 488] width 9 height 9
radio input "false"
radio input "true"
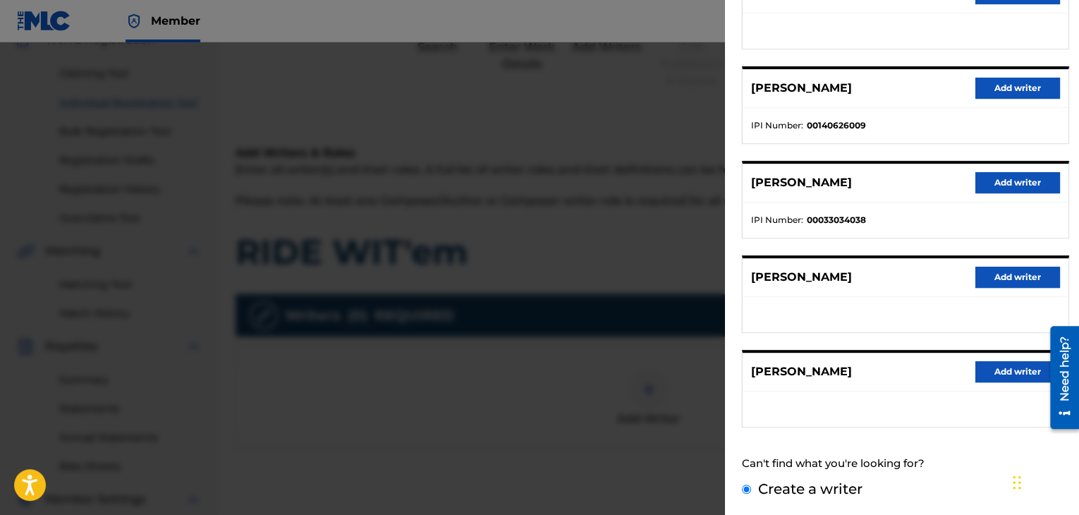
scroll to position [51, 0]
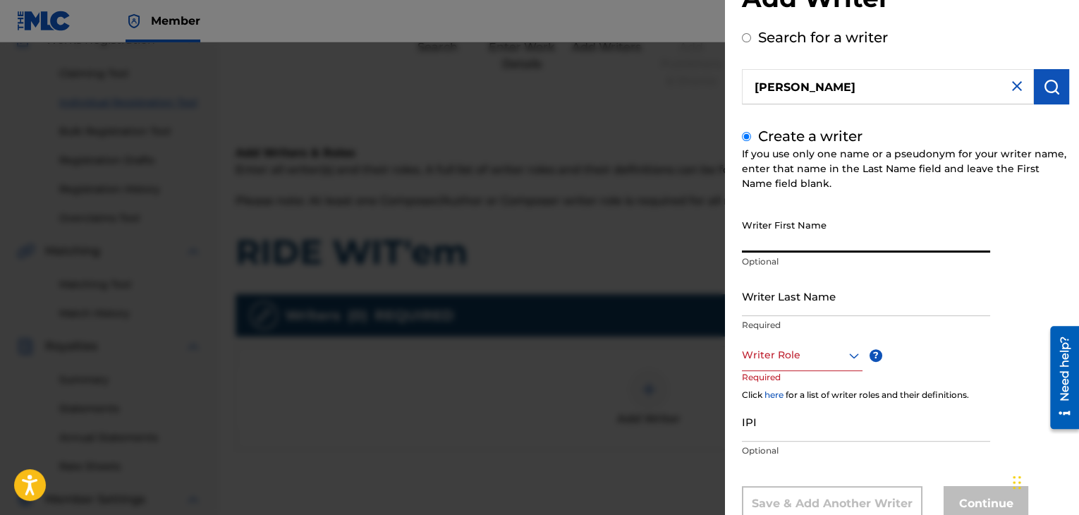
click at [777, 240] on input "Writer First Name" at bounding box center [866, 232] width 248 height 40
type input "[PERSON_NAME]"
click at [852, 358] on icon at bounding box center [854, 355] width 17 height 17
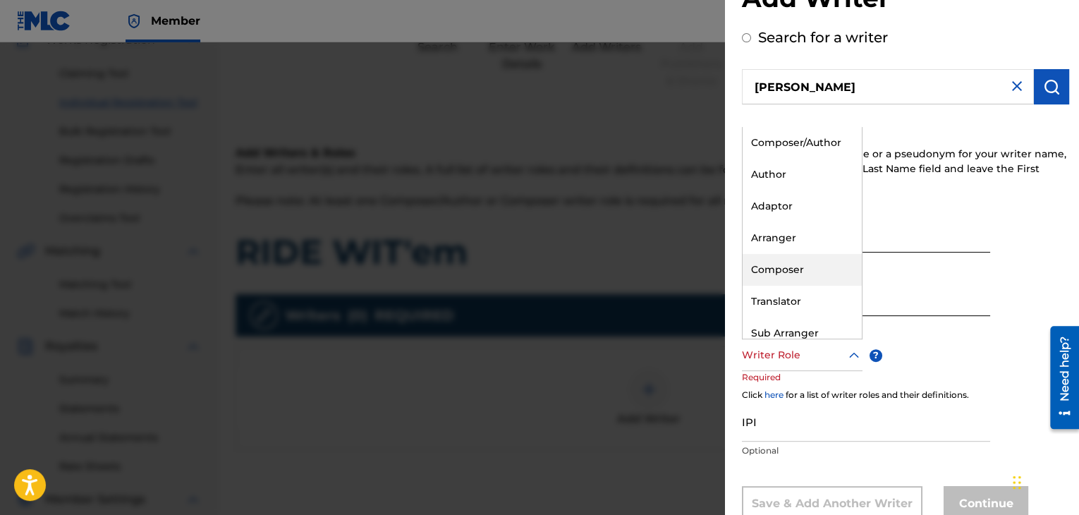
click at [807, 265] on div "Composer" at bounding box center [802, 270] width 119 height 32
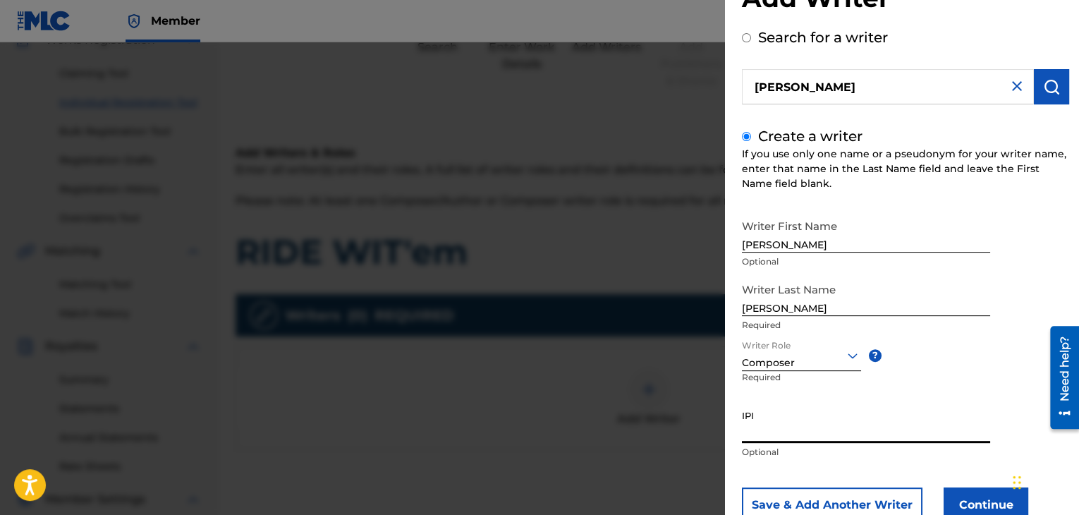
click at [814, 434] on input "IPI" at bounding box center [866, 423] width 248 height 40
paste input "660359148"
type input "660359148"
click at [968, 495] on button "Continue" at bounding box center [986, 504] width 85 height 35
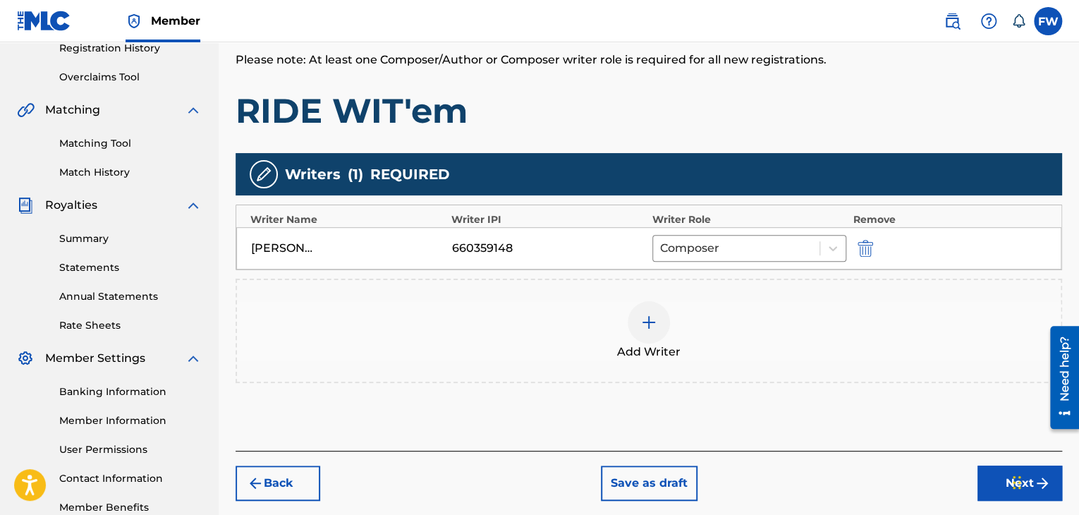
click at [983, 478] on button "Next" at bounding box center [1019, 482] width 85 height 35
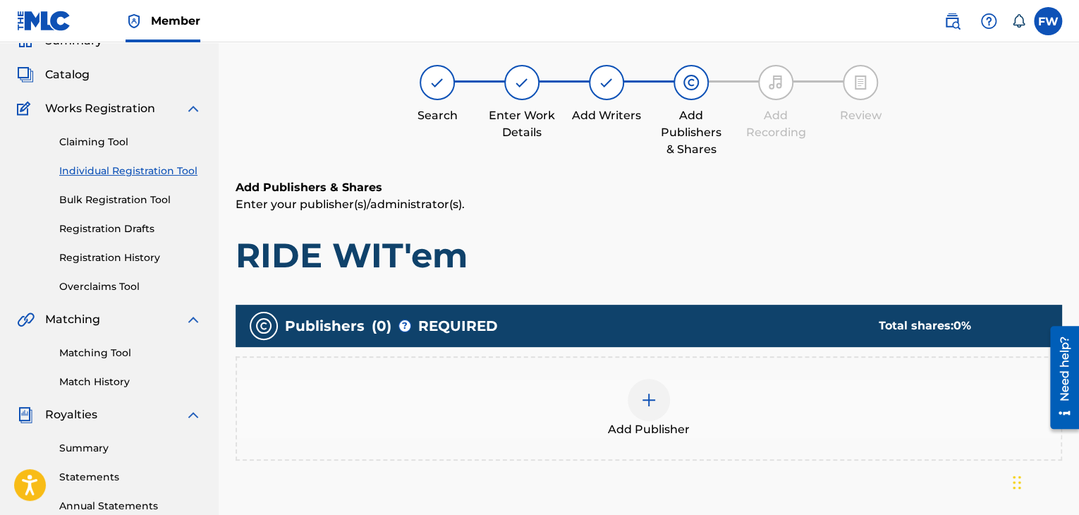
scroll to position [63, 0]
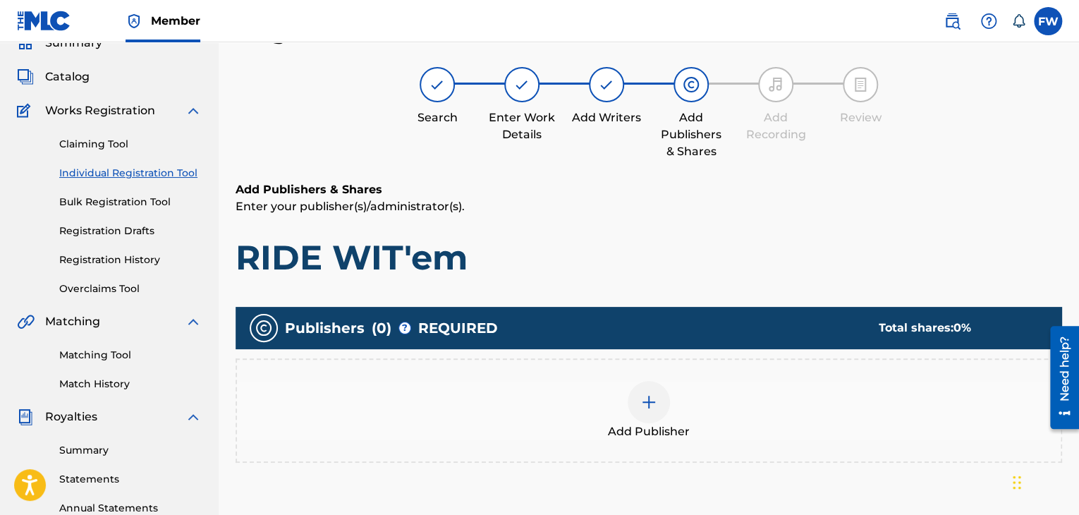
click at [657, 418] on div at bounding box center [649, 402] width 42 height 42
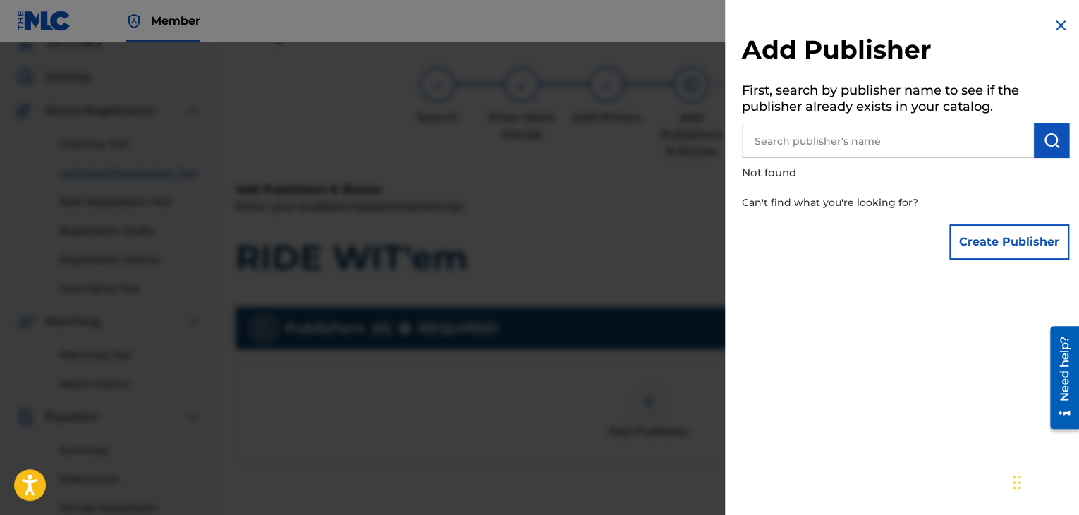
click at [993, 237] on button "Create Publisher" at bounding box center [1009, 241] width 120 height 35
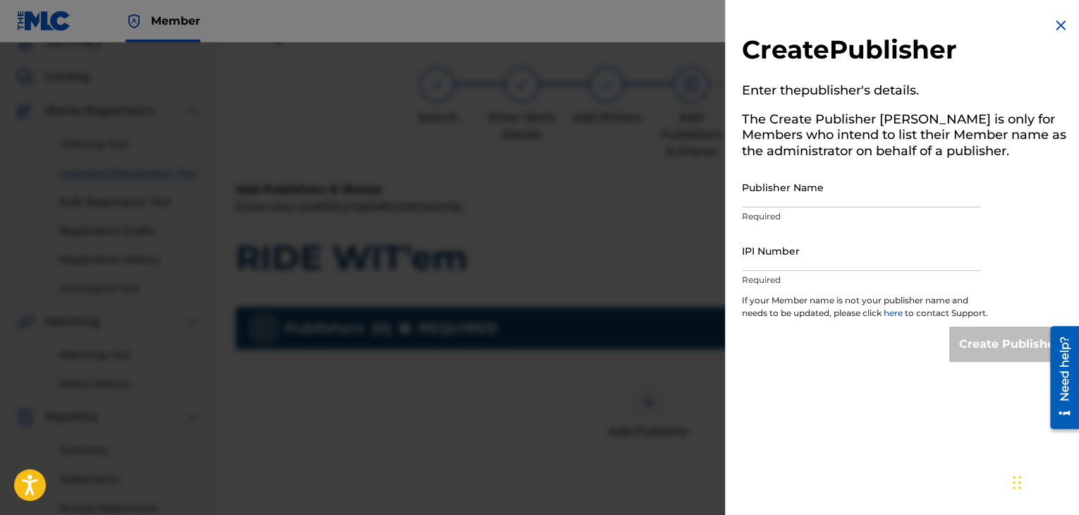
click at [790, 206] on input "Publisher Name" at bounding box center [861, 187] width 238 height 40
type input "[PERSON_NAME]"
click at [813, 274] on p "Required" at bounding box center [861, 280] width 238 height 13
click at [818, 260] on input "IPI Number" at bounding box center [861, 251] width 238 height 40
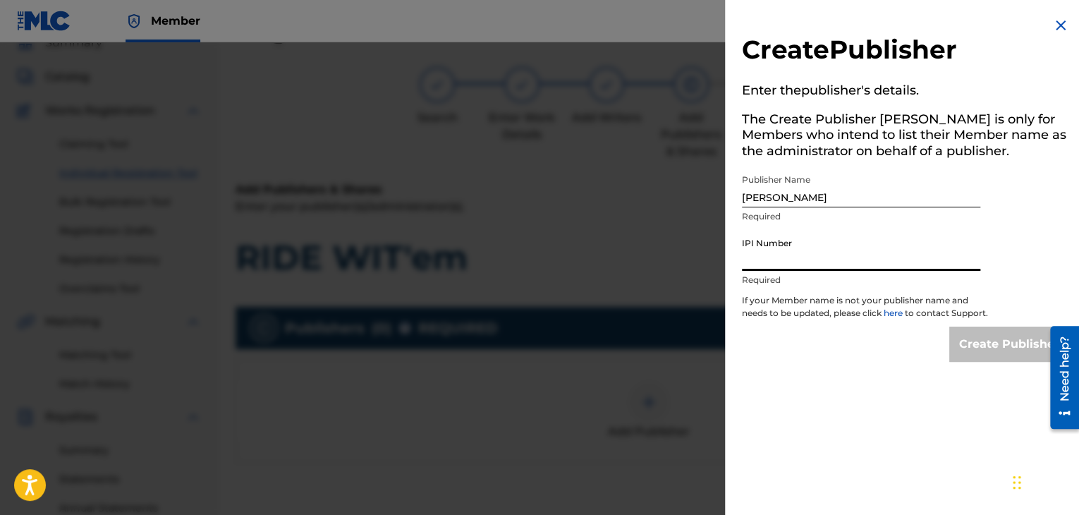
paste input "660359148"
type input "660359148"
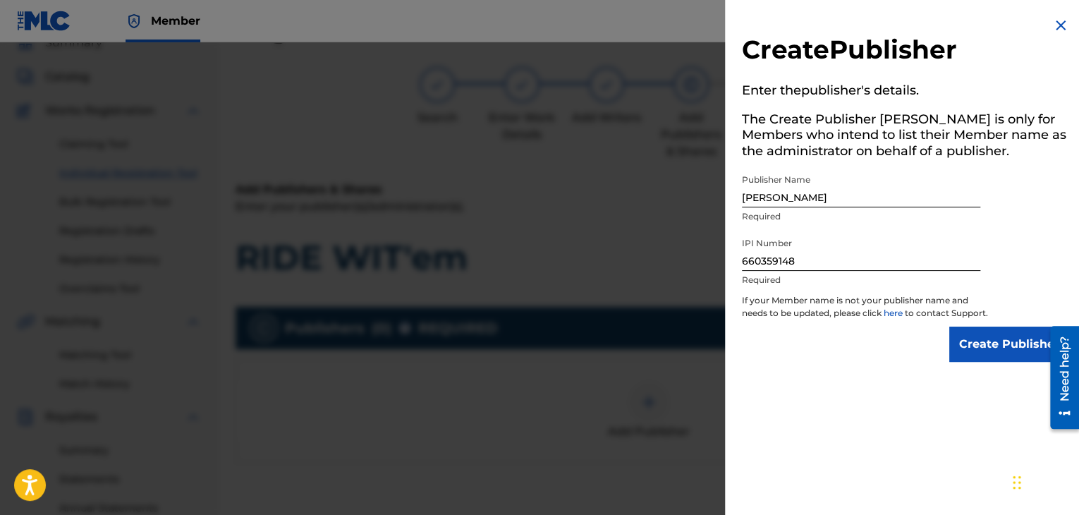
click at [1001, 358] on input "Create Publisher" at bounding box center [1009, 344] width 120 height 35
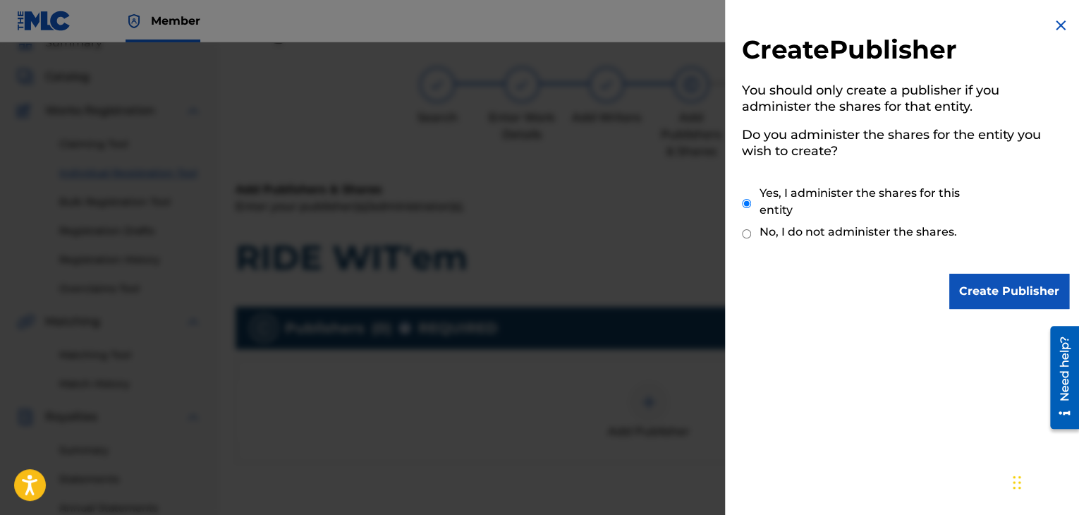
click at [971, 286] on input "Create Publisher" at bounding box center [1009, 291] width 120 height 35
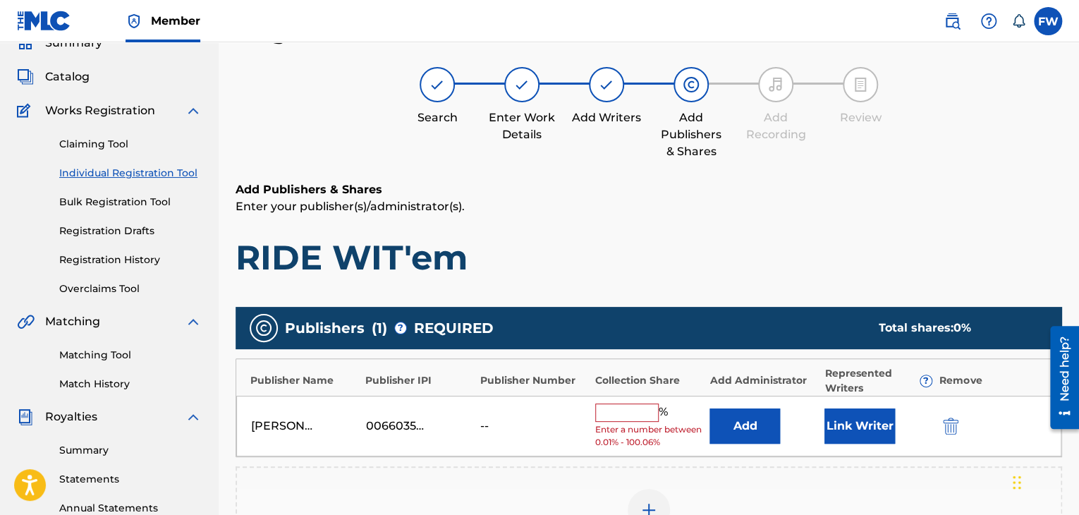
click at [628, 407] on input "text" at bounding box center [626, 412] width 63 height 18
type input "100"
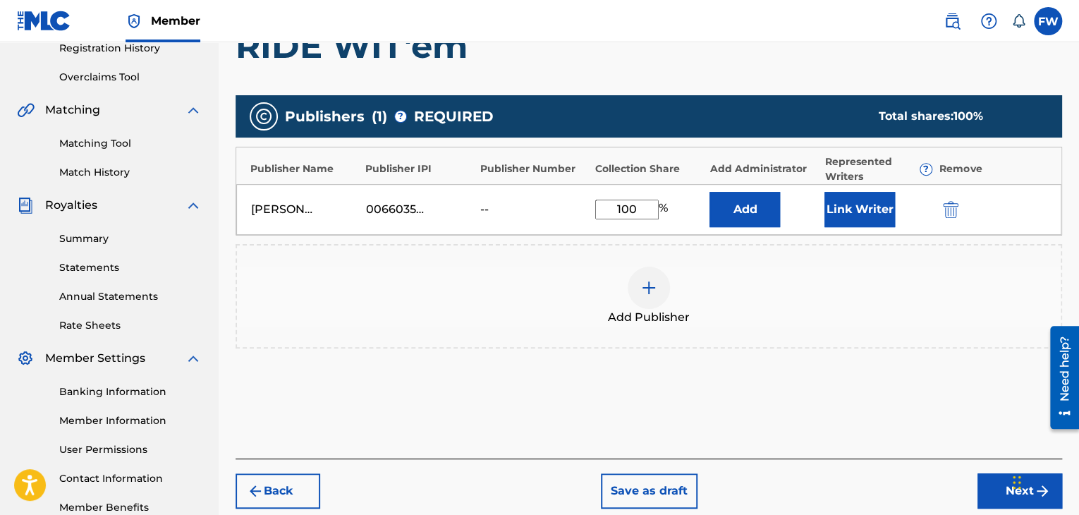
click at [996, 487] on button "Next" at bounding box center [1019, 490] width 85 height 35
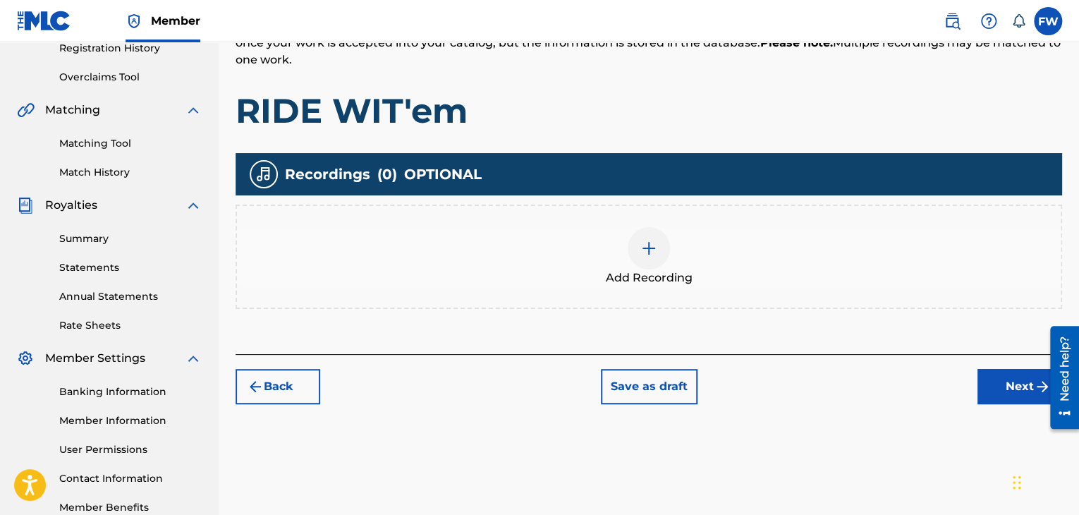
click at [994, 390] on button "Next" at bounding box center [1019, 386] width 85 height 35
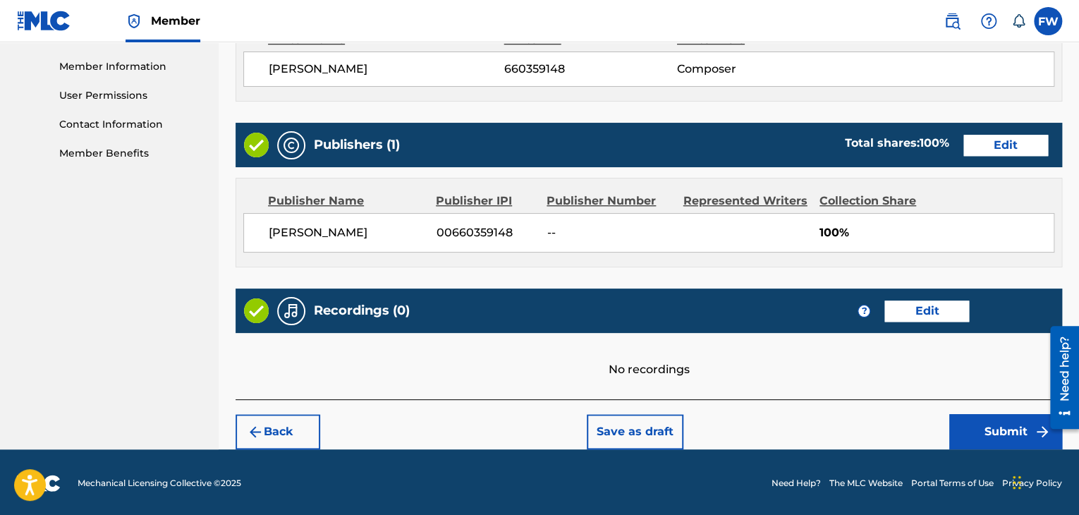
scroll to position [630, 0]
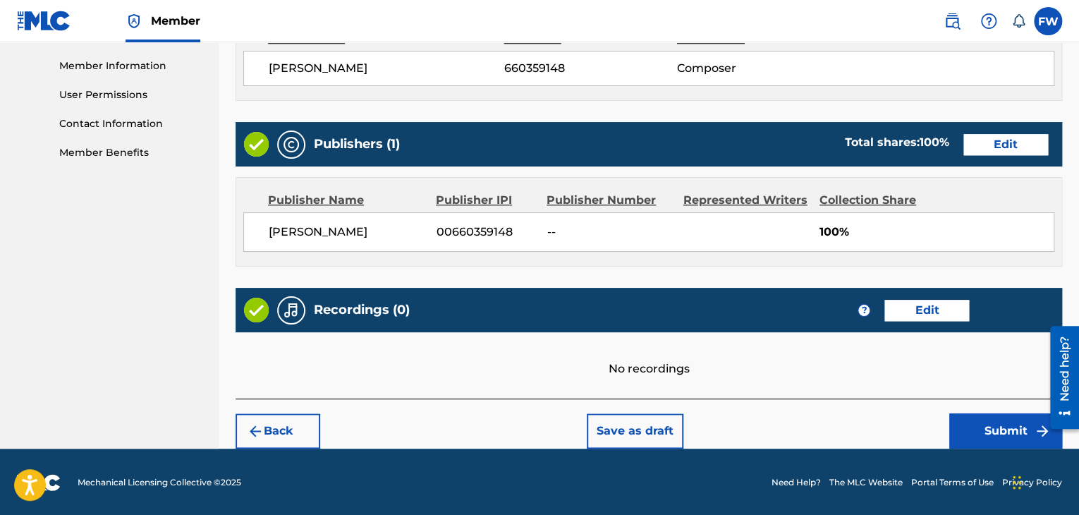
click at [977, 429] on button "Submit" at bounding box center [1005, 430] width 113 height 35
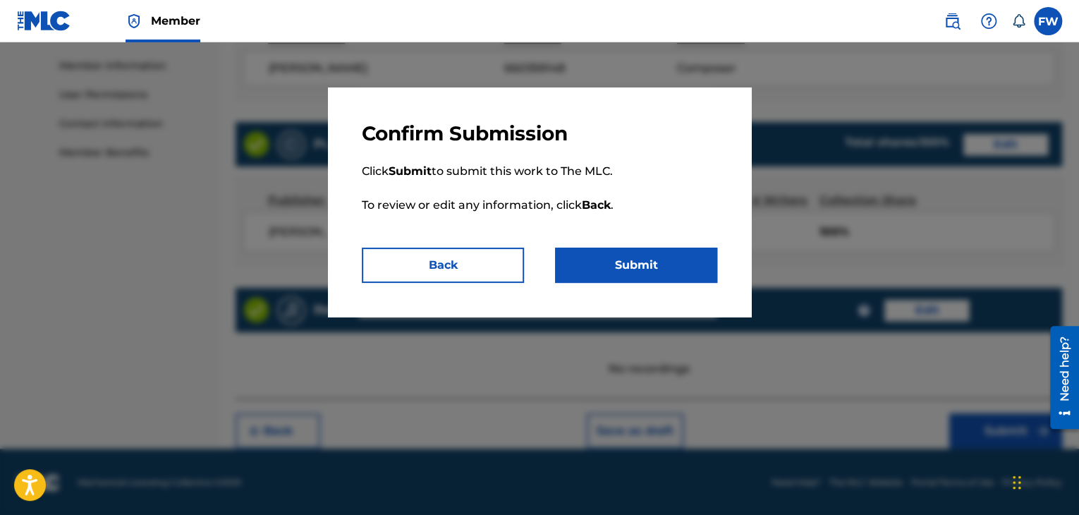
click at [643, 267] on button "Submit" at bounding box center [636, 265] width 162 height 35
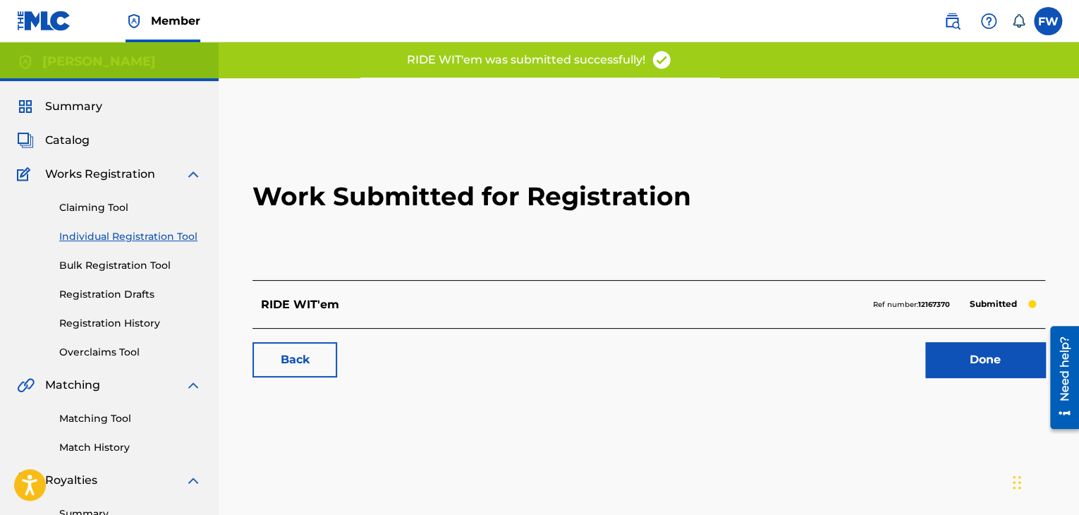
click at [991, 355] on link "Done" at bounding box center [985, 359] width 120 height 35
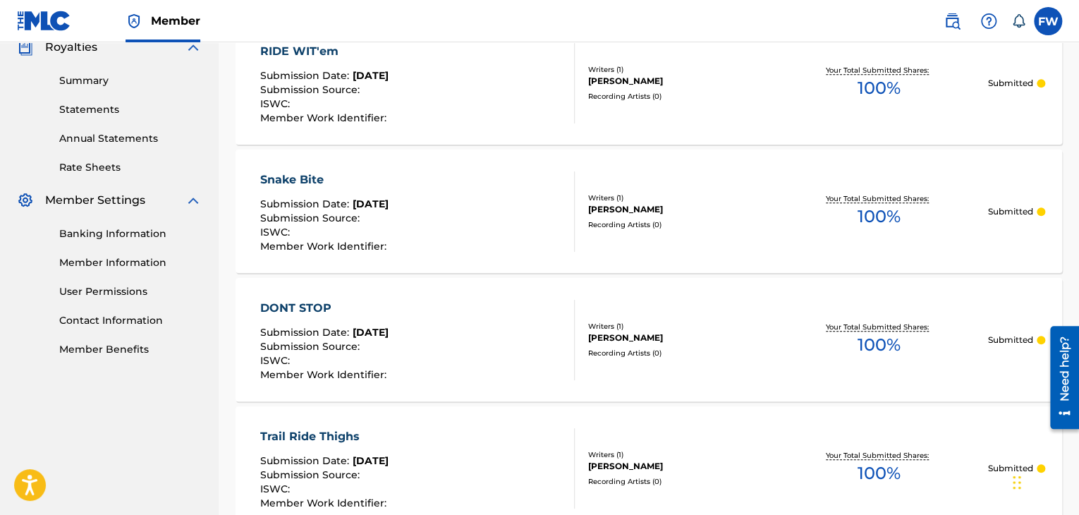
scroll to position [423, 0]
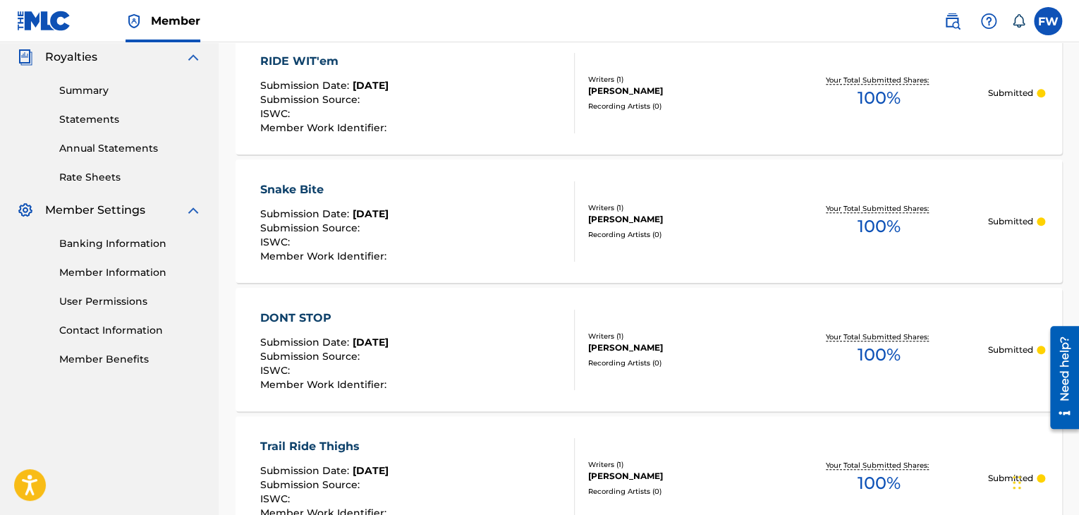
click at [440, 78] on div "RIDE WIT'em Submission Date : Sep 18, 2025 Submission Source : ISWC : Member Wo…" at bounding box center [417, 93] width 314 height 80
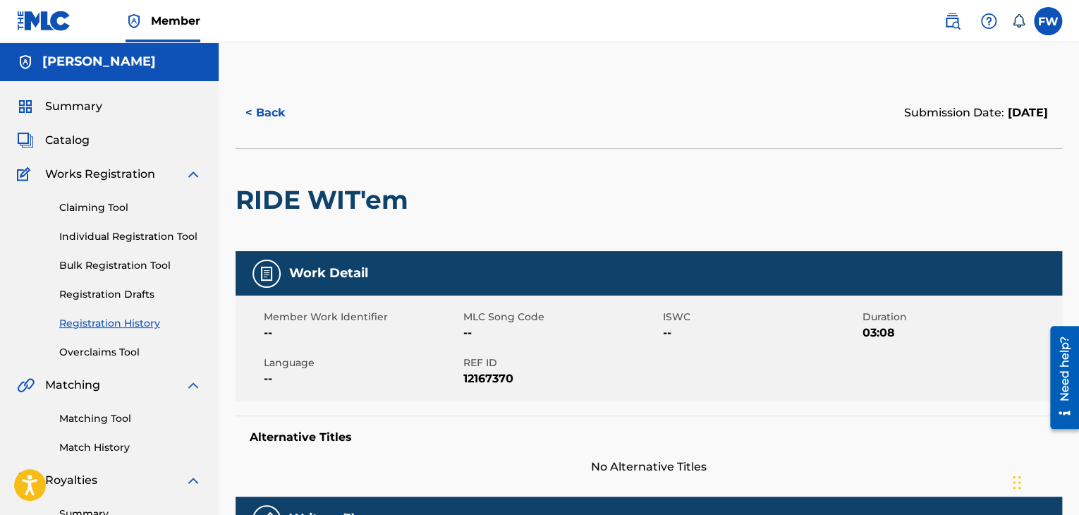
click at [273, 116] on button "< Back" at bounding box center [278, 112] width 85 height 35
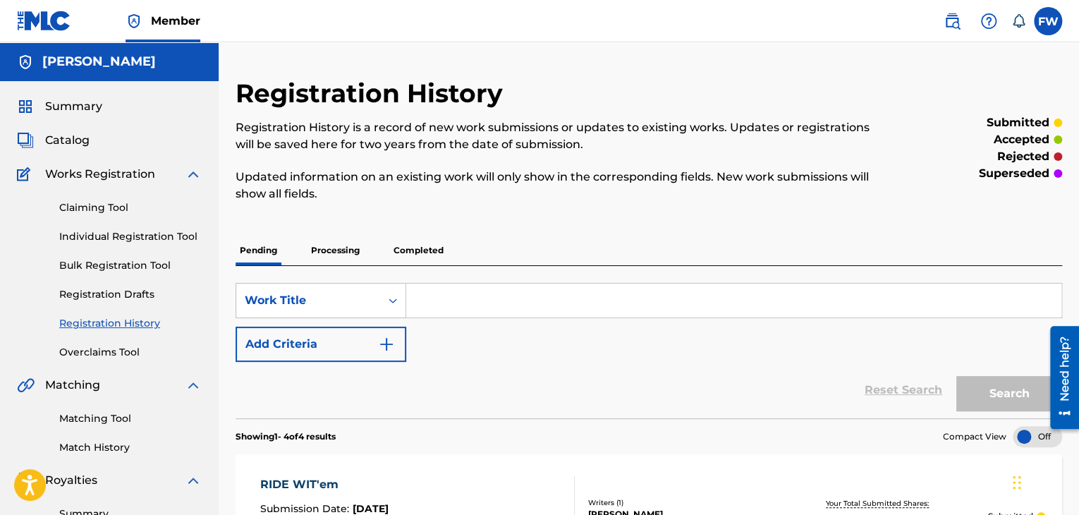
click at [86, 229] on link "Individual Registration Tool" at bounding box center [130, 236] width 142 height 15
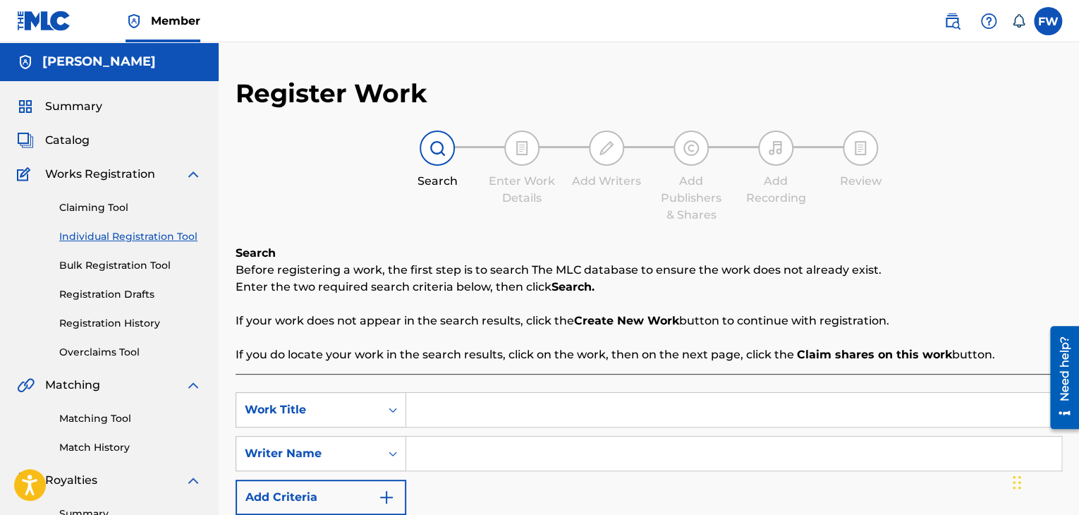
click at [434, 406] on input "Search Form" at bounding box center [733, 410] width 655 height 34
type input "BALD HEAD"
click at [448, 453] on input "Search Form" at bounding box center [733, 454] width 655 height 34
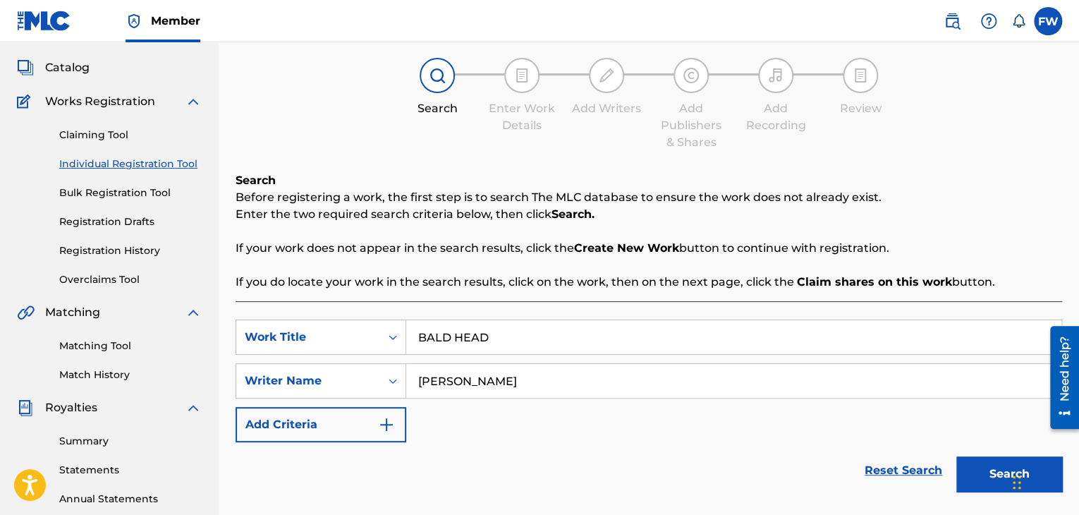
scroll to position [141, 0]
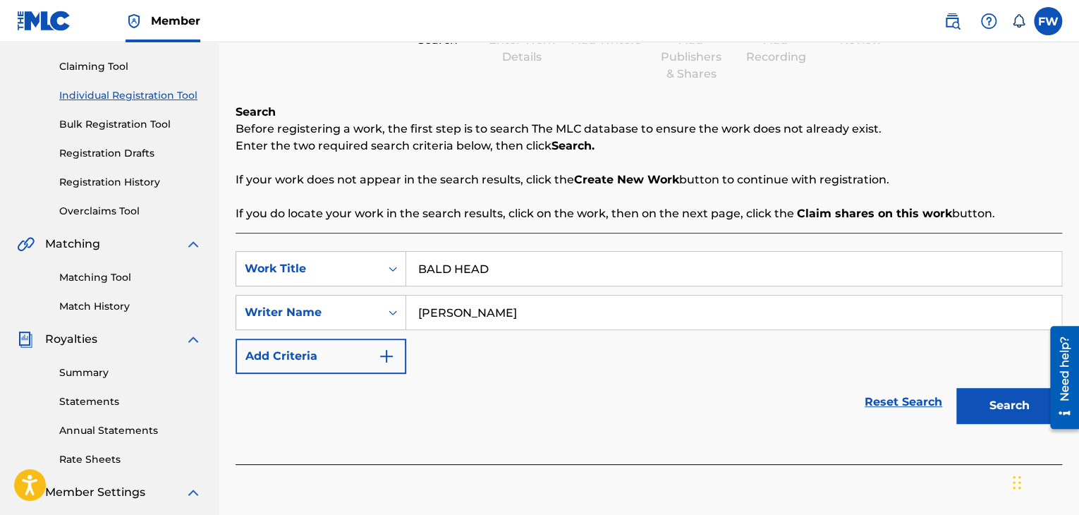
type input "Bobby Fishscale"
click at [979, 398] on button "Search" at bounding box center [1009, 405] width 106 height 35
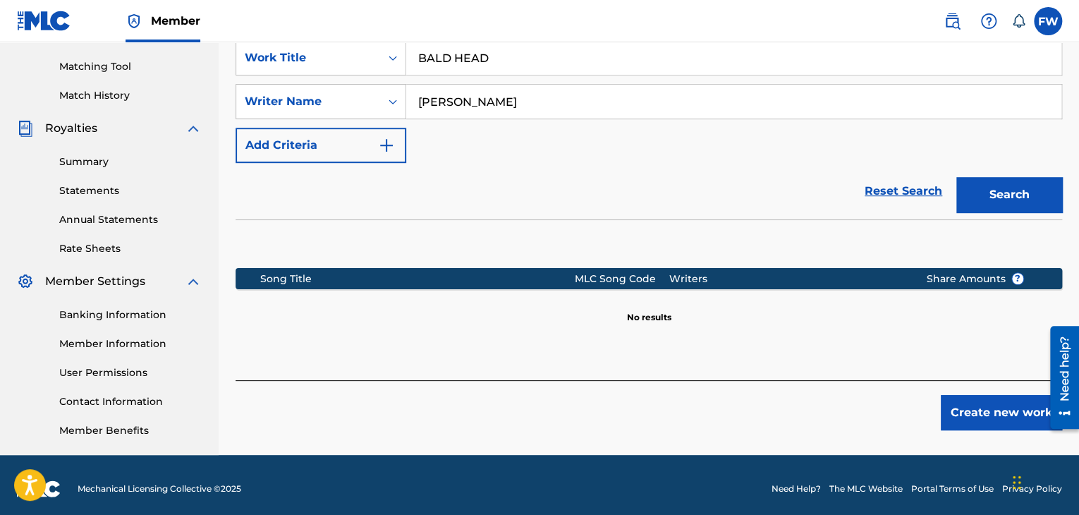
scroll to position [353, 0]
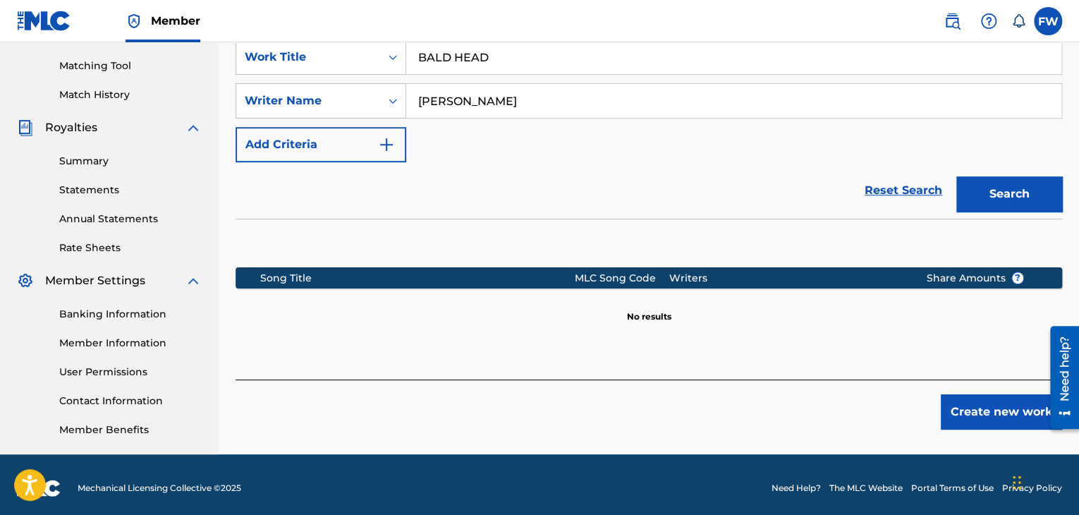
click at [937, 408] on div "Create new work" at bounding box center [649, 404] width 827 height 50
click at [953, 413] on button "Create new work" at bounding box center [1001, 411] width 121 height 35
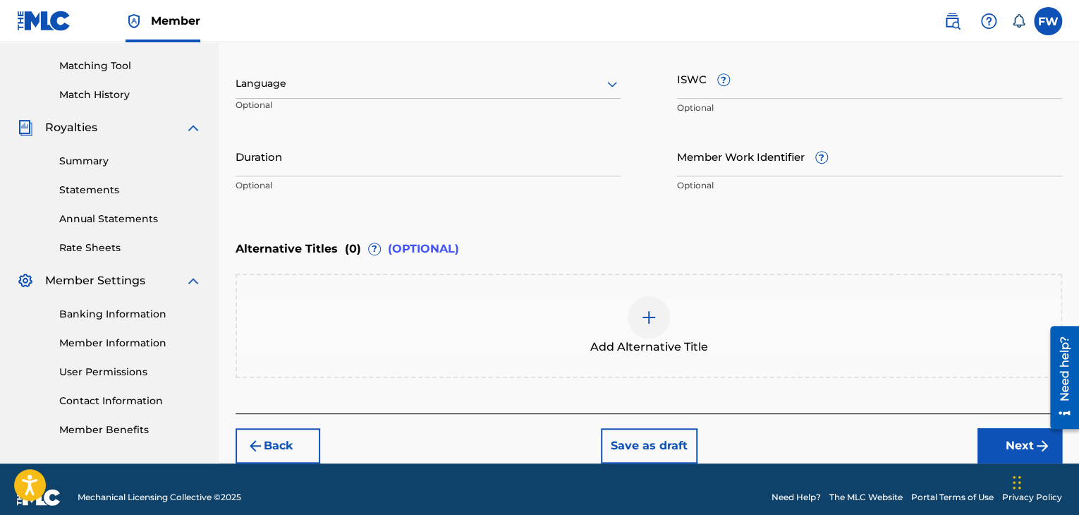
click at [375, 157] on input "Duration" at bounding box center [428, 156] width 385 height 40
type input "03:09"
click at [1015, 444] on button "Next" at bounding box center [1019, 445] width 85 height 35
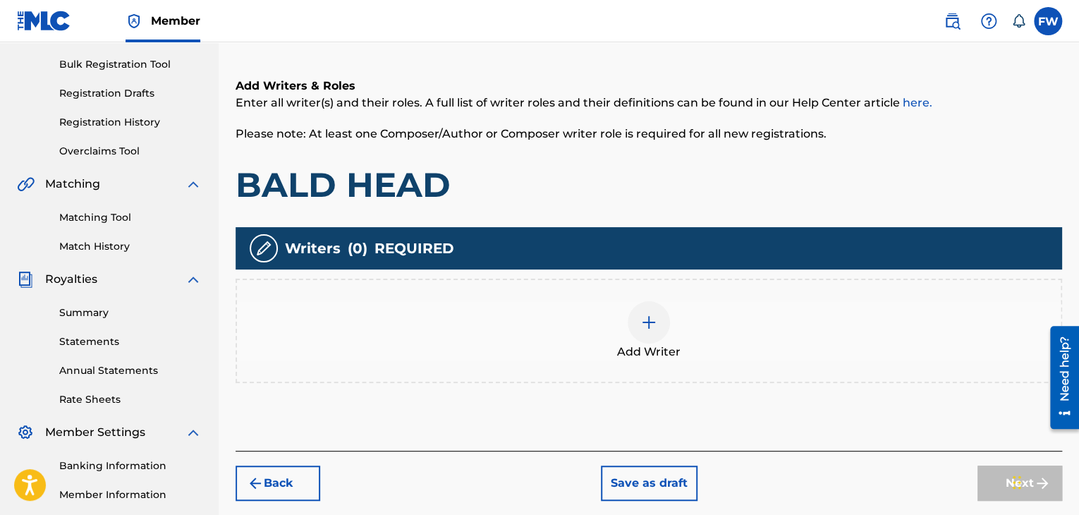
scroll to position [205, 0]
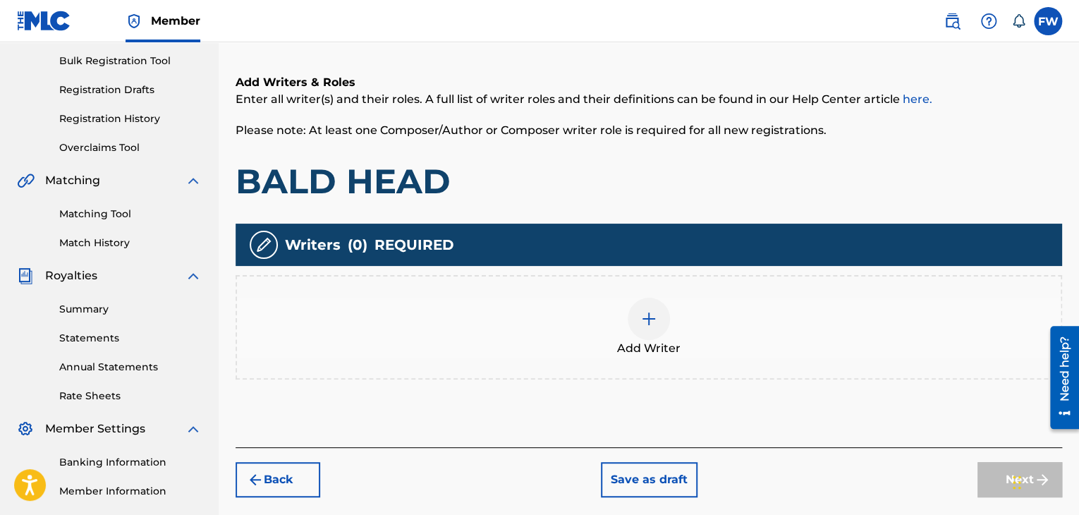
click at [657, 323] on img at bounding box center [648, 318] width 17 height 17
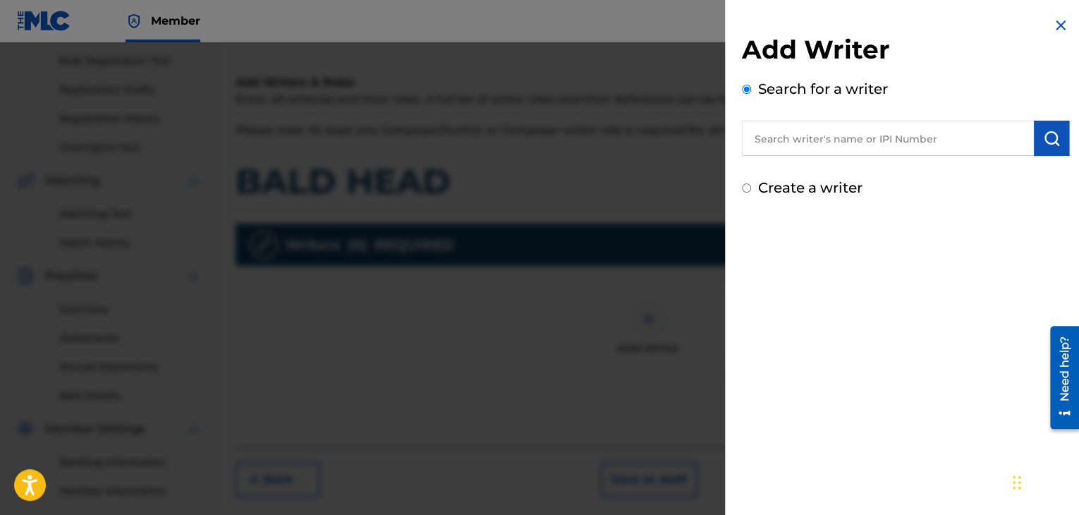
click at [800, 188] on label "Create a writer" at bounding box center [810, 187] width 104 height 17
radio input "true"
click at [751, 188] on input "Create a writer" at bounding box center [746, 187] width 9 height 9
radio input "false"
radio input "true"
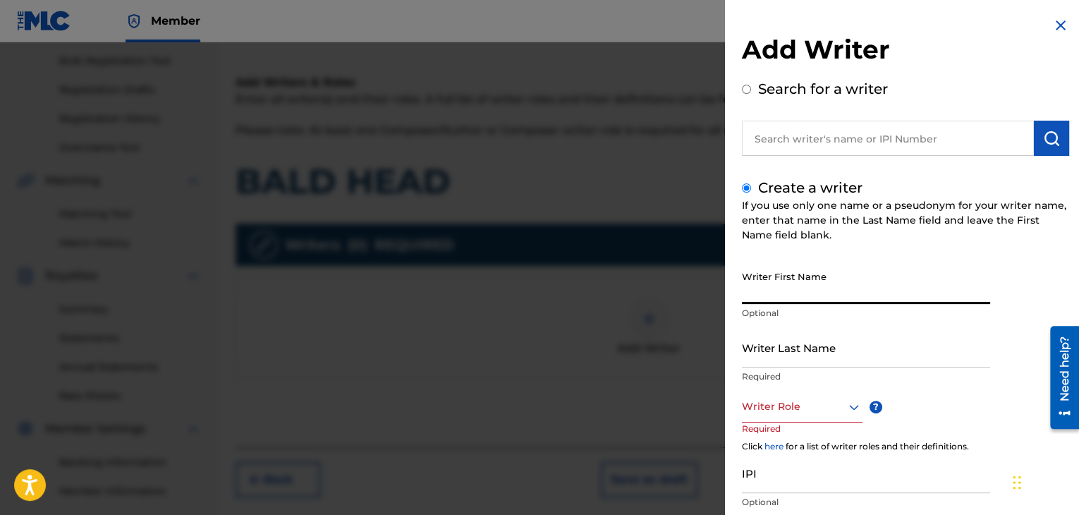
click at [810, 293] on input "Writer First Name" at bounding box center [866, 284] width 248 height 40
type input "[PERSON_NAME]"
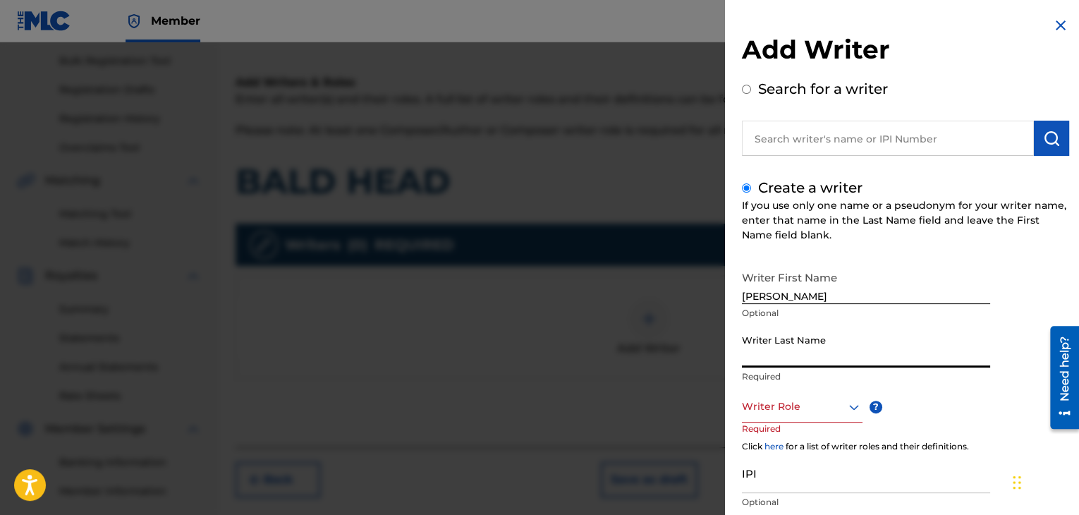
click at [824, 357] on input "Writer Last Name" at bounding box center [866, 347] width 248 height 40
click at [815, 284] on input "[PERSON_NAME]" at bounding box center [866, 284] width 248 height 40
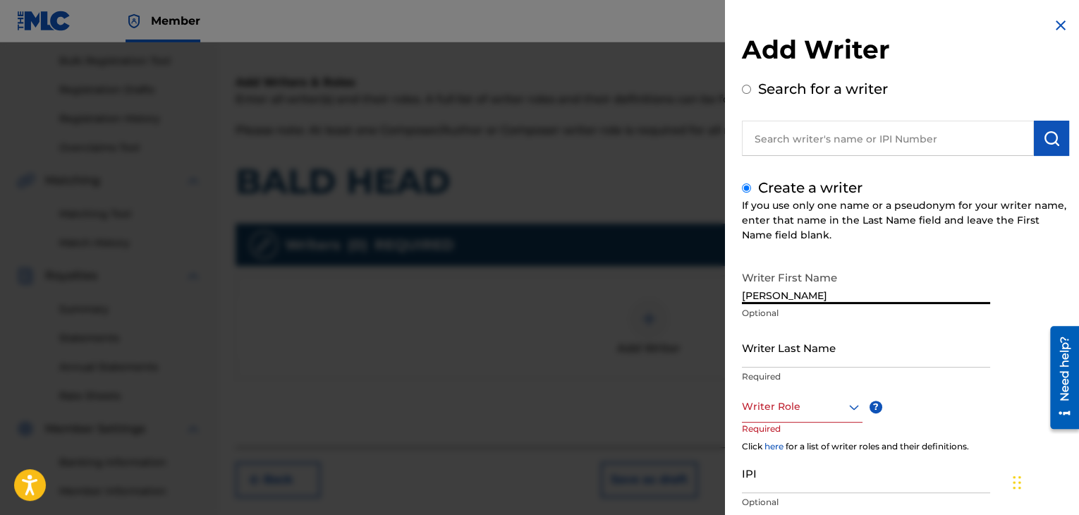
click at [855, 357] on input "Writer Last Name" at bounding box center [866, 347] width 248 height 40
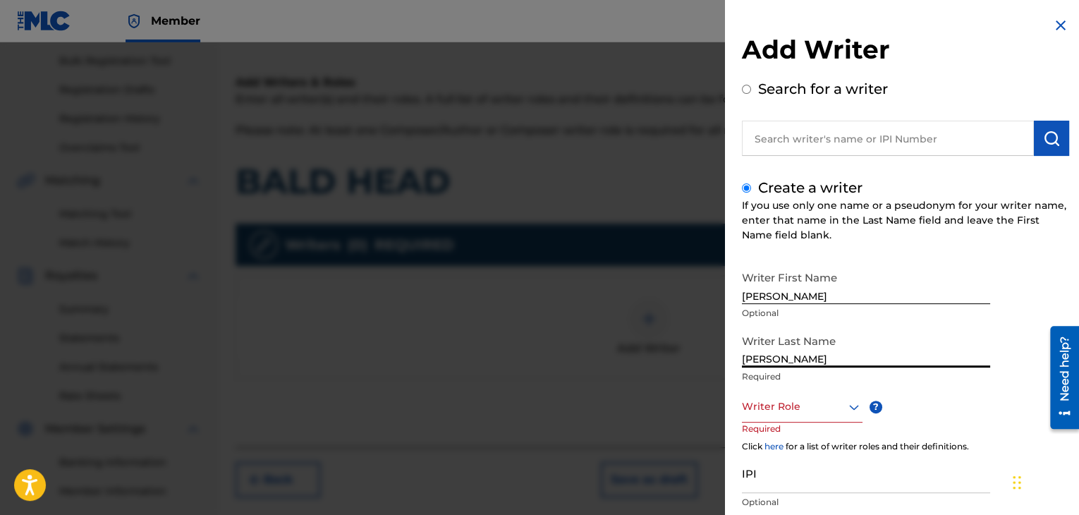
type input "[PERSON_NAME]"
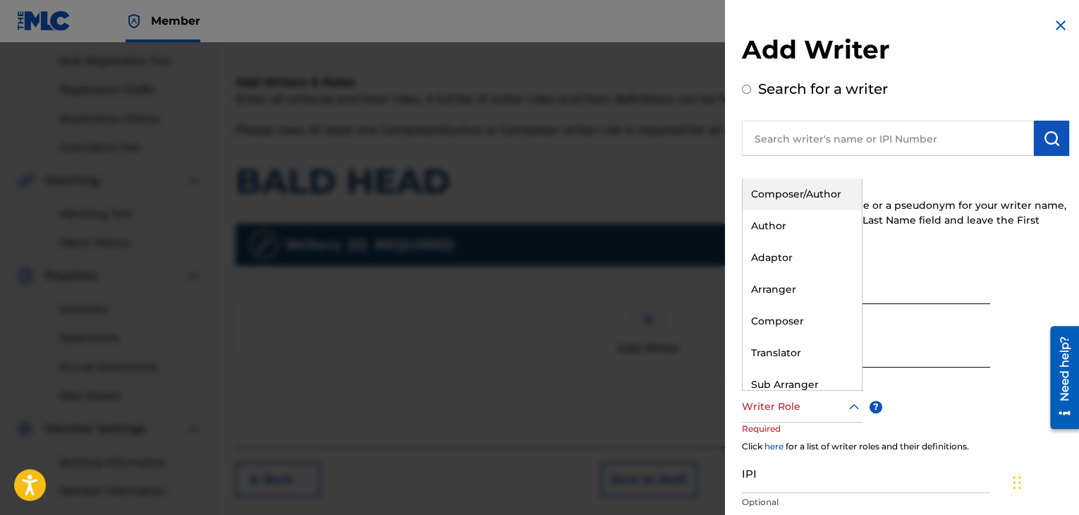
click at [851, 407] on icon at bounding box center [854, 406] width 10 height 6
click at [813, 322] on div "Composer" at bounding box center [802, 321] width 119 height 32
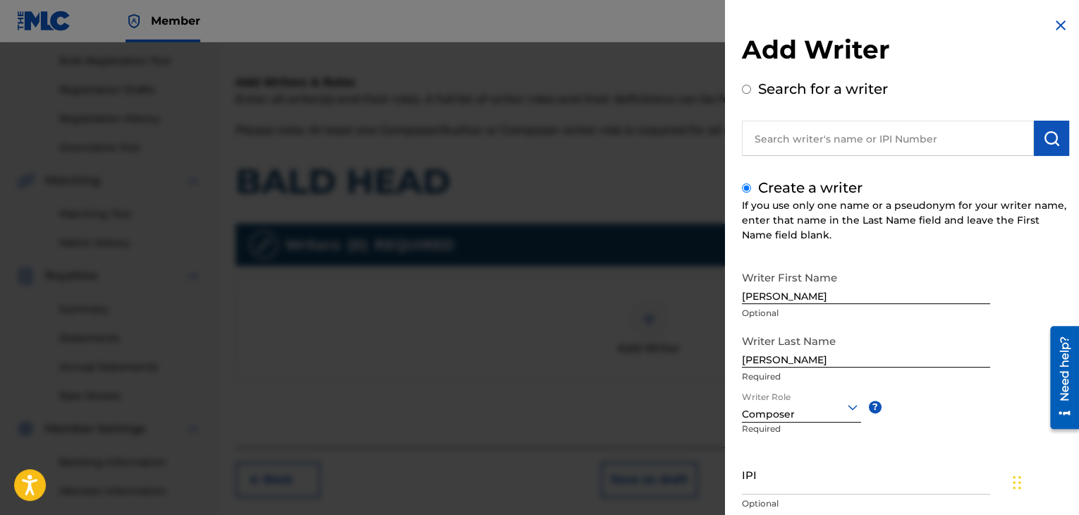
click at [833, 482] on input "IPI" at bounding box center [866, 474] width 248 height 40
paste input "660359148"
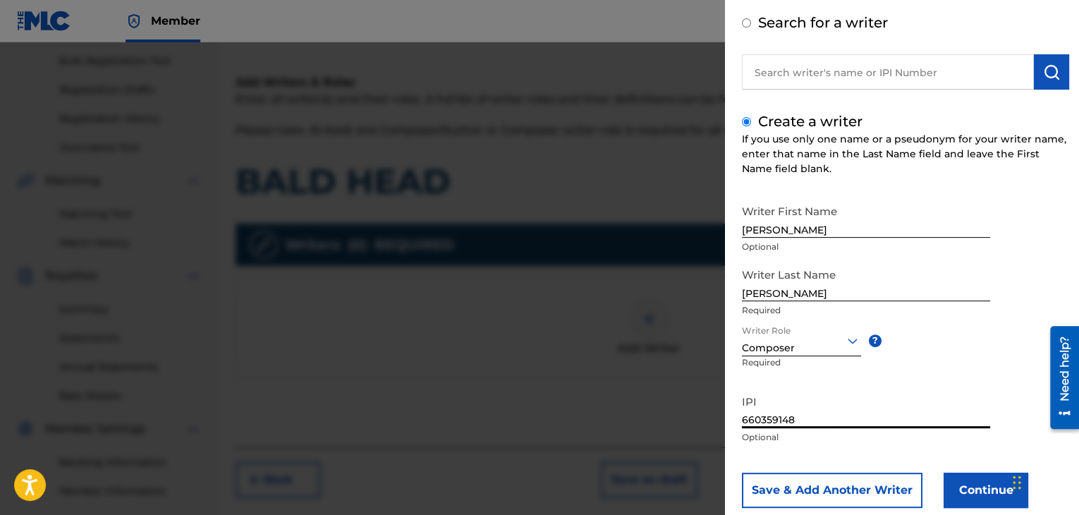
scroll to position [71, 0]
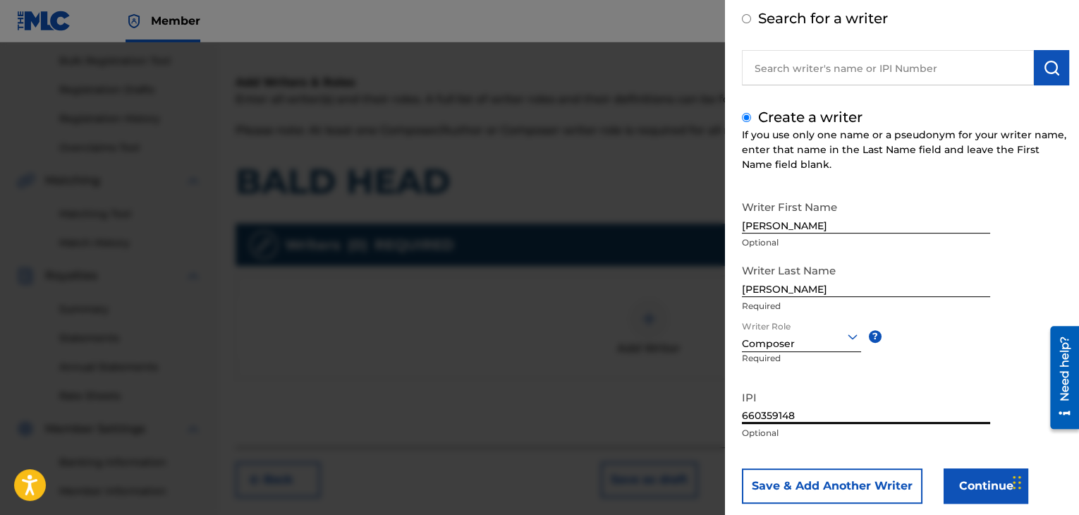
type input "660359148"
click at [977, 483] on button "Continue" at bounding box center [986, 485] width 85 height 35
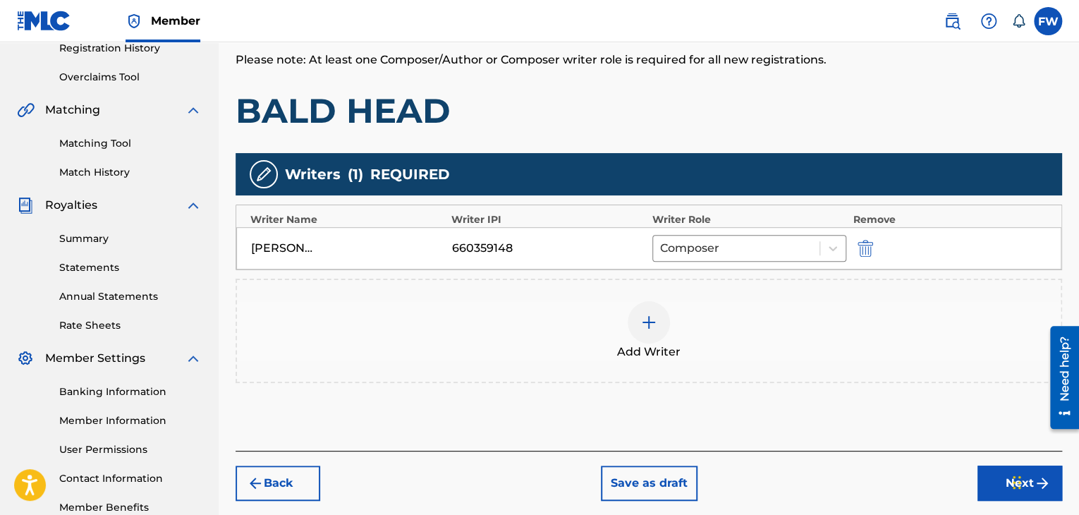
click at [996, 483] on button "Next" at bounding box center [1019, 482] width 85 height 35
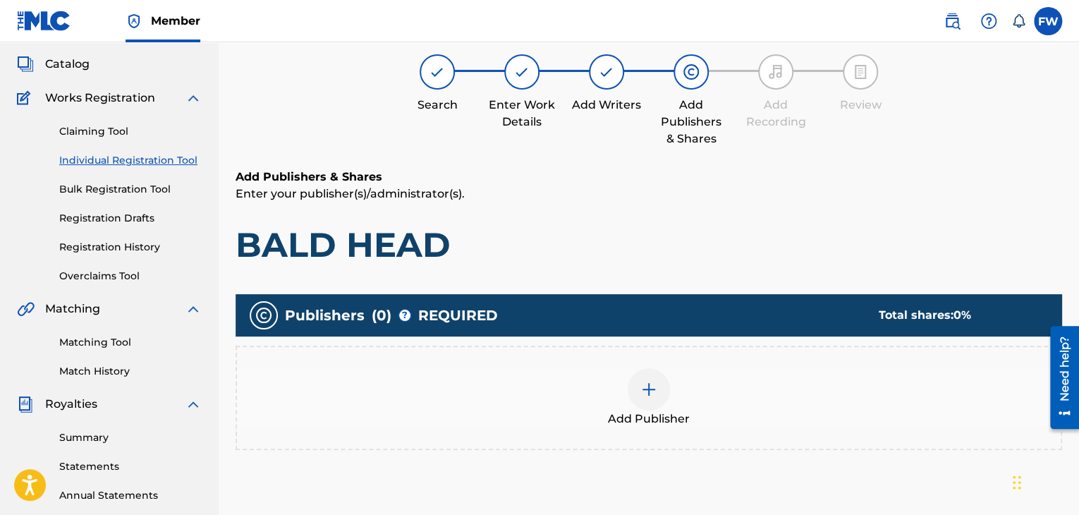
scroll to position [63, 0]
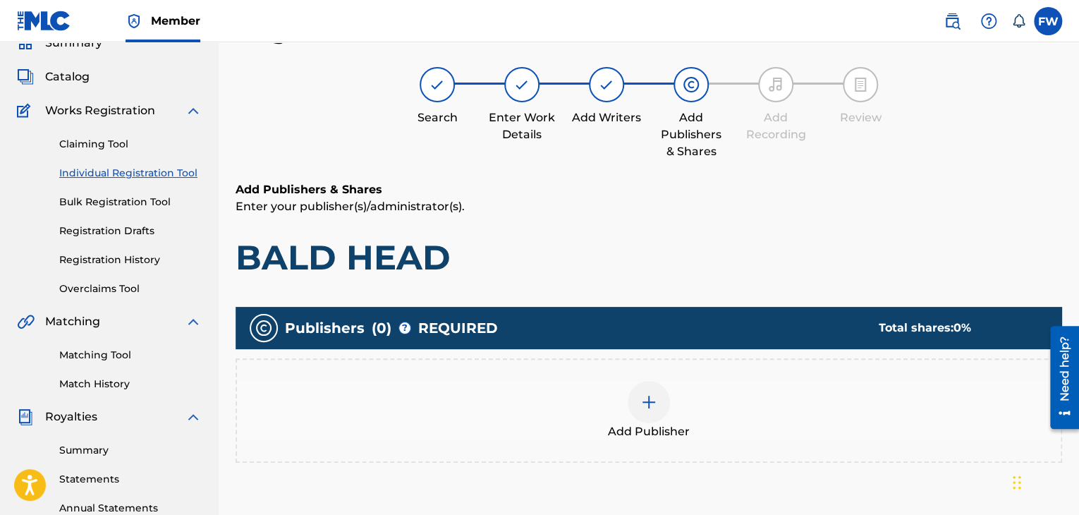
click at [676, 407] on div "Add Publisher" at bounding box center [649, 410] width 824 height 59
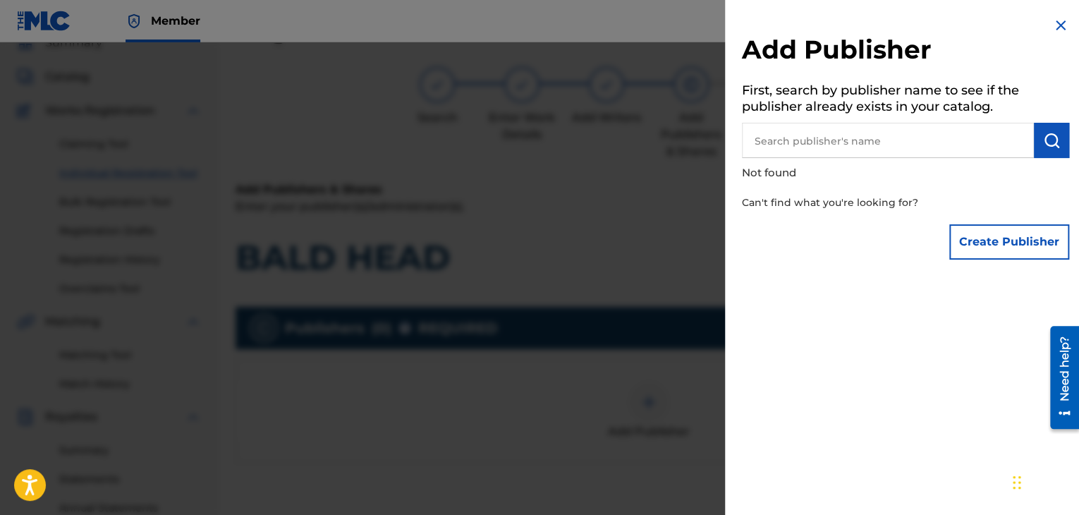
click at [962, 248] on button "Create Publisher" at bounding box center [1009, 241] width 120 height 35
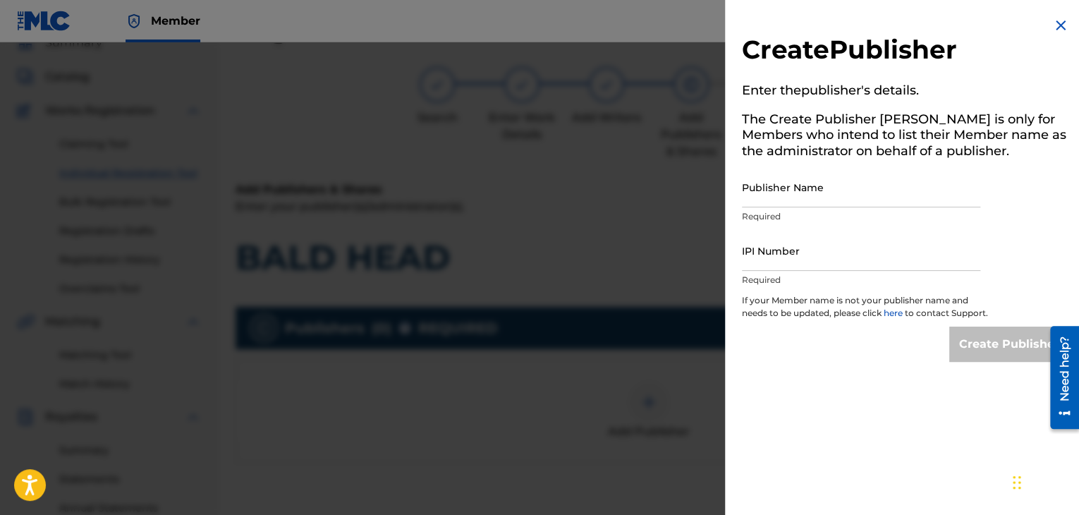
click at [788, 205] on input "Publisher Name" at bounding box center [861, 187] width 238 height 40
type input "[PERSON_NAME]"
click at [834, 264] on input "IPI Number" at bounding box center [861, 251] width 238 height 40
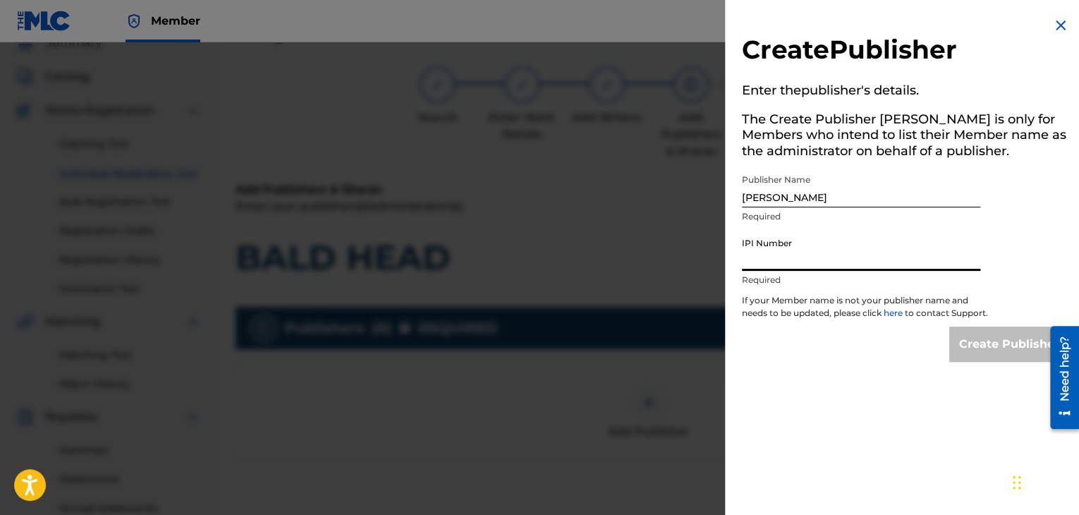
paste input "660359148"
type input "660359148"
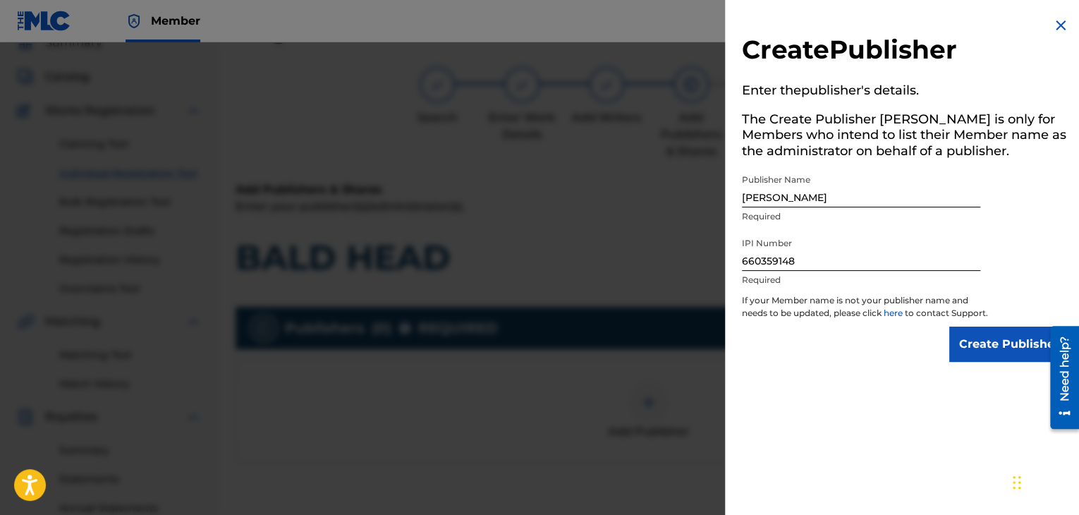
click at [982, 354] on input "Create Publisher" at bounding box center [1009, 344] width 120 height 35
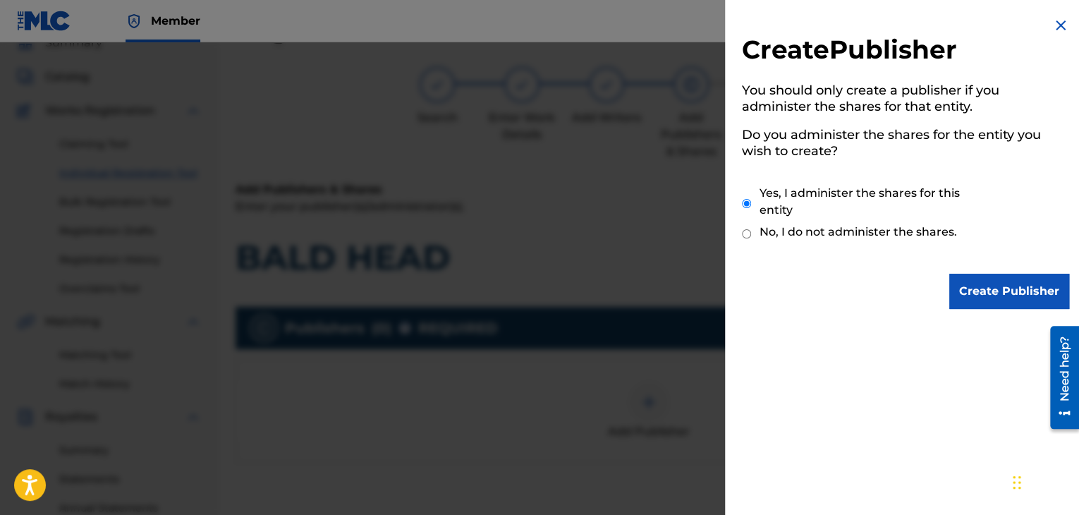
click at [989, 288] on input "Create Publisher" at bounding box center [1009, 291] width 120 height 35
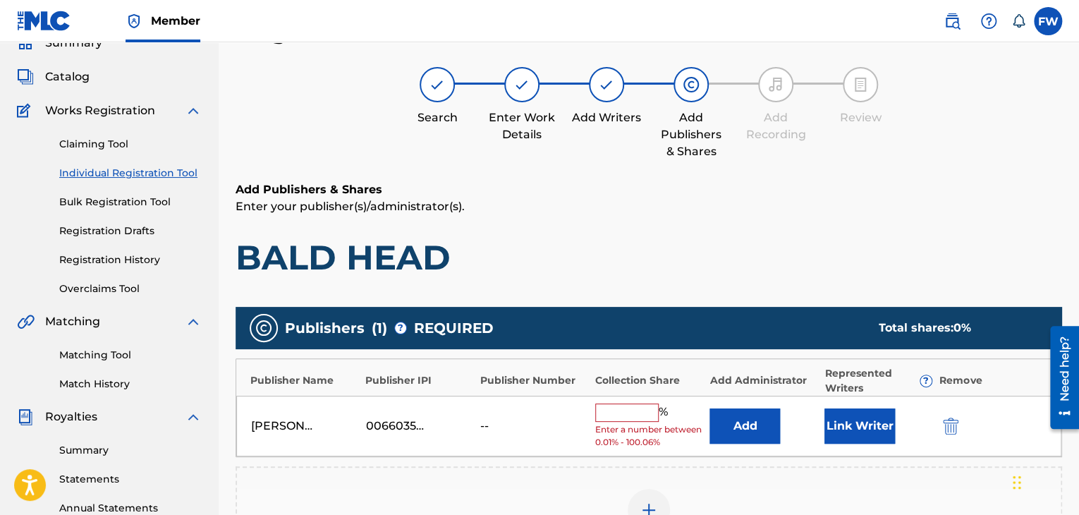
click at [626, 407] on input "text" at bounding box center [626, 412] width 63 height 18
type input "100"
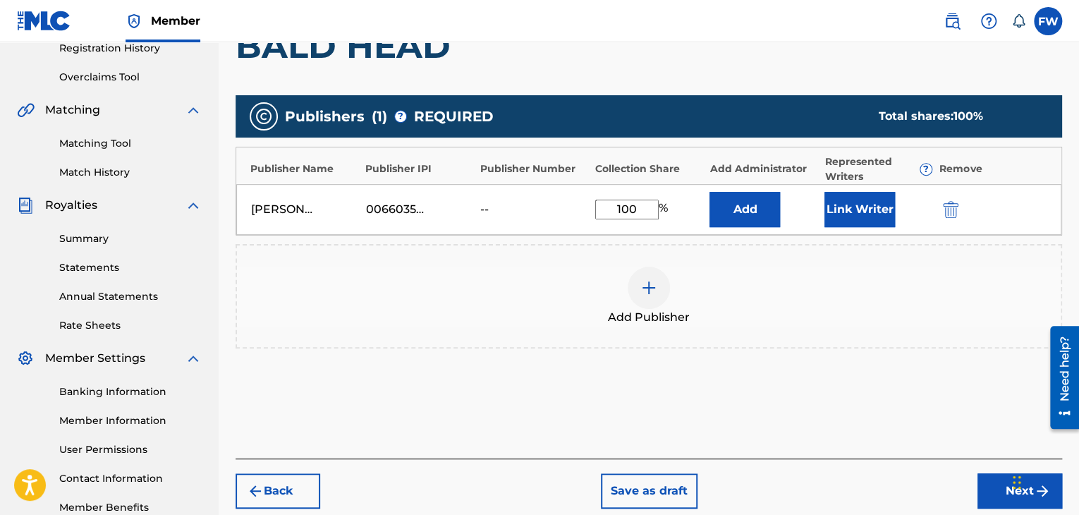
click at [986, 476] on button "Next" at bounding box center [1019, 490] width 85 height 35
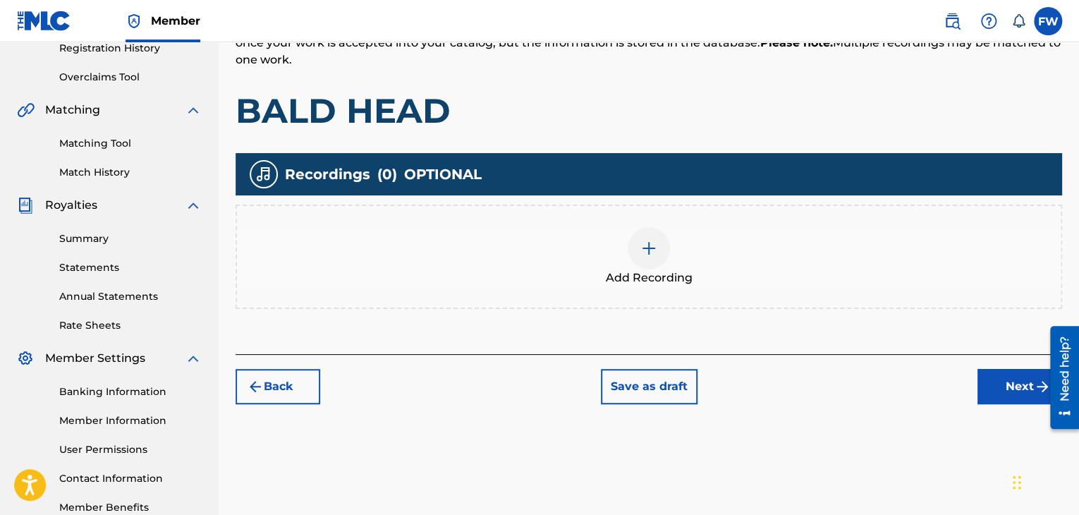
click at [977, 382] on button "Next" at bounding box center [1019, 386] width 85 height 35
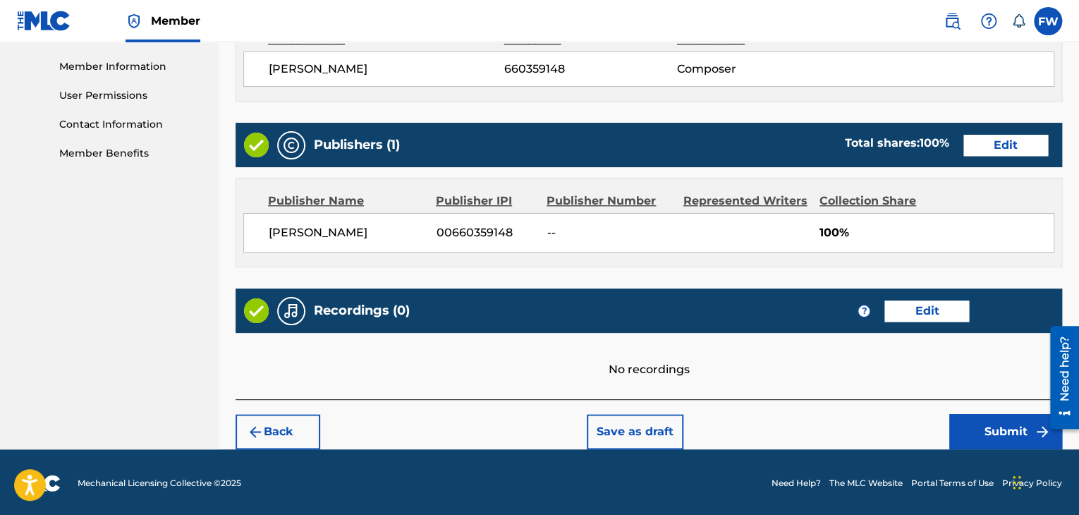
scroll to position [630, 0]
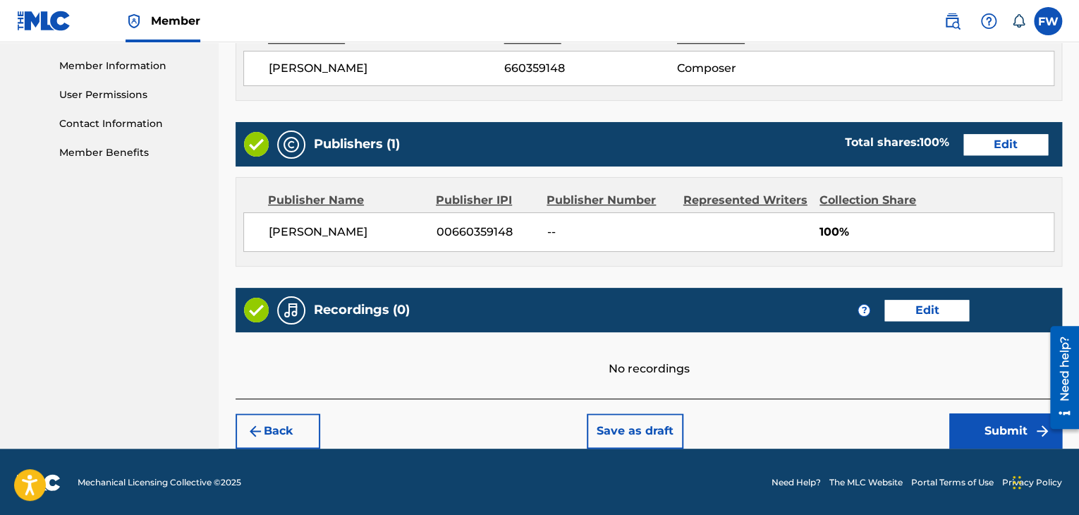
click at [993, 417] on button "Submit" at bounding box center [1005, 430] width 113 height 35
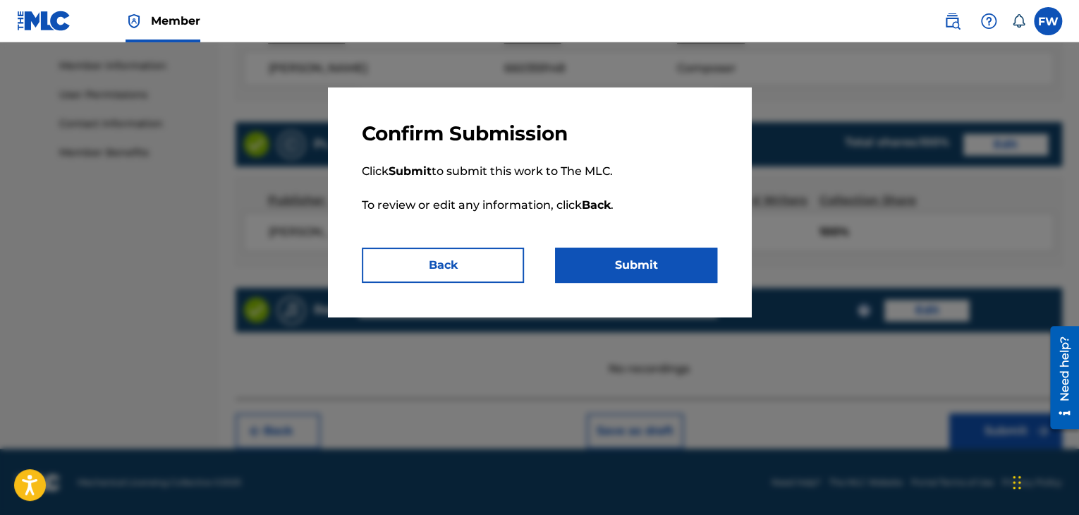
click at [640, 265] on button "Submit" at bounding box center [636, 265] width 162 height 35
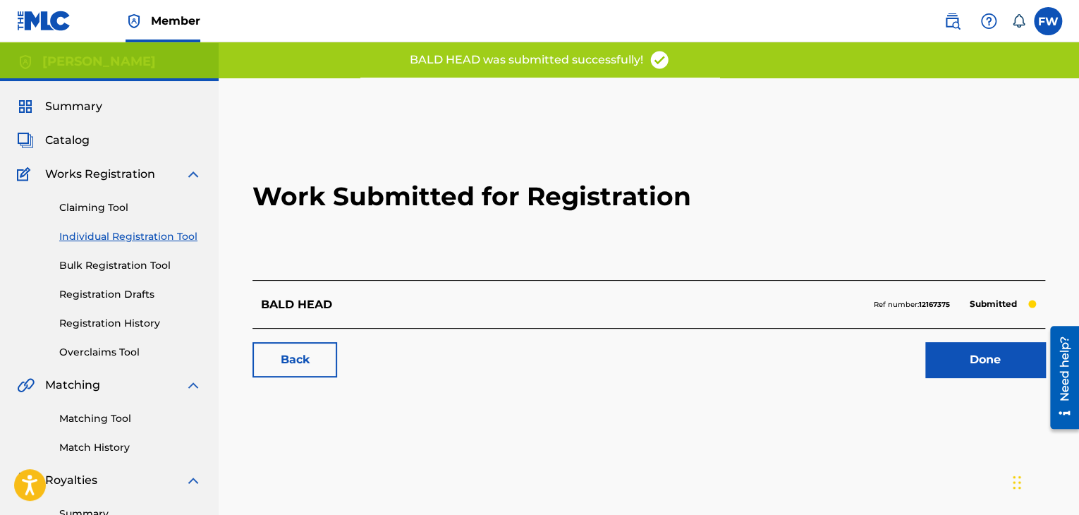
click at [978, 360] on link "Done" at bounding box center [985, 359] width 120 height 35
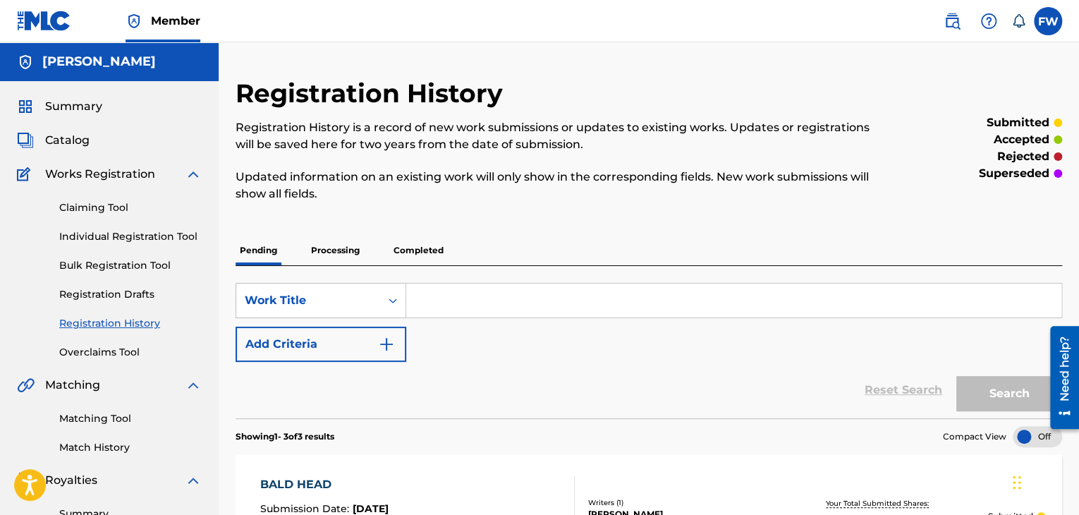
click at [137, 233] on link "Individual Registration Tool" at bounding box center [130, 236] width 142 height 15
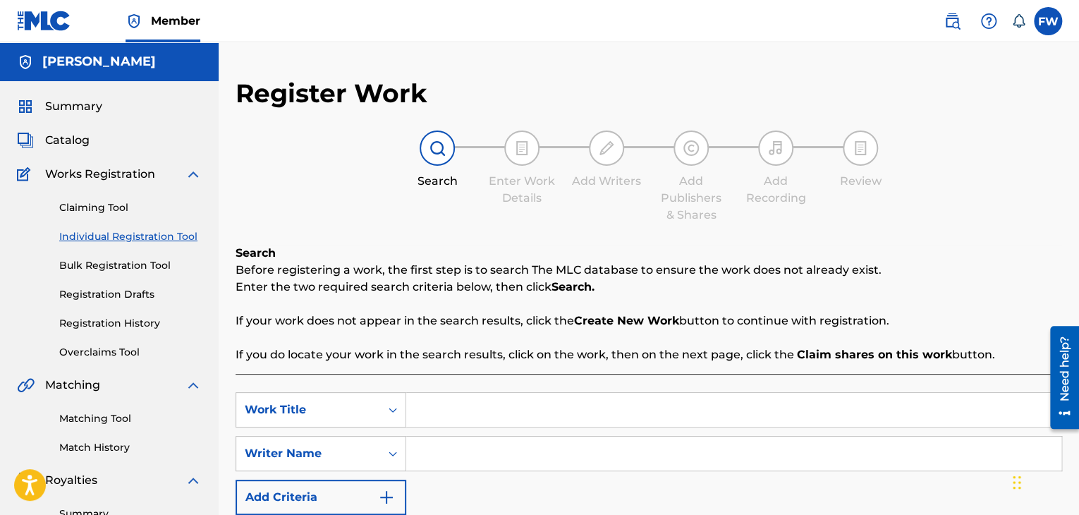
click at [522, 415] on input "Search Form" at bounding box center [733, 410] width 655 height 34
type input "Money Showers"
click at [490, 458] on input "Search Form" at bounding box center [733, 454] width 655 height 34
type input "Country Boy Drastic"
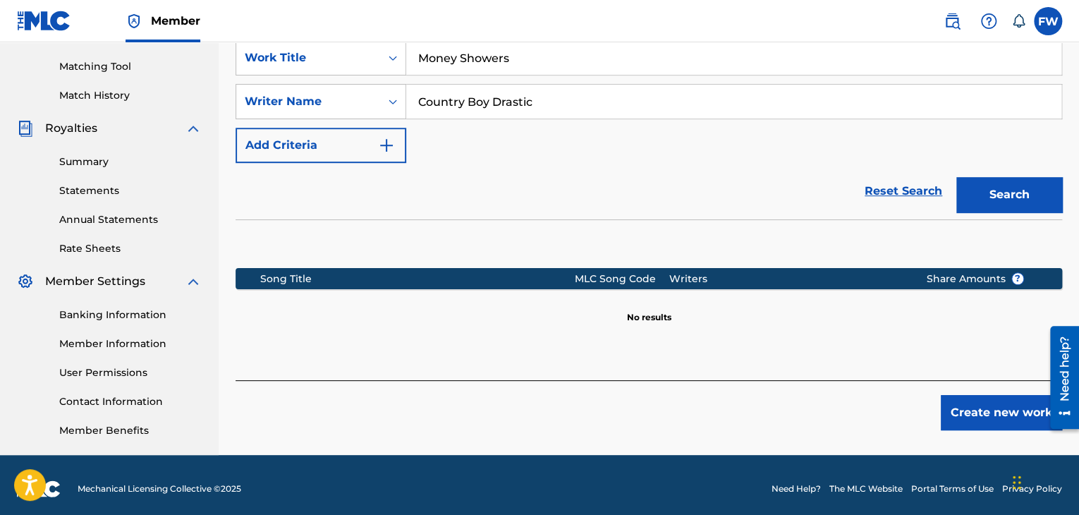
scroll to position [353, 0]
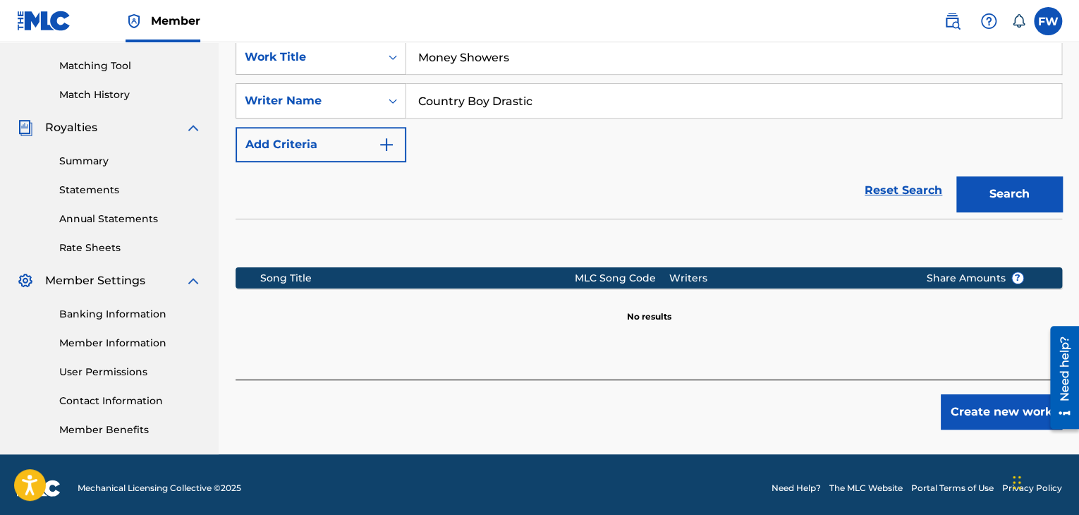
click at [985, 406] on button "Create new work" at bounding box center [1001, 411] width 121 height 35
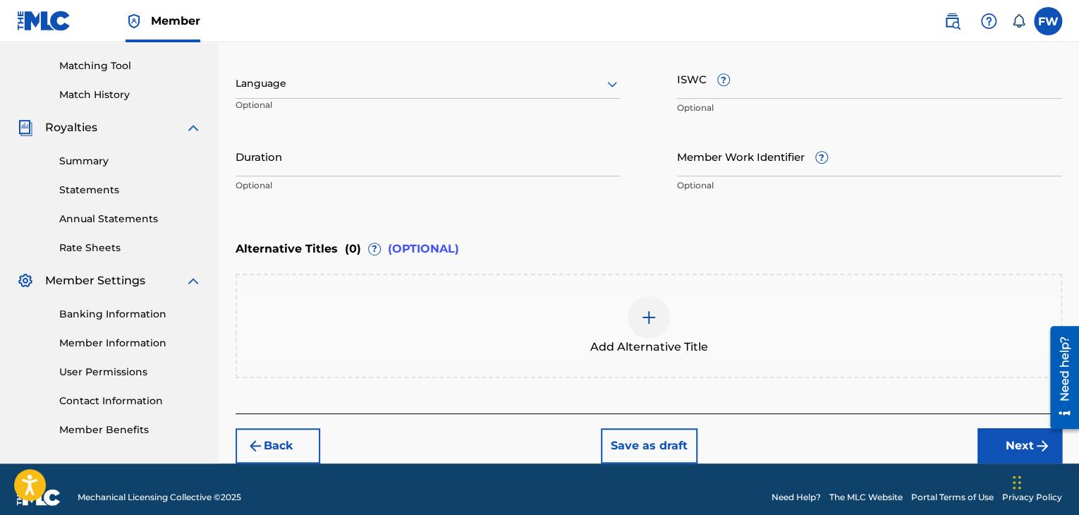
click at [360, 155] on input "Duration" at bounding box center [428, 156] width 385 height 40
type input "02:33"
click at [1001, 432] on button "Next" at bounding box center [1019, 445] width 85 height 35
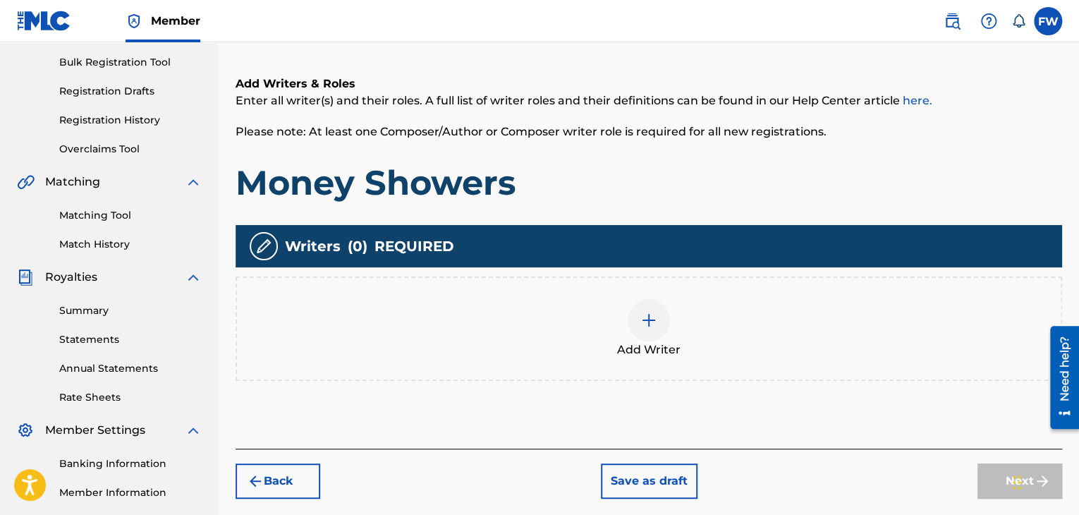
scroll to position [205, 0]
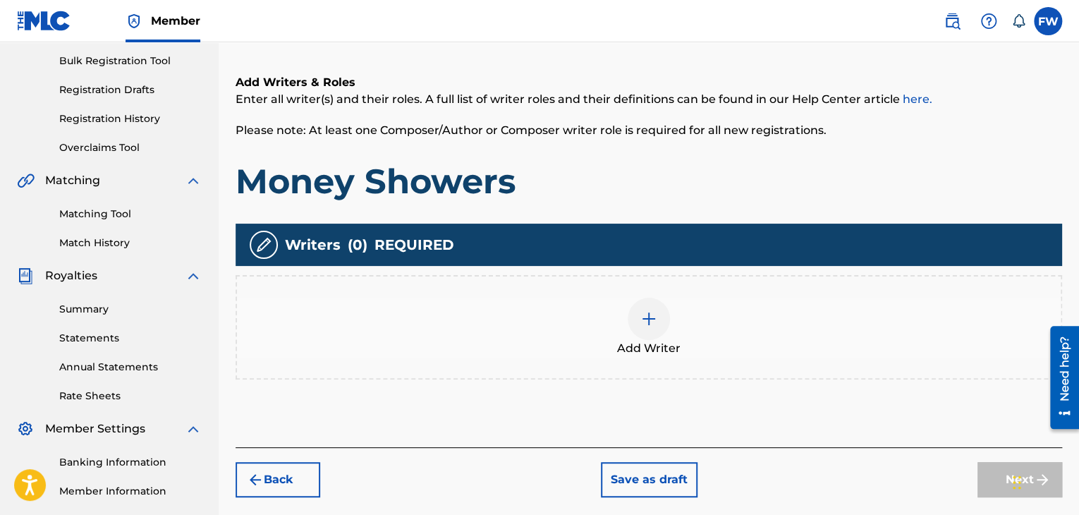
click at [652, 322] on img at bounding box center [648, 318] width 17 height 17
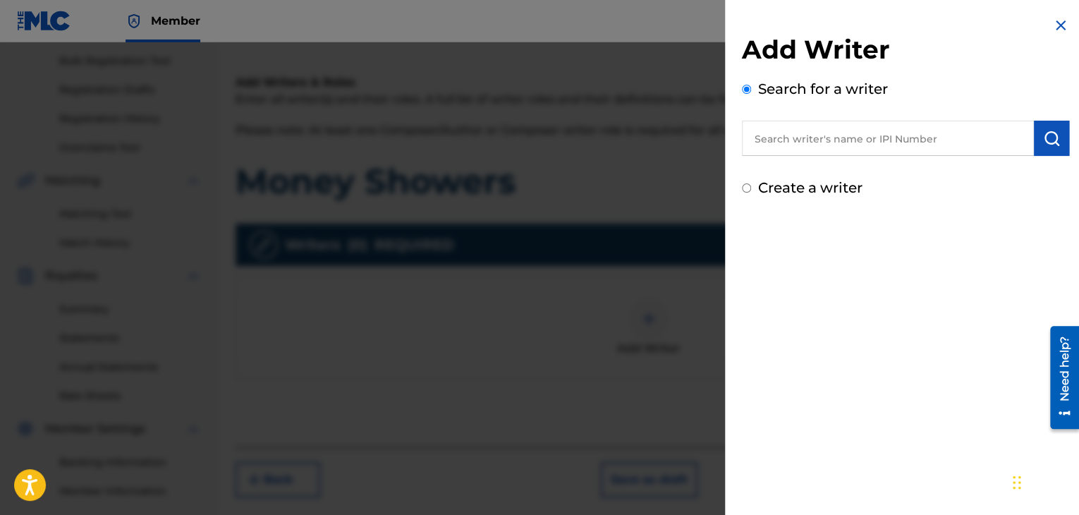
click at [798, 183] on label "Create a writer" at bounding box center [810, 187] width 104 height 17
radio input "true"
click at [751, 183] on input "Create a writer" at bounding box center [746, 187] width 9 height 9
radio input "false"
radio input "true"
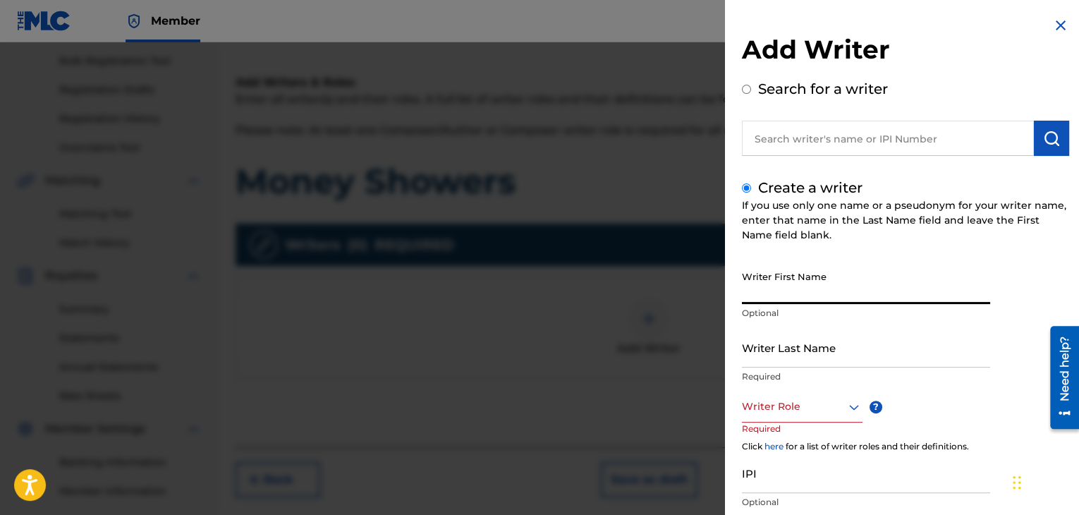
click at [828, 299] on input "Writer First Name" at bounding box center [866, 284] width 248 height 40
type input "[PERSON_NAME]"
click at [853, 410] on icon at bounding box center [854, 406] width 17 height 17
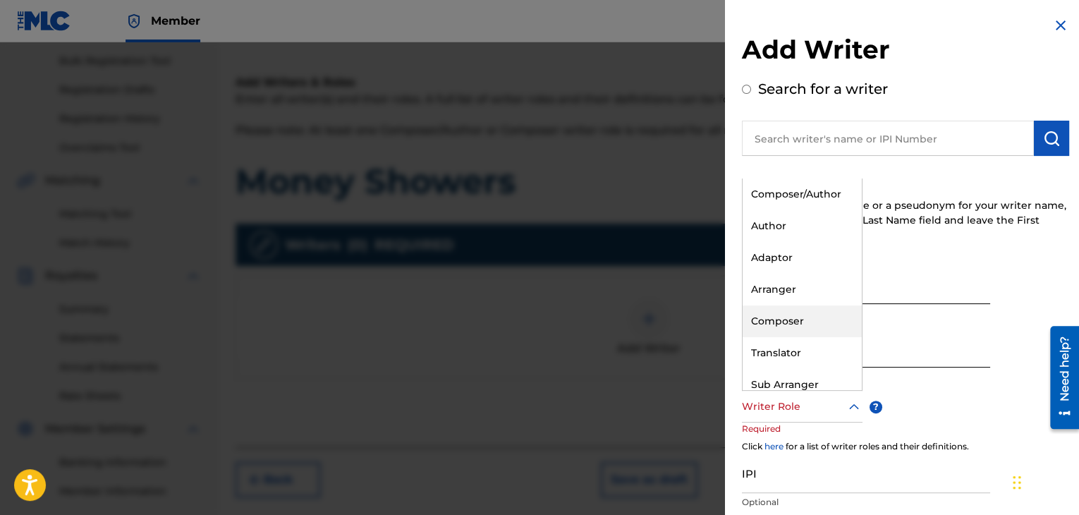
click at [815, 325] on div "Composer" at bounding box center [802, 321] width 119 height 32
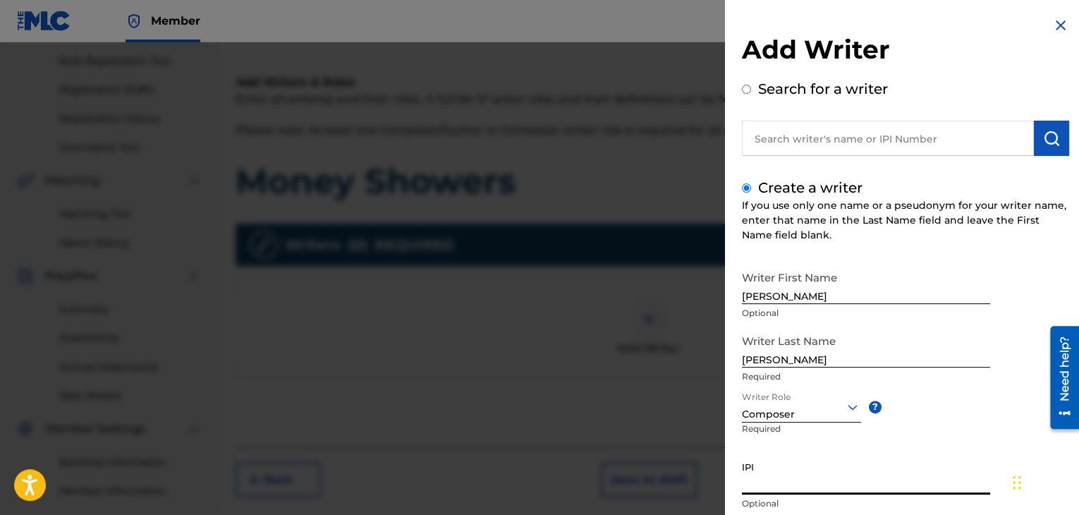
click at [815, 480] on input "IPI" at bounding box center [866, 474] width 248 height 40
paste input "660359148"
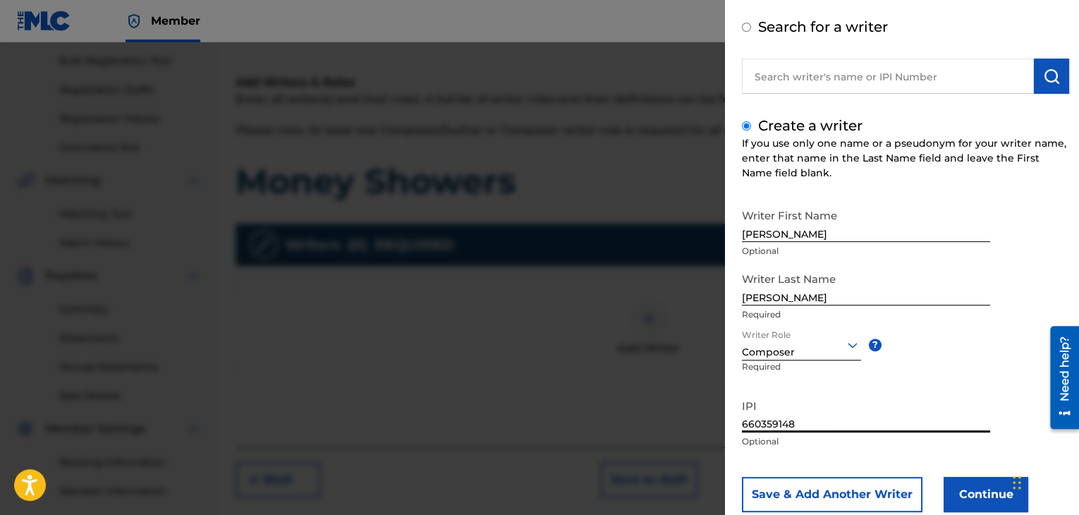
scroll to position [97, 0]
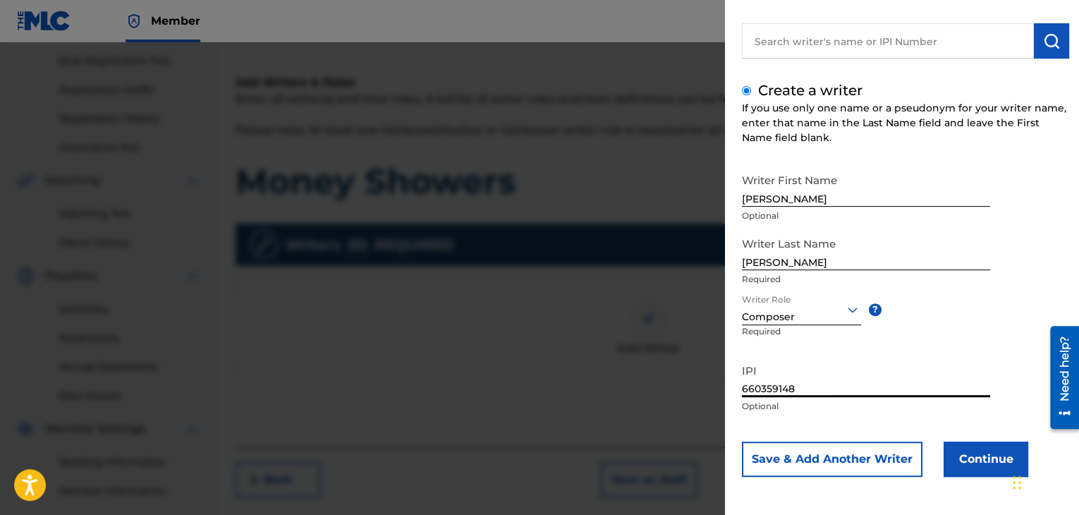
type input "660359148"
click at [976, 456] on button "Continue" at bounding box center [986, 458] width 85 height 35
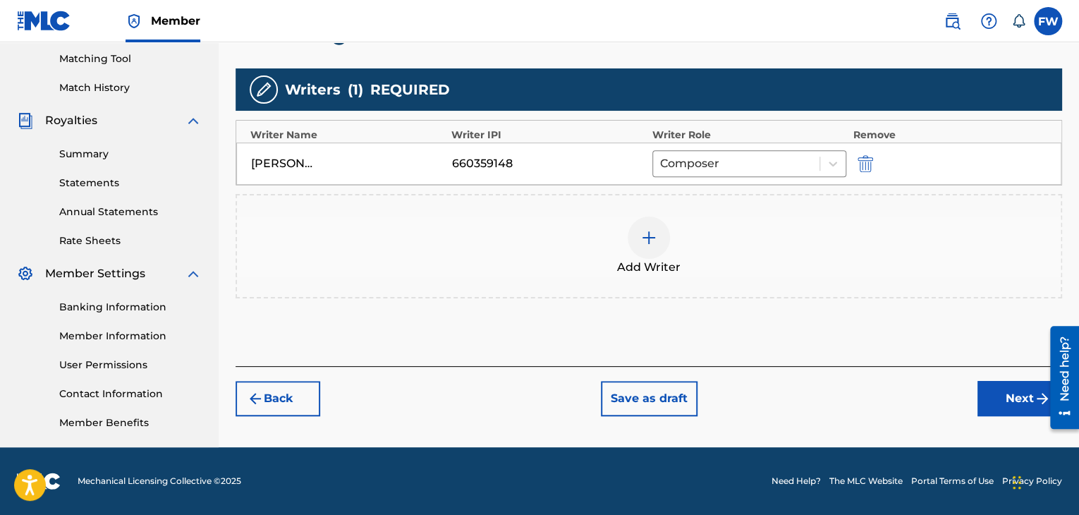
click at [990, 409] on button "Next" at bounding box center [1019, 398] width 85 height 35
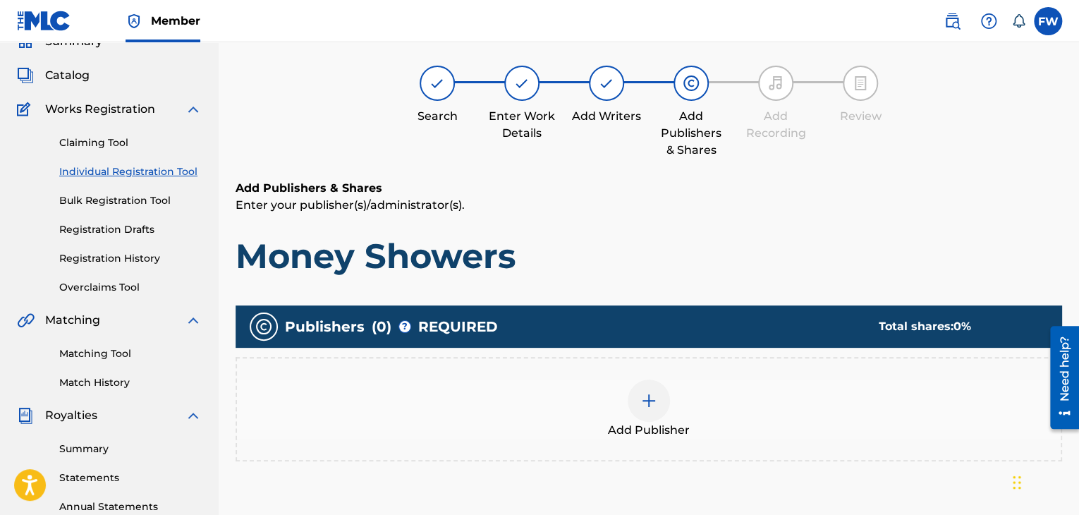
scroll to position [63, 0]
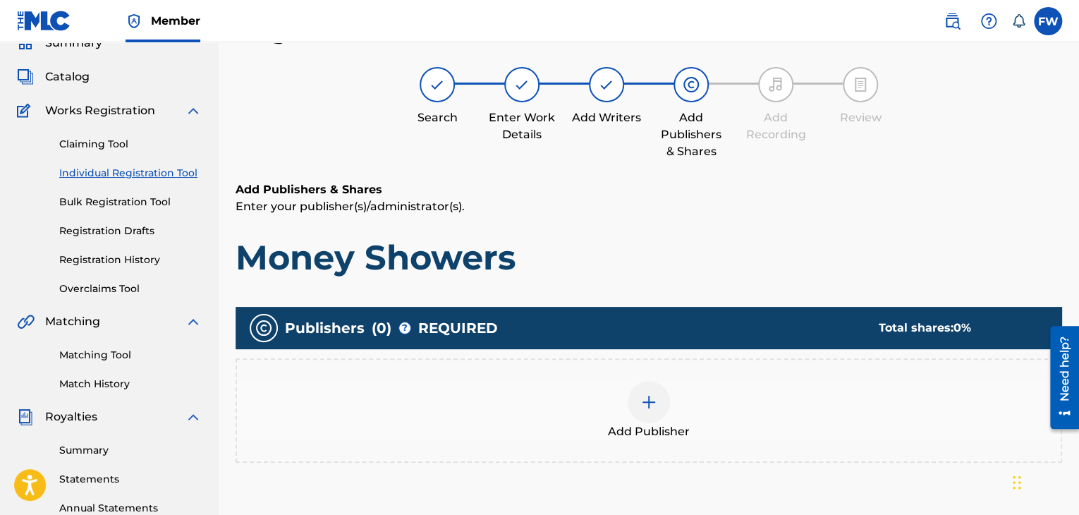
click at [660, 399] on div at bounding box center [649, 402] width 42 height 42
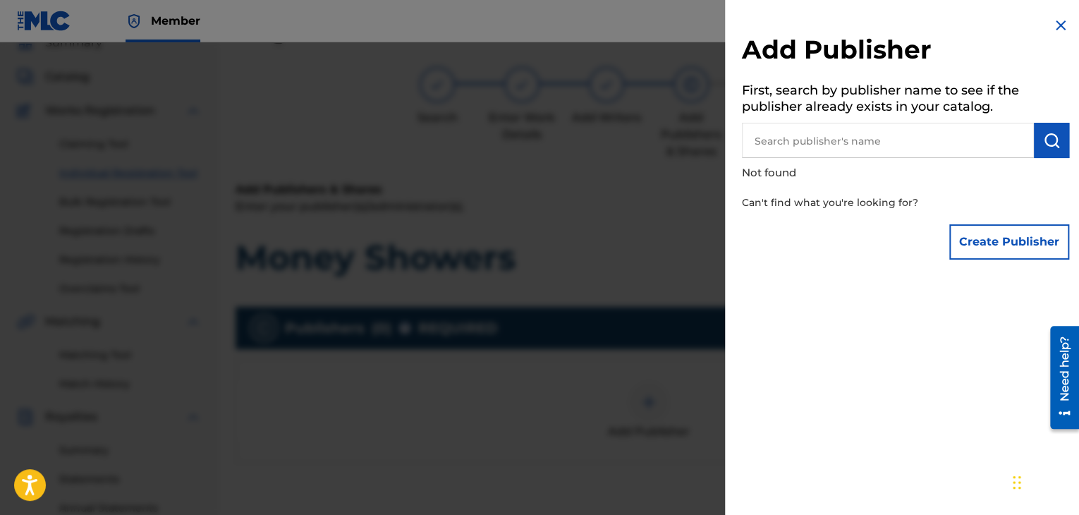
click at [995, 243] on button "Create Publisher" at bounding box center [1009, 241] width 120 height 35
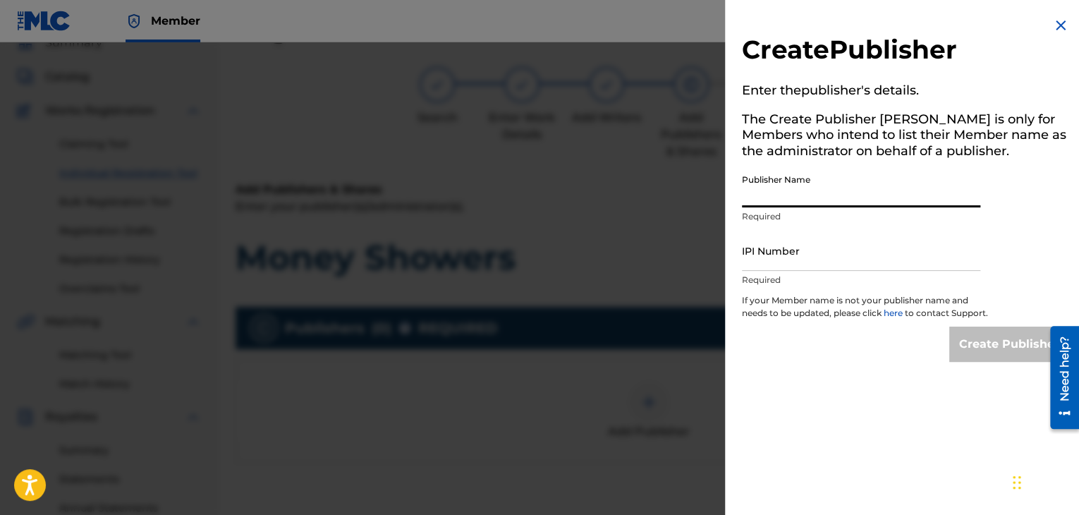
click at [802, 197] on input "Publisher Name" at bounding box center [861, 187] width 238 height 40
type input "[PERSON_NAME]"
click at [841, 266] on input "IPI Number" at bounding box center [861, 251] width 238 height 40
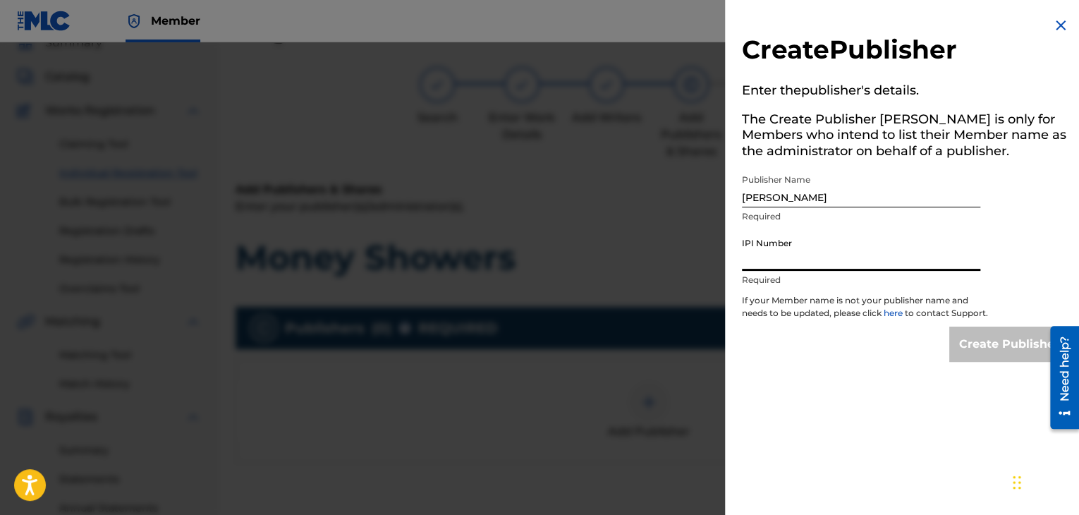
paste input "660359148"
type input "660359148"
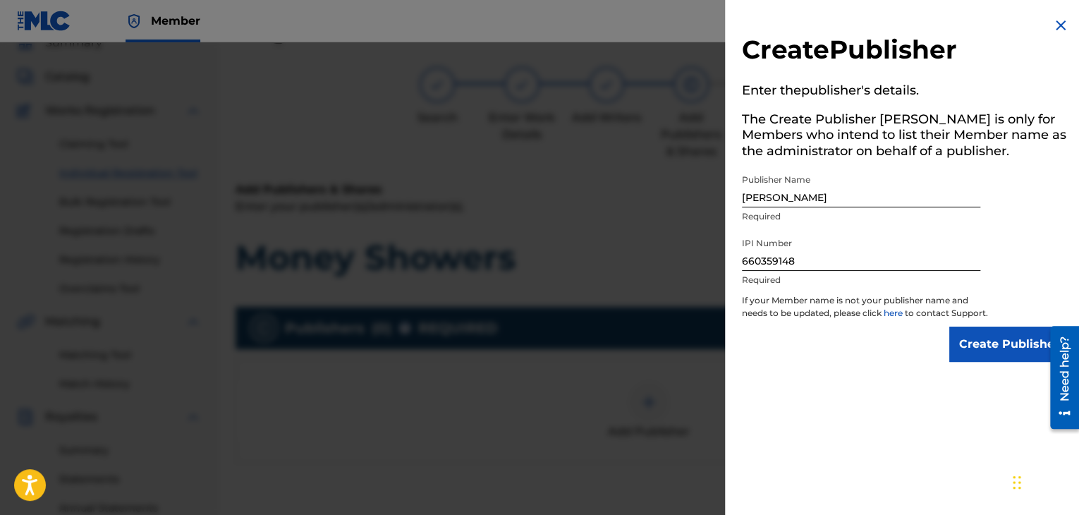
click at [1005, 347] on input "Create Publisher" at bounding box center [1009, 344] width 120 height 35
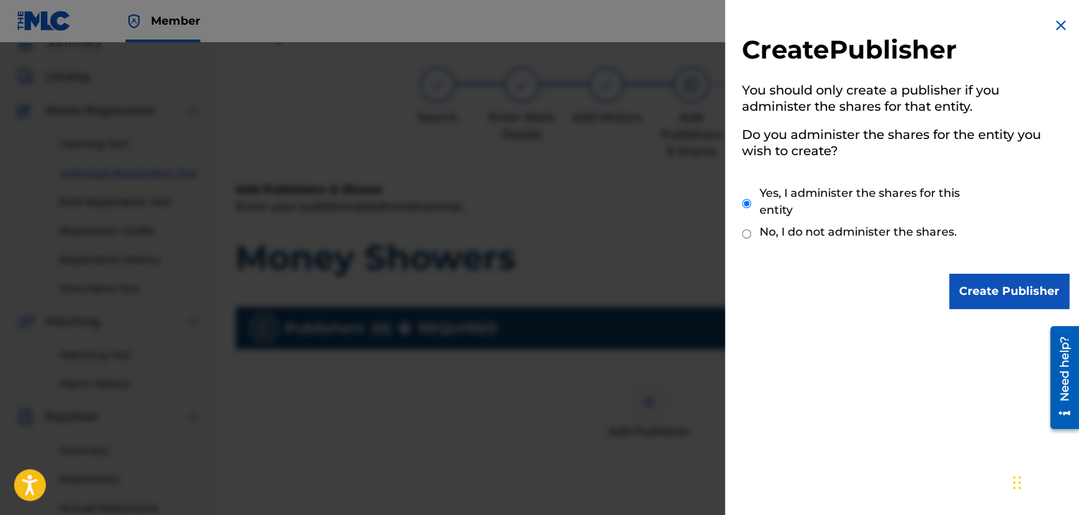
click at [989, 286] on input "Create Publisher" at bounding box center [1009, 291] width 120 height 35
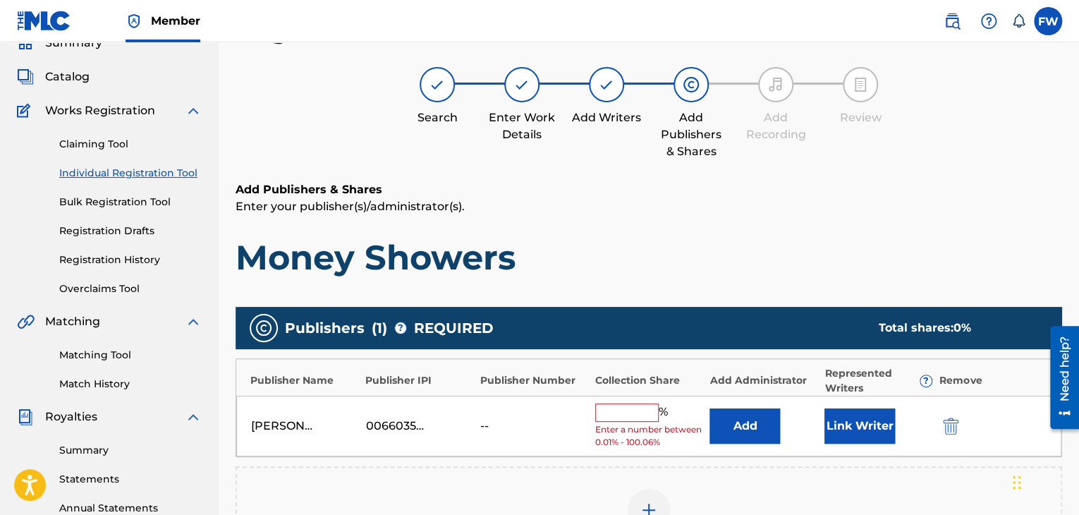
click at [624, 403] on input "text" at bounding box center [626, 412] width 63 height 18
type input "100"
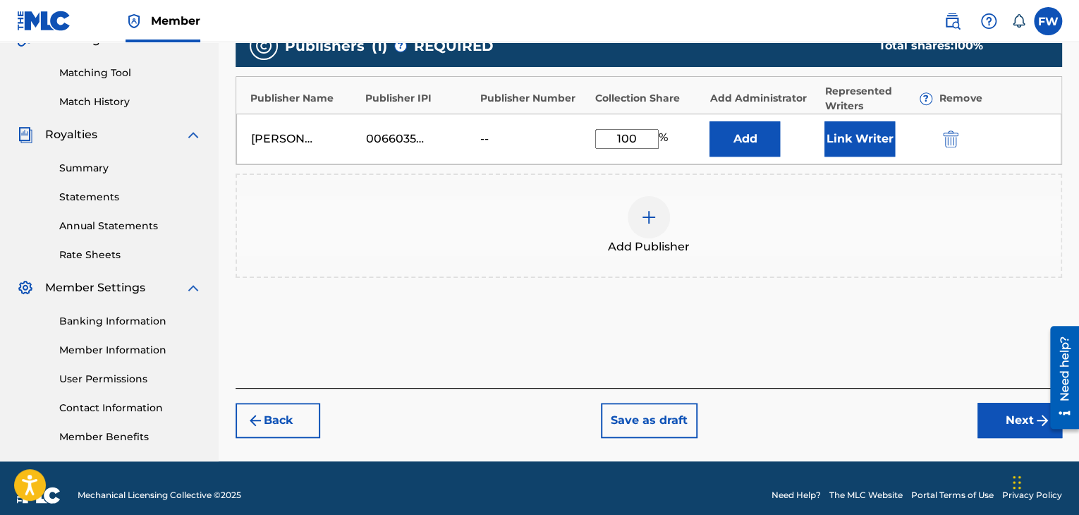
click at [993, 415] on button "Next" at bounding box center [1019, 420] width 85 height 35
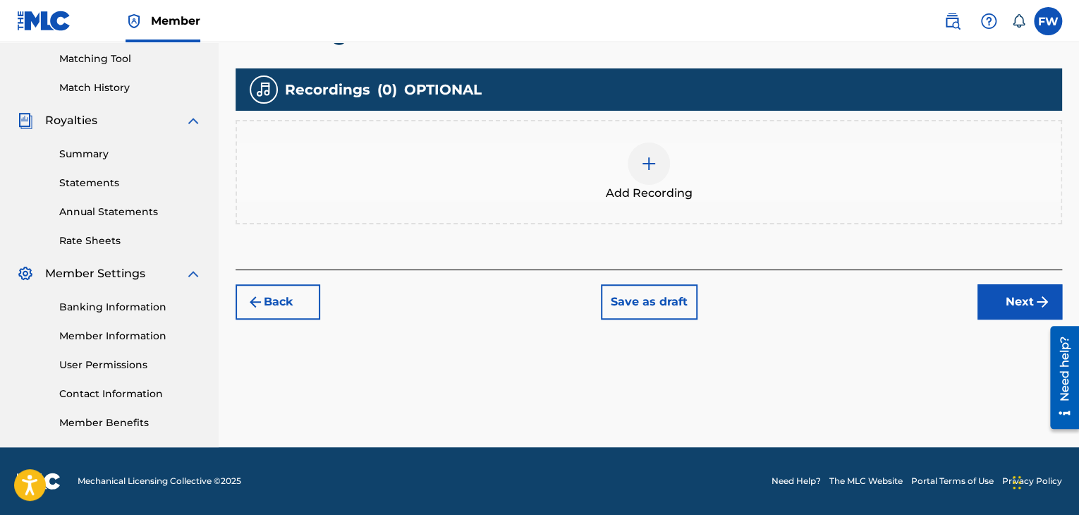
click at [1011, 286] on button "Next" at bounding box center [1019, 301] width 85 height 35
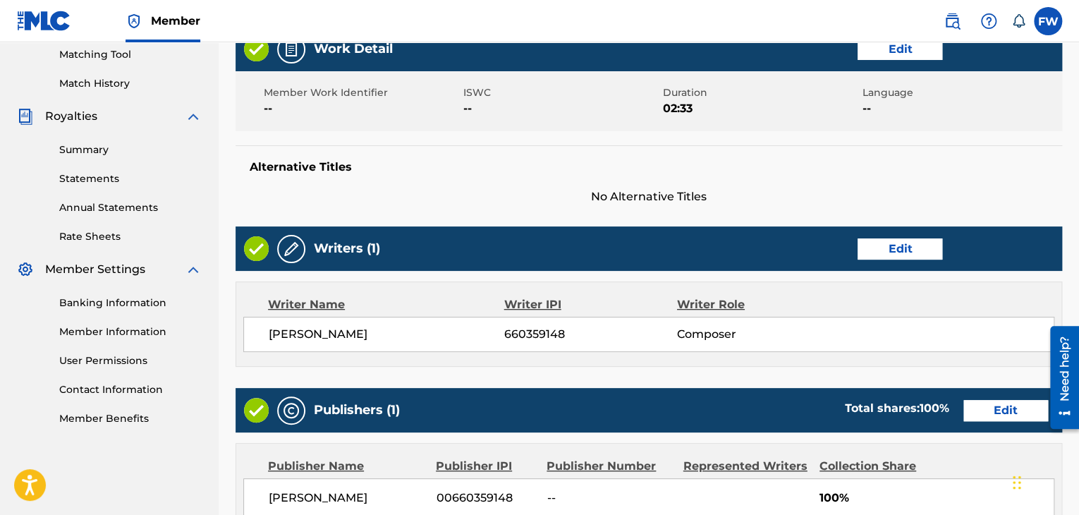
scroll to position [628, 0]
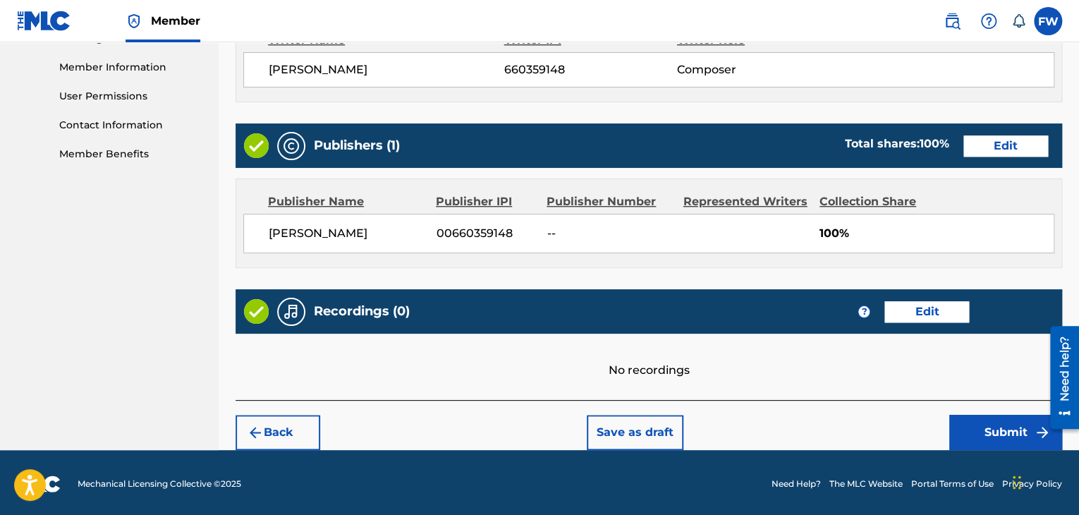
click at [982, 425] on button "Submit" at bounding box center [1005, 432] width 113 height 35
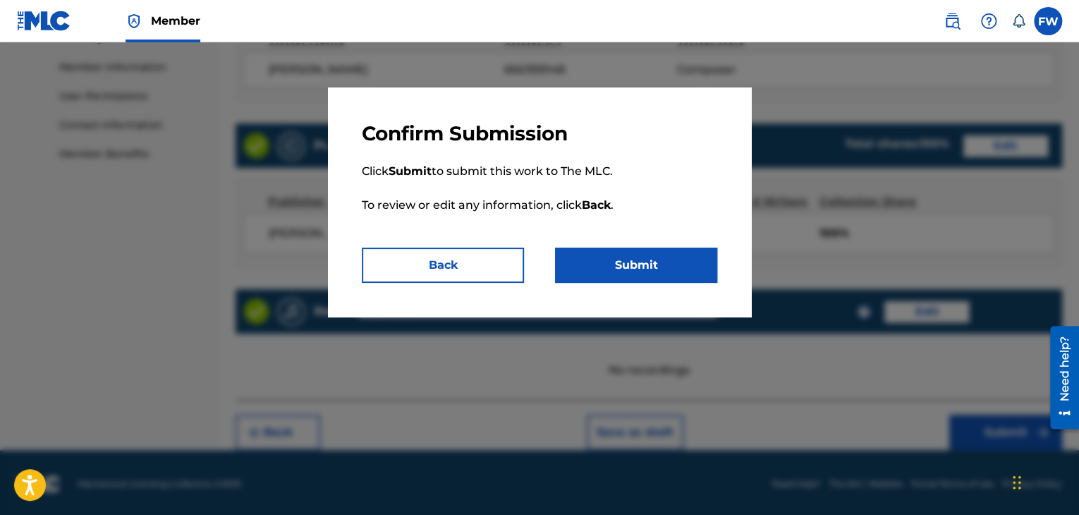
click at [681, 277] on button "Submit" at bounding box center [636, 265] width 162 height 35
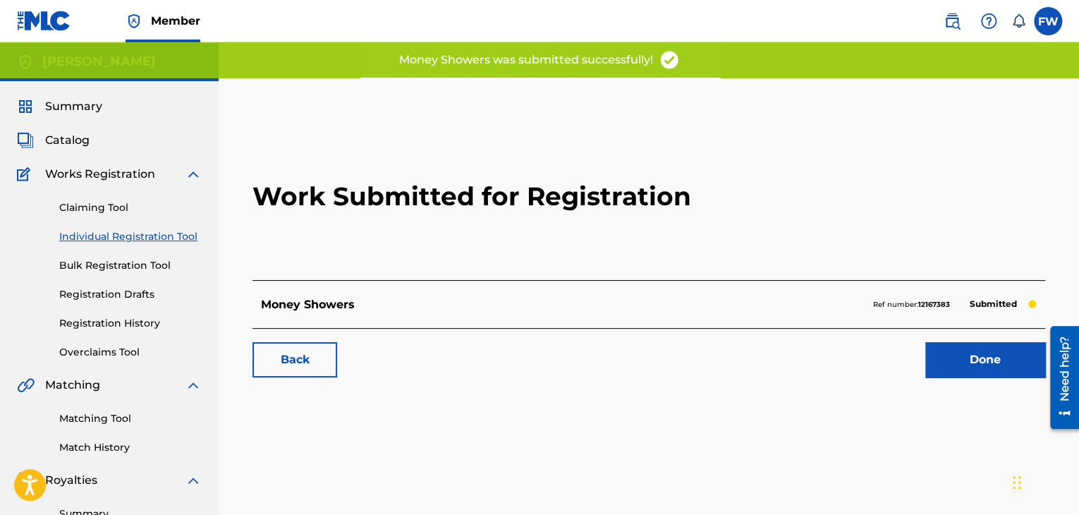
click at [968, 358] on link "Done" at bounding box center [985, 359] width 120 height 35
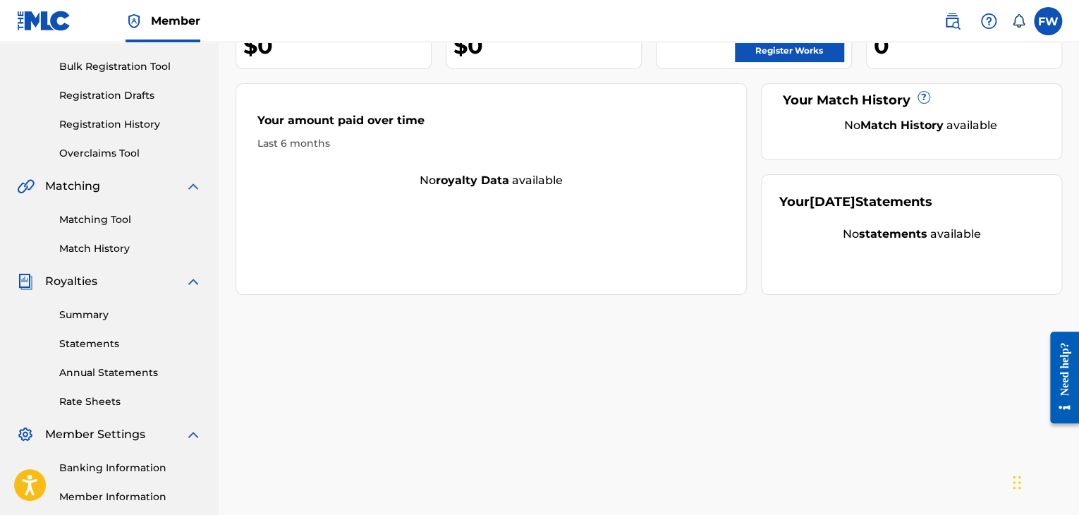
scroll to position [282, 0]
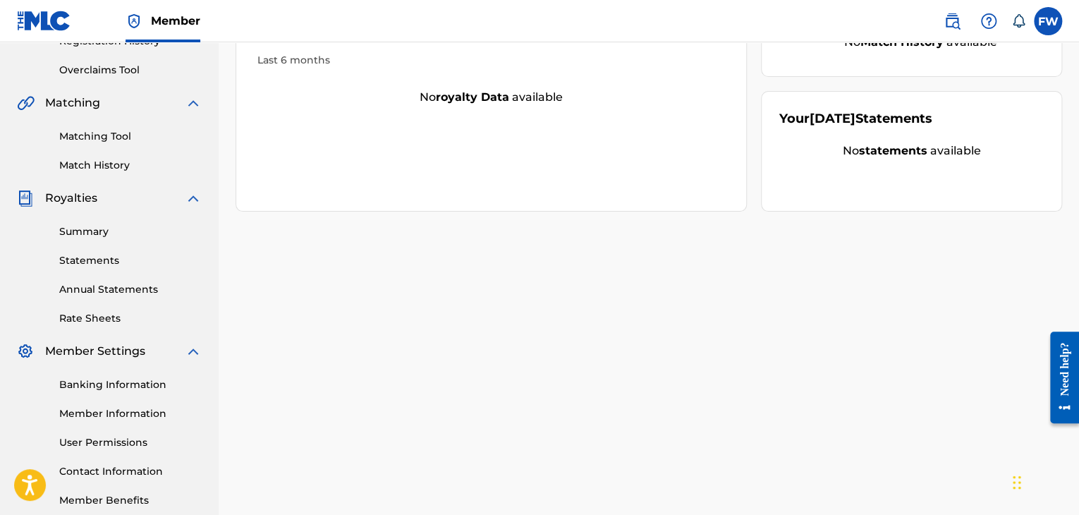
click at [111, 379] on link "Banking Information" at bounding box center [130, 384] width 142 height 15
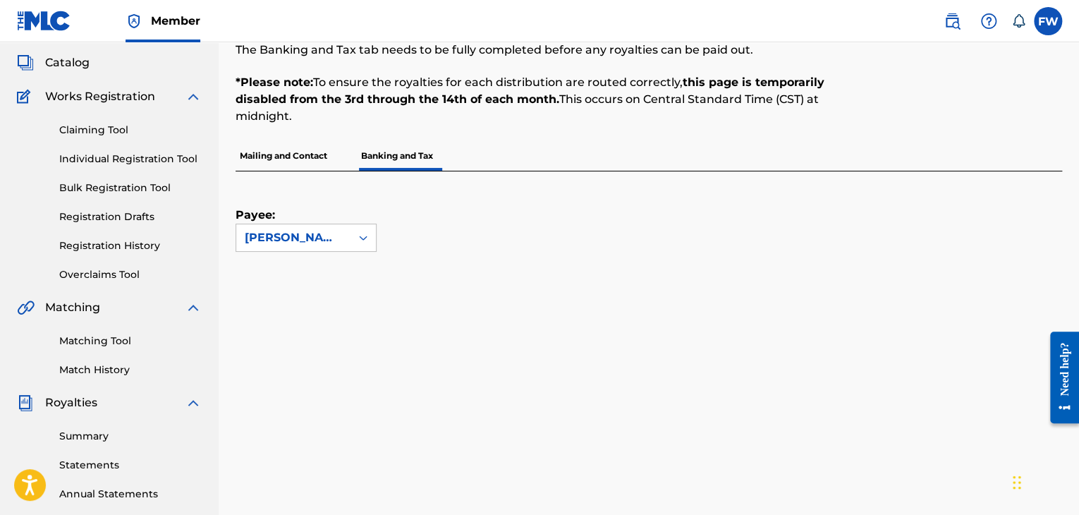
scroll to position [148, 0]
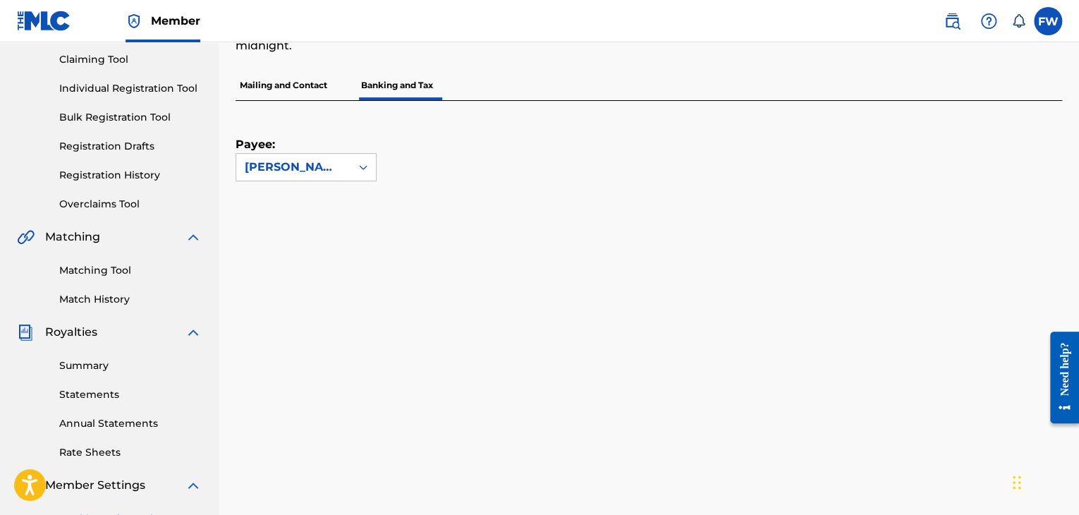
click at [112, 270] on link "Matching Tool" at bounding box center [130, 270] width 142 height 15
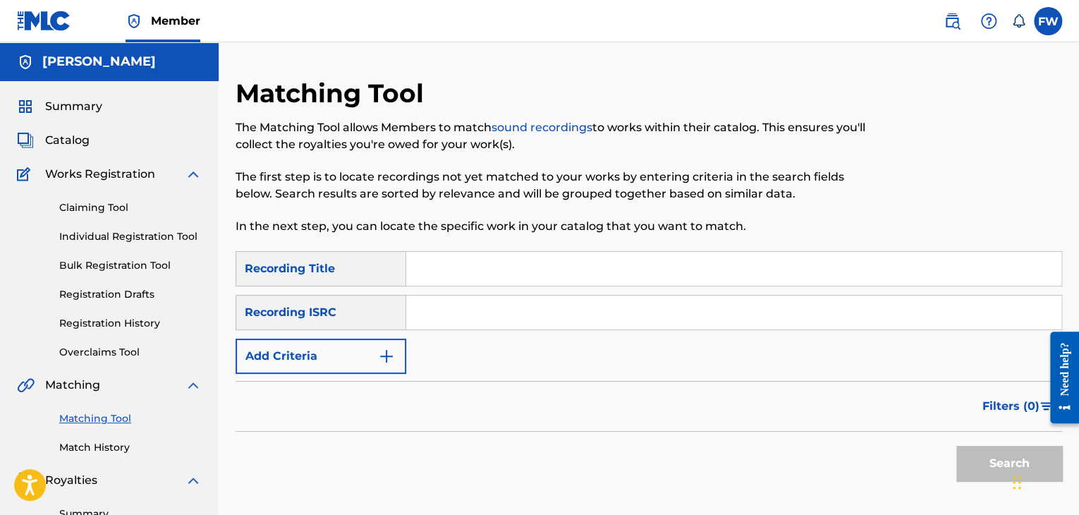
click at [1049, 23] on label at bounding box center [1048, 21] width 28 height 28
click at [1048, 21] on input "FW Frank Wilson melloondabeat@gmail.com Notification Preferences Profile Log out" at bounding box center [1048, 21] width 0 height 0
click at [901, 173] on link "Profile" at bounding box center [909, 175] width 28 height 13
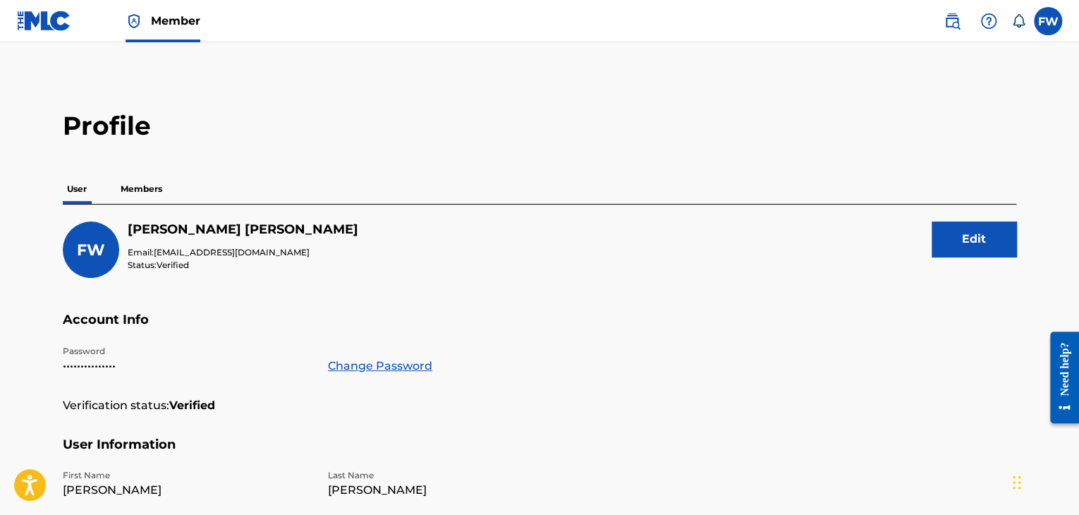
click at [155, 190] on p "Members" at bounding box center [141, 189] width 50 height 30
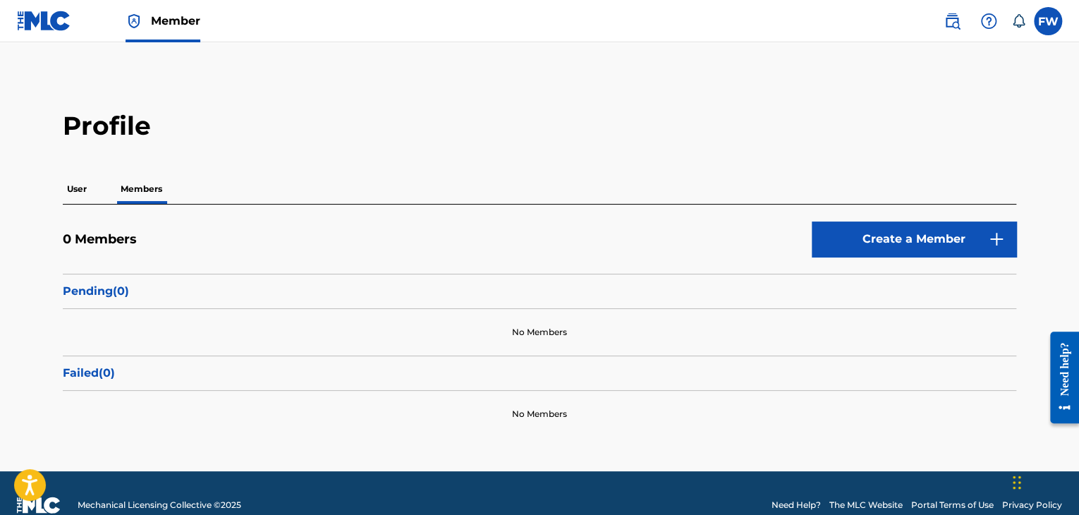
click at [244, 295] on p "Pending ( 0 )" at bounding box center [539, 291] width 953 height 17
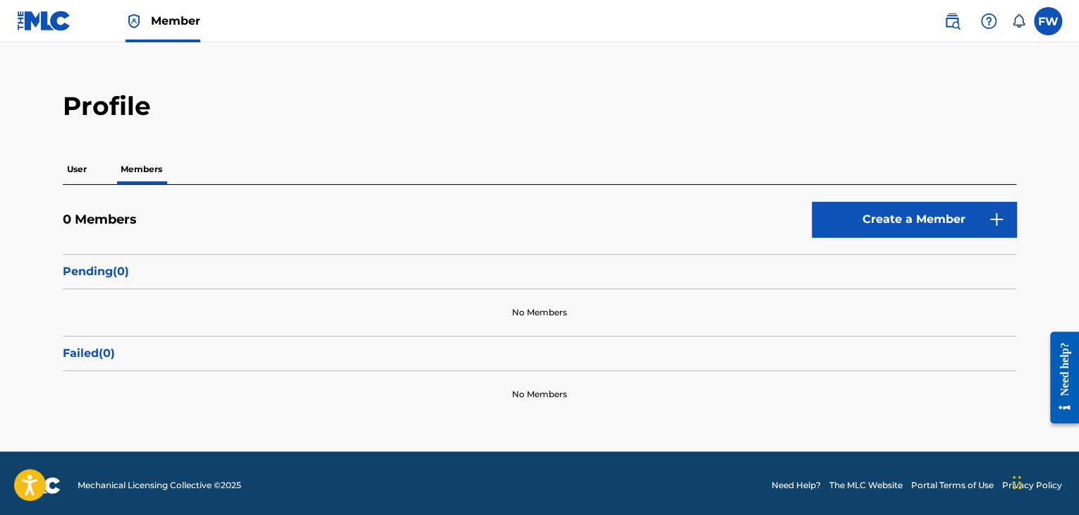
scroll to position [23, 0]
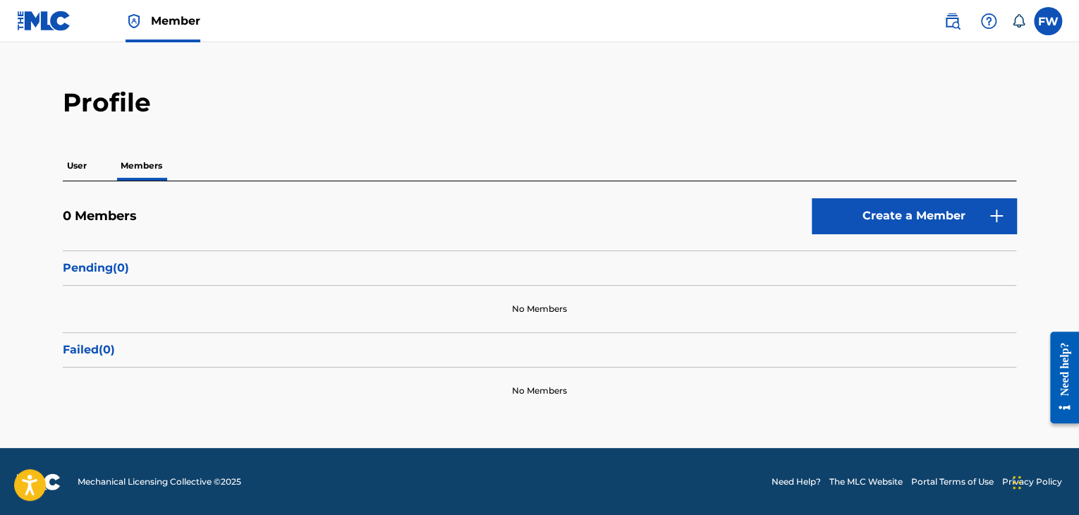
click at [420, 224] on div "0 Members Create a Member" at bounding box center [539, 224] width 953 height 52
click at [68, 165] on p "User" at bounding box center [77, 166] width 28 height 30
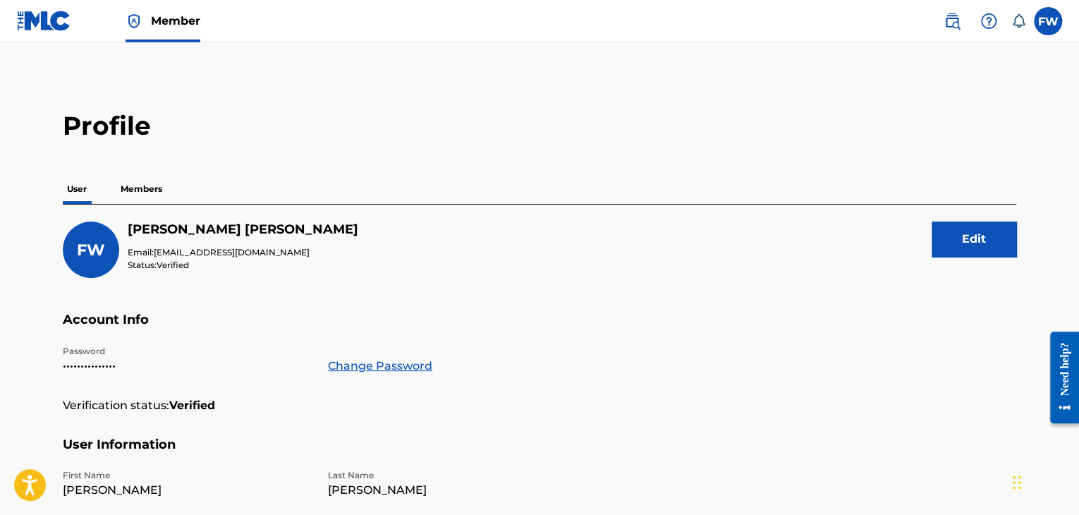
click at [159, 188] on p "Members" at bounding box center [141, 189] width 50 height 30
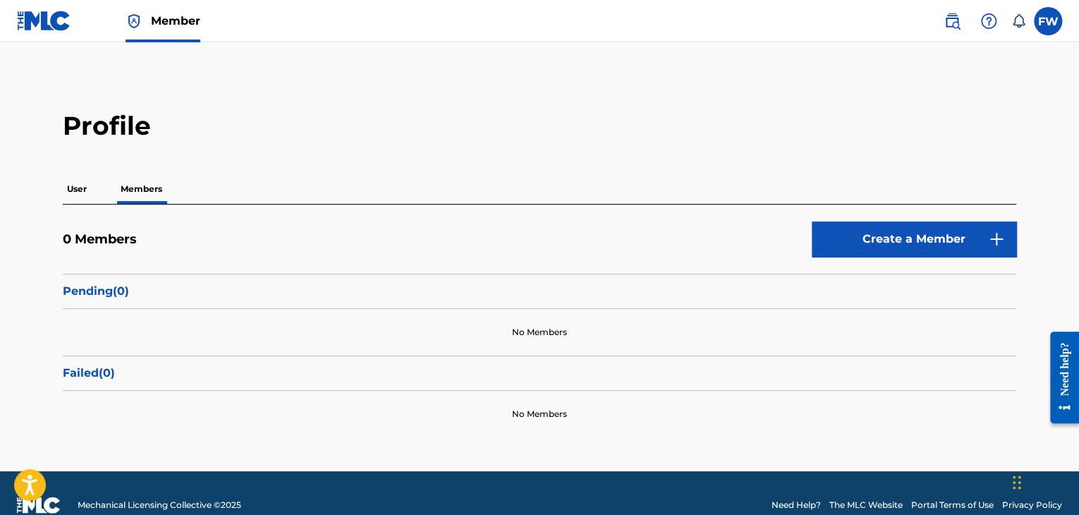
click at [295, 235] on div "0 Members Create a Member" at bounding box center [539, 247] width 953 height 52
click at [509, 238] on div "0 Members Create a Member" at bounding box center [539, 247] width 953 height 52
click at [476, 288] on p "Pending ( 0 )" at bounding box center [539, 291] width 953 height 17
drag, startPoint x: 268, startPoint y: 288, endPoint x: 130, endPoint y: 300, distance: 138.0
click at [234, 298] on p "Pending ( 0 )" at bounding box center [539, 291] width 953 height 17
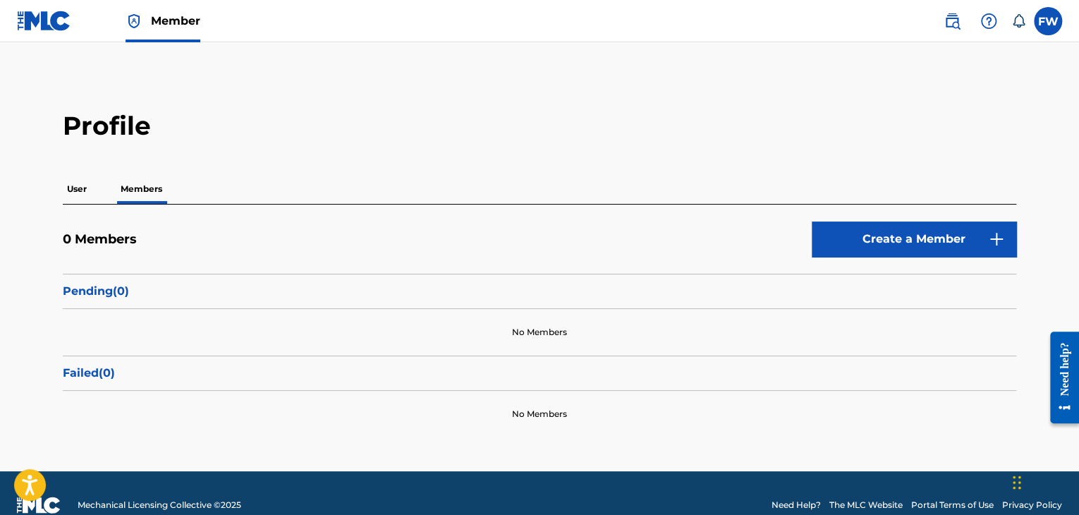
click at [86, 298] on p "Pending ( 0 )" at bounding box center [539, 291] width 953 height 17
click at [136, 367] on div "Failed ( 0 )" at bounding box center [539, 372] width 953 height 35
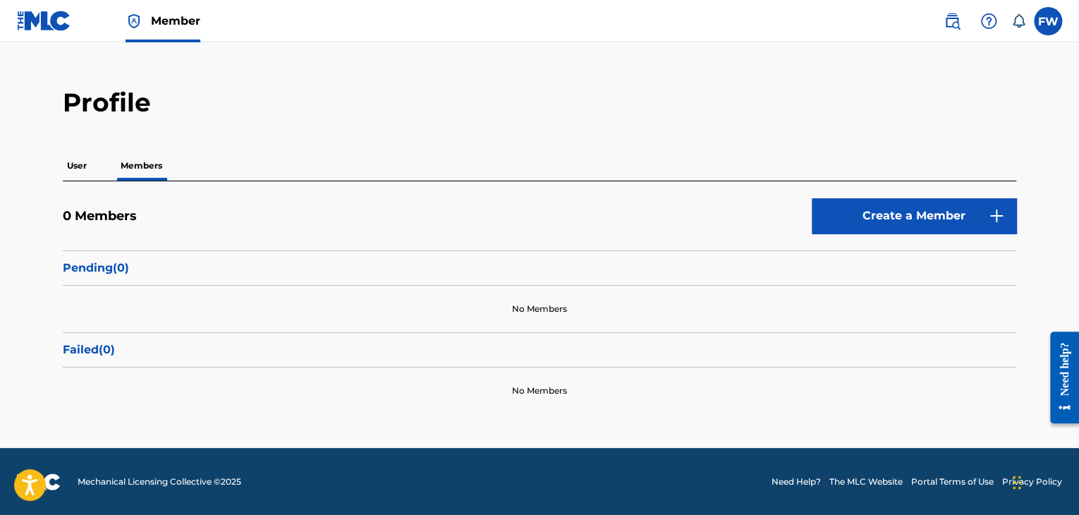
click at [132, 20] on img at bounding box center [134, 21] width 17 height 17
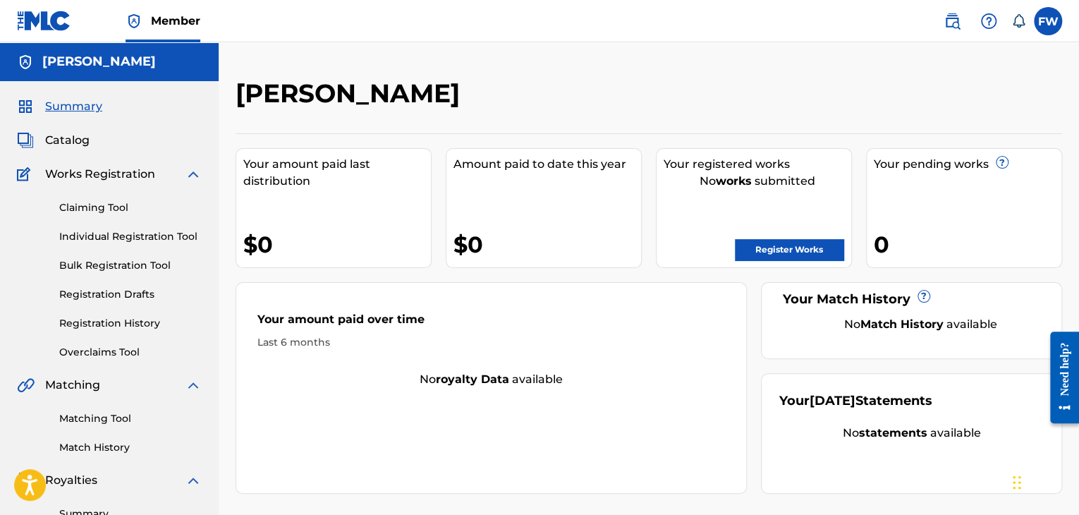
click at [73, 142] on span "Catalog" at bounding box center [67, 140] width 44 height 17
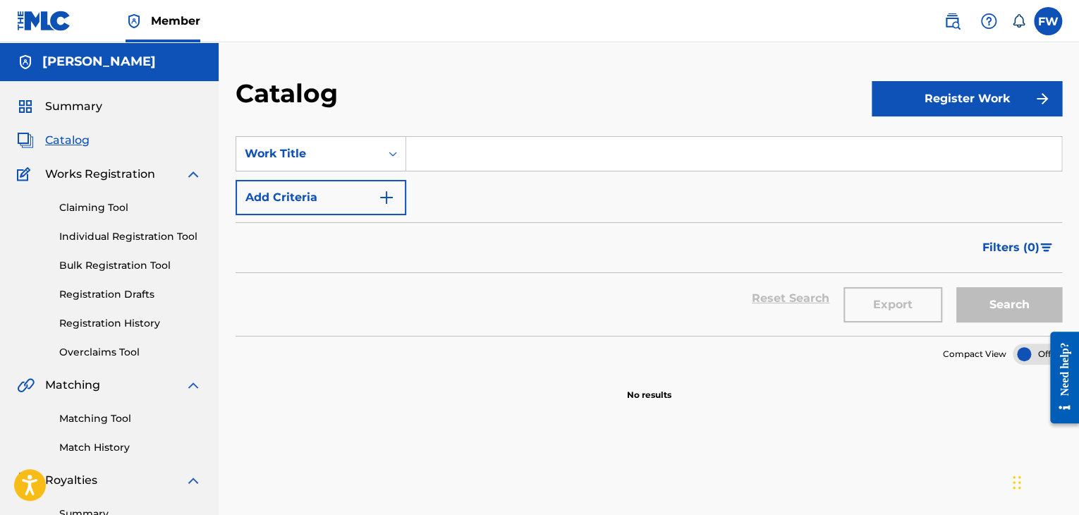
click at [73, 109] on span "Summary" at bounding box center [73, 106] width 57 height 17
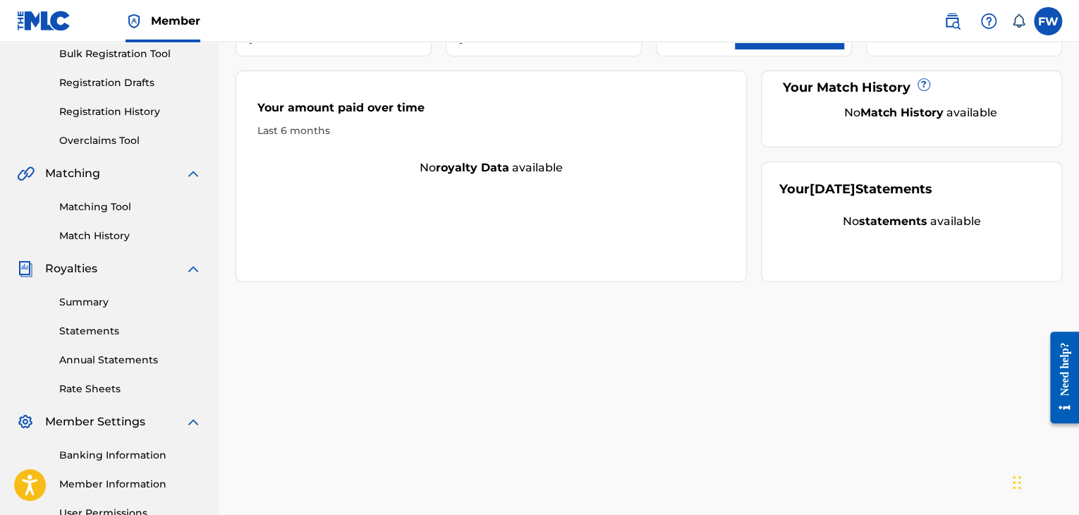
scroll to position [282, 0]
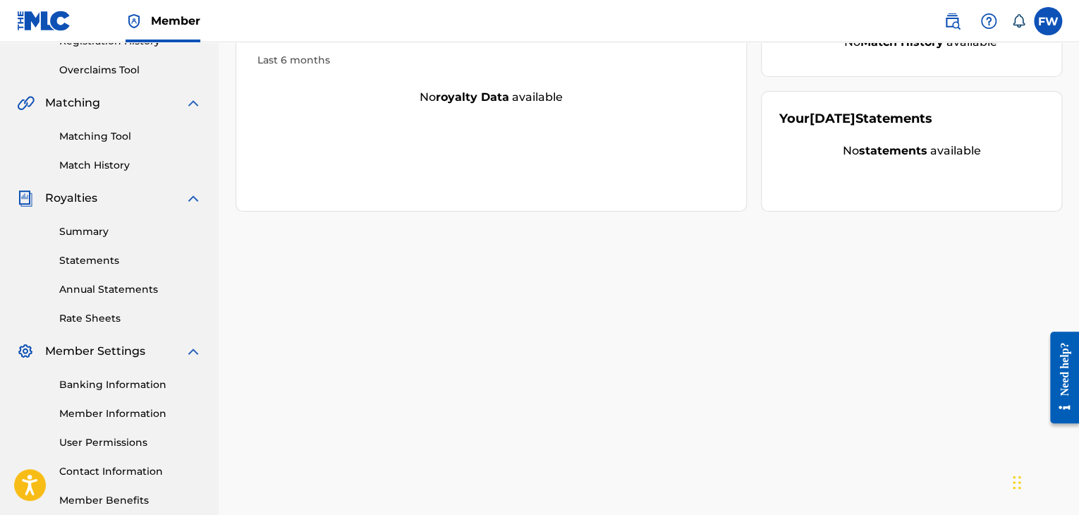
click at [135, 415] on link "Member Information" at bounding box center [130, 413] width 142 height 15
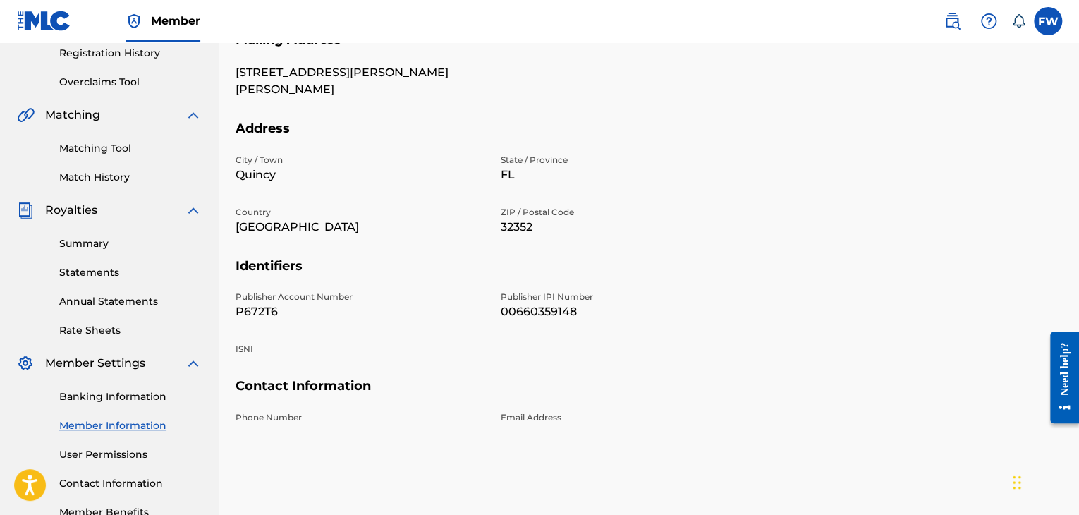
scroll to position [282, 0]
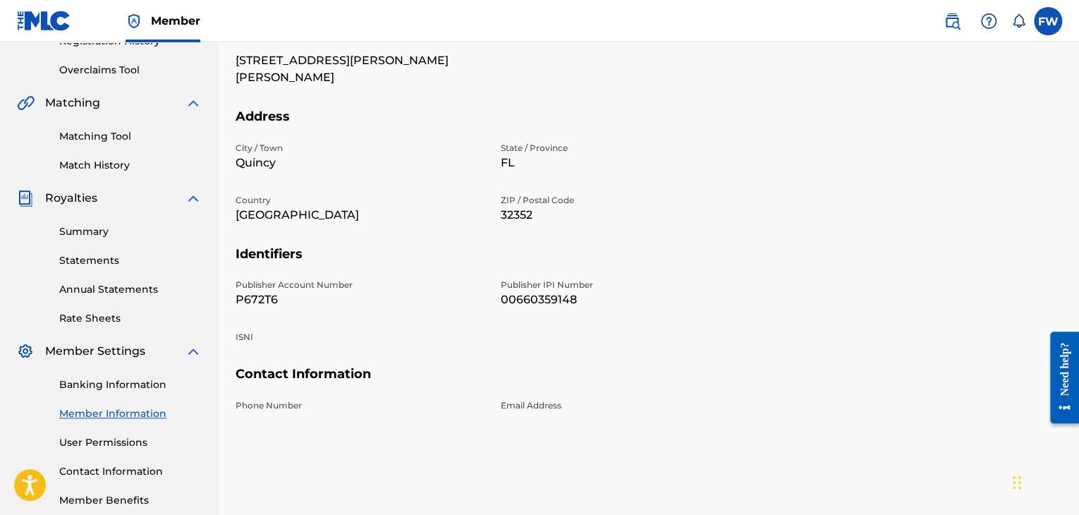
click at [1029, 123] on h5 "Address" at bounding box center [649, 125] width 827 height 33
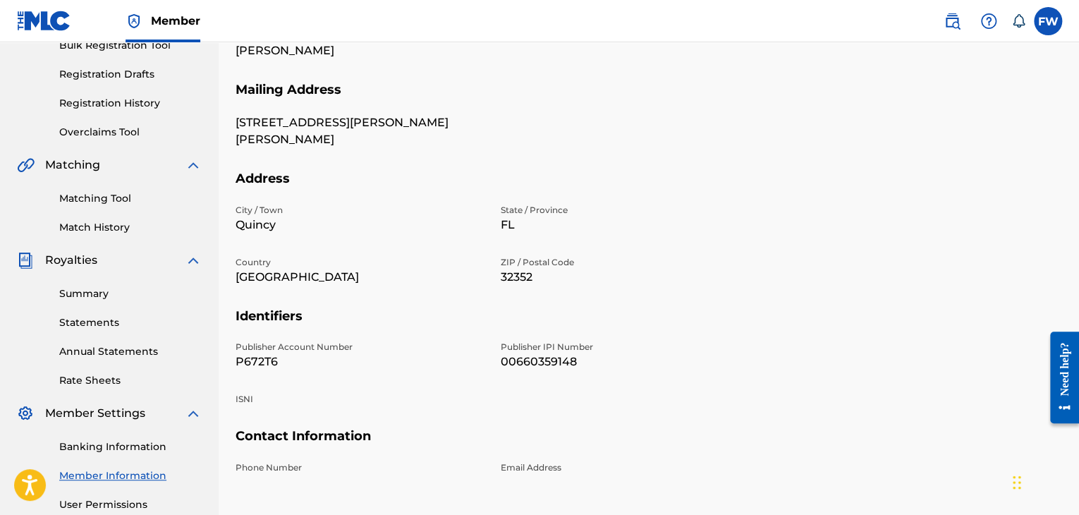
scroll to position [212, 0]
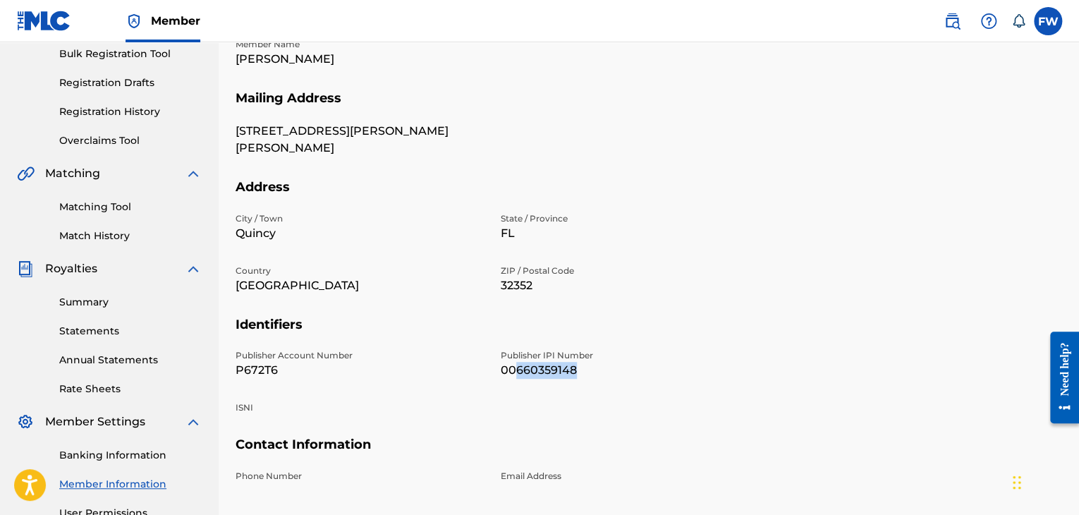
drag, startPoint x: 556, startPoint y: 367, endPoint x: 516, endPoint y: 376, distance: 40.4
click at [516, 376] on p "00660359148" at bounding box center [625, 370] width 248 height 17
copy p "660359148"
click at [774, 232] on section "Address City / Town [GEOGRAPHIC_DATA] / Province [GEOGRAPHIC_DATA] Country [GEO…" at bounding box center [649, 248] width 827 height 138
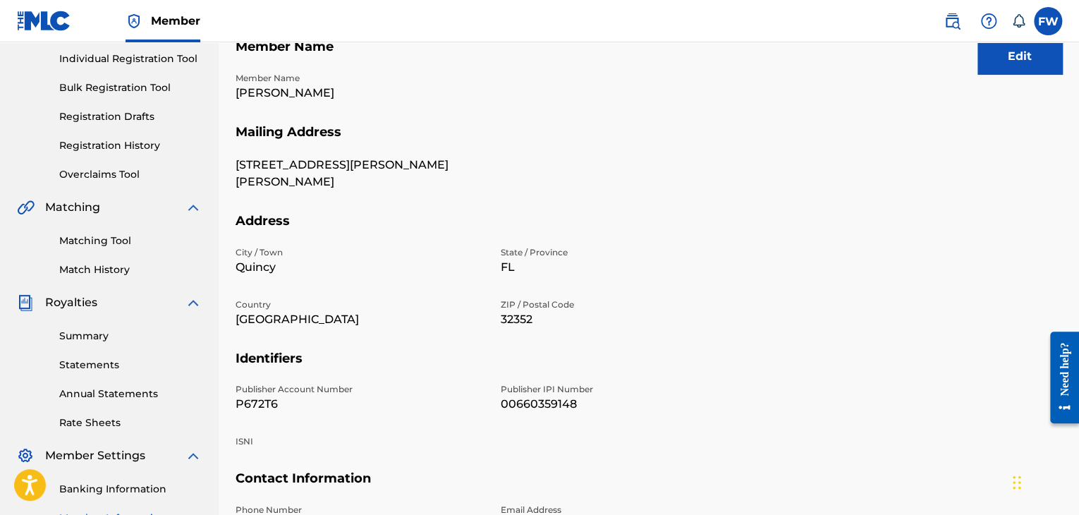
scroll to position [78, 0]
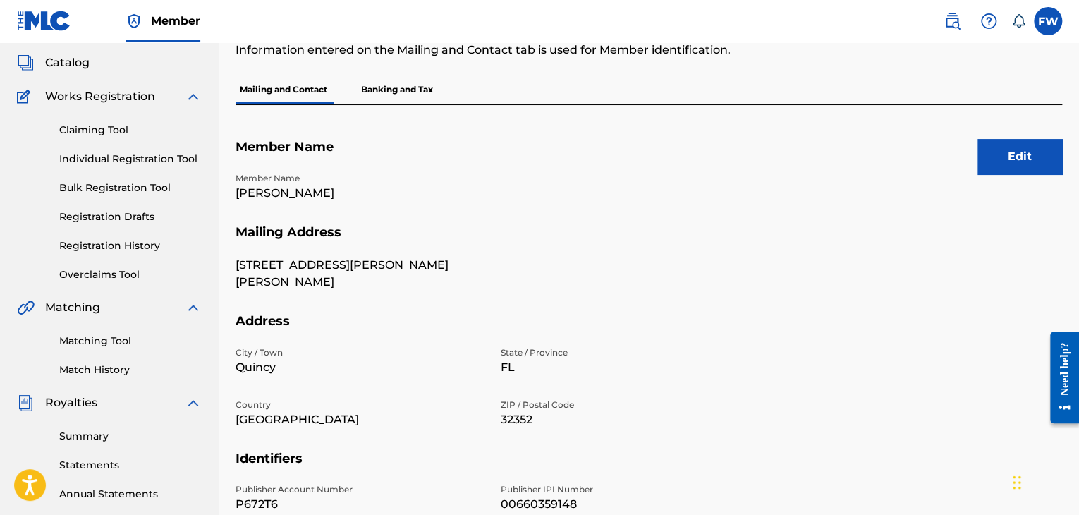
click at [135, 190] on link "Bulk Registration Tool" at bounding box center [130, 188] width 142 height 15
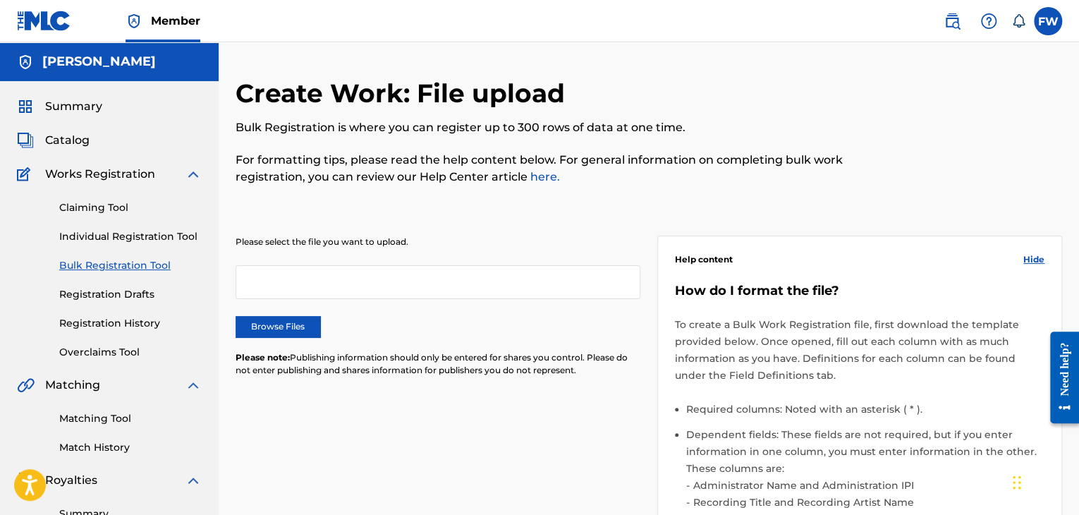
click at [119, 322] on link "Registration History" at bounding box center [130, 323] width 142 height 15
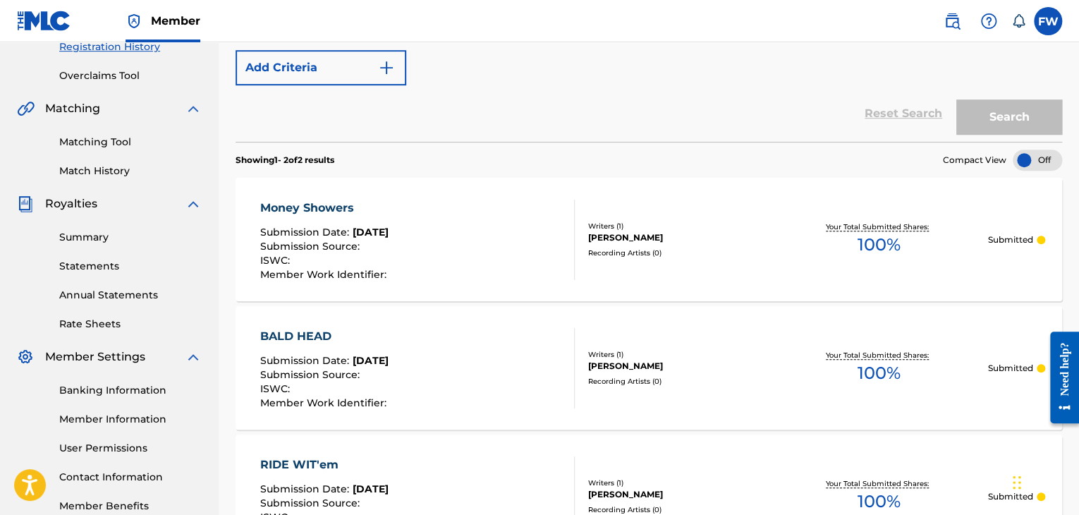
scroll to position [14, 0]
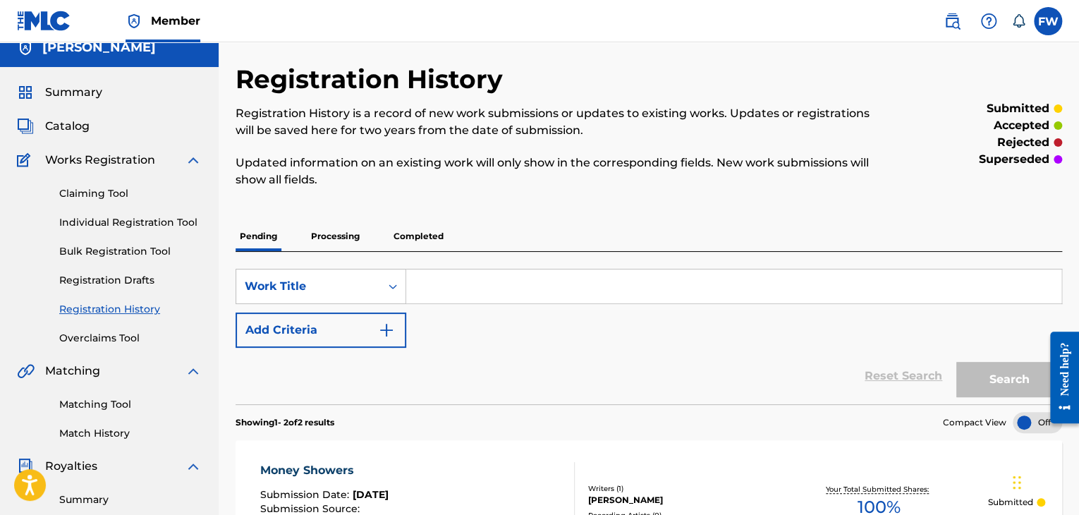
click at [334, 235] on p "Processing" at bounding box center [335, 236] width 57 height 30
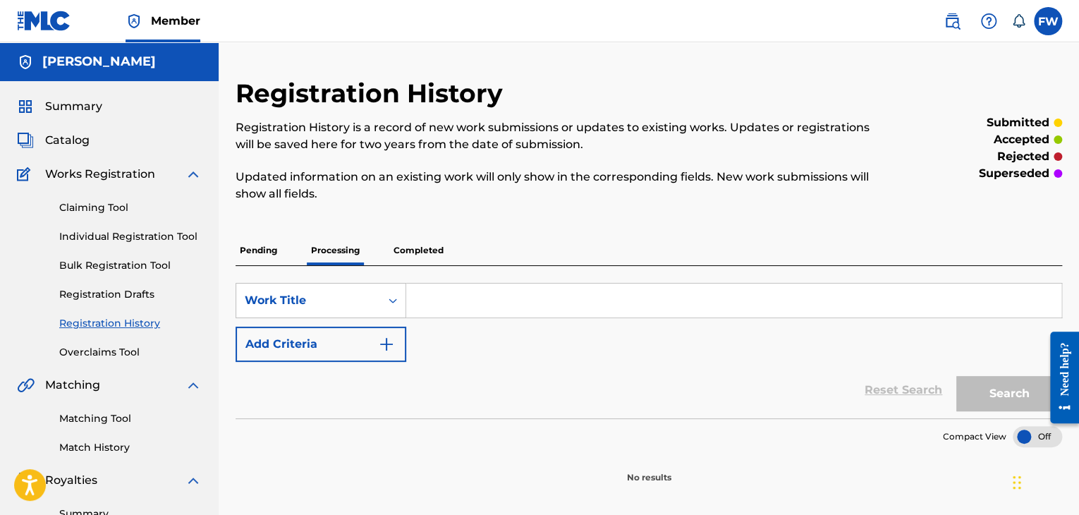
click at [270, 250] on p "Pending" at bounding box center [259, 251] width 46 height 30
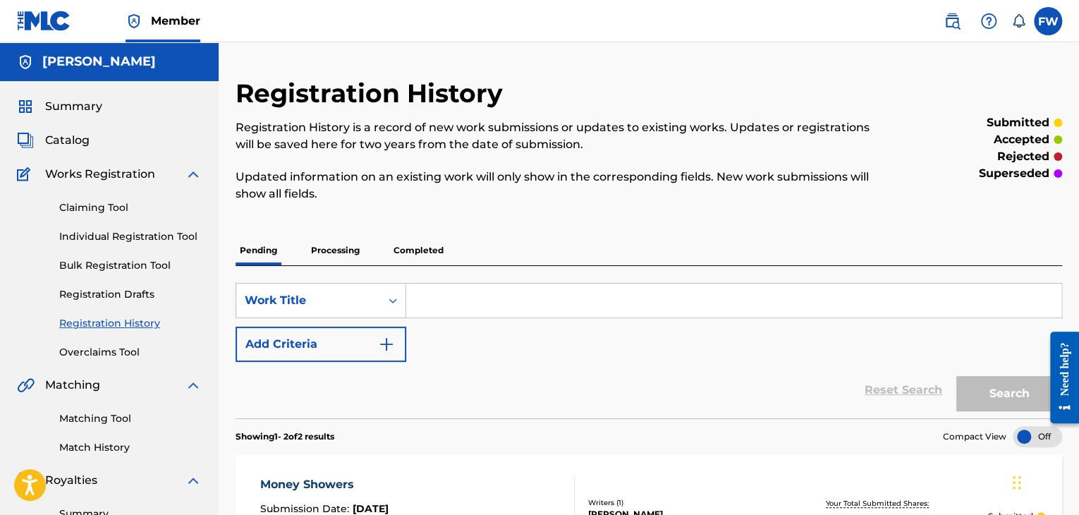
click at [126, 423] on link "Matching Tool" at bounding box center [130, 418] width 142 height 15
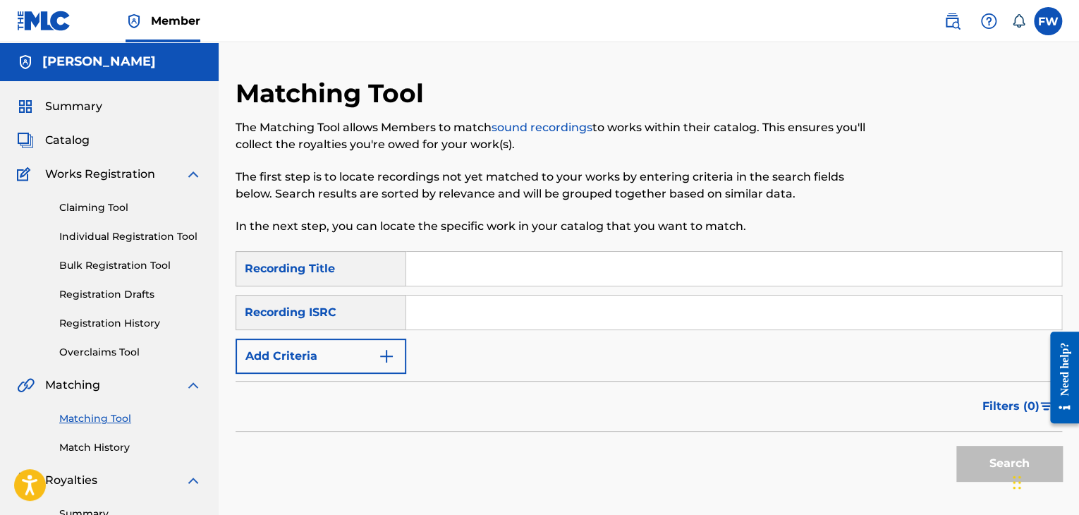
click at [114, 448] on link "Match History" at bounding box center [130, 447] width 142 height 15
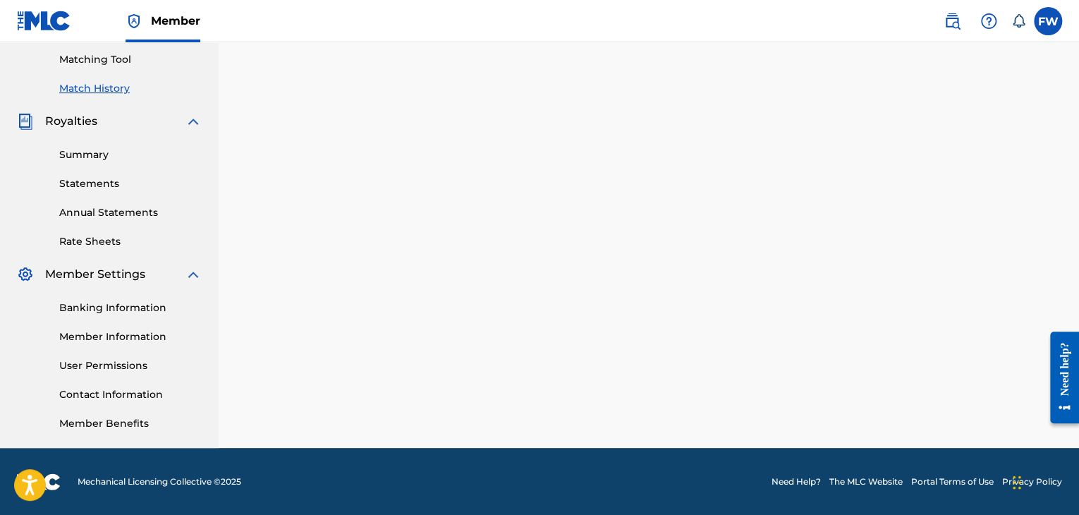
scroll to position [360, 0]
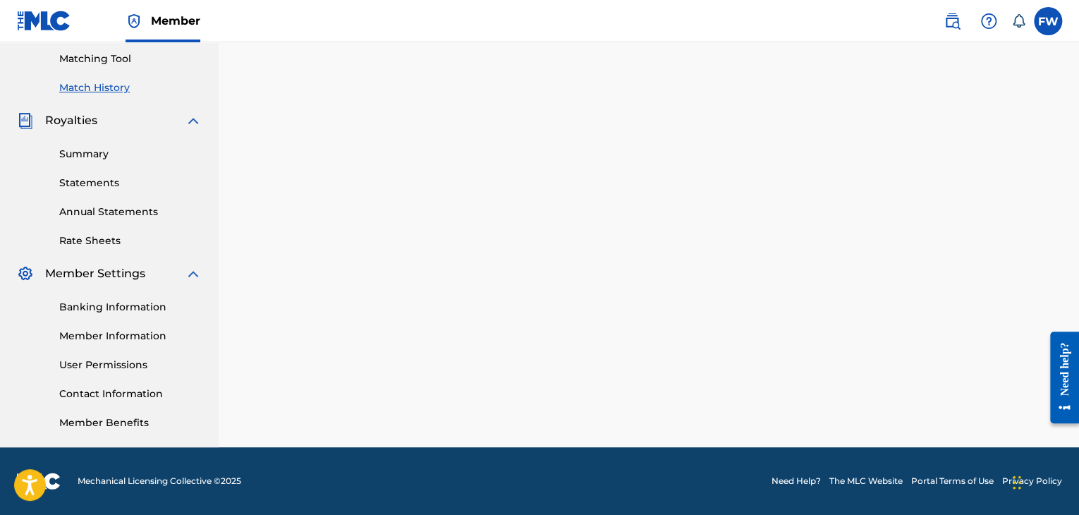
click at [116, 362] on link "User Permissions" at bounding box center [130, 365] width 142 height 15
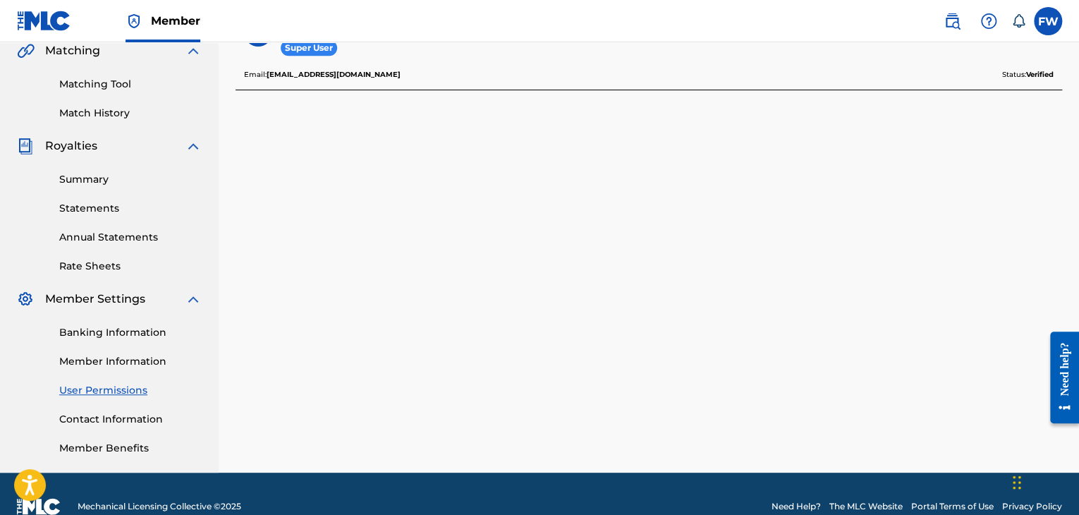
scroll to position [360, 0]
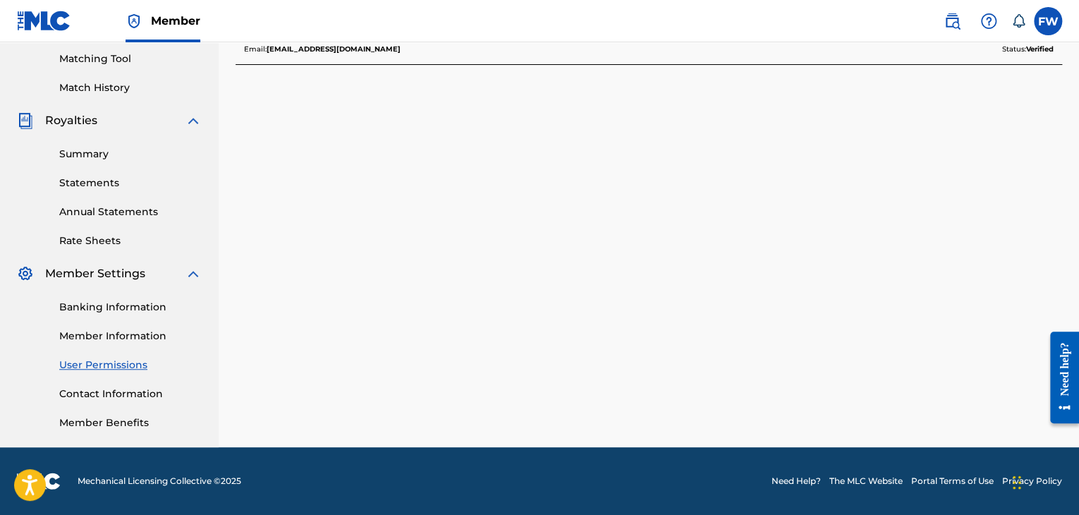
click at [108, 422] on link "Member Benefits" at bounding box center [130, 422] width 142 height 15
click at [145, 331] on link "Member Information" at bounding box center [130, 336] width 142 height 15
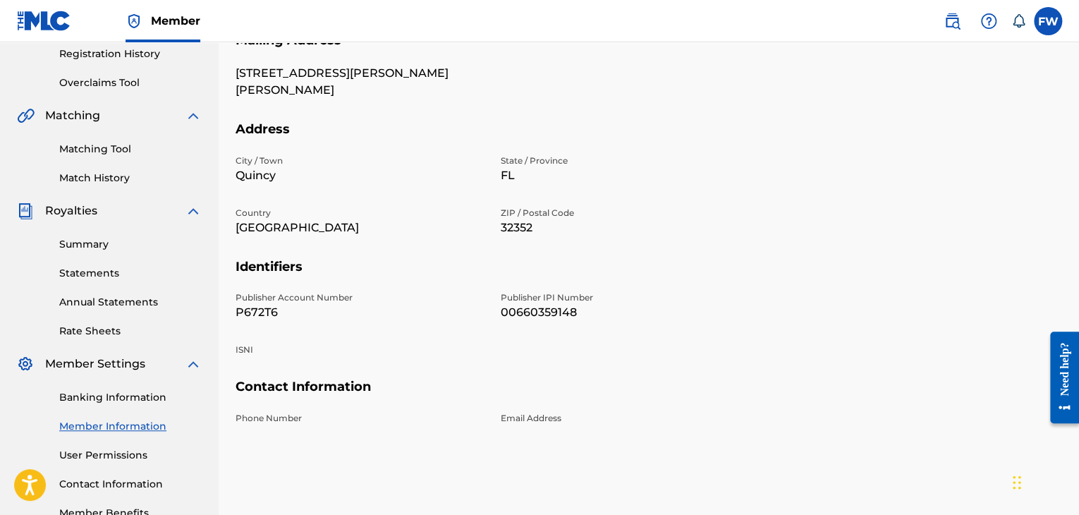
scroll to position [282, 0]
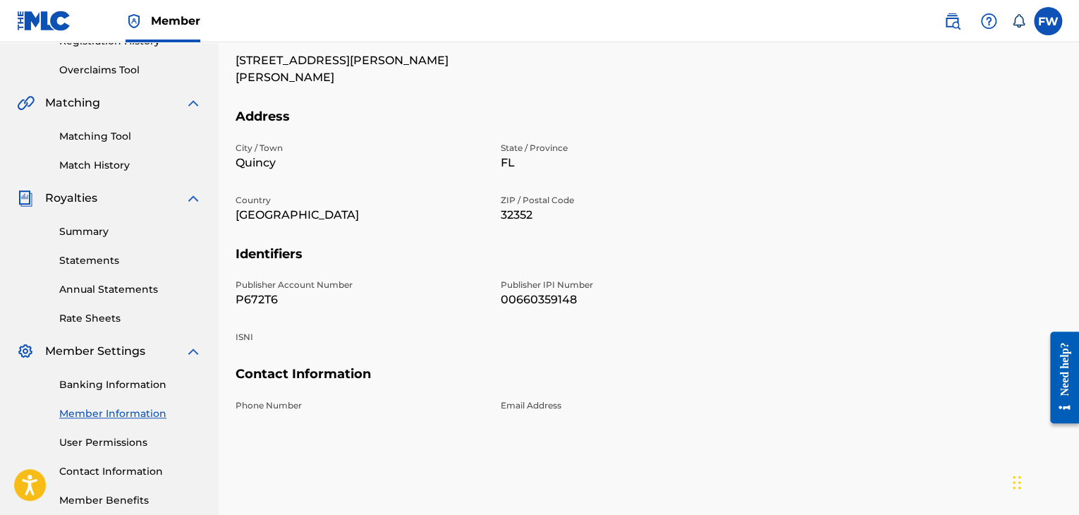
click at [98, 228] on link "Summary" at bounding box center [130, 231] width 142 height 15
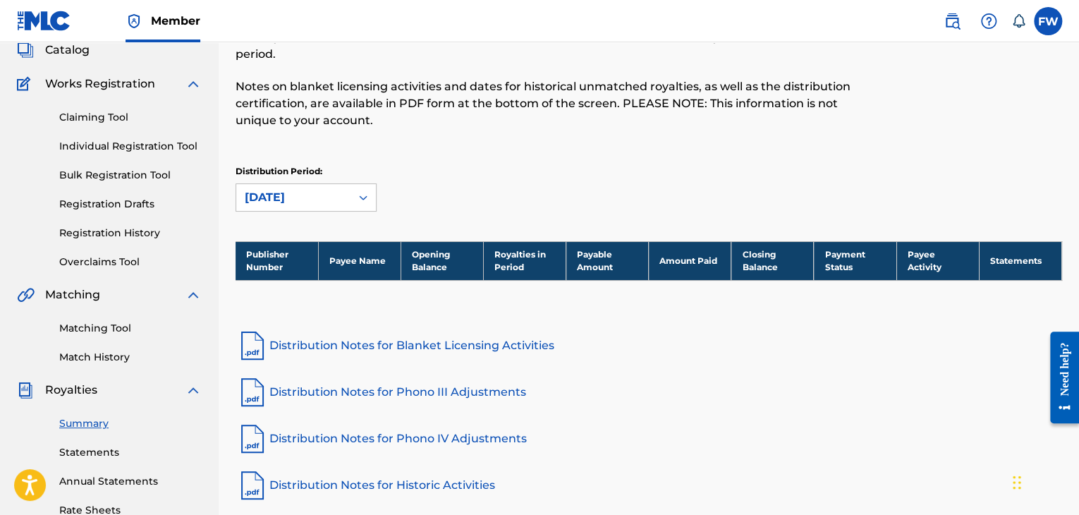
scroll to position [212, 0]
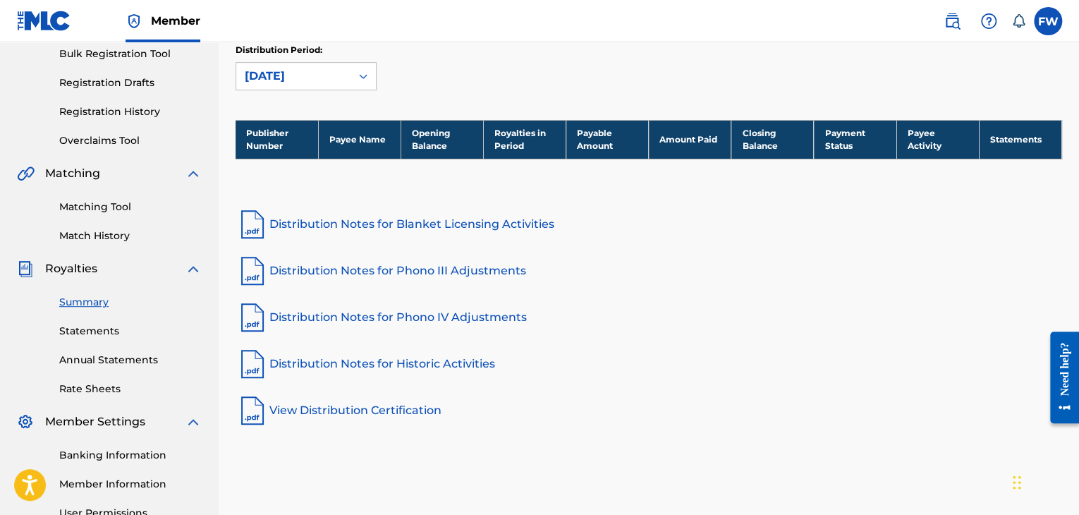
click at [98, 335] on link "Statements" at bounding box center [130, 331] width 142 height 15
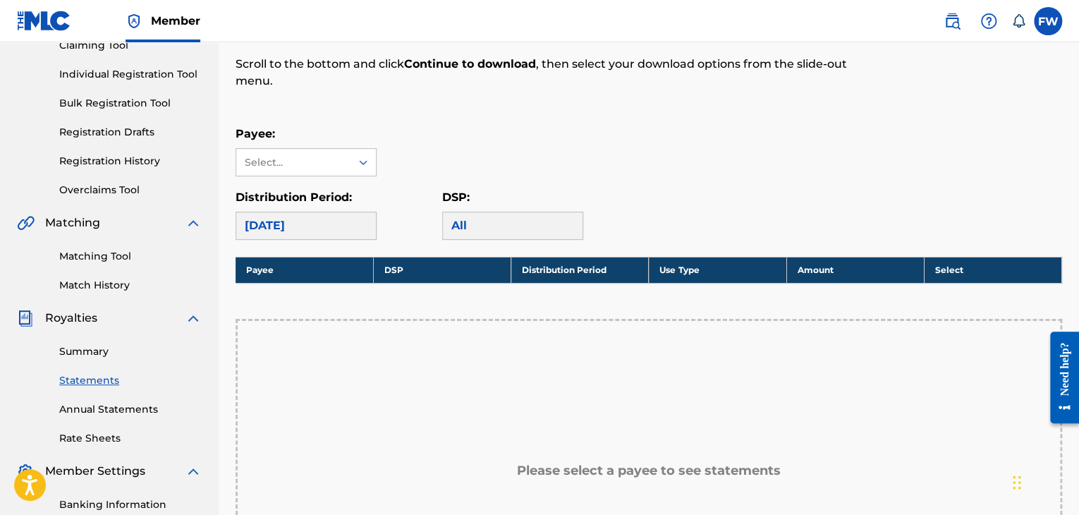
scroll to position [212, 0]
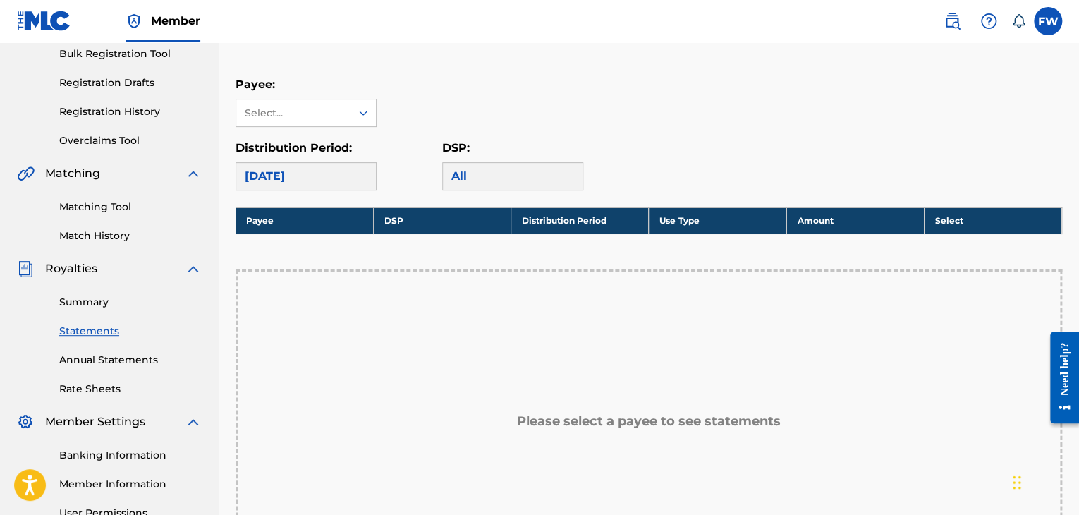
click at [97, 383] on link "Rate Sheets" at bounding box center [130, 389] width 142 height 15
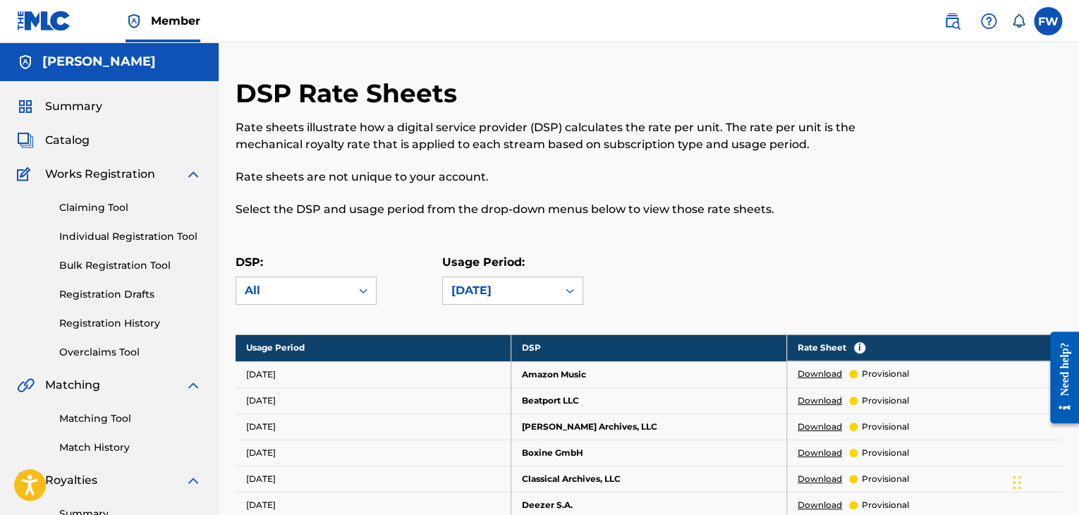
click at [64, 95] on div "Summary Catalog Works Registration Claiming Tool Individual Registration Tool B…" at bounding box center [109, 444] width 219 height 726
click at [64, 105] on span "Summary" at bounding box center [73, 106] width 57 height 17
